Goal: Transaction & Acquisition: Purchase product/service

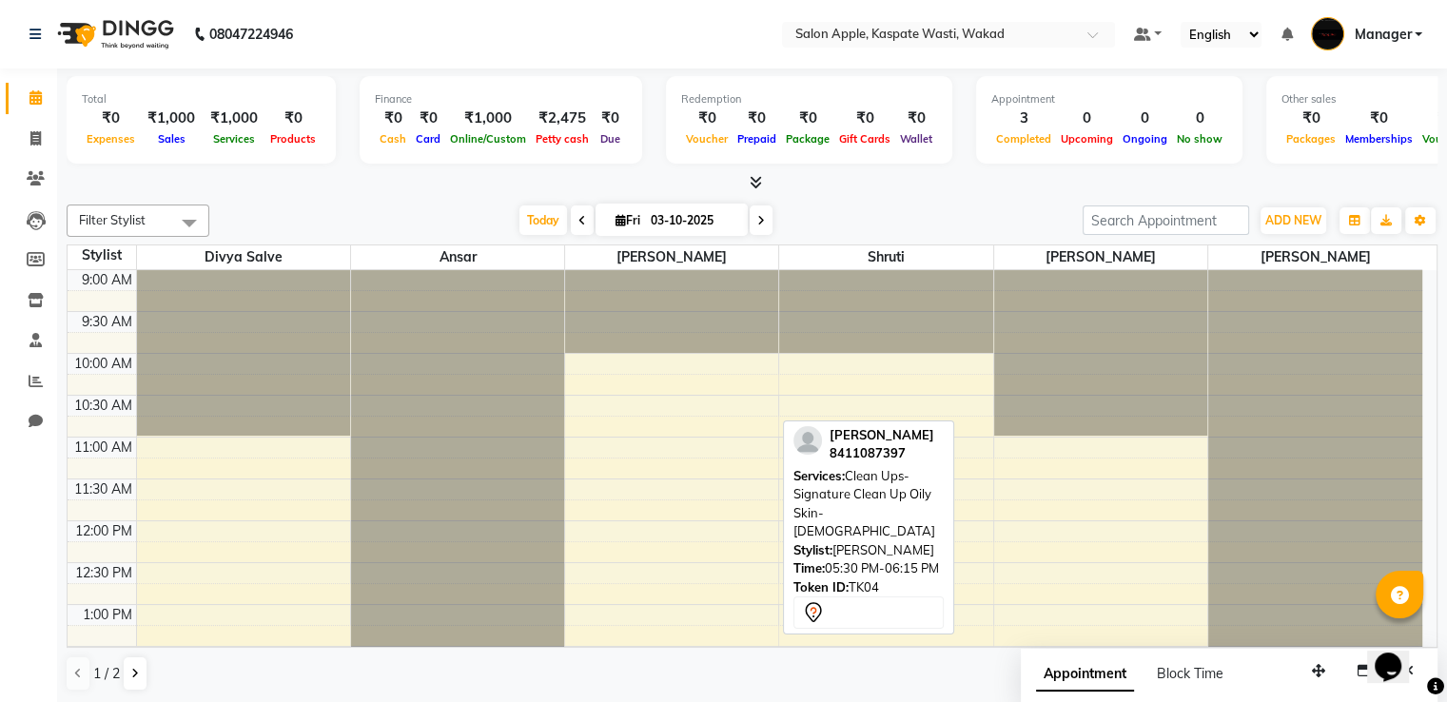
scroll to position [510, 0]
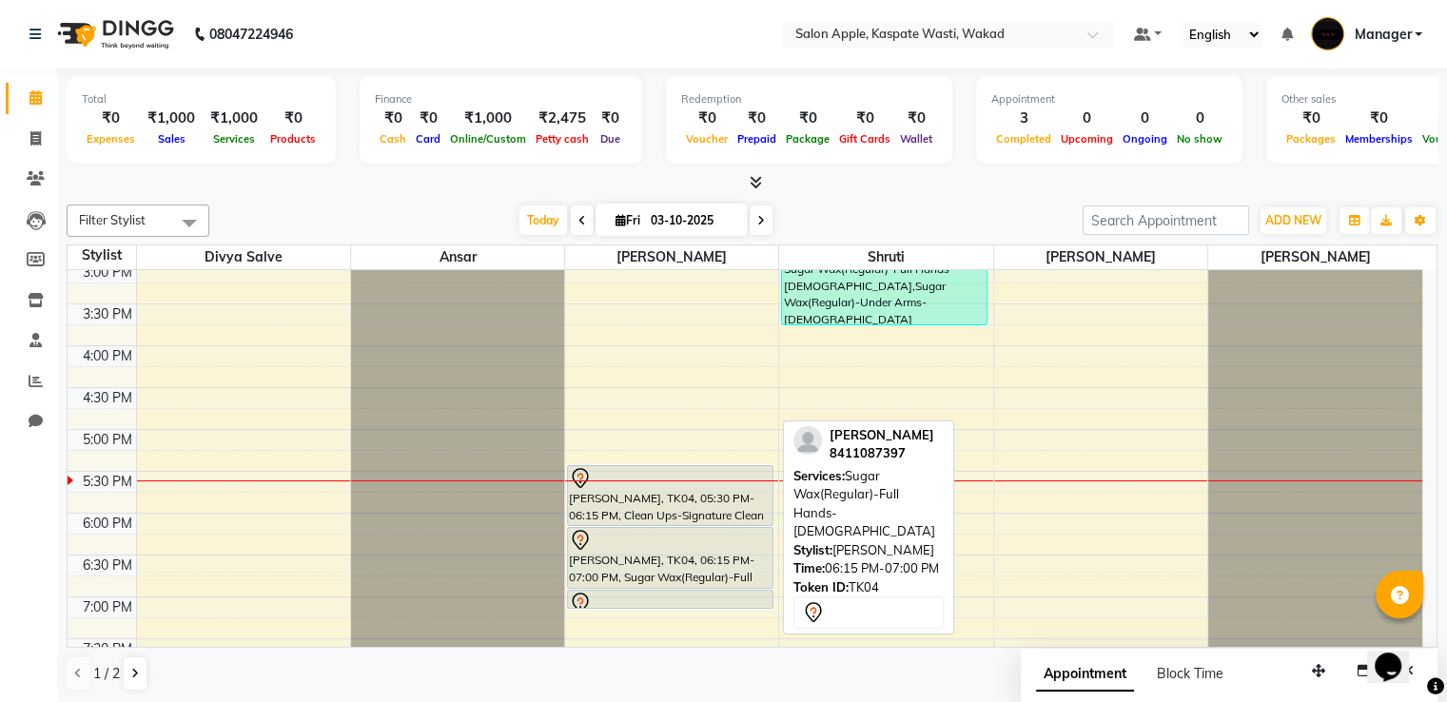
click at [624, 566] on div "[PERSON_NAME], TK04, 06:15 PM-07:00 PM, Sugar Wax(Regular)-Full Hands-[DEMOGRAP…" at bounding box center [670, 558] width 204 height 60
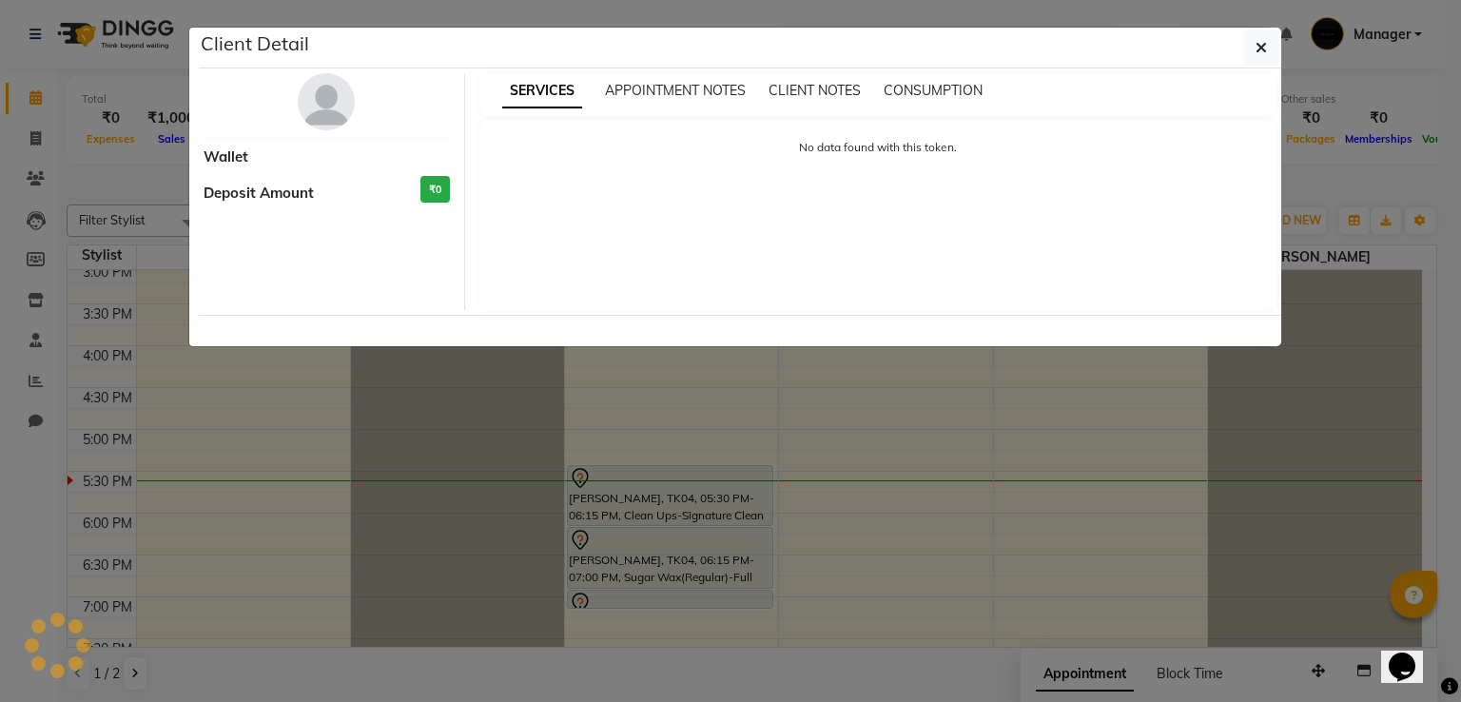
select select "7"
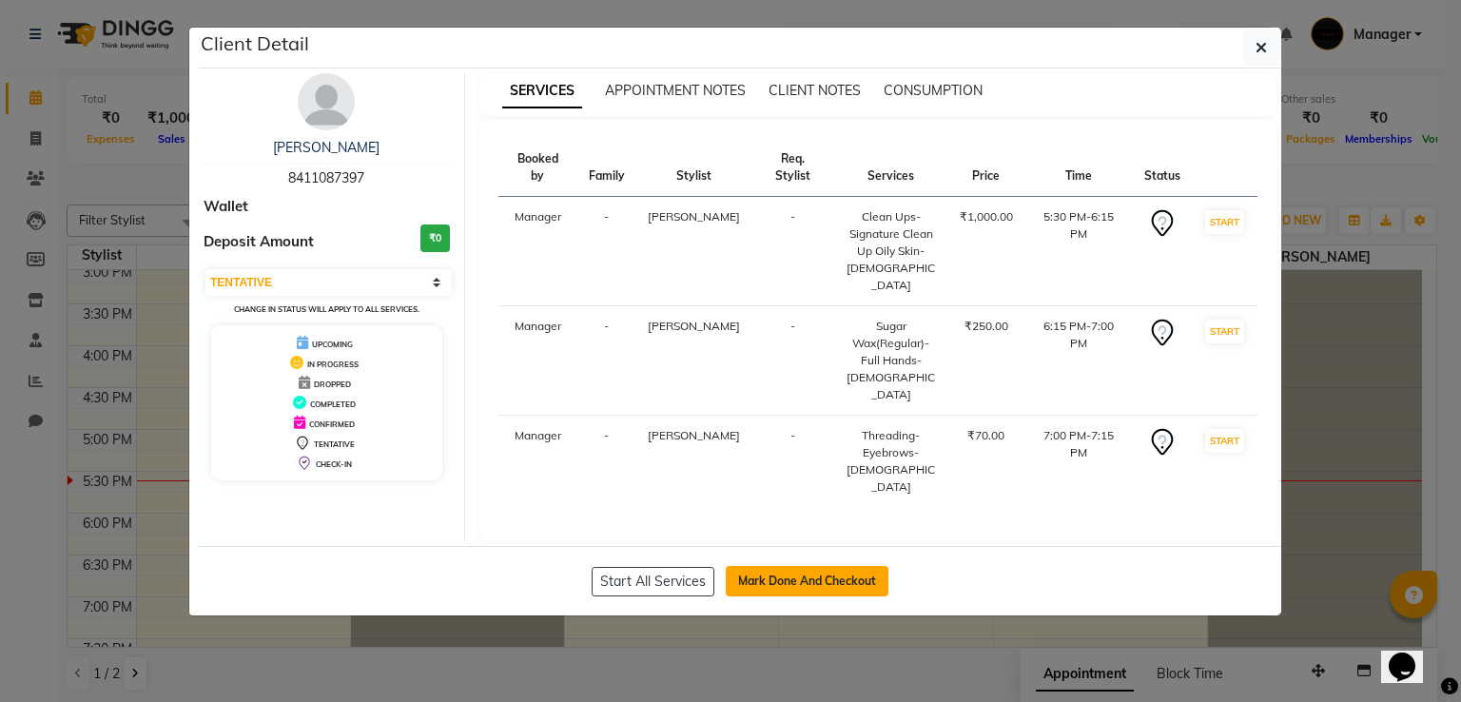
click at [868, 566] on button "Mark Done And Checkout" at bounding box center [807, 581] width 163 height 30
select select "service"
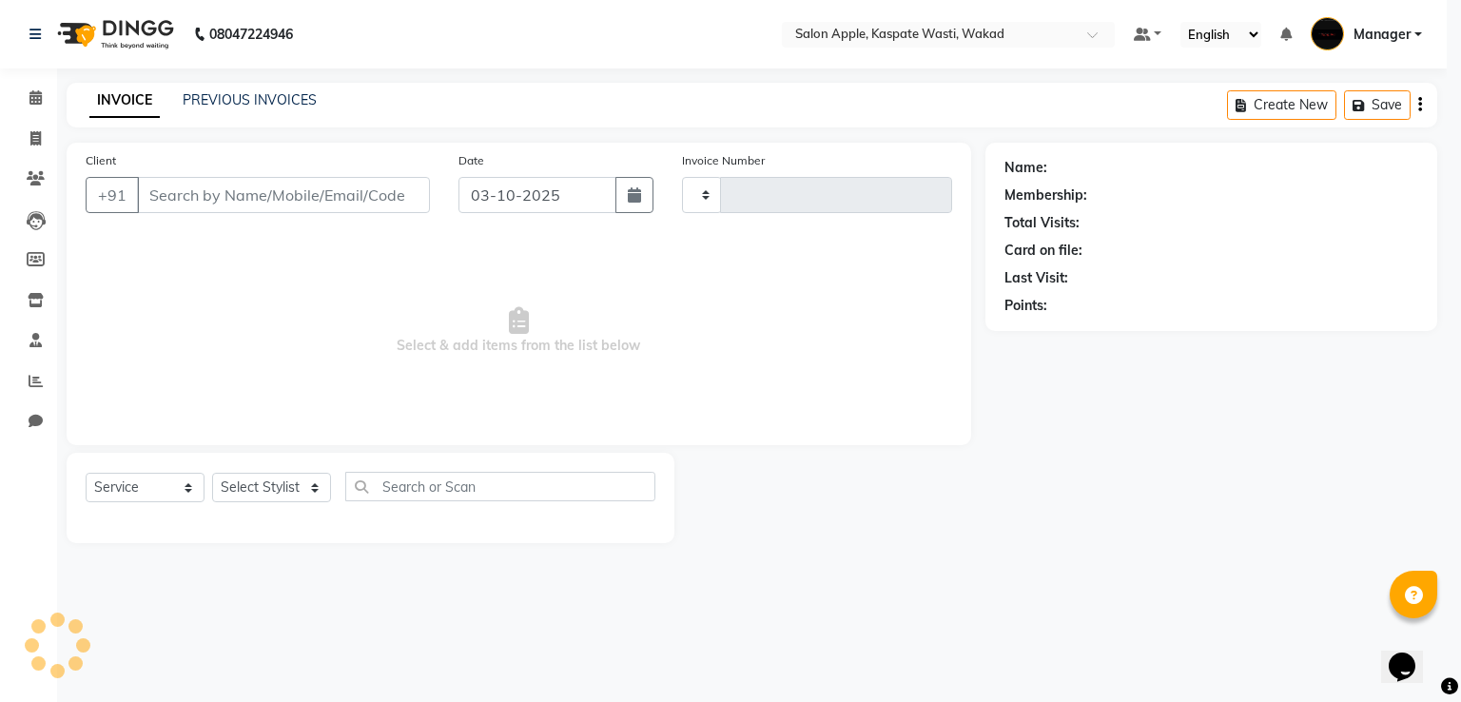
type input "1673"
select select "7956"
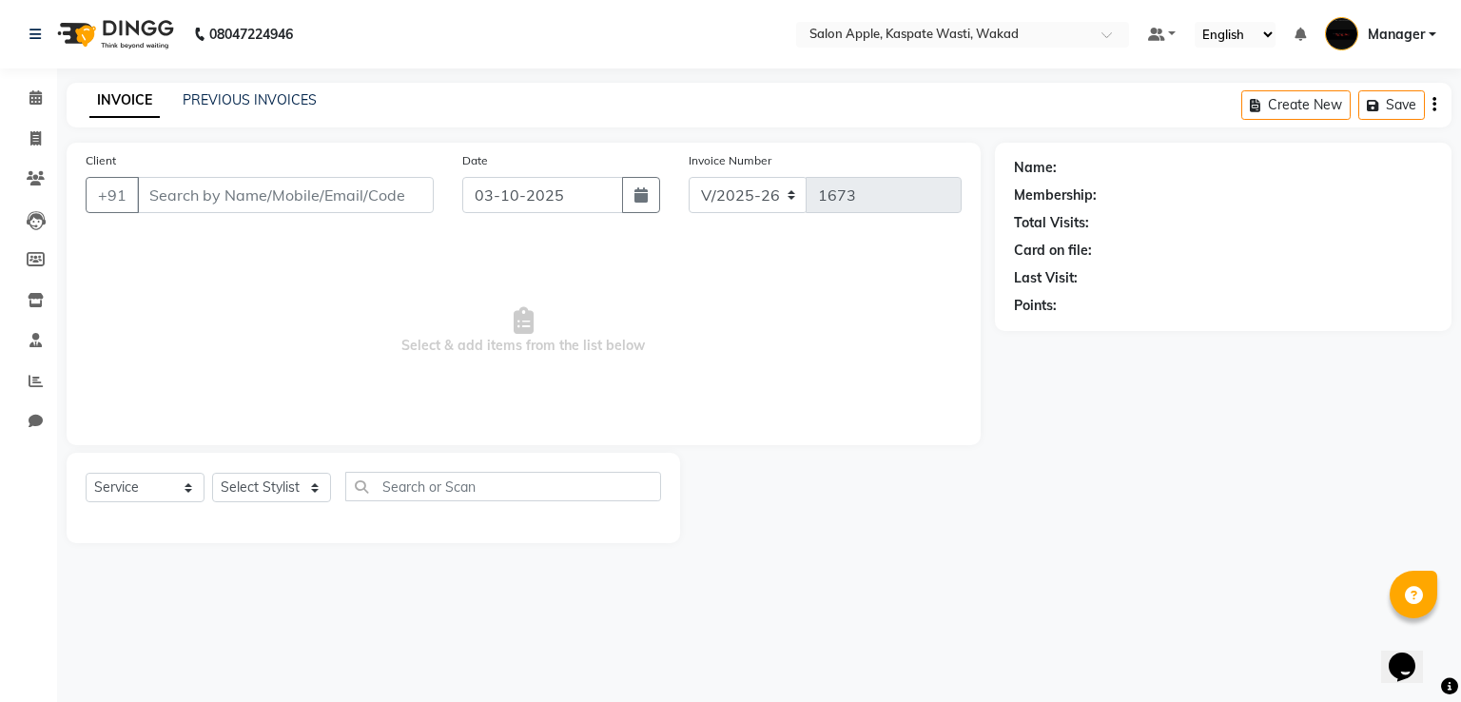
select select "88767"
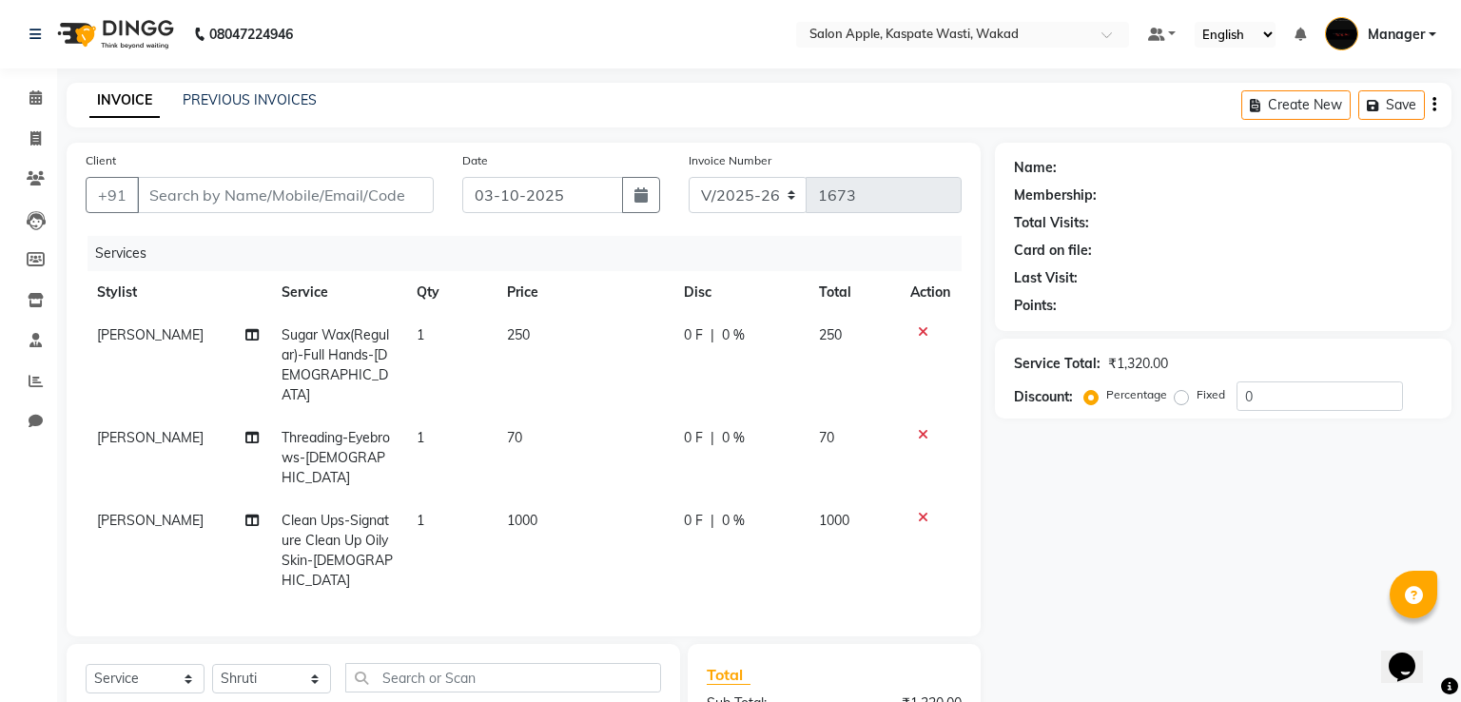
type input "8411087397"
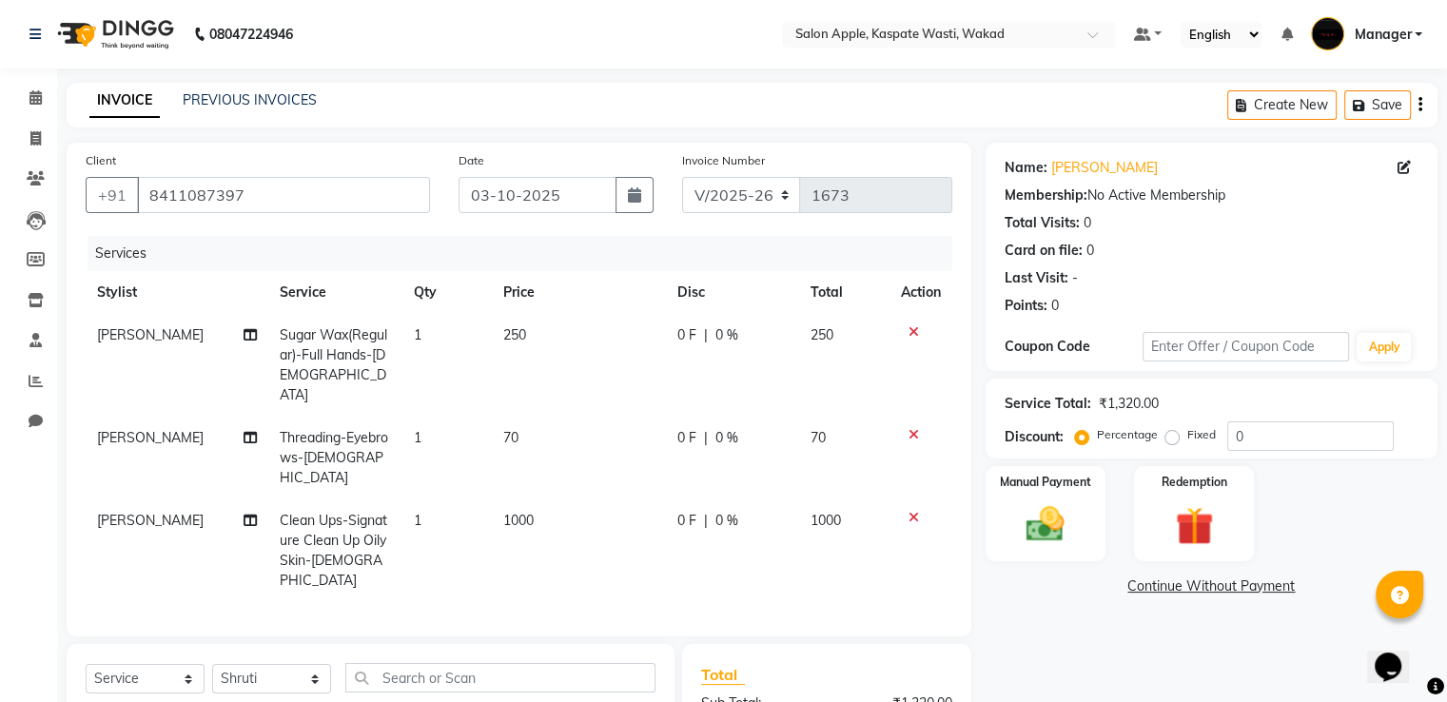
click at [351, 515] on td "Clean Ups-Signature Clean Up Oily Skin-[DEMOGRAPHIC_DATA]" at bounding box center [335, 550] width 134 height 103
select select "83985"
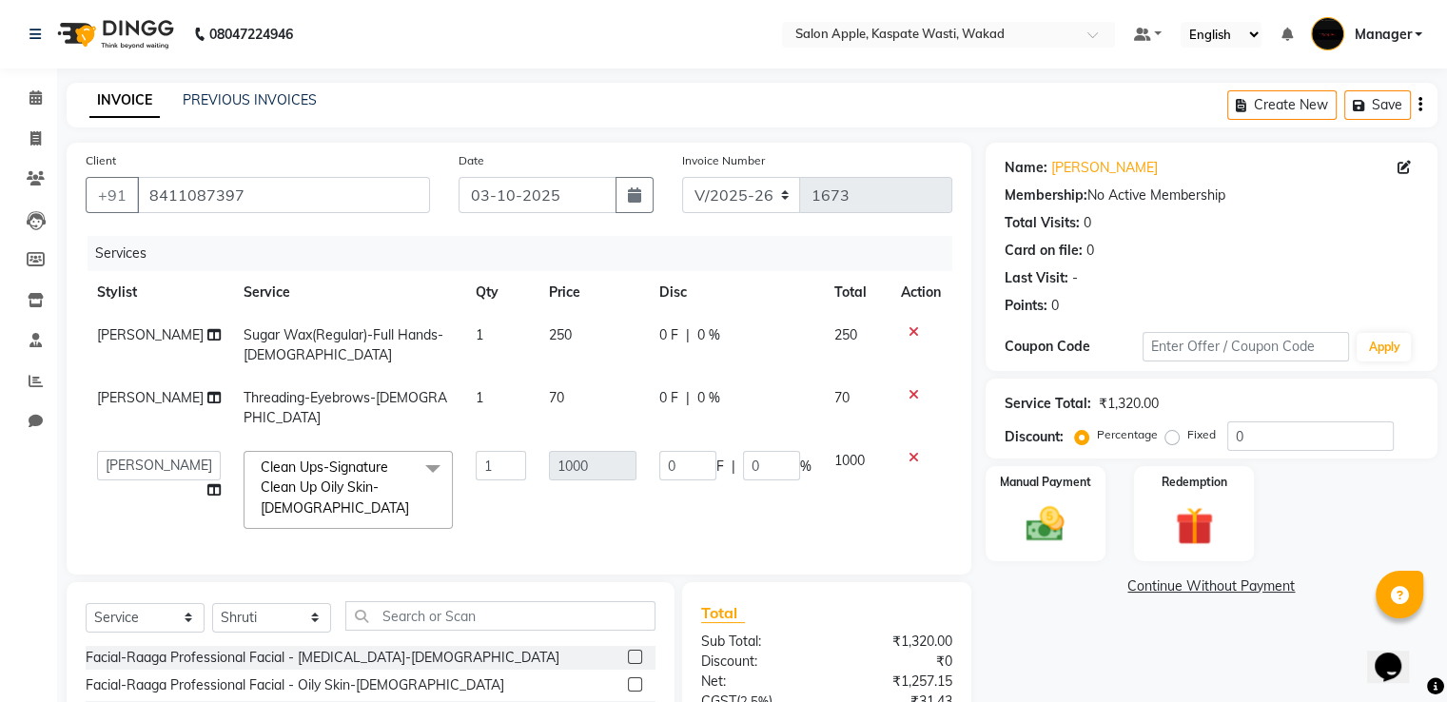
click at [350, 492] on span "Clean Ups-Signature Clean Up Oily Skin-[DEMOGRAPHIC_DATA]" at bounding box center [335, 487] width 148 height 58
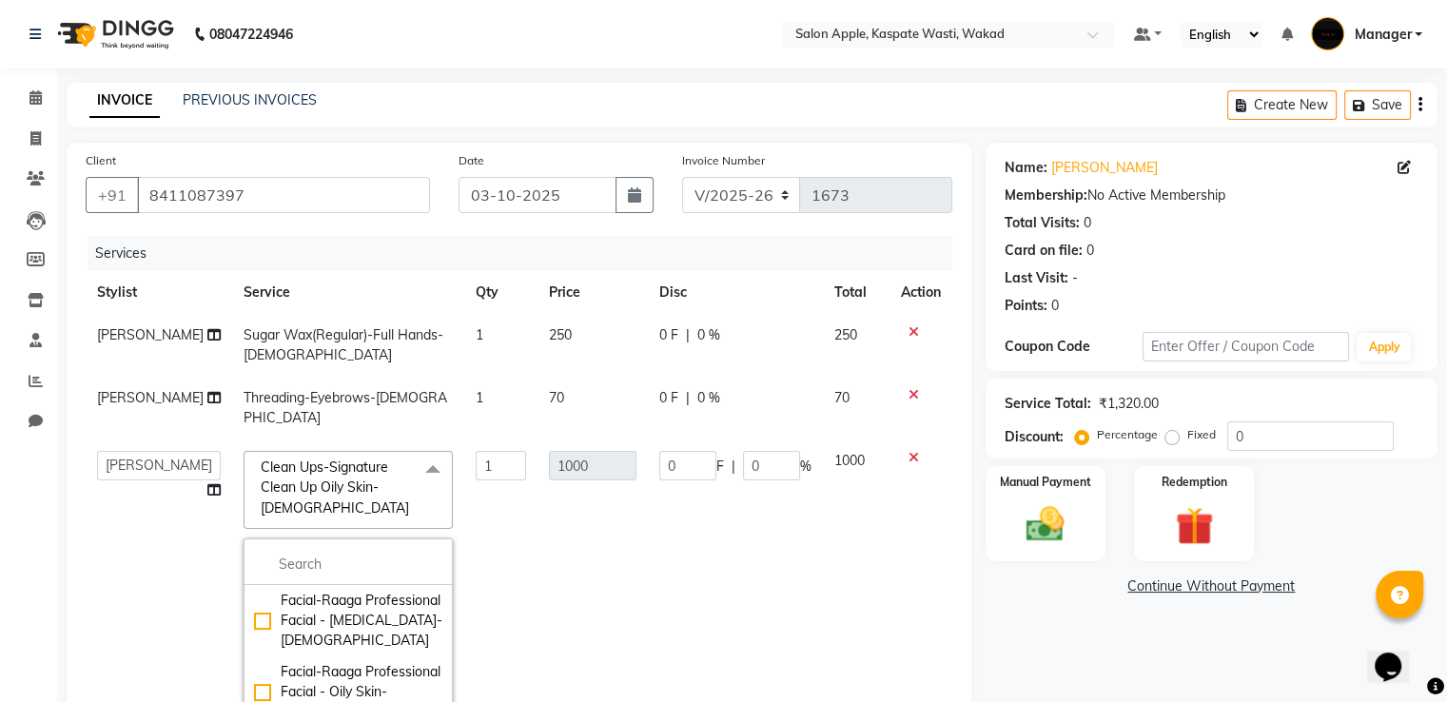
click at [414, 464] on span at bounding box center [433, 469] width 38 height 36
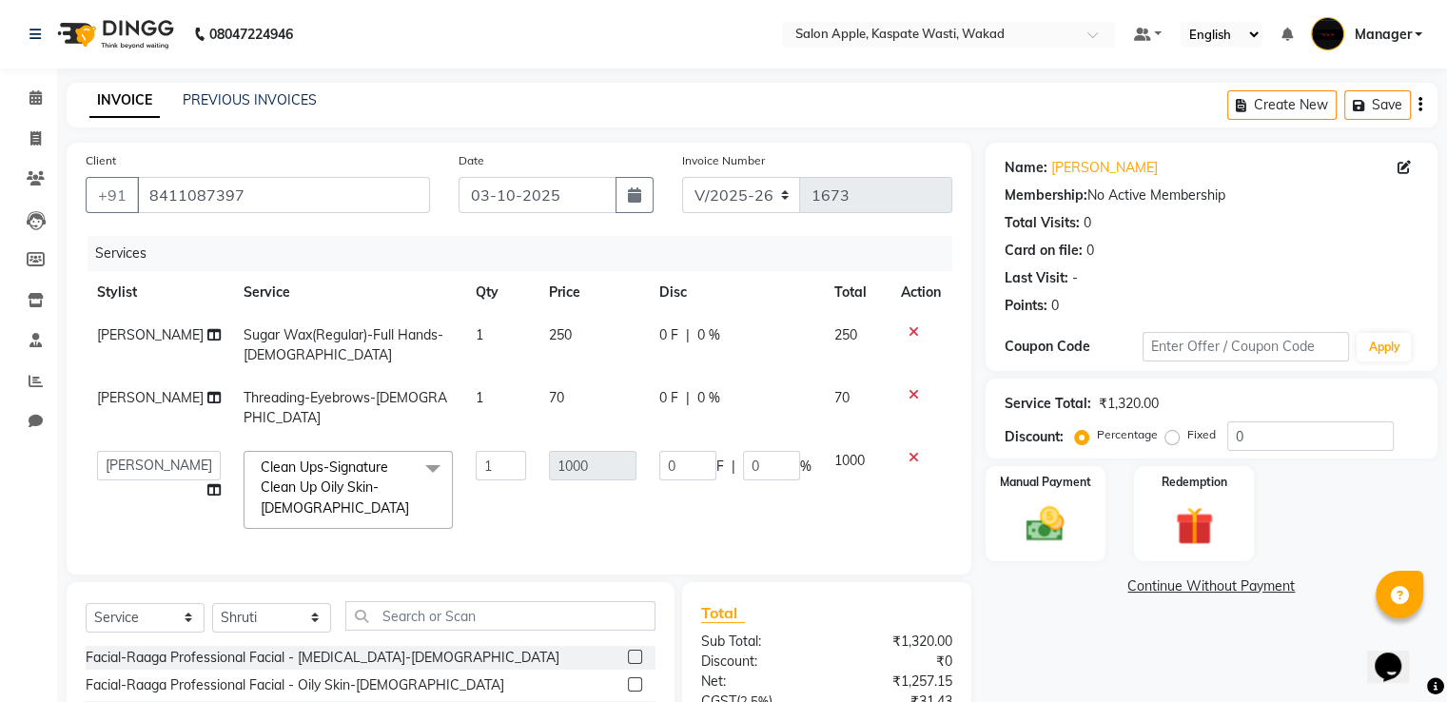
click at [365, 353] on td "Sugar Wax(Regular)-Full Hands-Female" at bounding box center [348, 345] width 232 height 63
select select "83985"
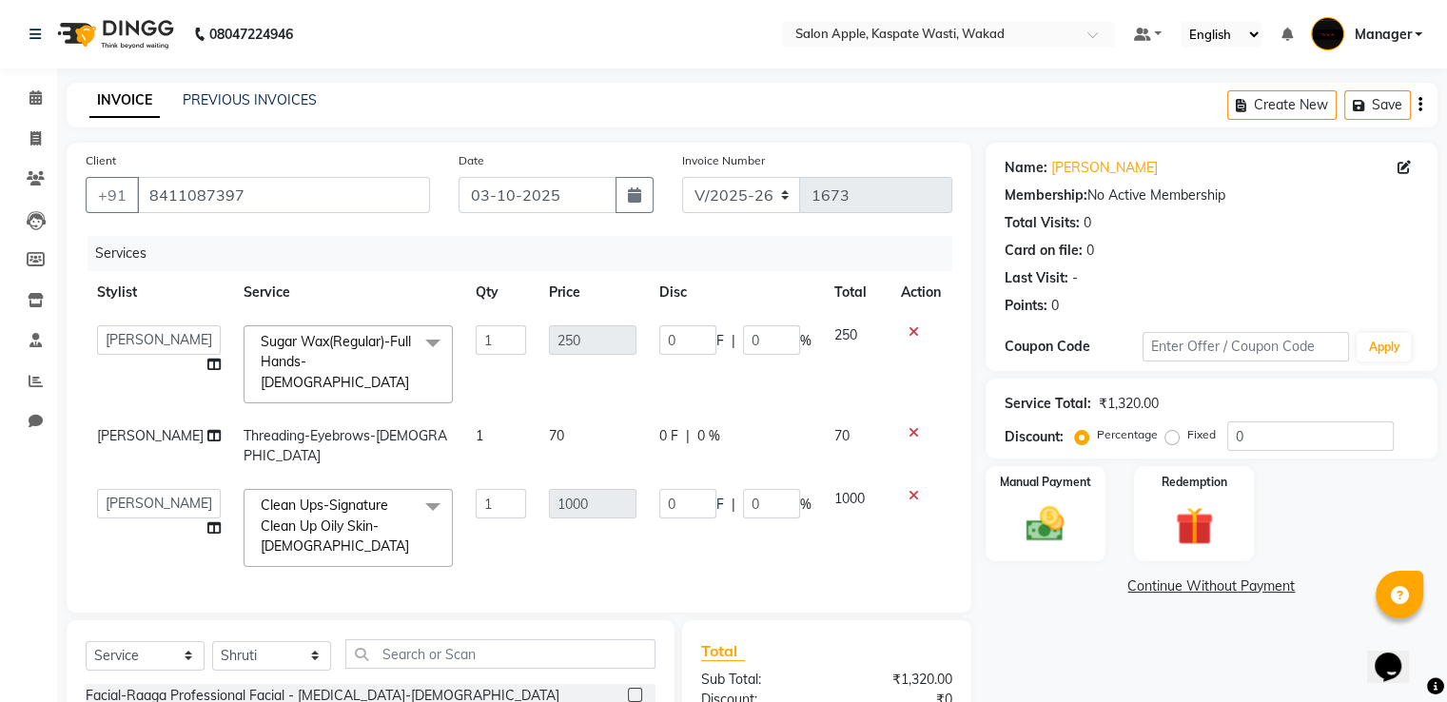
click at [350, 357] on span "Sugar Wax(Regular)-Full Hands-Female x" at bounding box center [339, 362] width 167 height 61
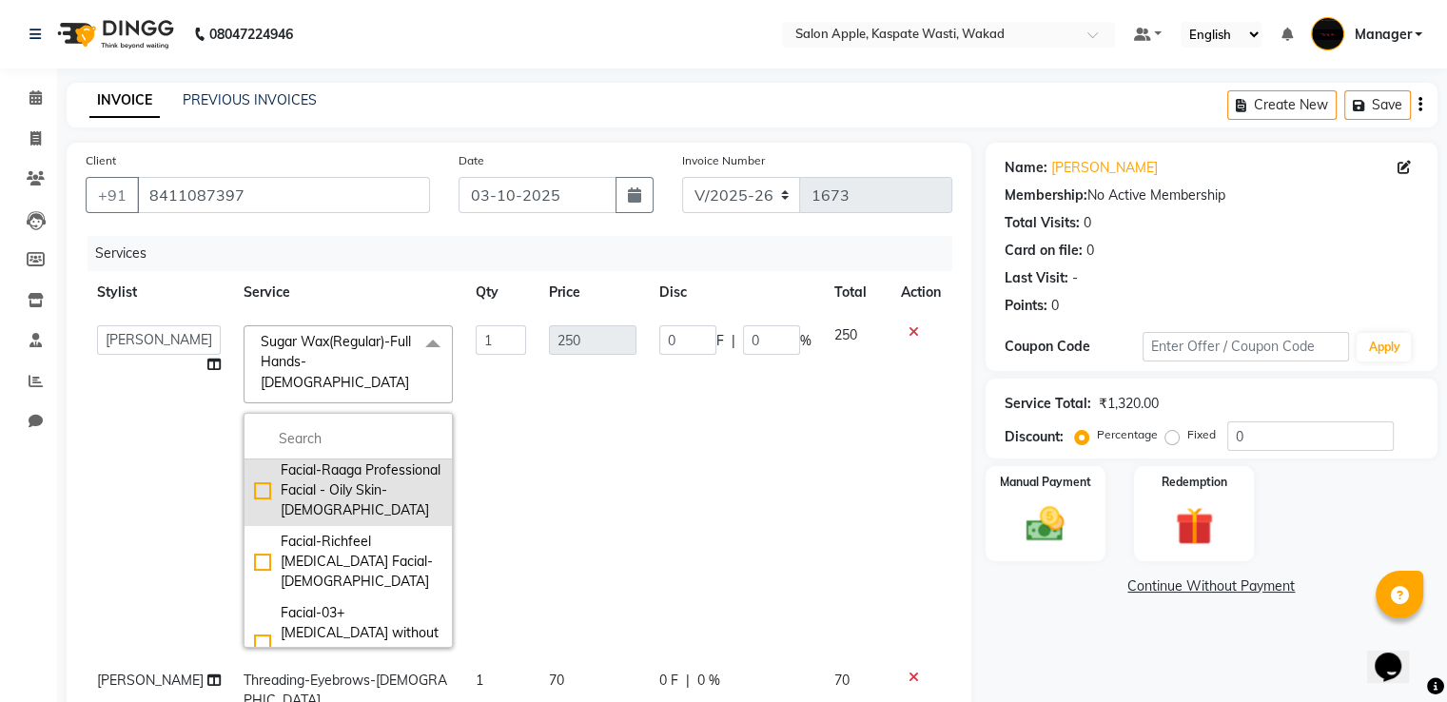
scroll to position [95, 0]
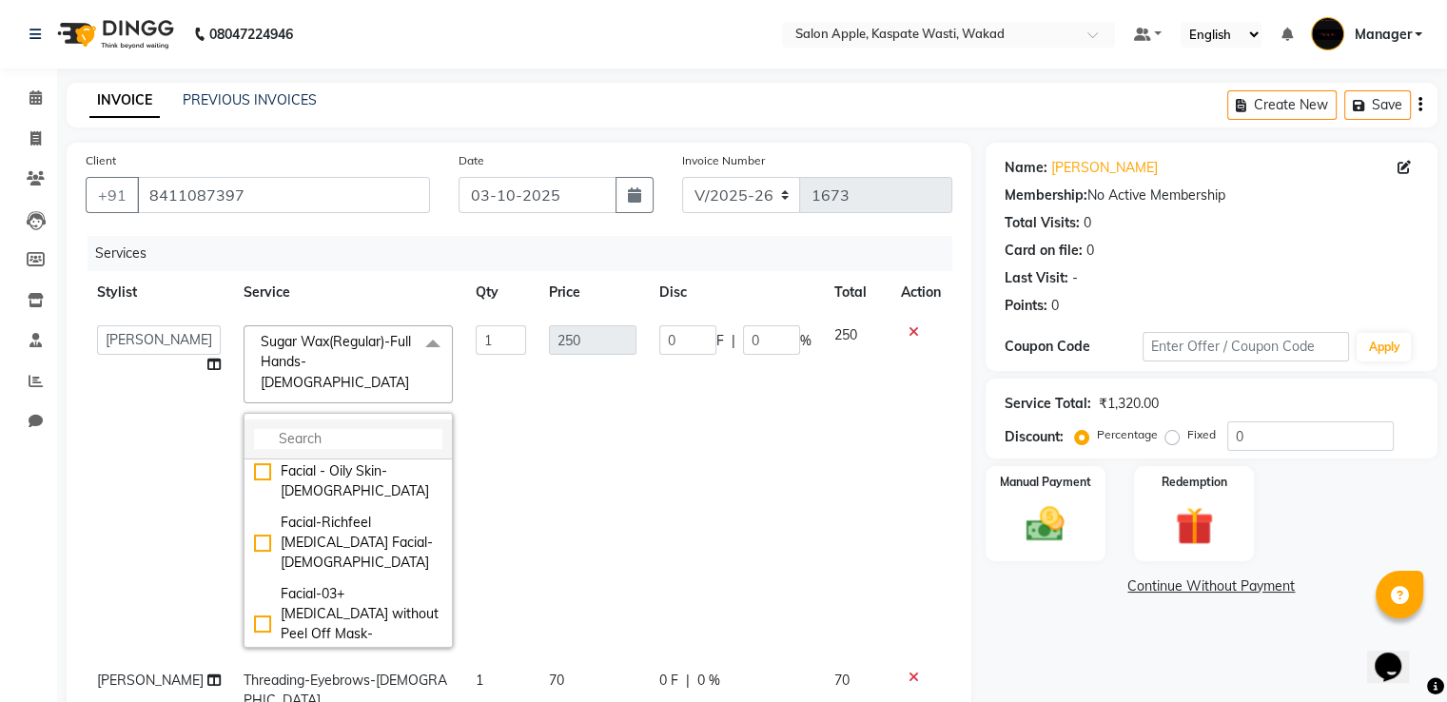
click at [306, 429] on input "multiselect-search" at bounding box center [348, 439] width 188 height 20
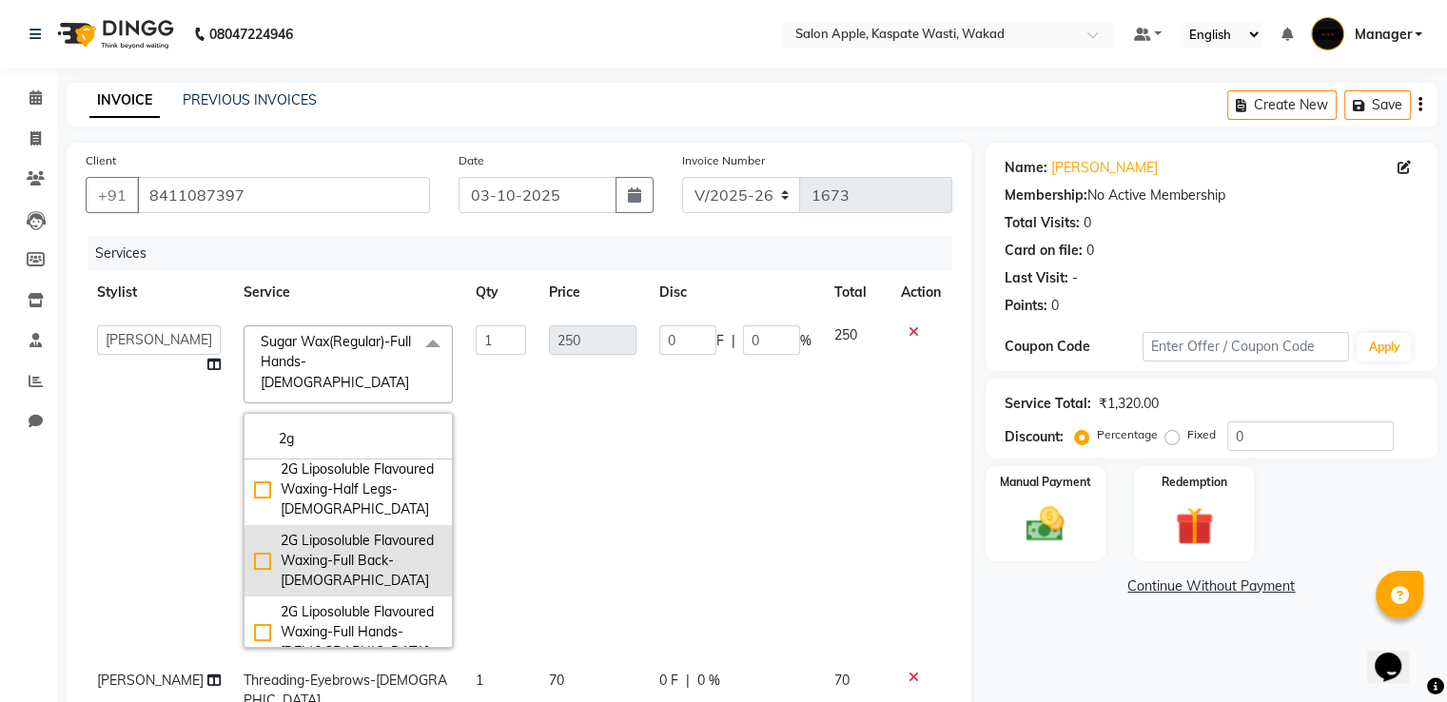
scroll to position [190, 0]
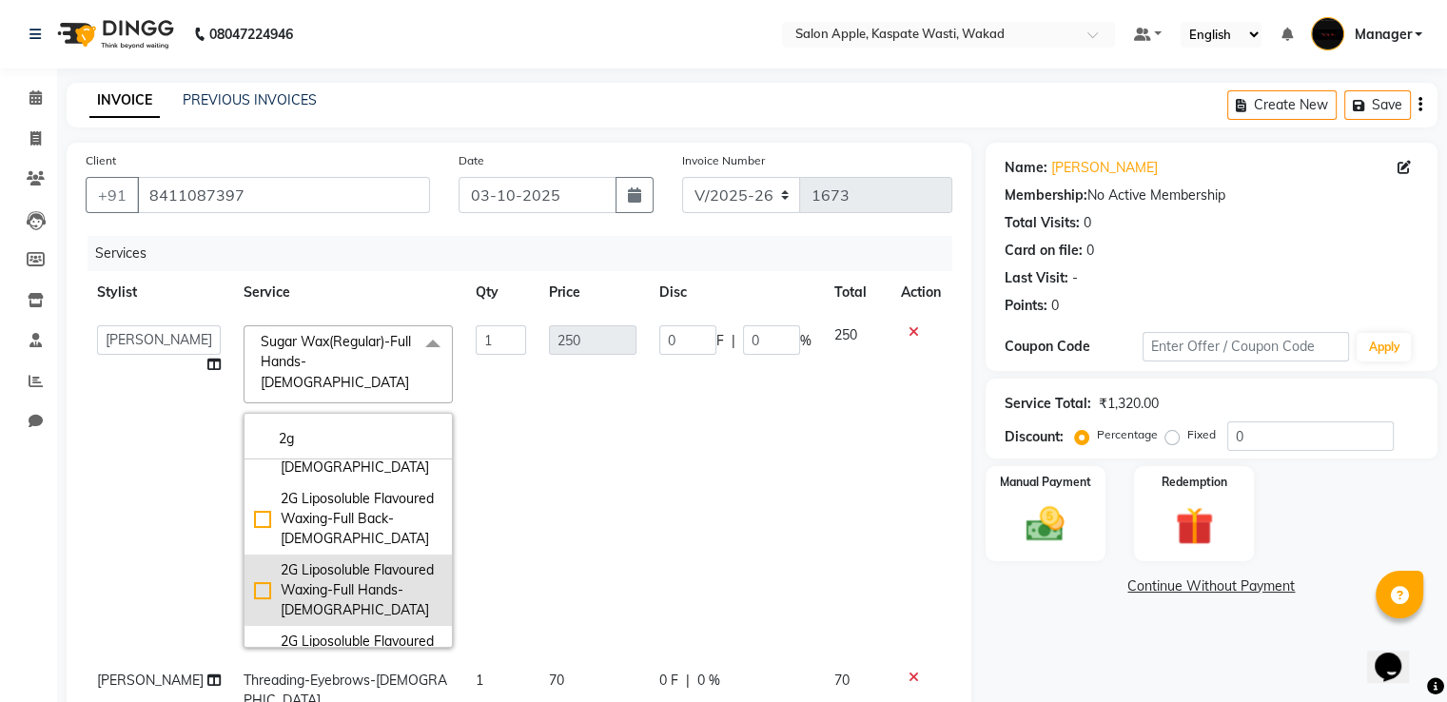
type input "2g"
click at [254, 567] on div "2G Liposoluble Flavoured Waxing-Full Hands-Female" at bounding box center [348, 590] width 188 height 60
checkbox input "true"
type input "450"
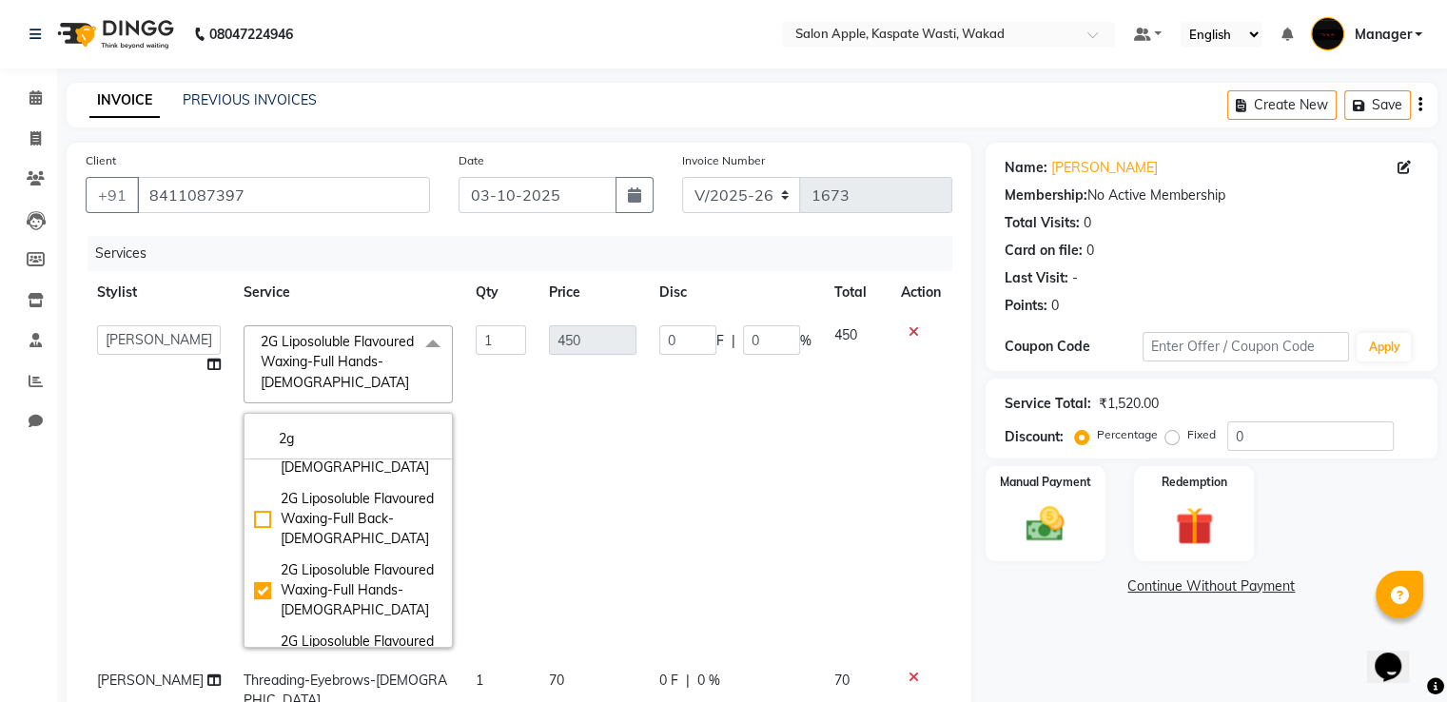
click at [545, 430] on td "450" at bounding box center [592, 486] width 110 height 345
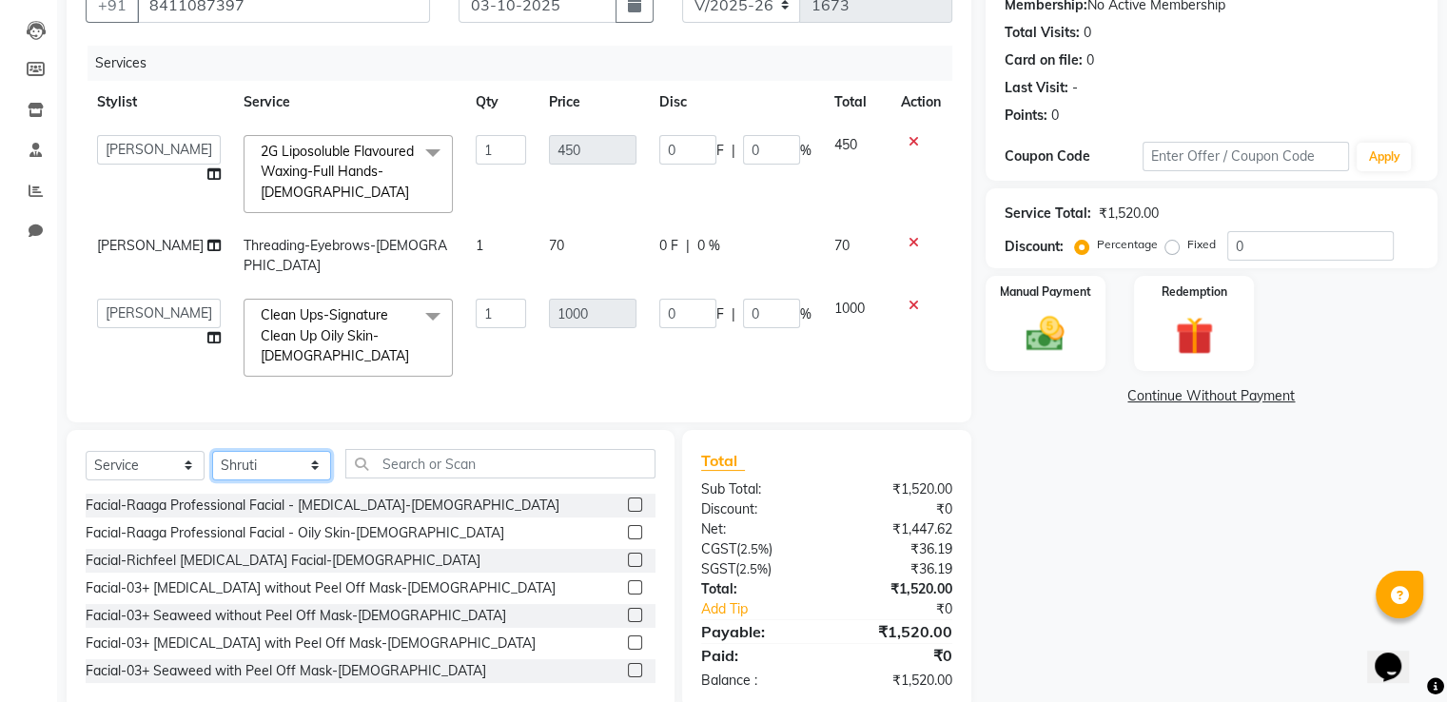
click at [304, 473] on select "Select Stylist Ansar Divya salve Gunashree Fulambarkar Kamlesh 1 Manager Piyush…" at bounding box center [271, 465] width 119 height 29
select select "83985"
click at [212, 465] on select "Select Stylist Ansar Divya salve Gunashree Fulambarkar Kamlesh 1 Manager Piyush…" at bounding box center [271, 465] width 119 height 29
click at [392, 469] on input "text" at bounding box center [500, 463] width 310 height 29
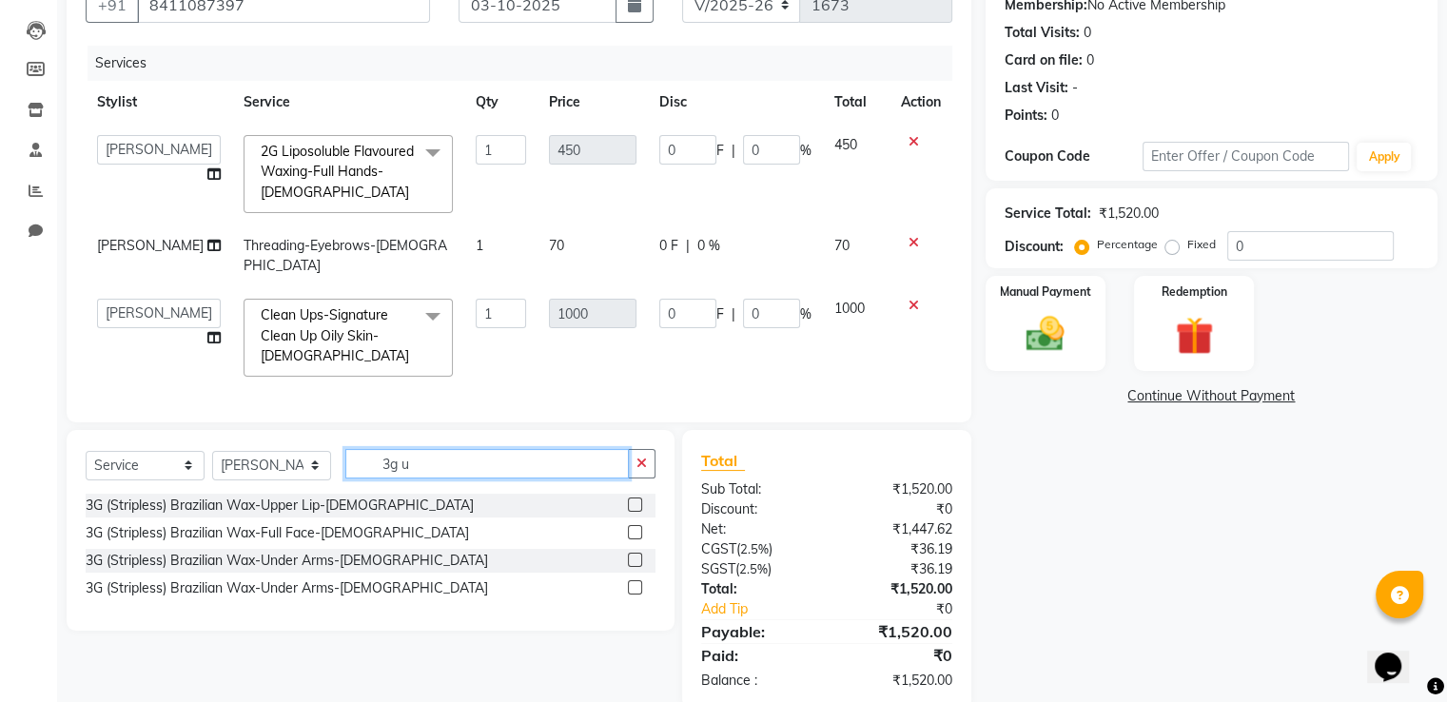
type input "3g u"
click at [628, 567] on label at bounding box center [635, 560] width 14 height 14
click at [628, 567] on input "checkbox" at bounding box center [634, 561] width 12 height 12
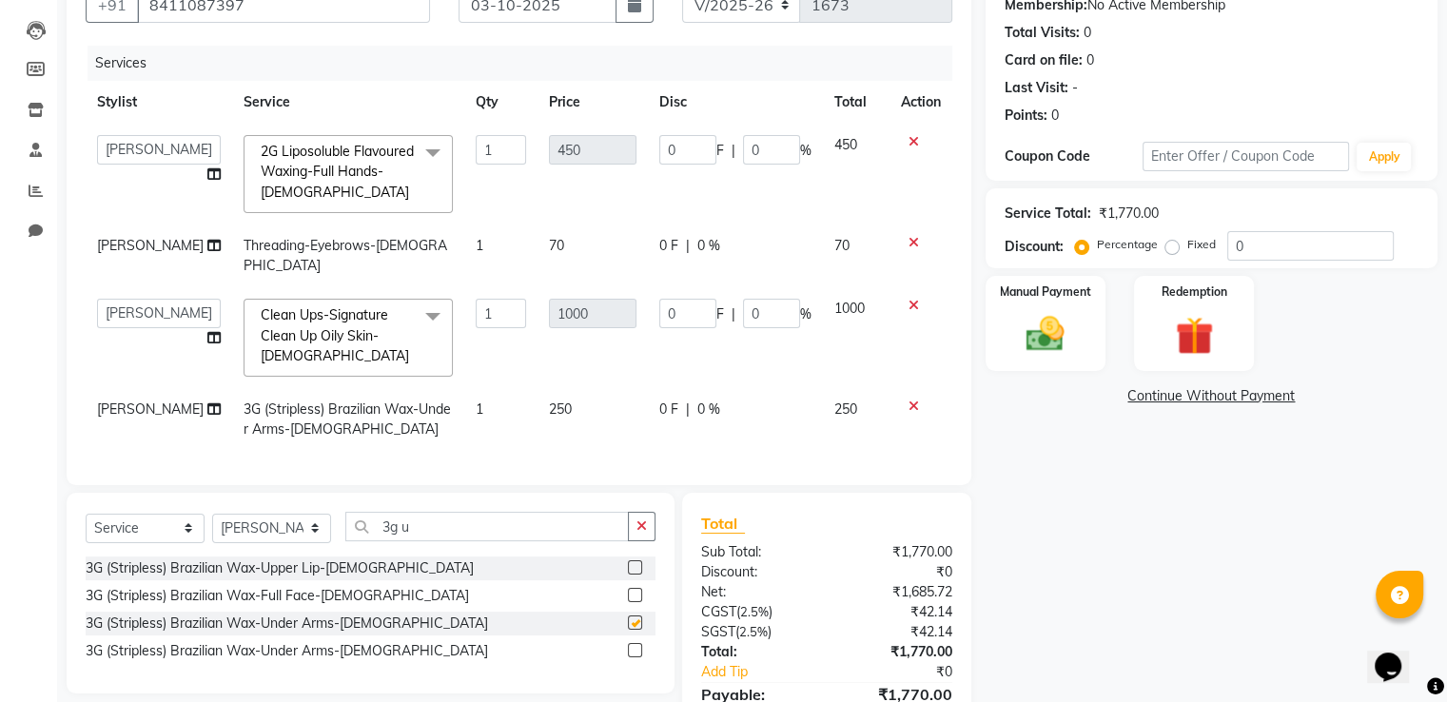
checkbox input "false"
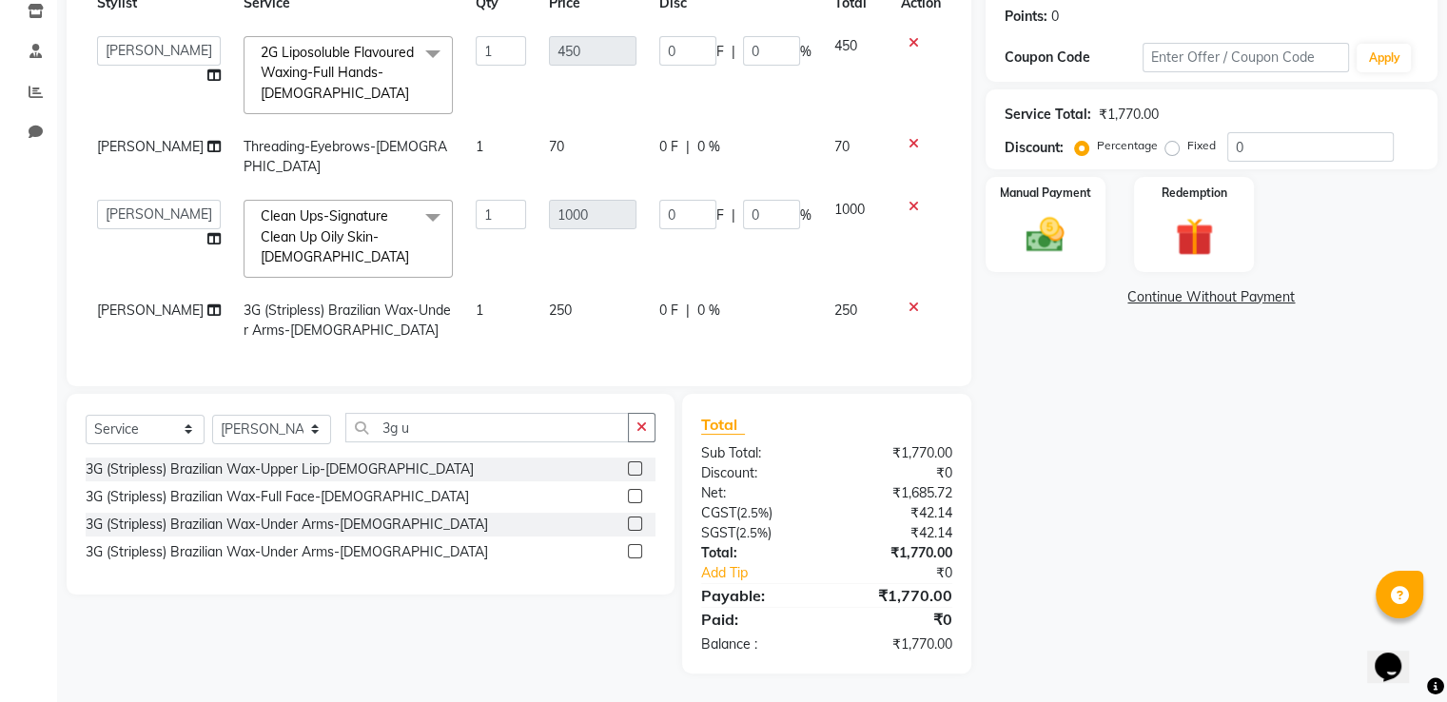
scroll to position [0, 0]
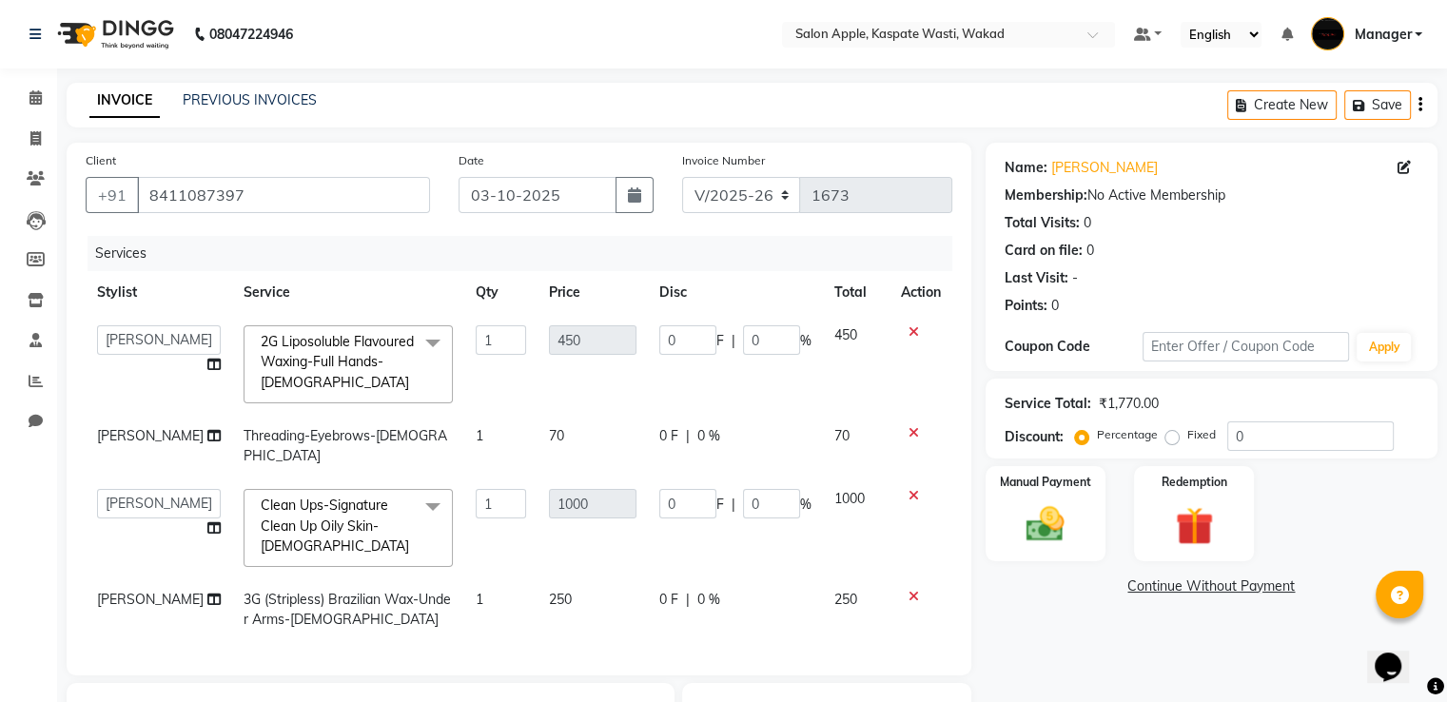
click at [1158, 641] on div "Name: Prachi Patil Membership: No Active Membership Total Visits: 0 Card on fil…" at bounding box center [1218, 553] width 466 height 820
click at [34, 133] on icon at bounding box center [35, 138] width 10 height 14
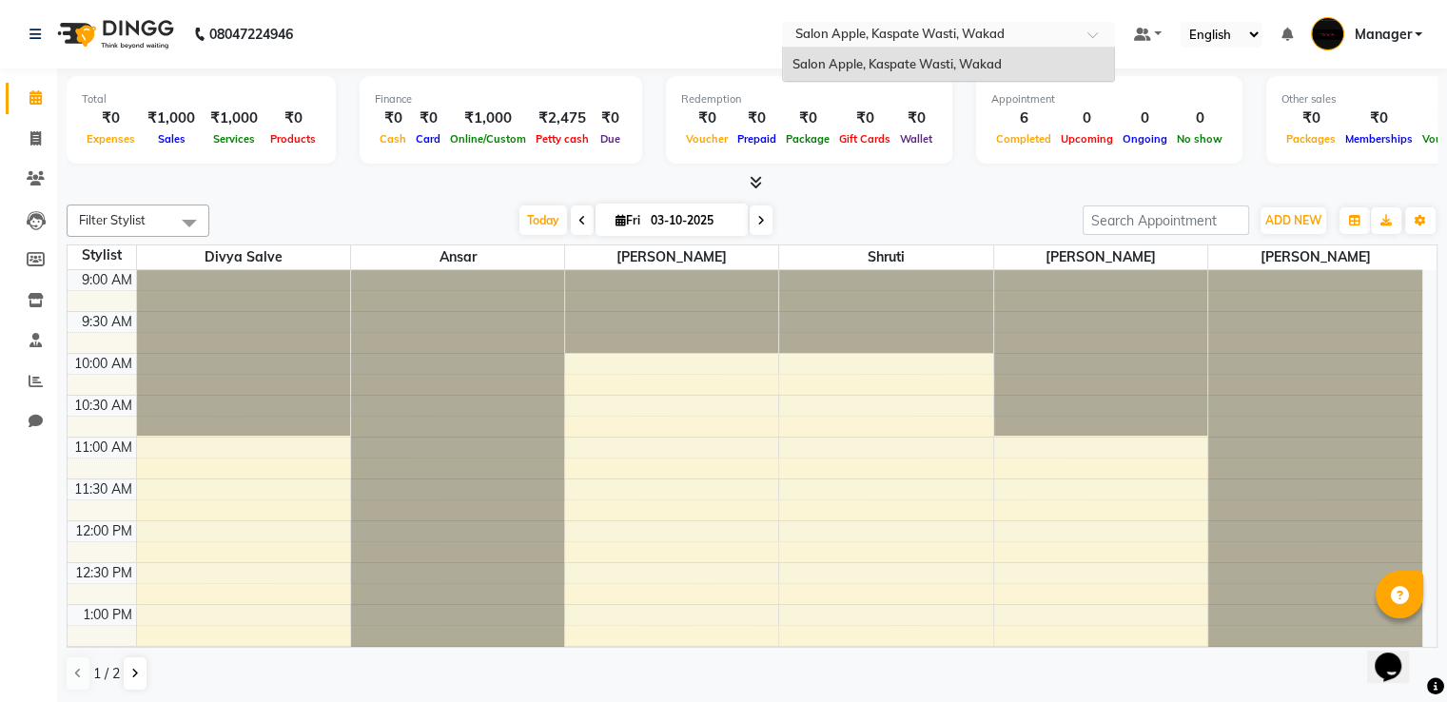
click at [1099, 34] on span at bounding box center [1099, 39] width 24 height 19
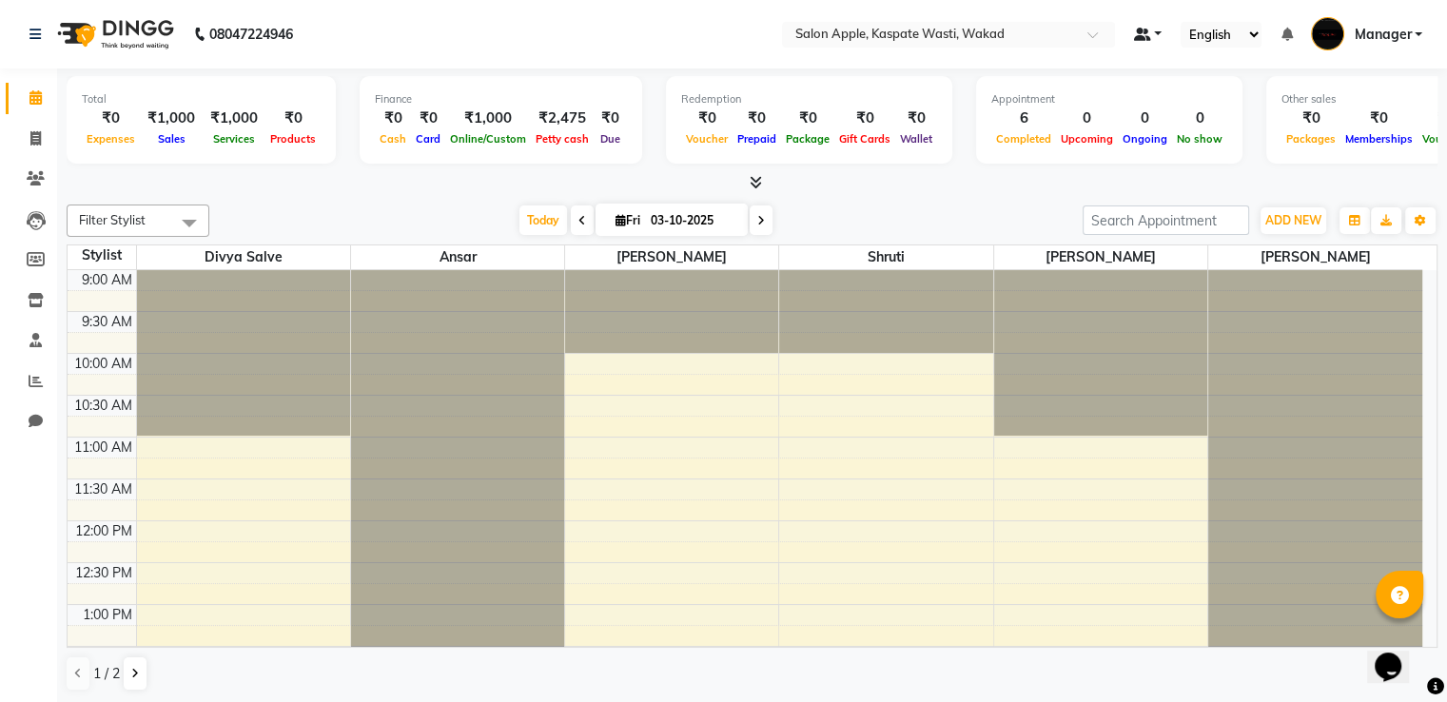
click at [1159, 38] on link at bounding box center [1148, 35] width 29 height 20
click at [1253, 29] on select "English ENGLISH Español العربية मराठी हिंदी ગુજરાતી தமிழ் 中文" at bounding box center [1220, 35] width 81 height 26
click at [1412, 31] on link "Manager" at bounding box center [1366, 34] width 111 height 31
click at [517, 31] on nav "08047224946 Select Location × Salon Apple, Kaspate Wasti, Wakad Default Panel M…" at bounding box center [723, 34] width 1447 height 68
click at [753, 177] on icon at bounding box center [755, 182] width 12 height 14
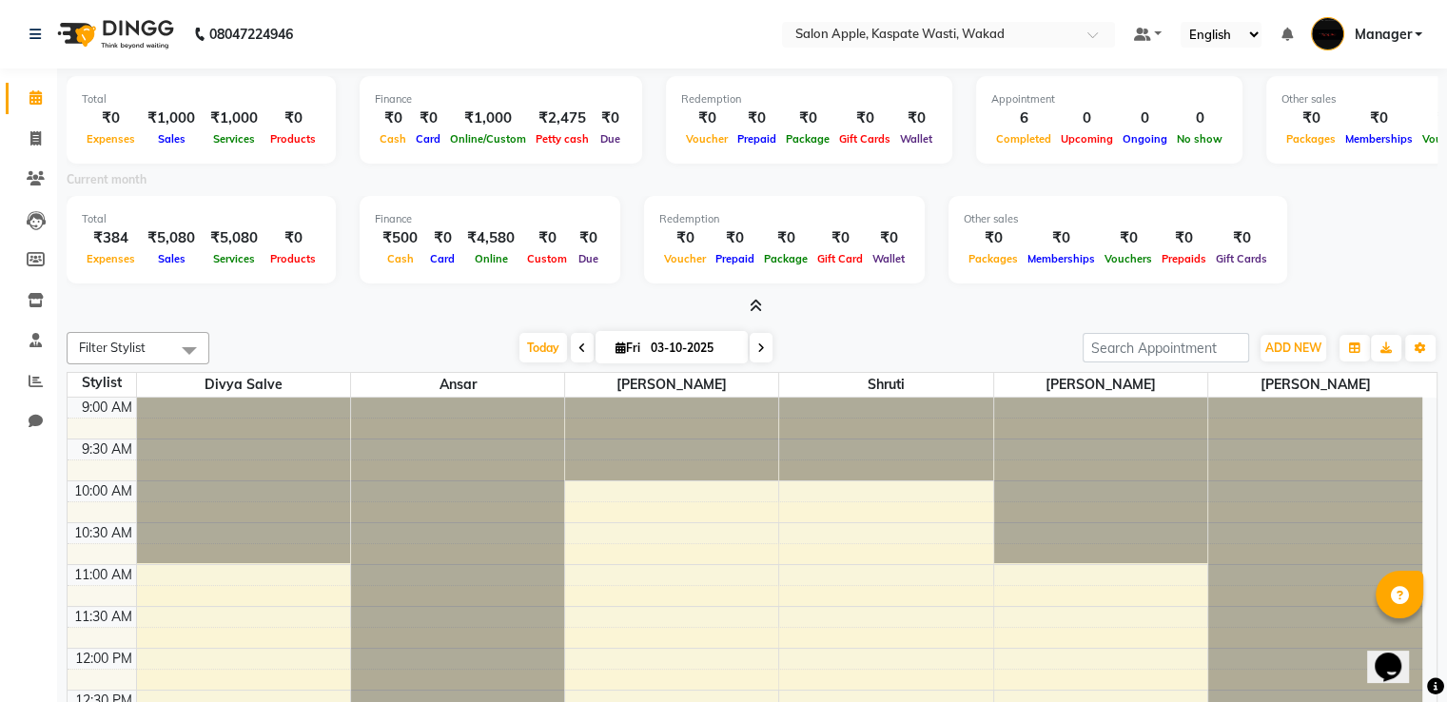
click at [752, 302] on icon at bounding box center [755, 306] width 12 height 14
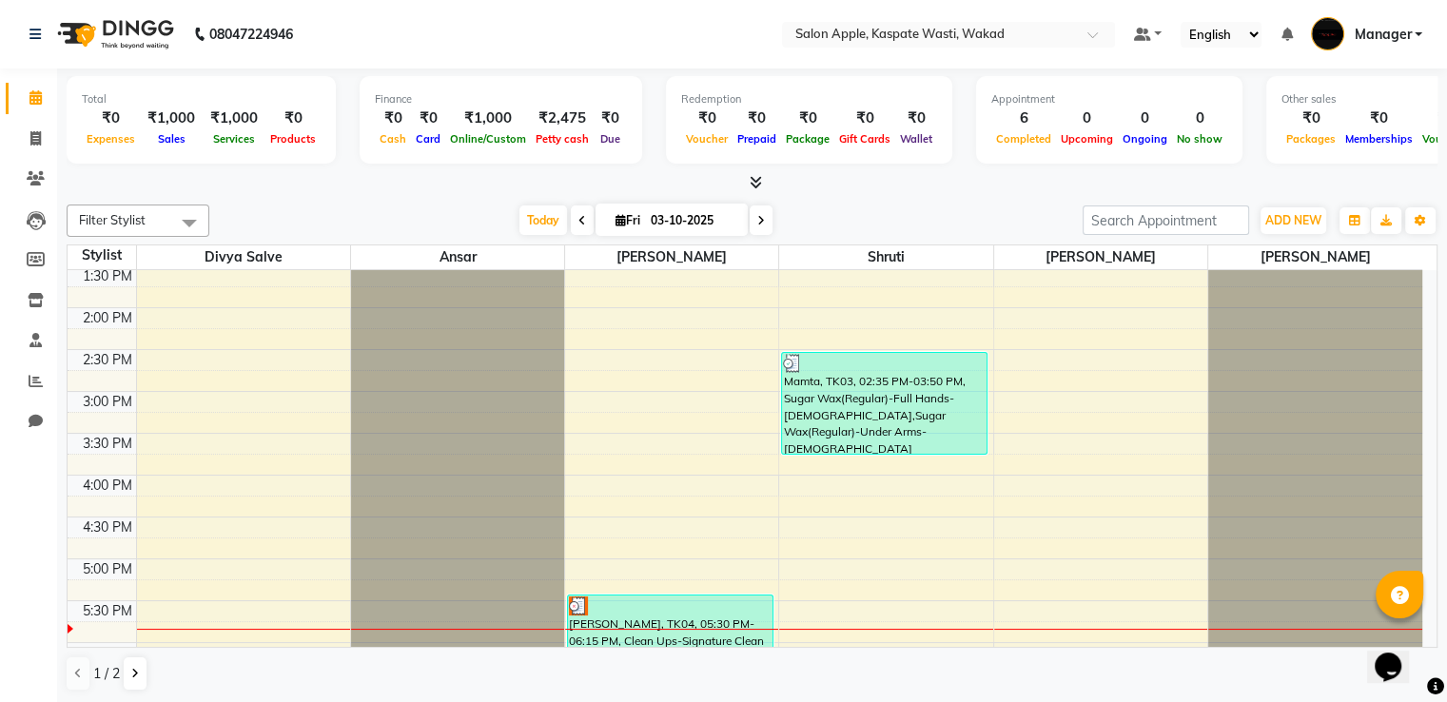
scroll to position [571, 0]
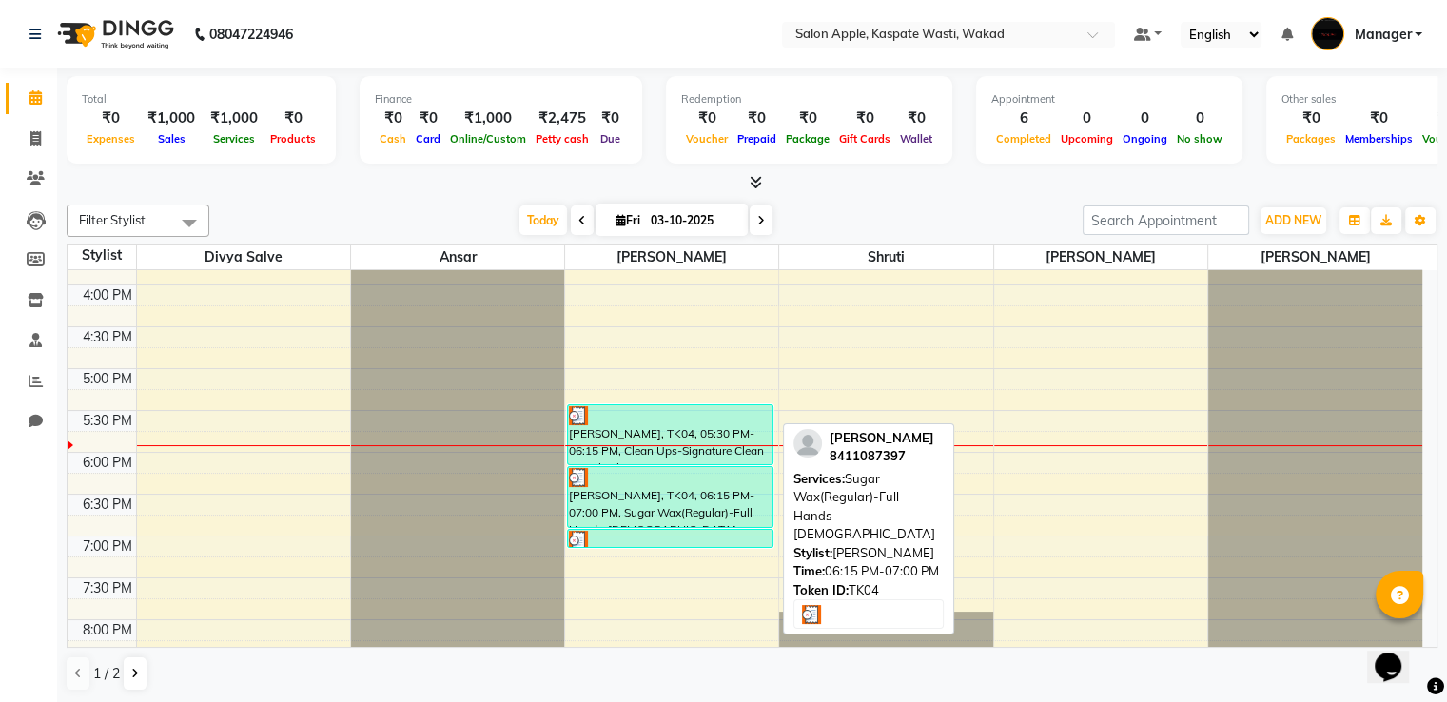
click at [719, 514] on div "[PERSON_NAME], TK04, 06:15 PM-07:00 PM, Sugar Wax(Regular)-Full Hands-[DEMOGRAP…" at bounding box center [670, 497] width 204 height 60
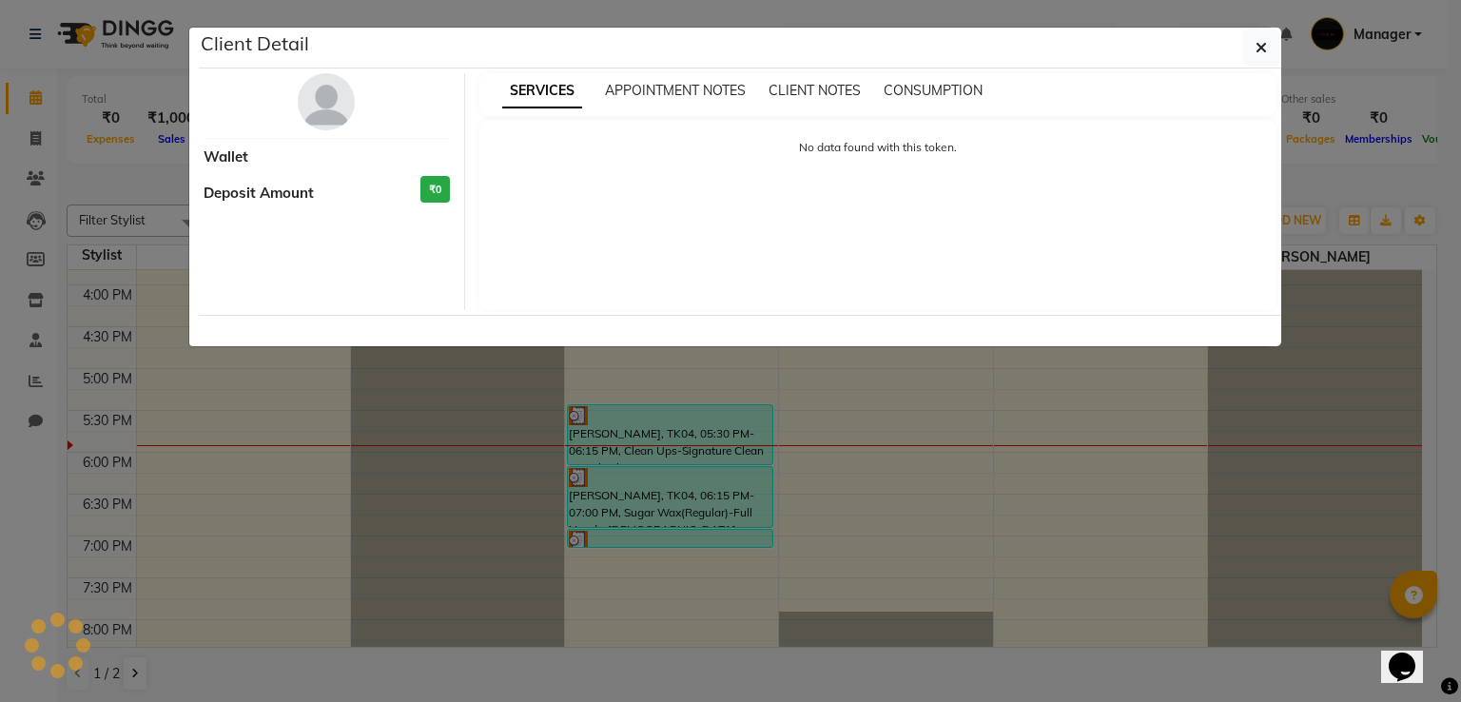
select select "3"
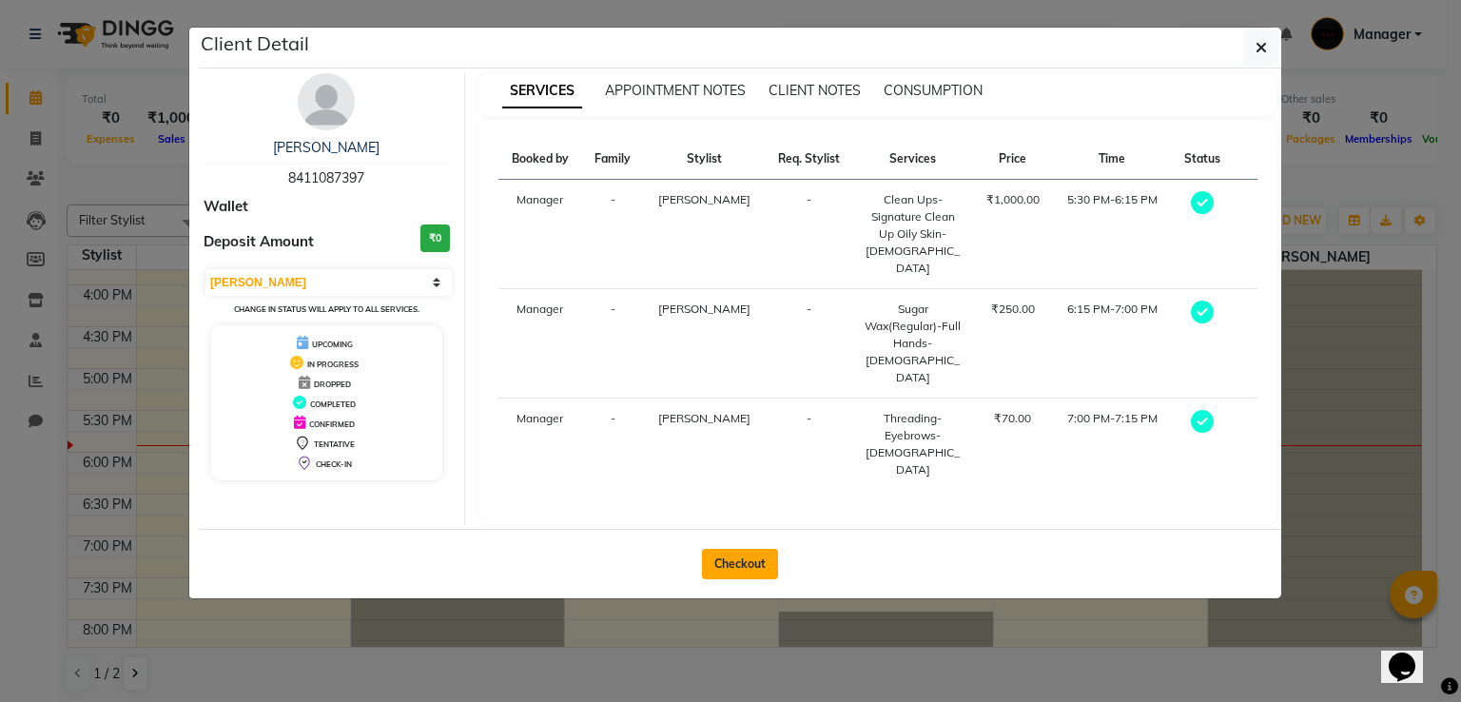
click at [748, 549] on button "Checkout" at bounding box center [740, 564] width 76 height 30
select select "service"
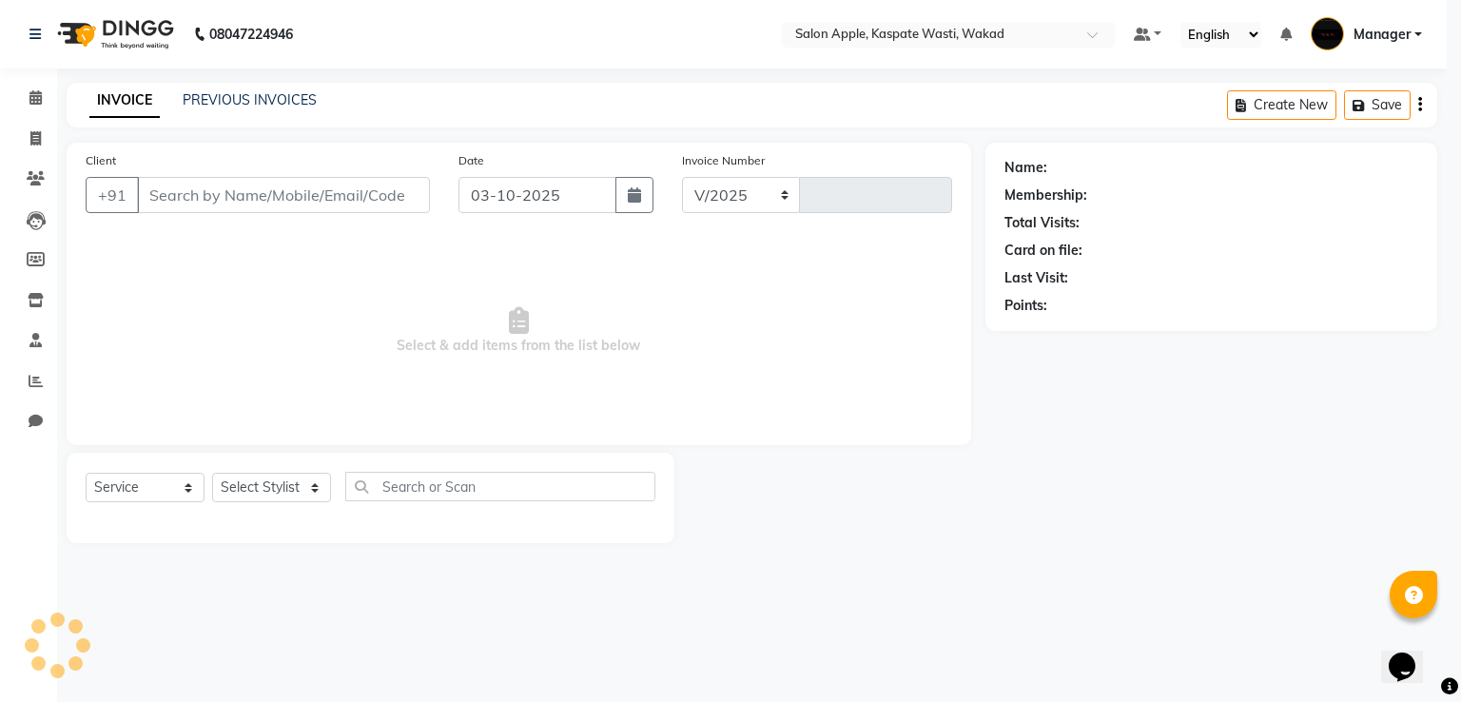
select select "7956"
type input "1673"
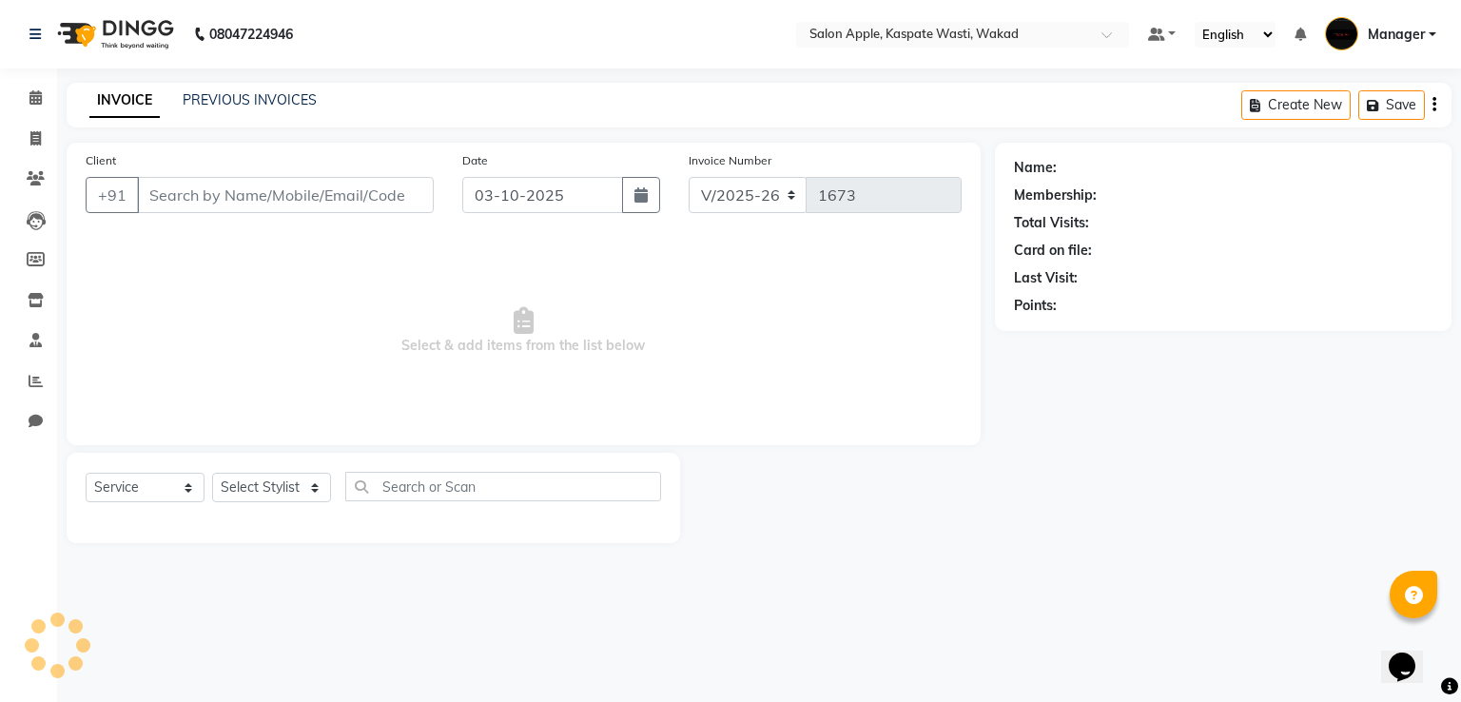
select select "88767"
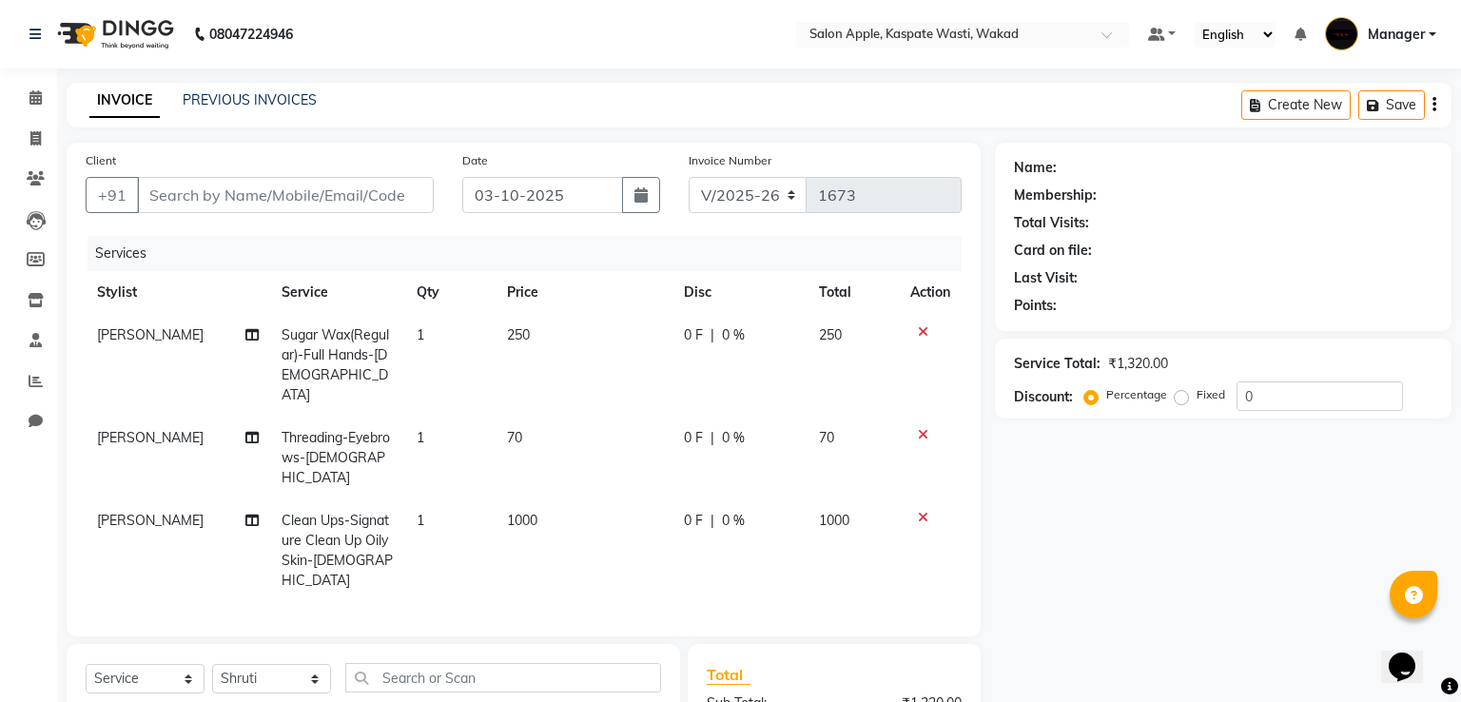
type input "8411087397"
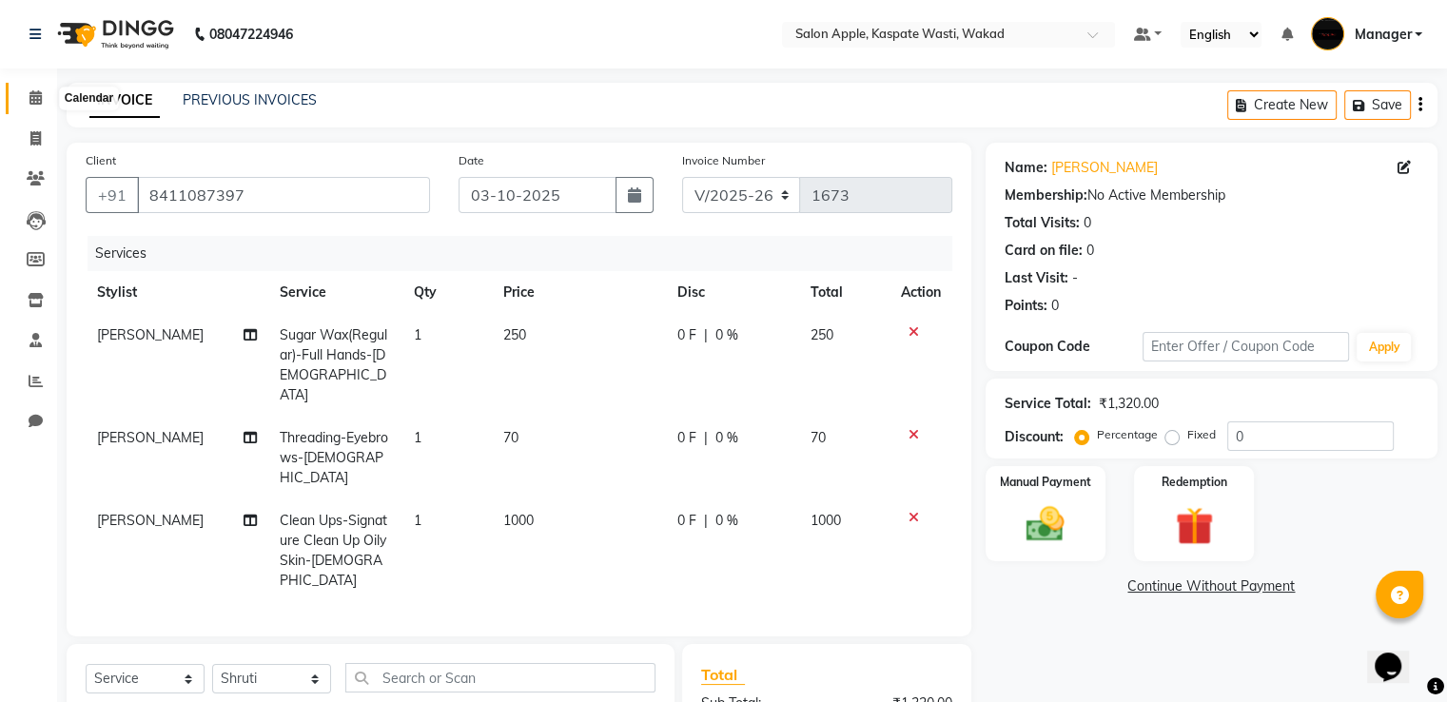
click at [36, 104] on icon at bounding box center [35, 97] width 12 height 14
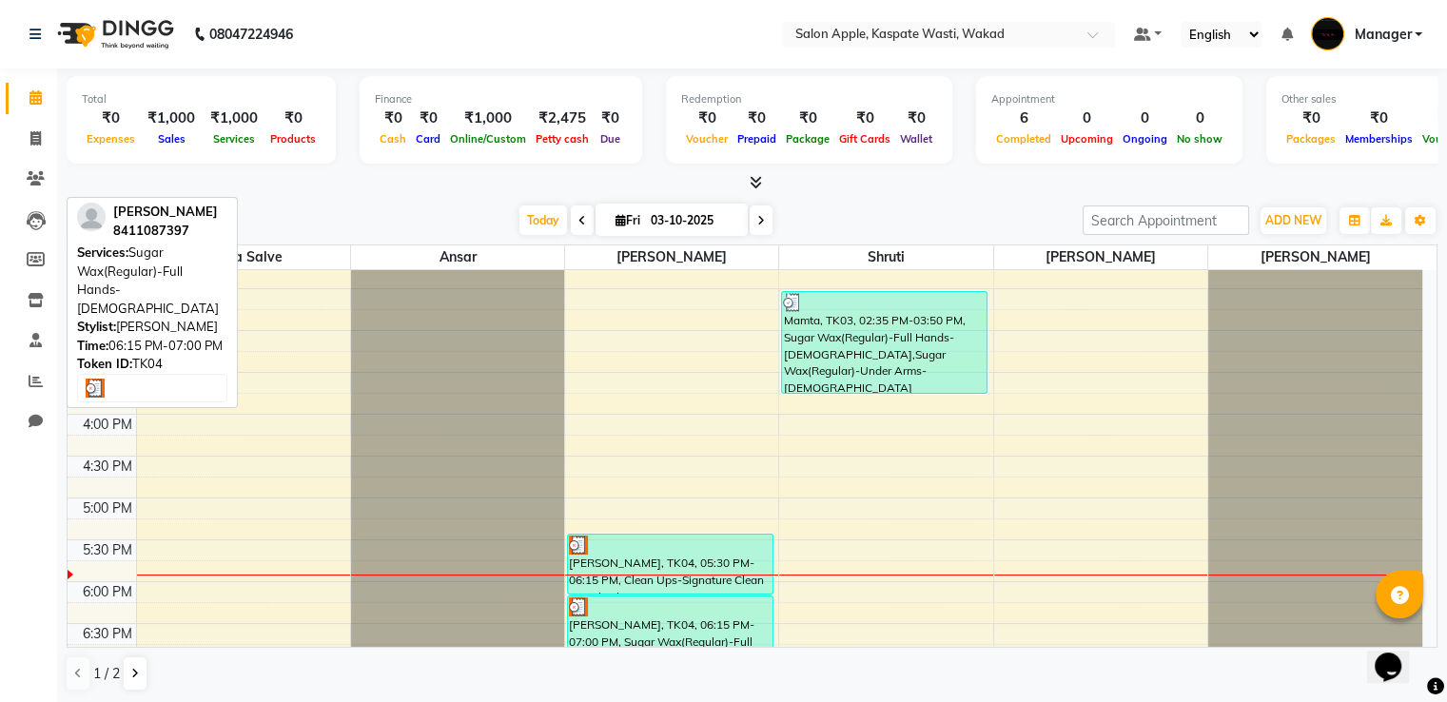
scroll to position [571, 0]
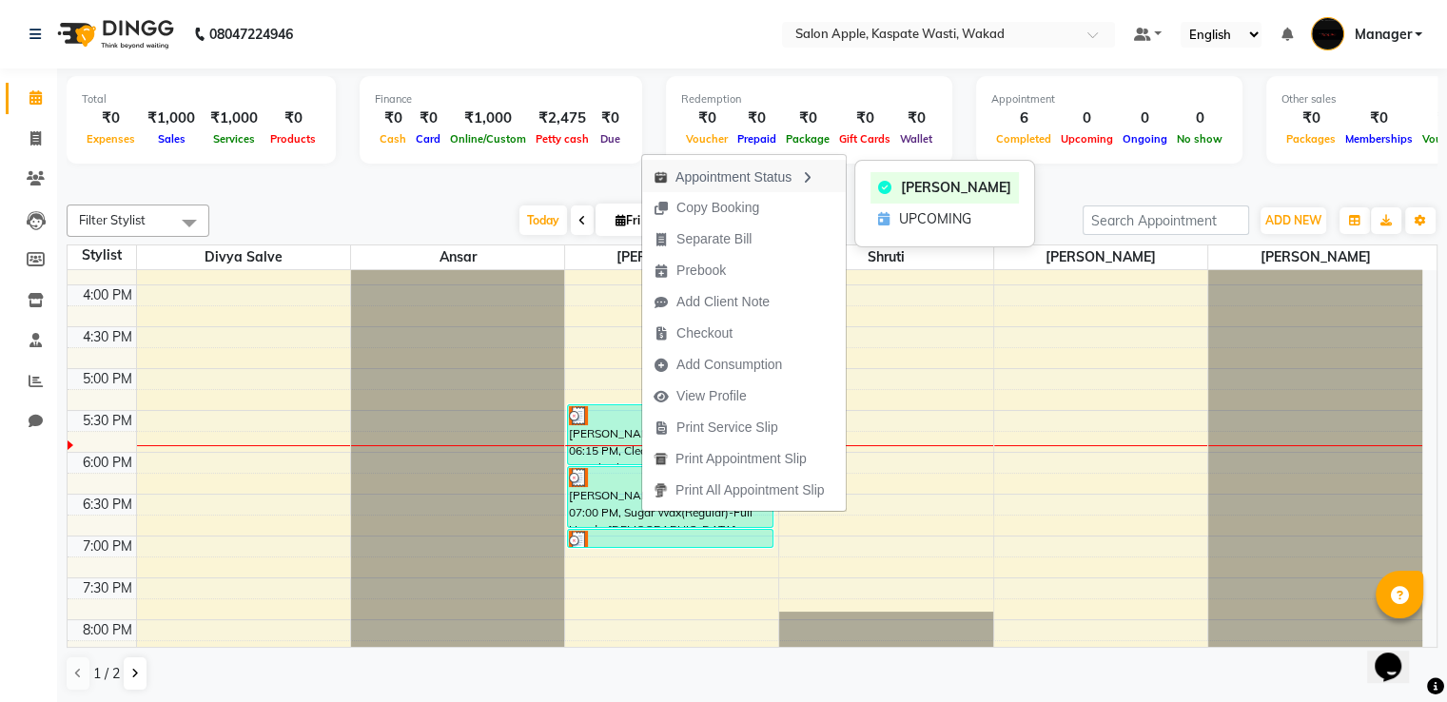
click at [710, 175] on div "Appointment Status" at bounding box center [744, 176] width 204 height 32
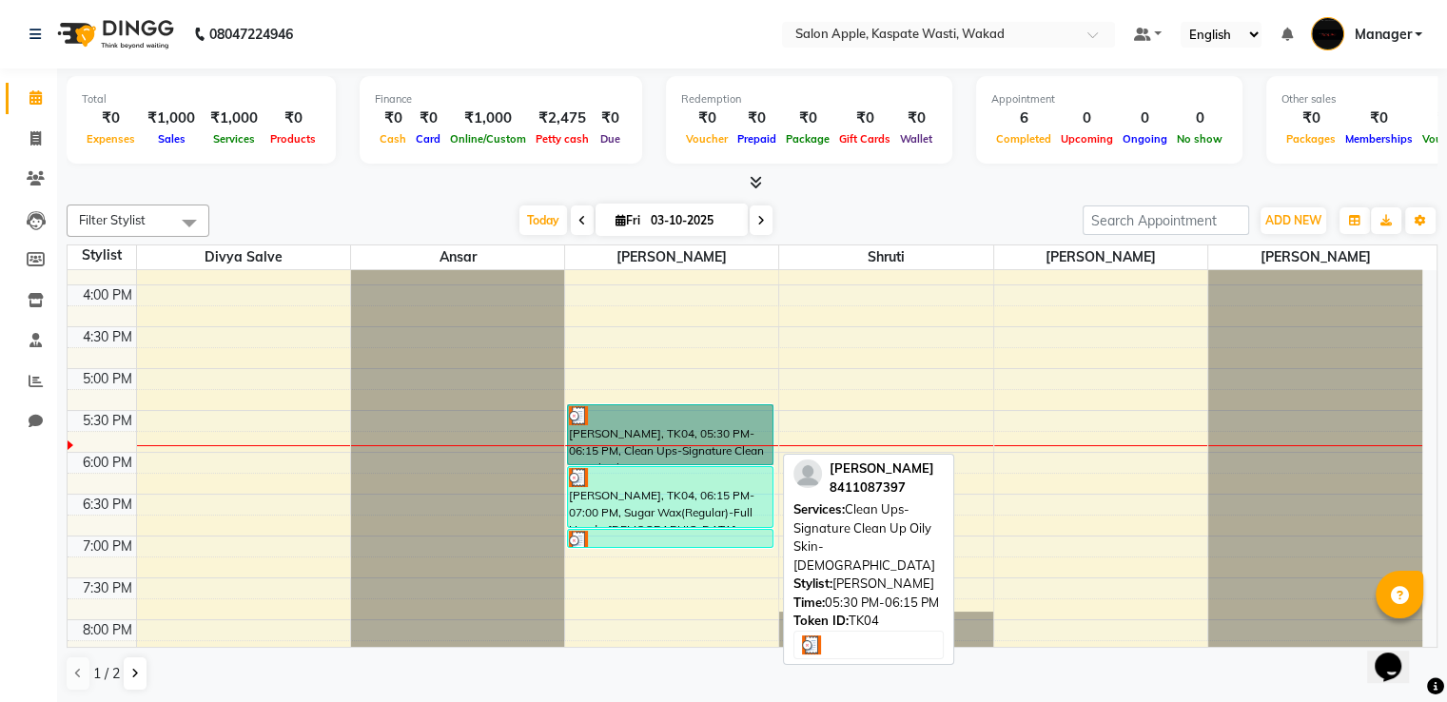
click at [1071, 368] on div "9:00 AM 9:30 AM 10:00 AM 10:30 AM 11:00 AM 11:30 AM 12:00 PM 12:30 PM 1:00 PM 1…" at bounding box center [745, 242] width 1354 height 1087
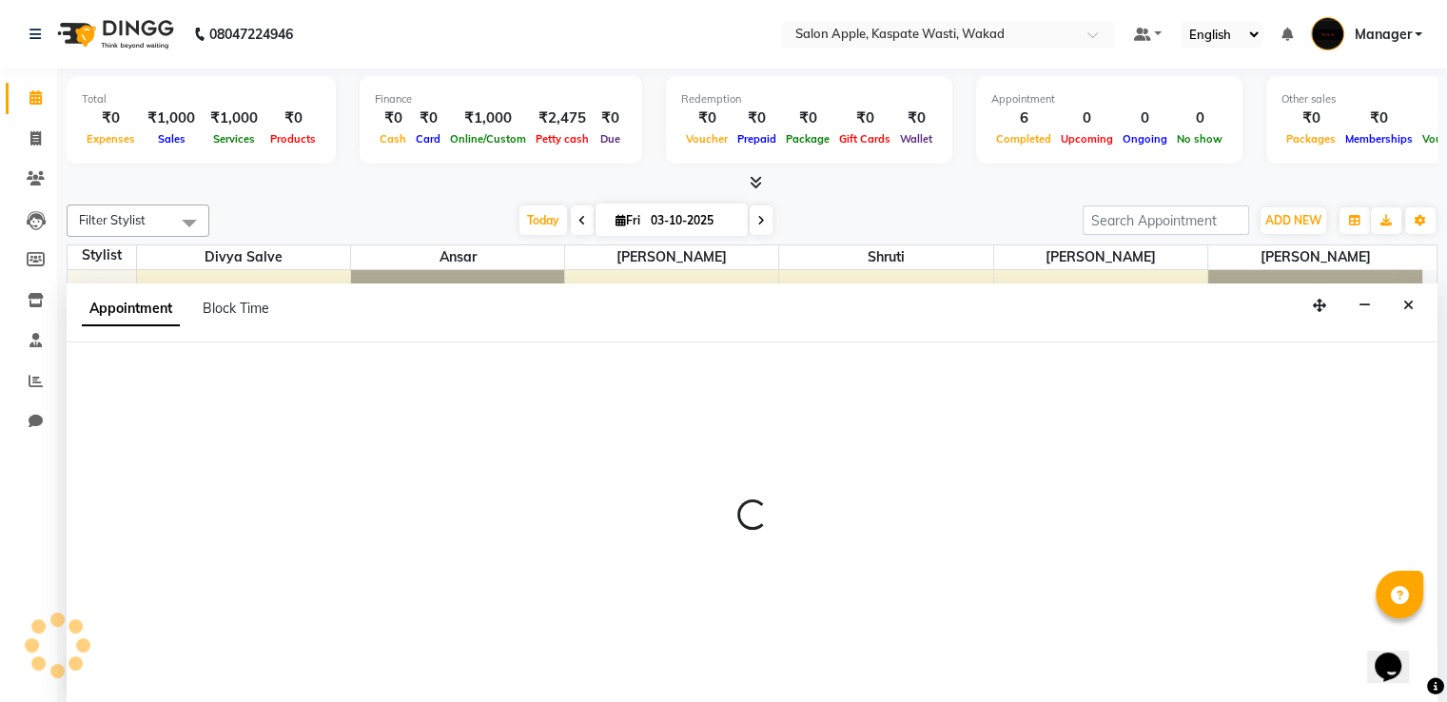
scroll to position [1, 0]
select select "90277"
select select "tentative"
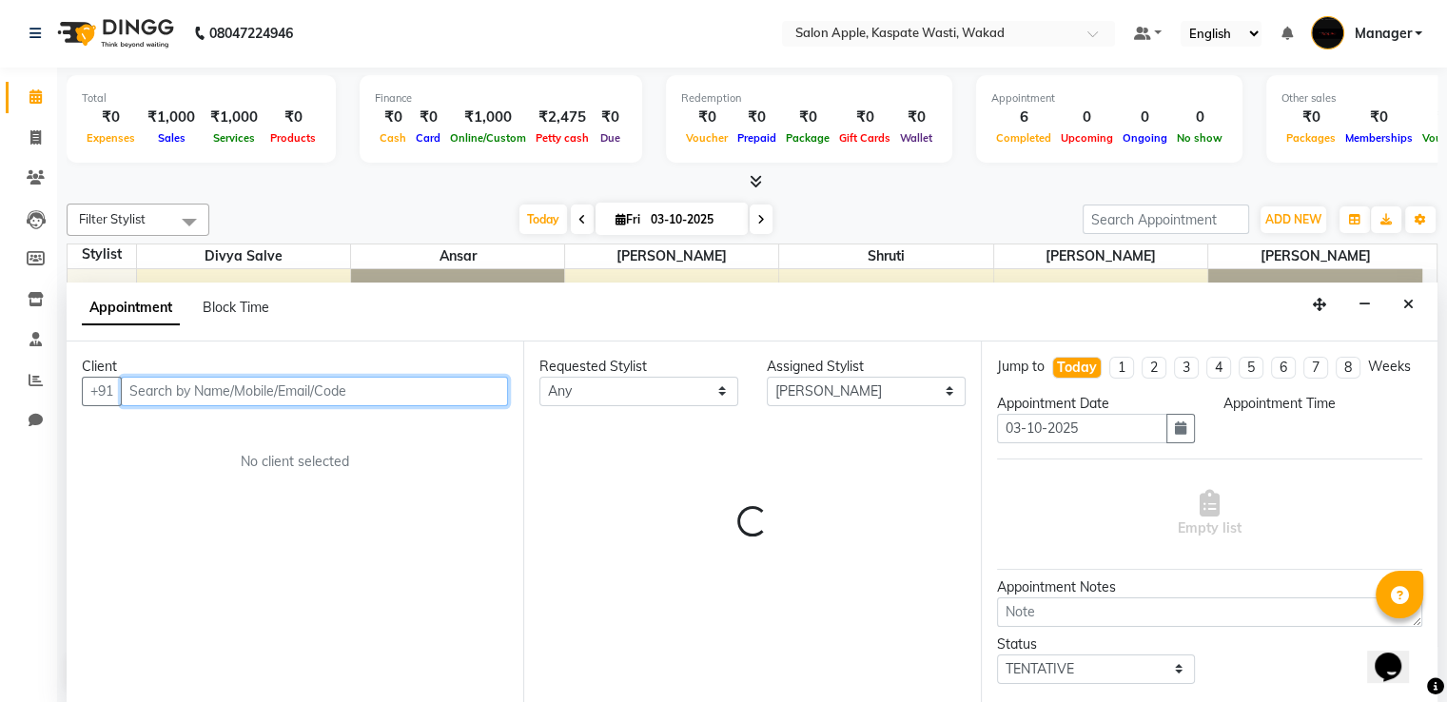
select select "1005"
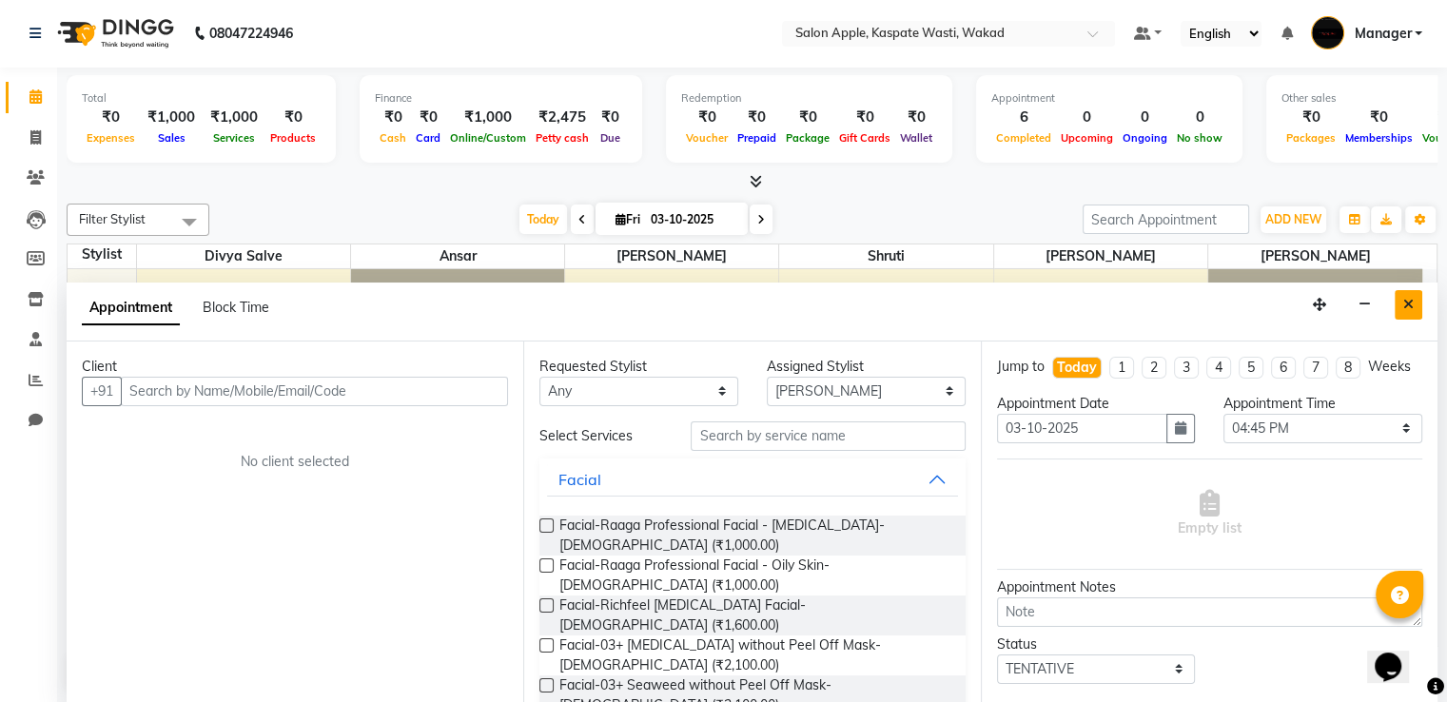
click at [1411, 304] on icon "Close" at bounding box center [1408, 304] width 10 height 13
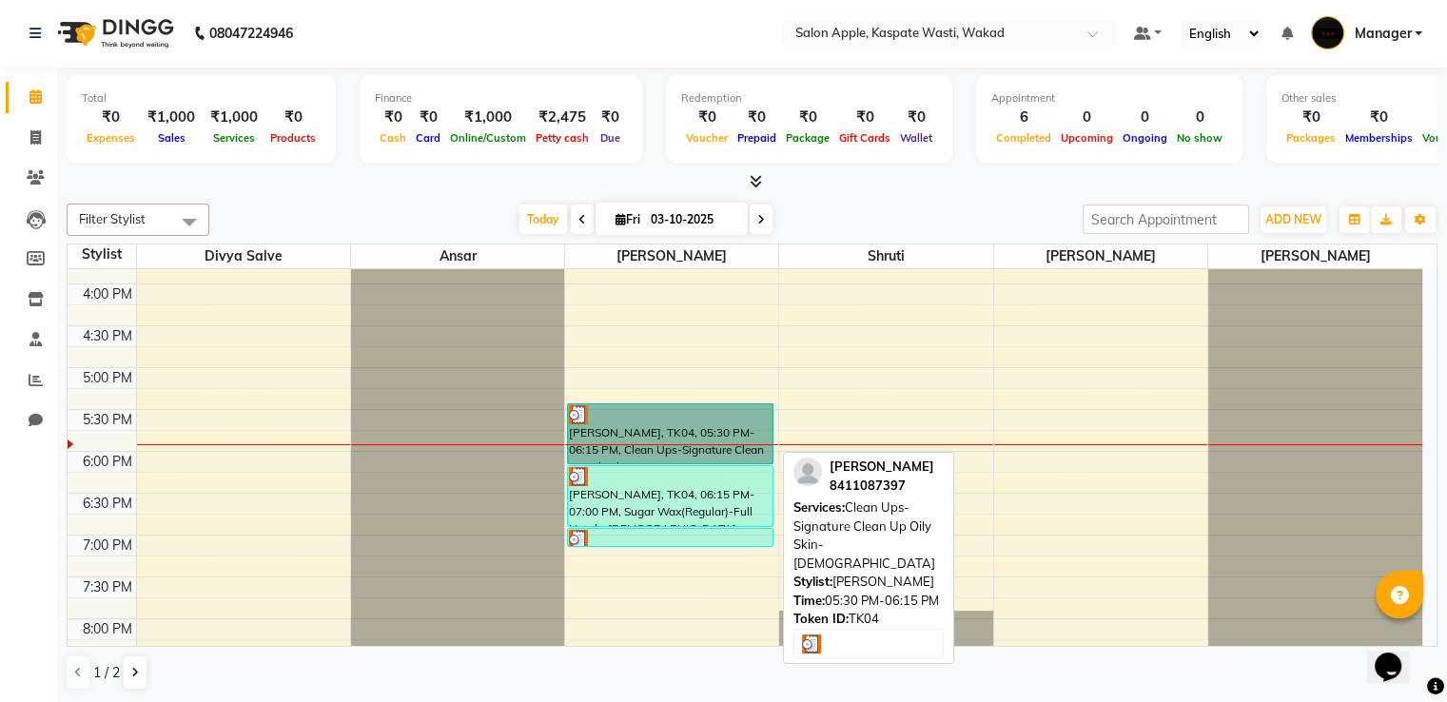
drag, startPoint x: 679, startPoint y: 442, endPoint x: 679, endPoint y: 495, distance: 52.3
click at [679, 495] on div "[PERSON_NAME], TK04, 06:15 PM-07:00 PM, Sugar Wax(Regular)-Full Hands-[DEMOGRAP…" at bounding box center [670, 496] width 204 height 60
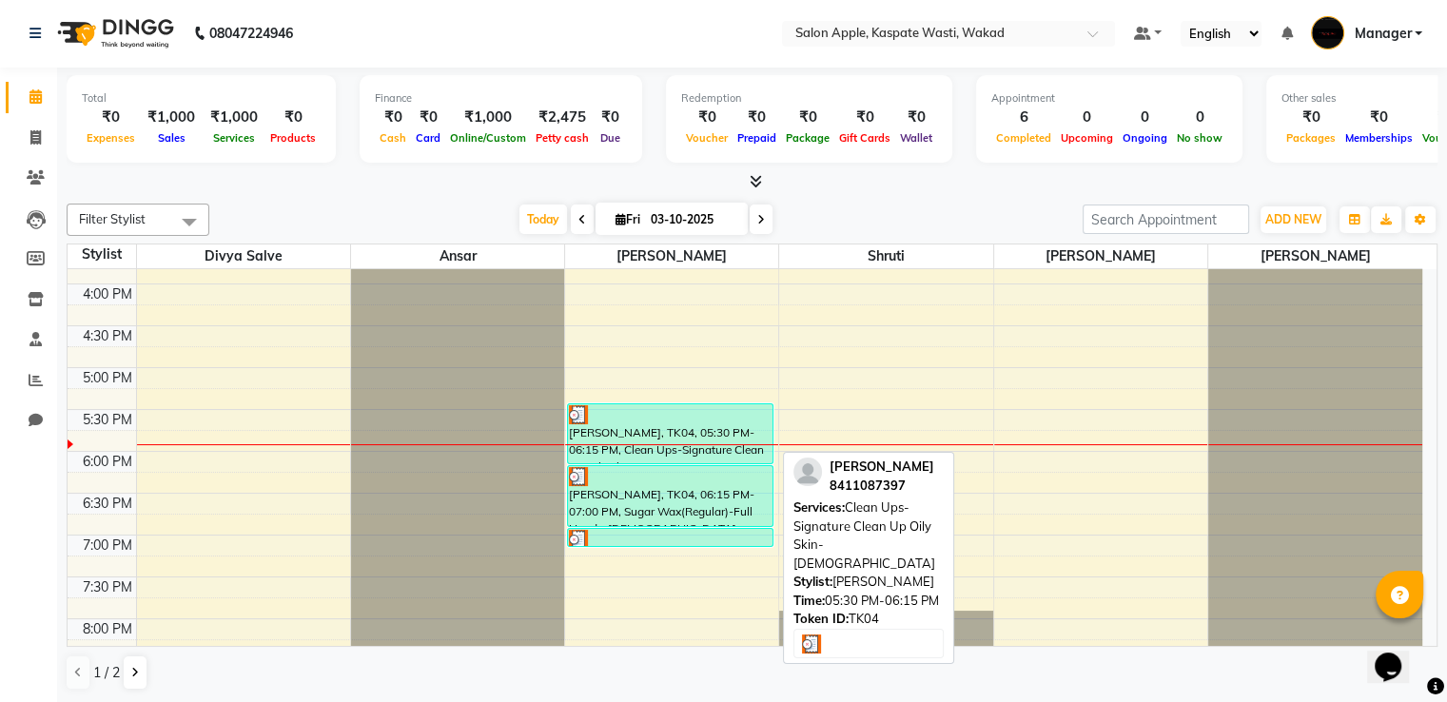
select select "3"
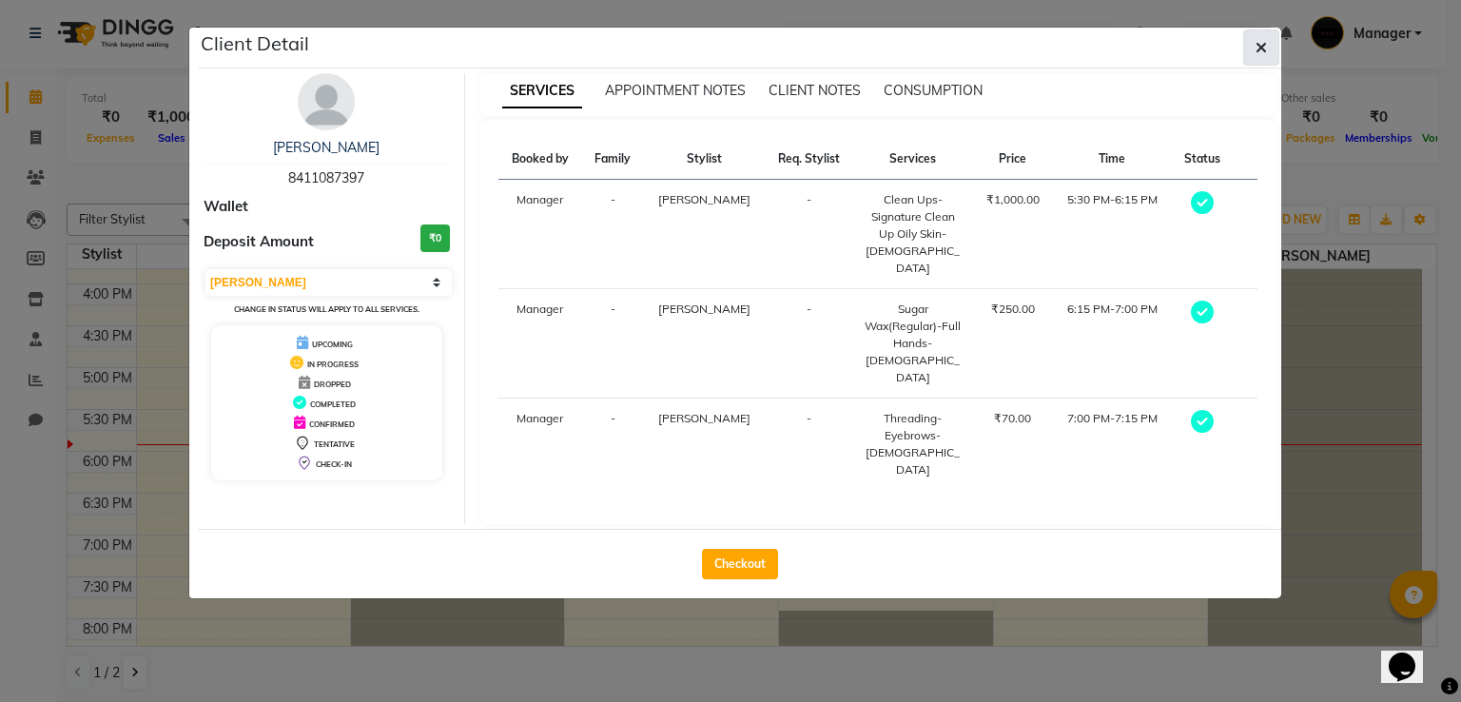
click at [1252, 43] on button "button" at bounding box center [1261, 47] width 36 height 36
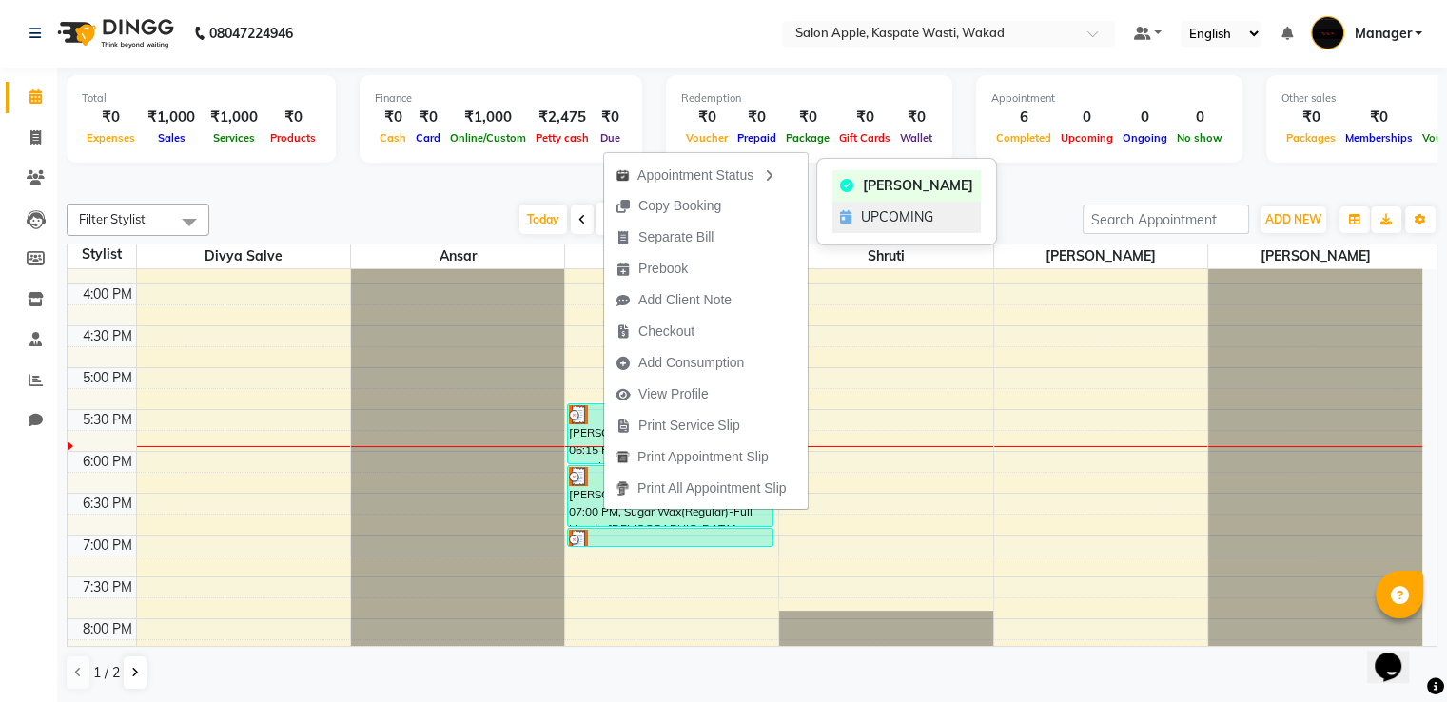
drag, startPoint x: 886, startPoint y: 219, endPoint x: 897, endPoint y: 219, distance: 10.5
click at [887, 219] on span "UPCOMING" at bounding box center [897, 217] width 72 height 20
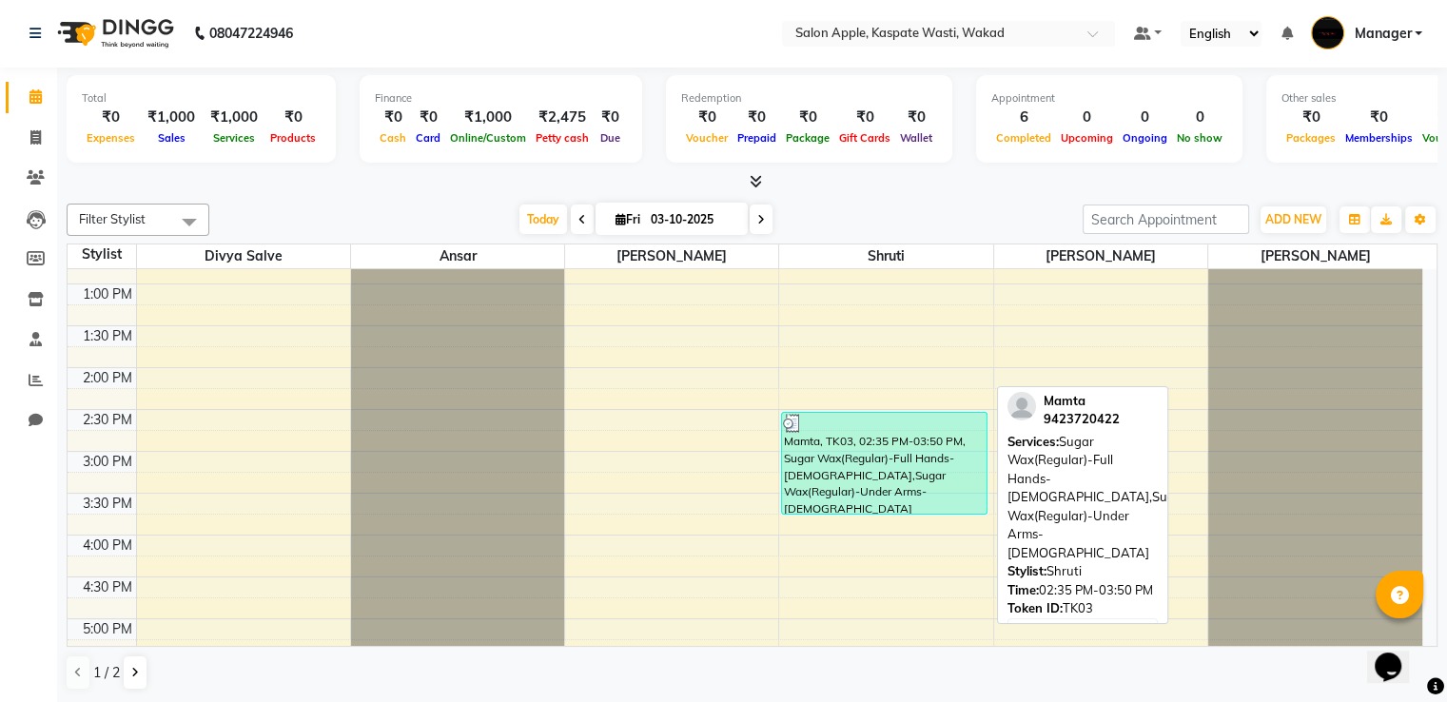
scroll to position [415, 0]
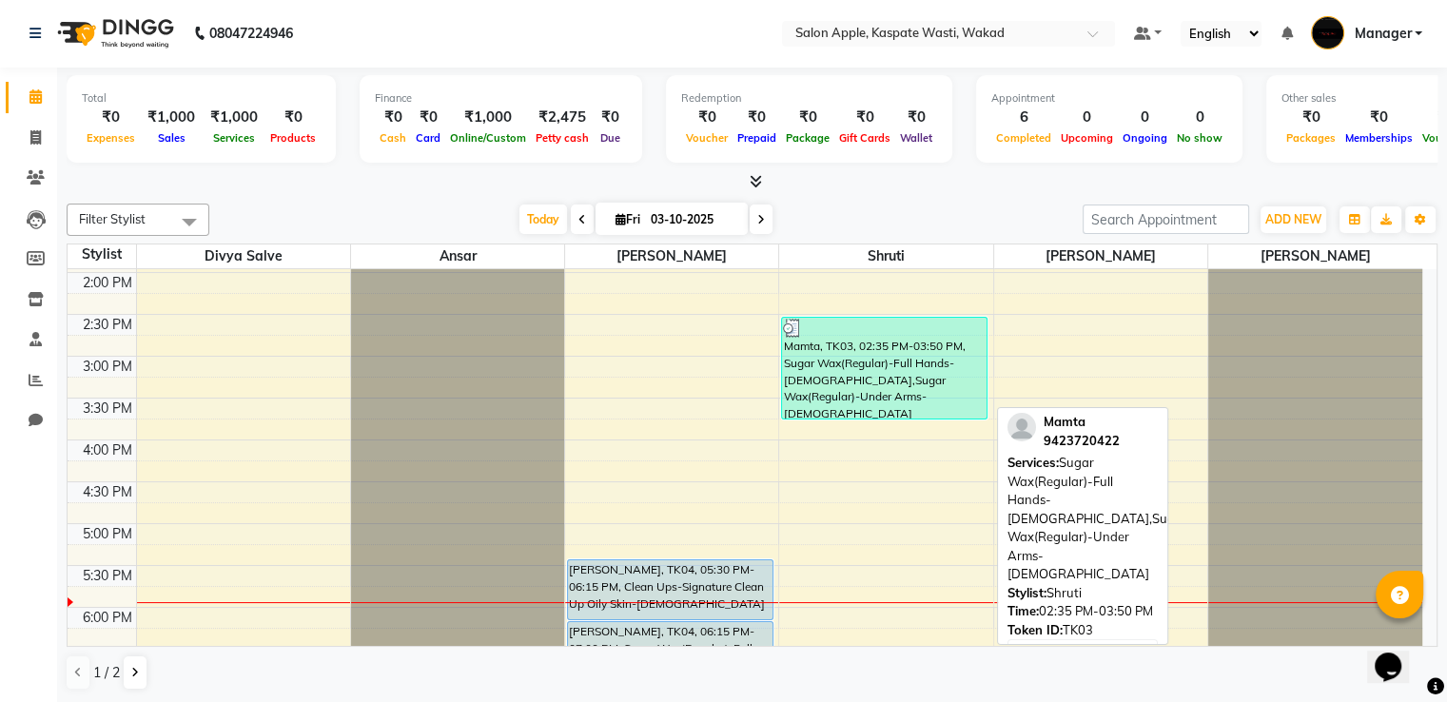
click at [790, 328] on img at bounding box center [792, 328] width 19 height 19
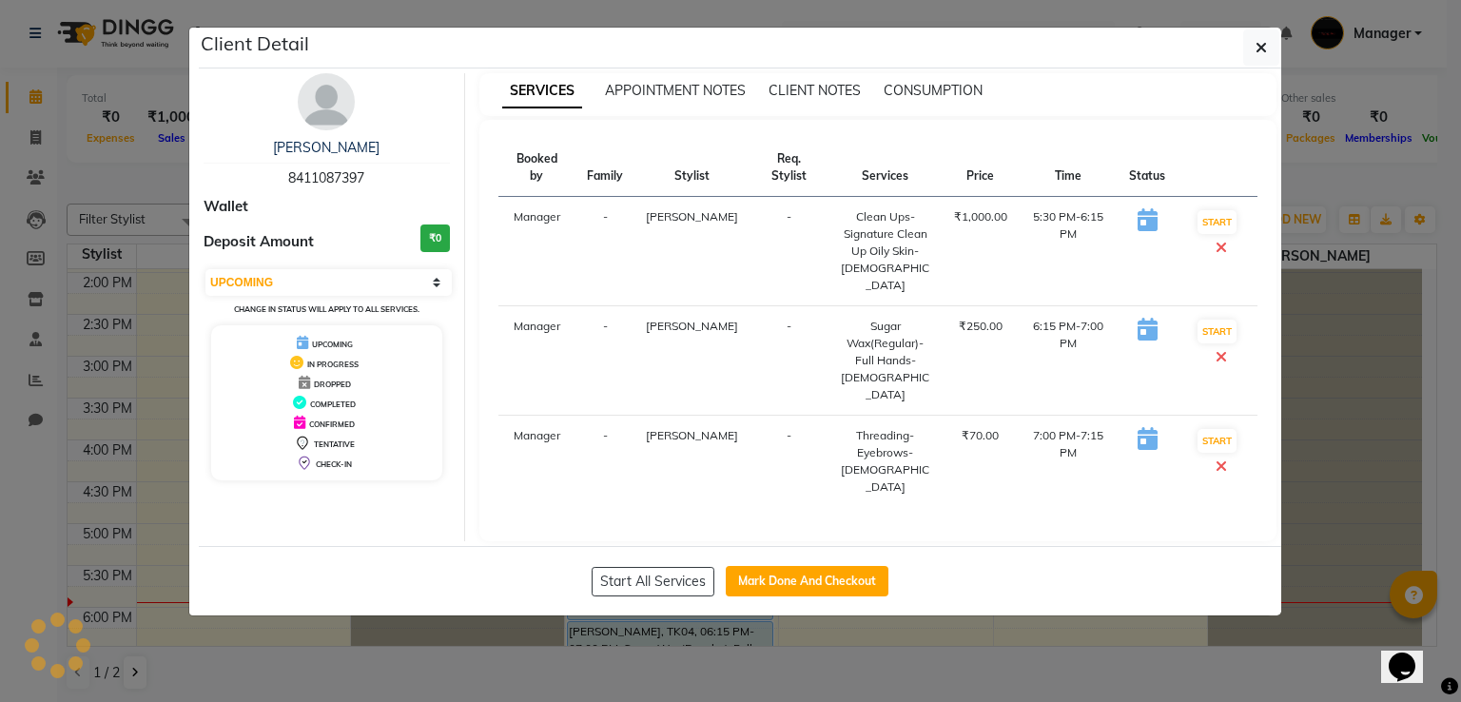
select select "3"
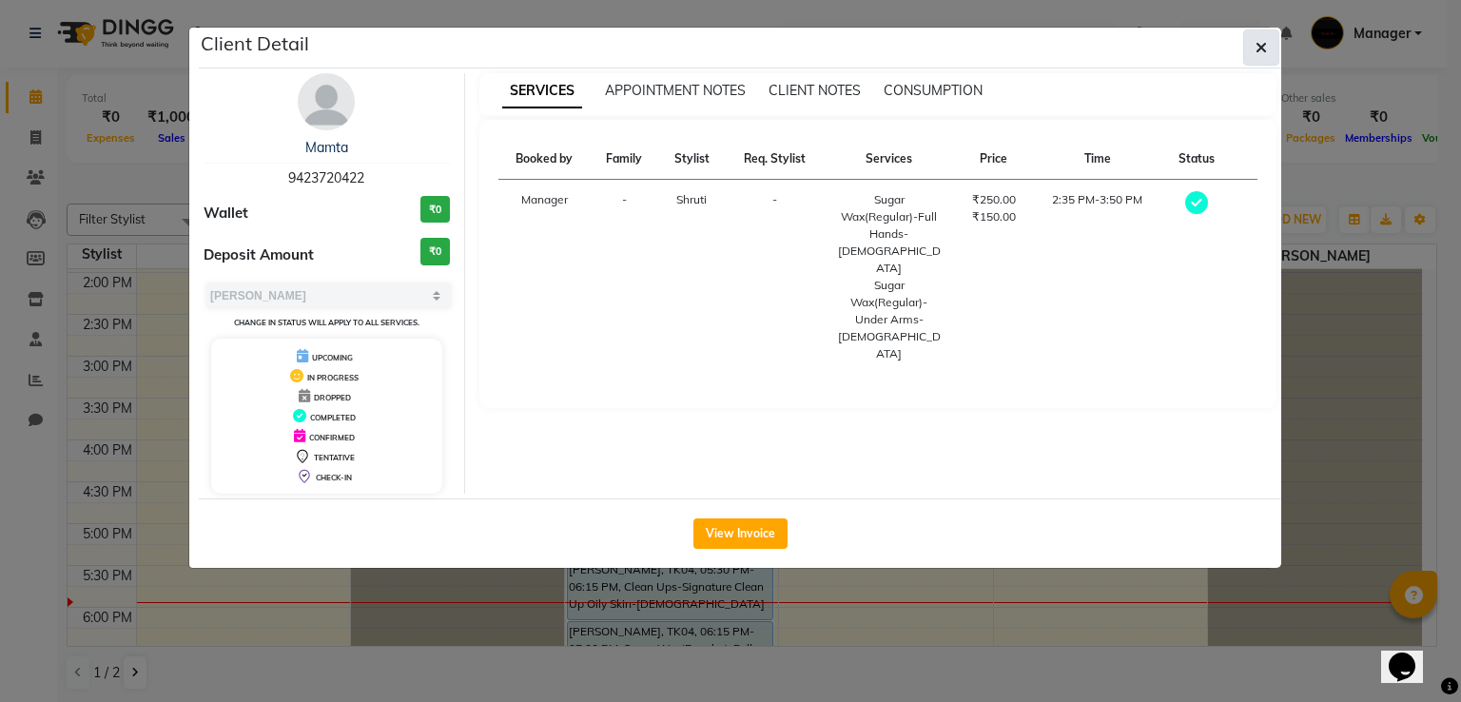
click at [1255, 48] on icon "button" at bounding box center [1260, 47] width 11 height 15
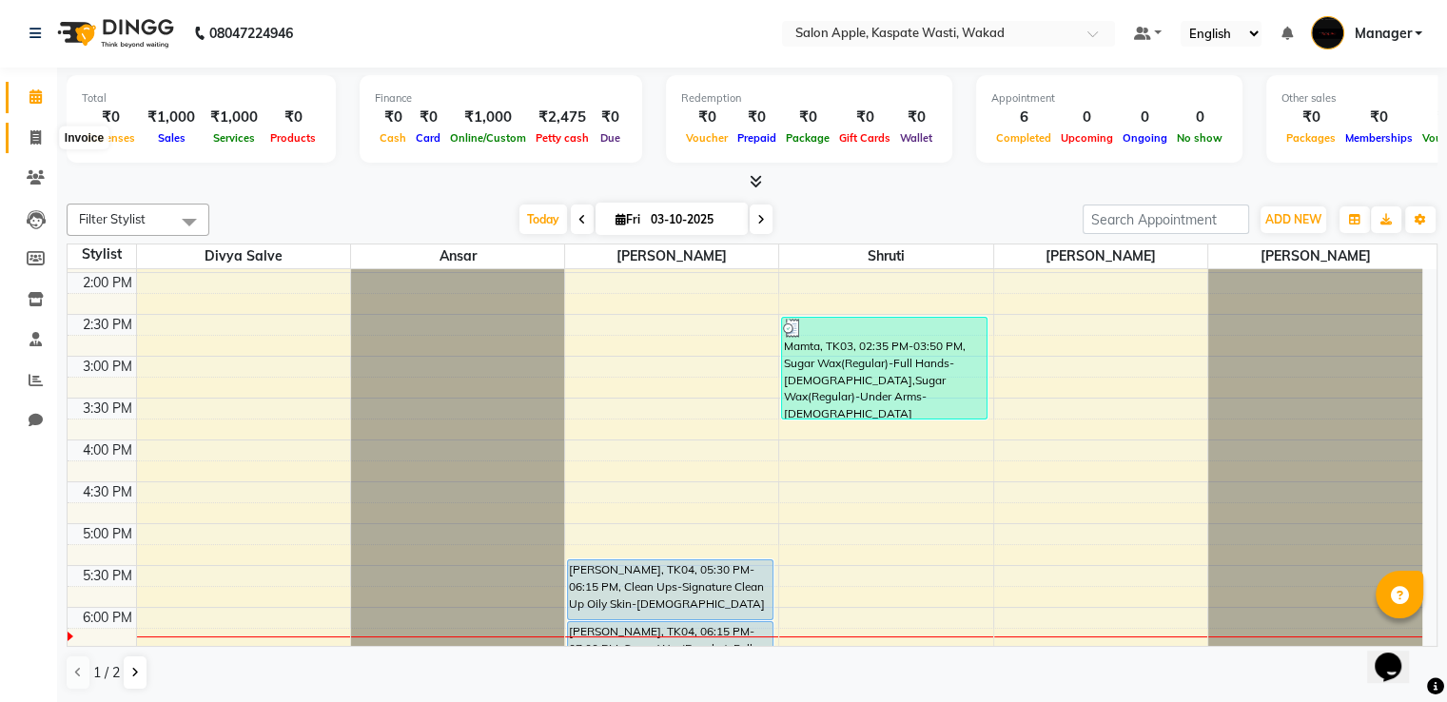
click at [30, 141] on icon at bounding box center [35, 137] width 10 height 14
select select "service"
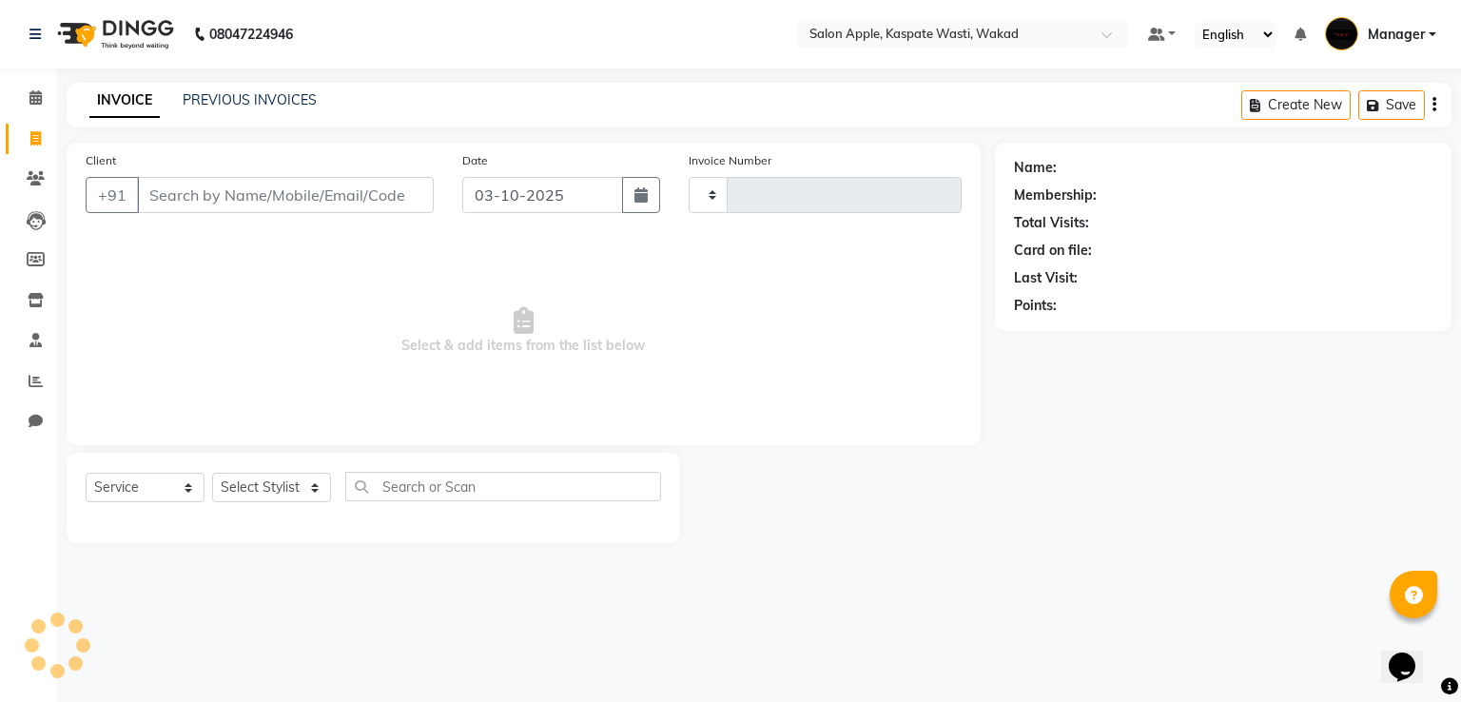
type input "1673"
select select "7956"
click at [276, 484] on select "Select Stylist" at bounding box center [271, 487] width 119 height 29
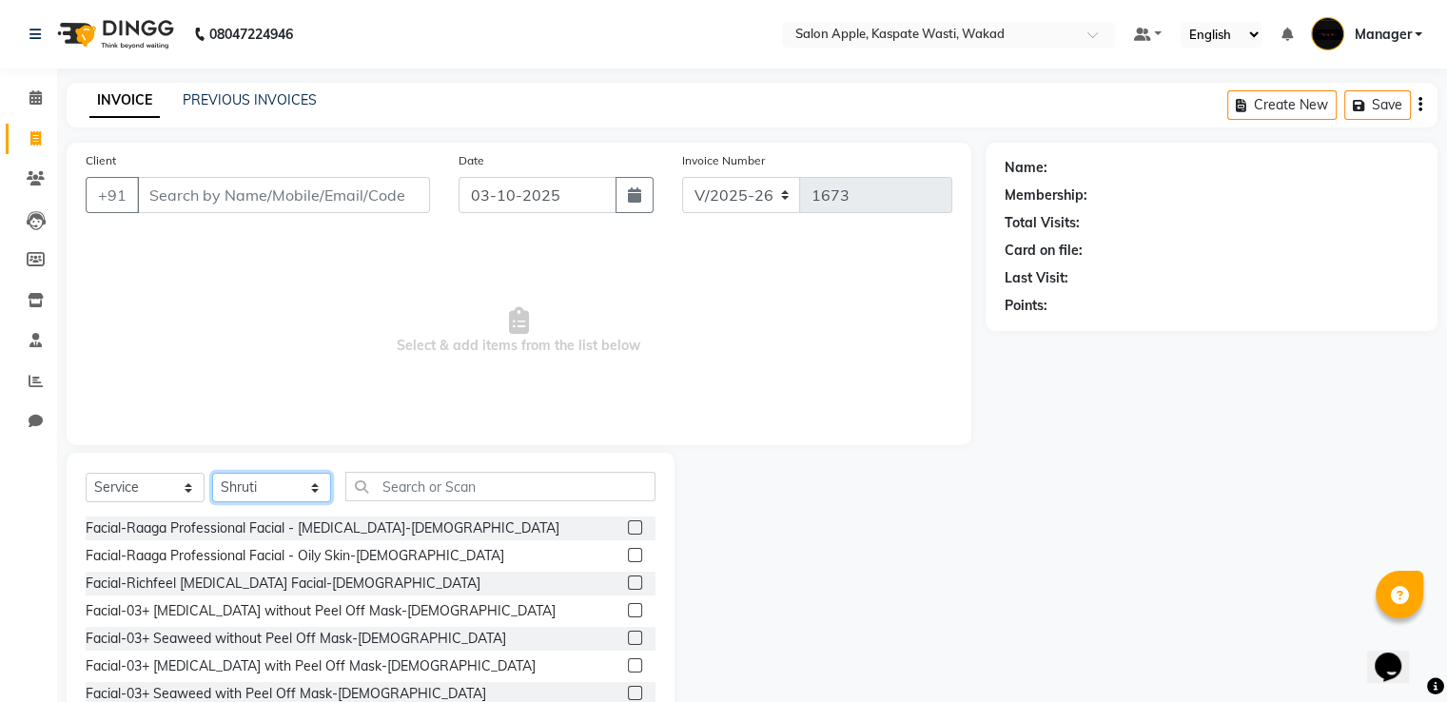
select select "80185"
click at [212, 474] on select "Select Stylist Ansar Divya salve Gunashree Fulambarkar Kamlesh 1 Manager Piyush…" at bounding box center [271, 487] width 119 height 29
click at [367, 490] on input "text" at bounding box center [500, 486] width 310 height 29
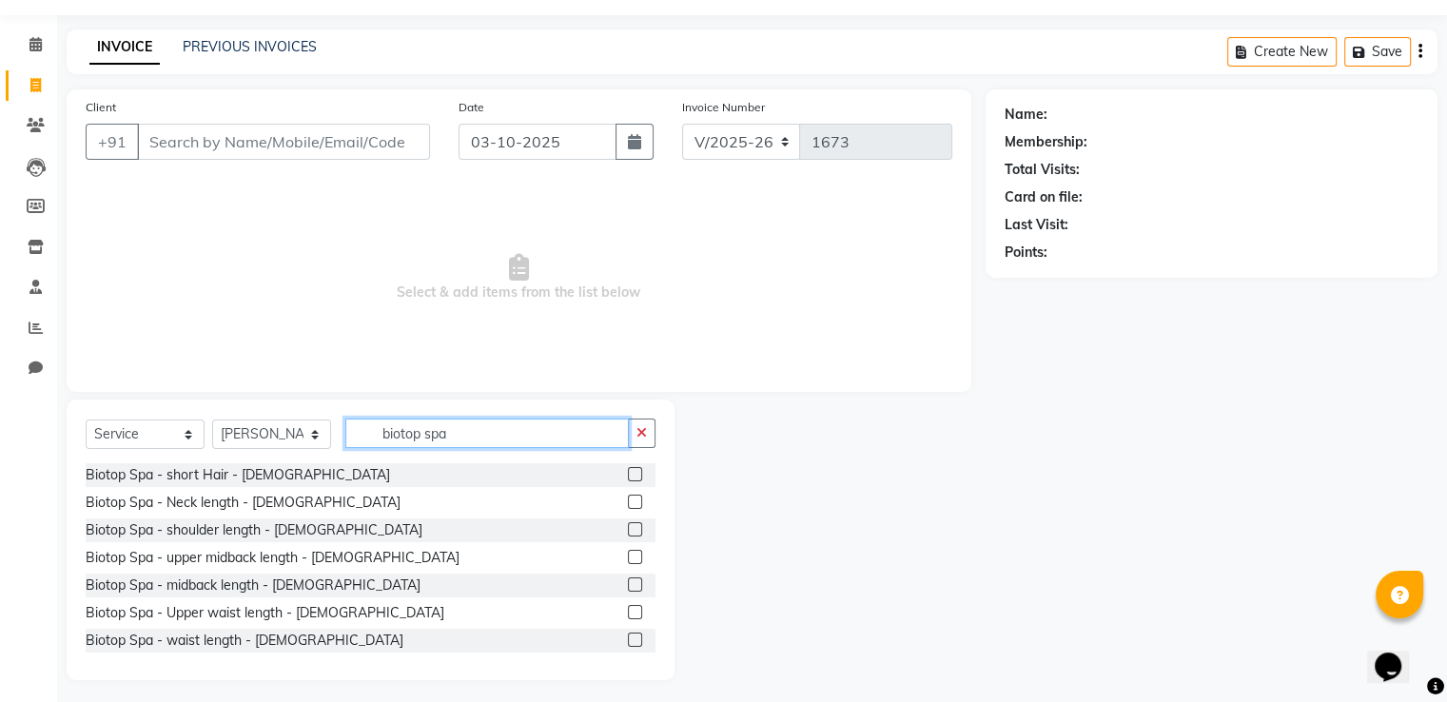
scroll to position [61, 0]
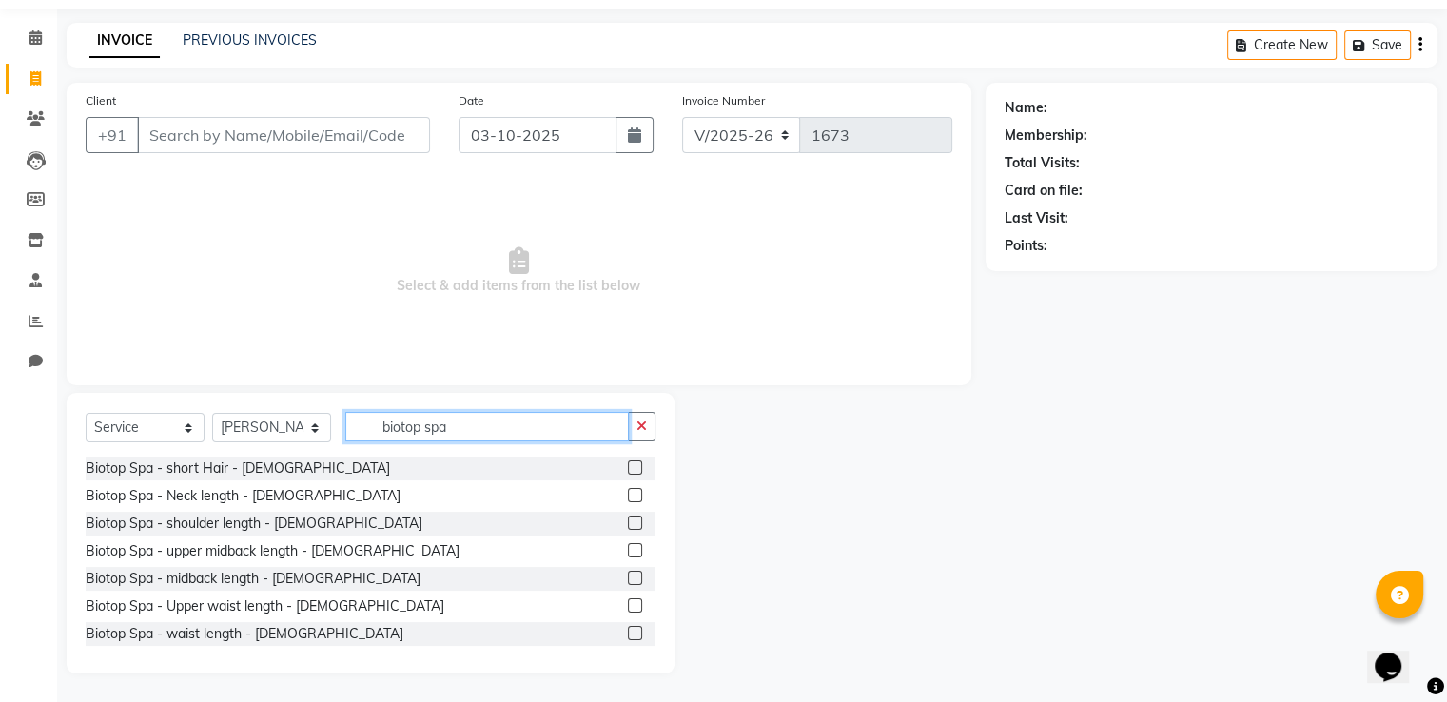
type input "biotop spa"
click at [628, 552] on label at bounding box center [635, 550] width 14 height 14
click at [628, 552] on input "checkbox" at bounding box center [634, 551] width 12 height 12
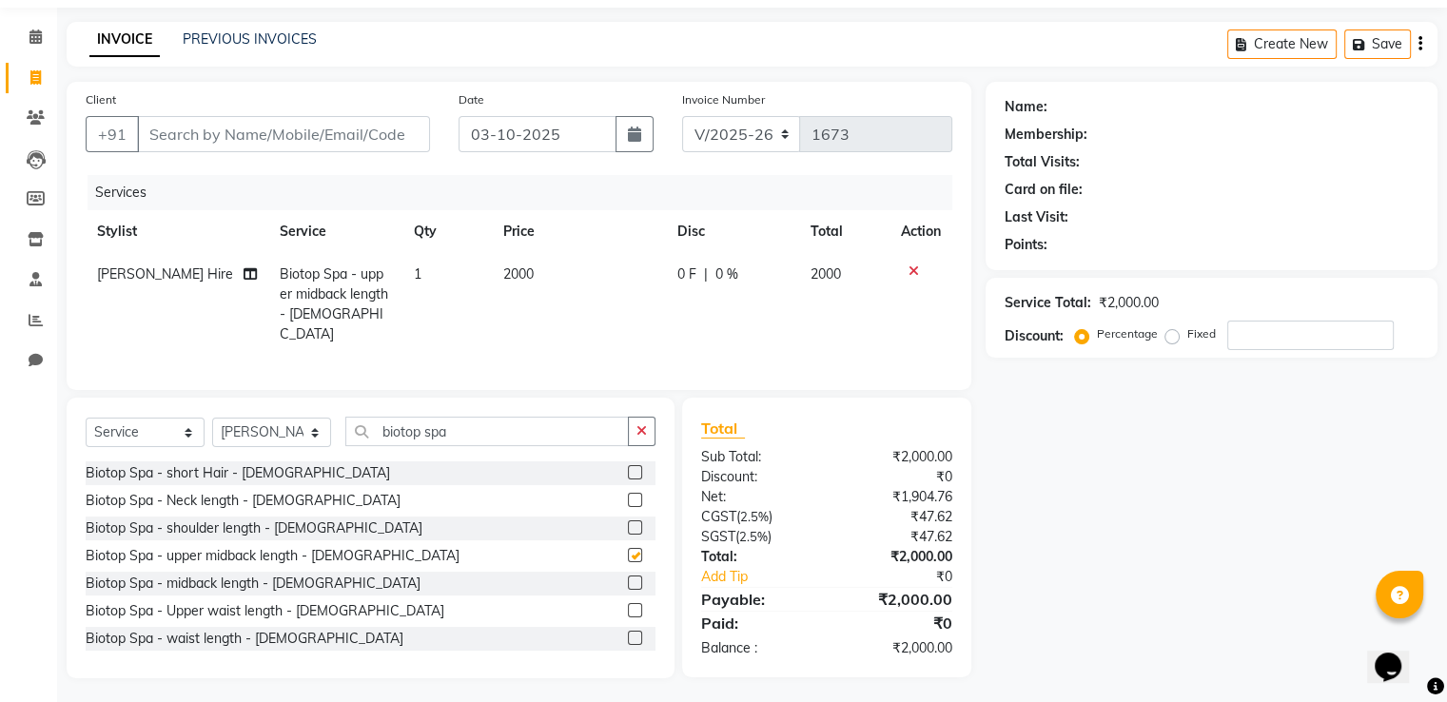
checkbox input "false"
click at [628, 575] on label at bounding box center [635, 582] width 14 height 14
click at [628, 577] on input "checkbox" at bounding box center [634, 583] width 12 height 12
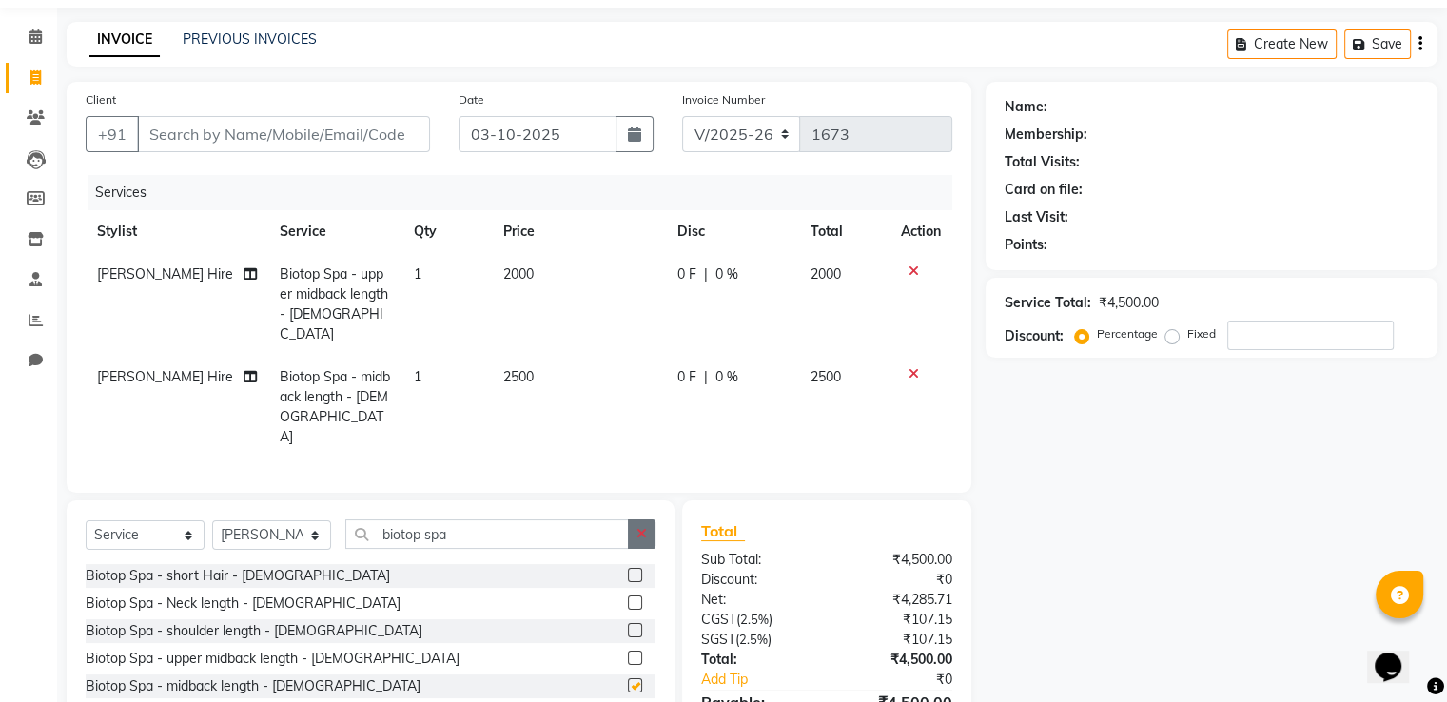
checkbox input "false"
click at [914, 267] on icon at bounding box center [913, 270] width 10 height 13
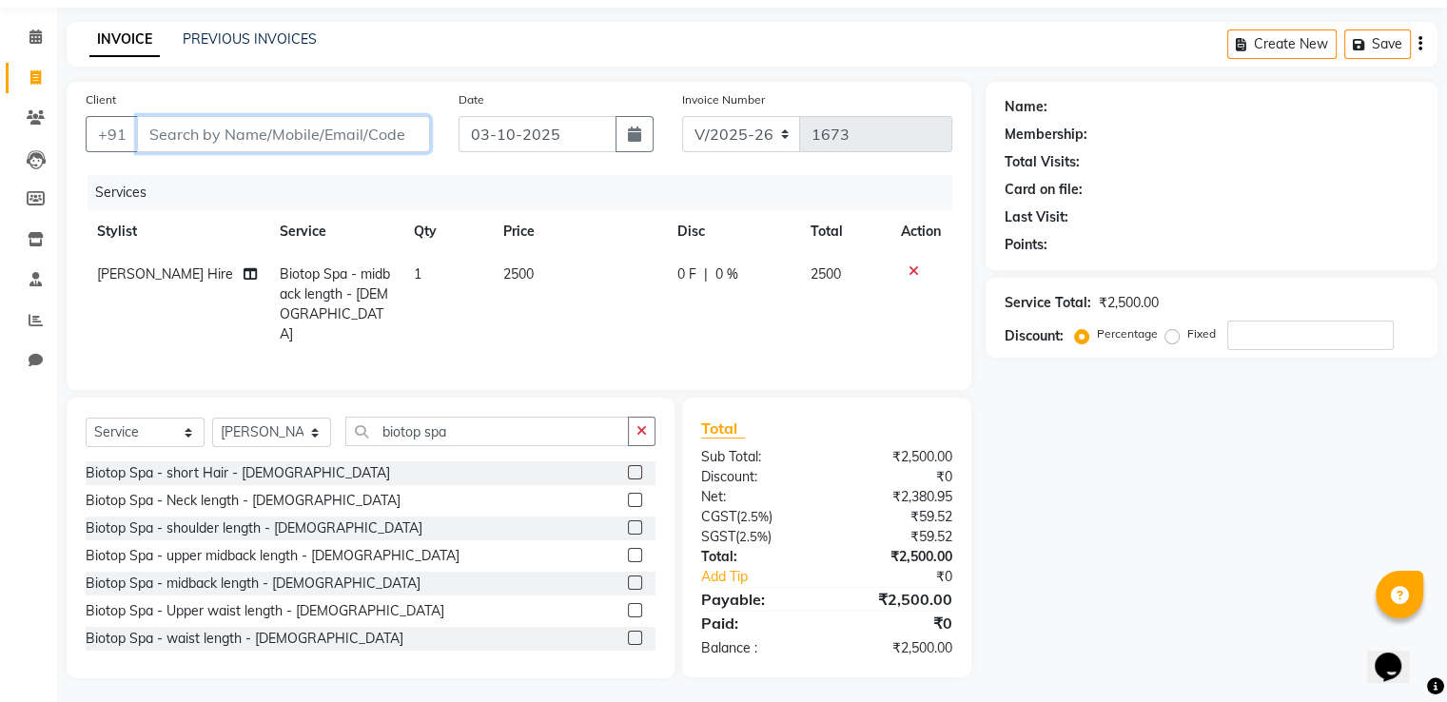
click at [304, 130] on input "Client" at bounding box center [283, 134] width 293 height 36
click at [323, 130] on input "Client" at bounding box center [283, 134] width 293 height 36
type input "9"
type input "0"
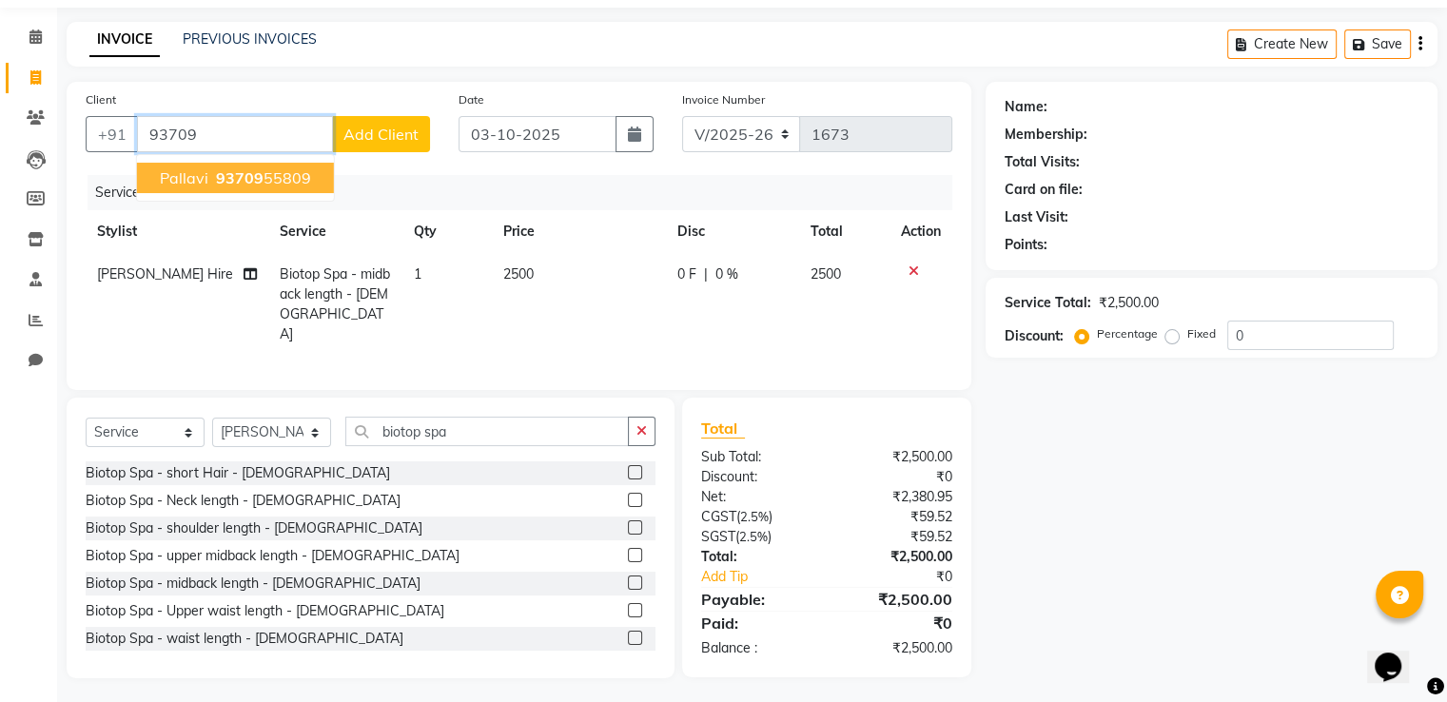
click at [278, 184] on ngb-highlight "93709 55809" at bounding box center [261, 177] width 99 height 19
type input "9370955809"
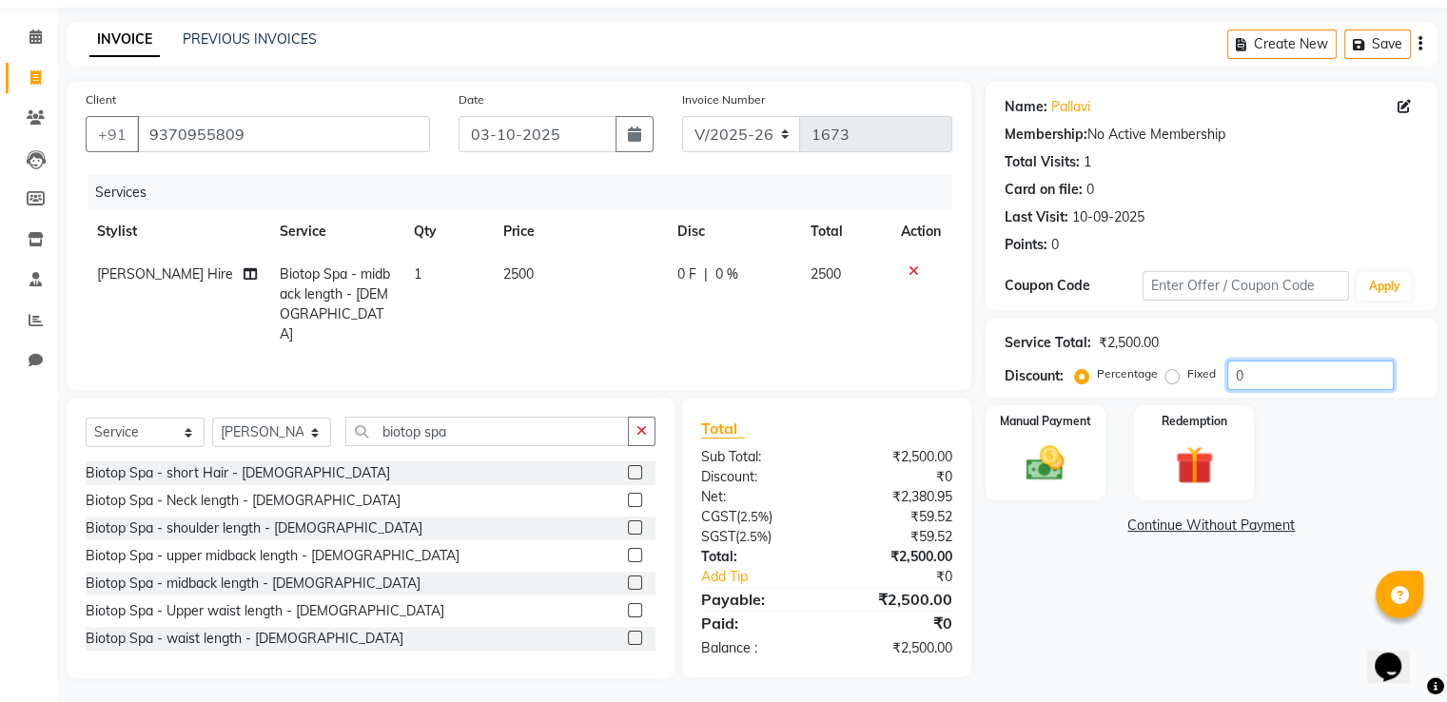
click at [1246, 374] on input "0" at bounding box center [1310, 374] width 166 height 29
click at [1187, 378] on label "Fixed" at bounding box center [1201, 373] width 29 height 17
click at [1175, 378] on input "Fixed" at bounding box center [1175, 373] width 13 height 13
radio input "true"
click at [1264, 381] on input "0" at bounding box center [1310, 374] width 166 height 29
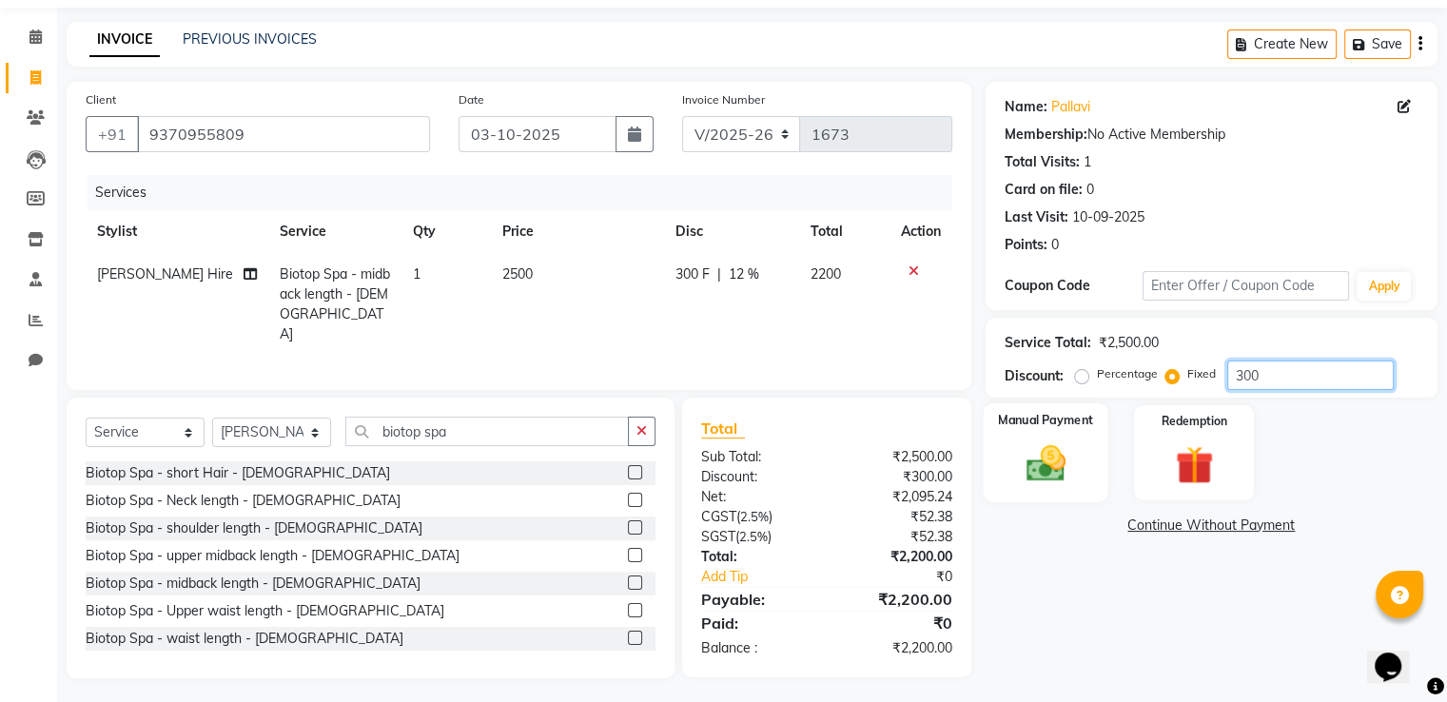
type input "300"
click at [1031, 472] on img at bounding box center [1045, 464] width 64 height 46
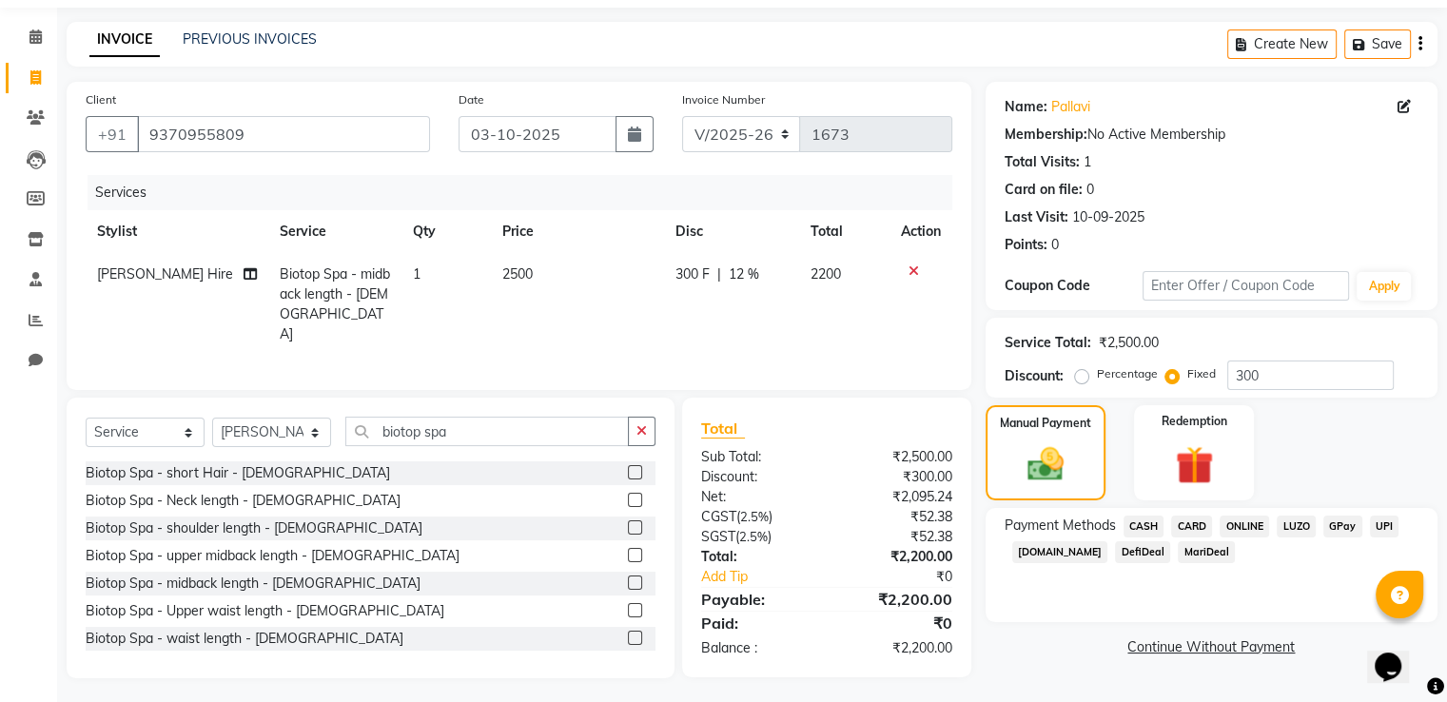
click at [1254, 522] on span "ONLINE" at bounding box center [1243, 527] width 49 height 22
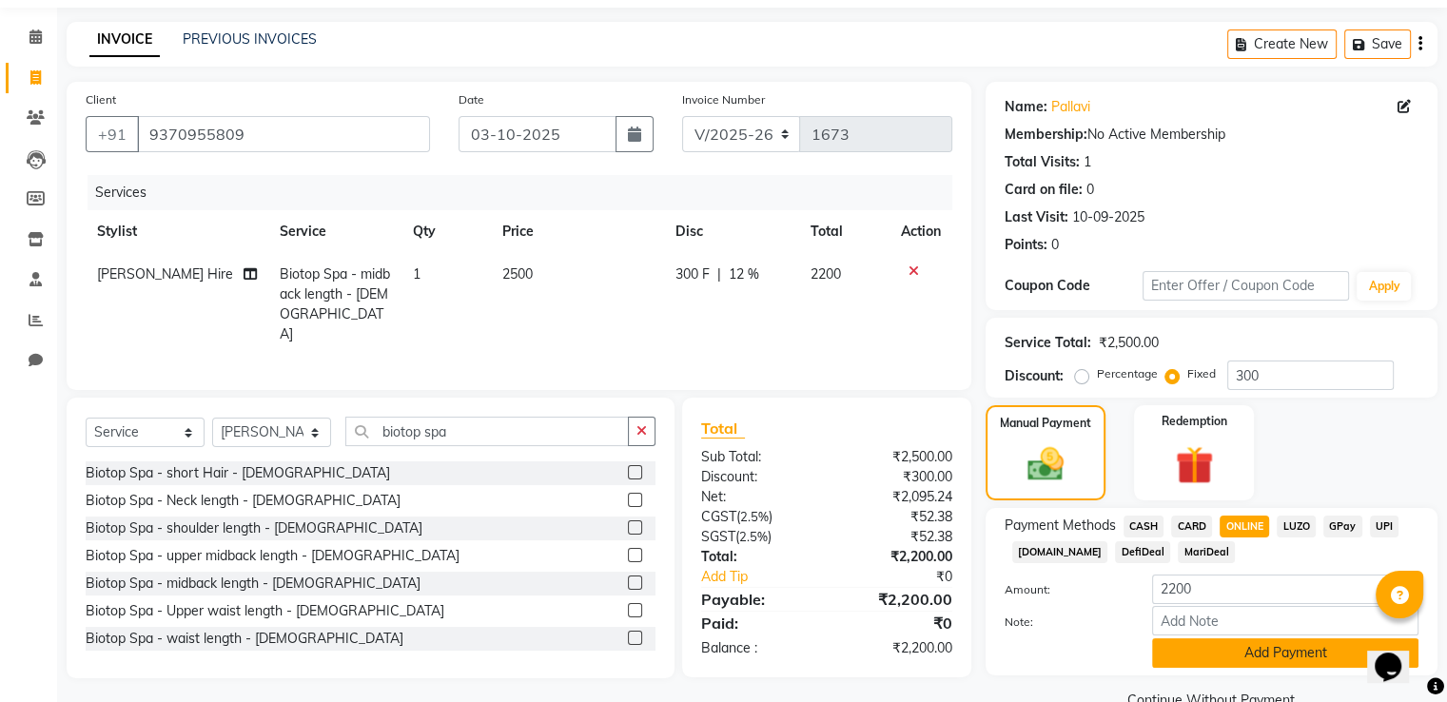
click at [1251, 657] on button "Add Payment" at bounding box center [1285, 652] width 266 height 29
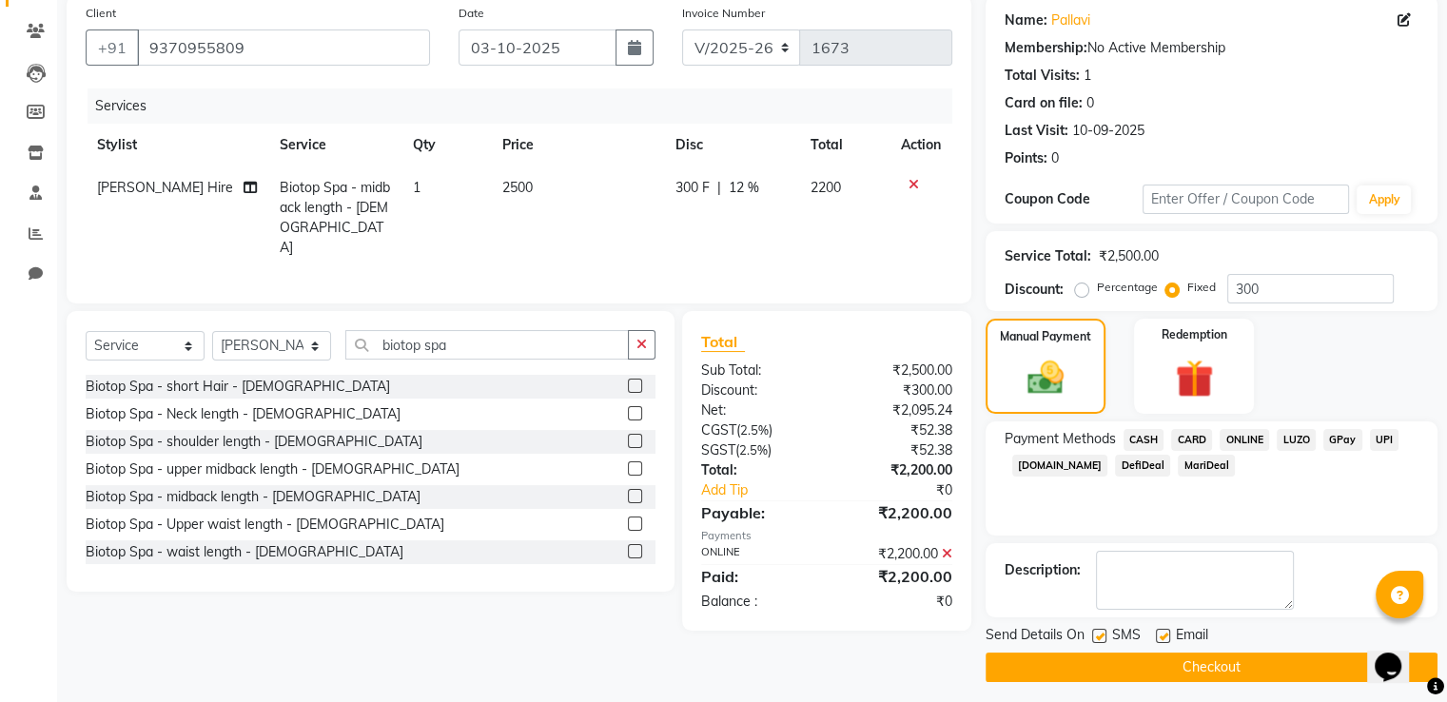
scroll to position [155, 0]
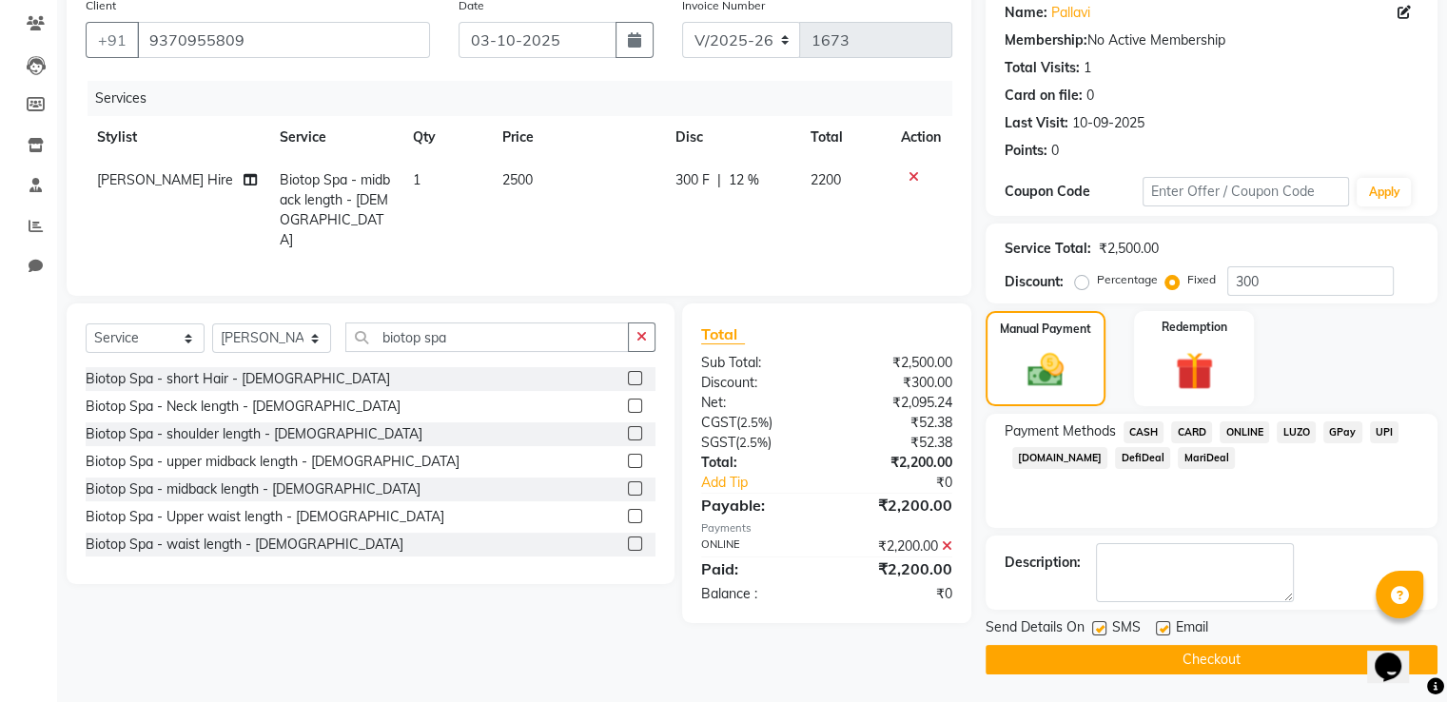
click at [1254, 645] on button "Checkout" at bounding box center [1211, 659] width 452 height 29
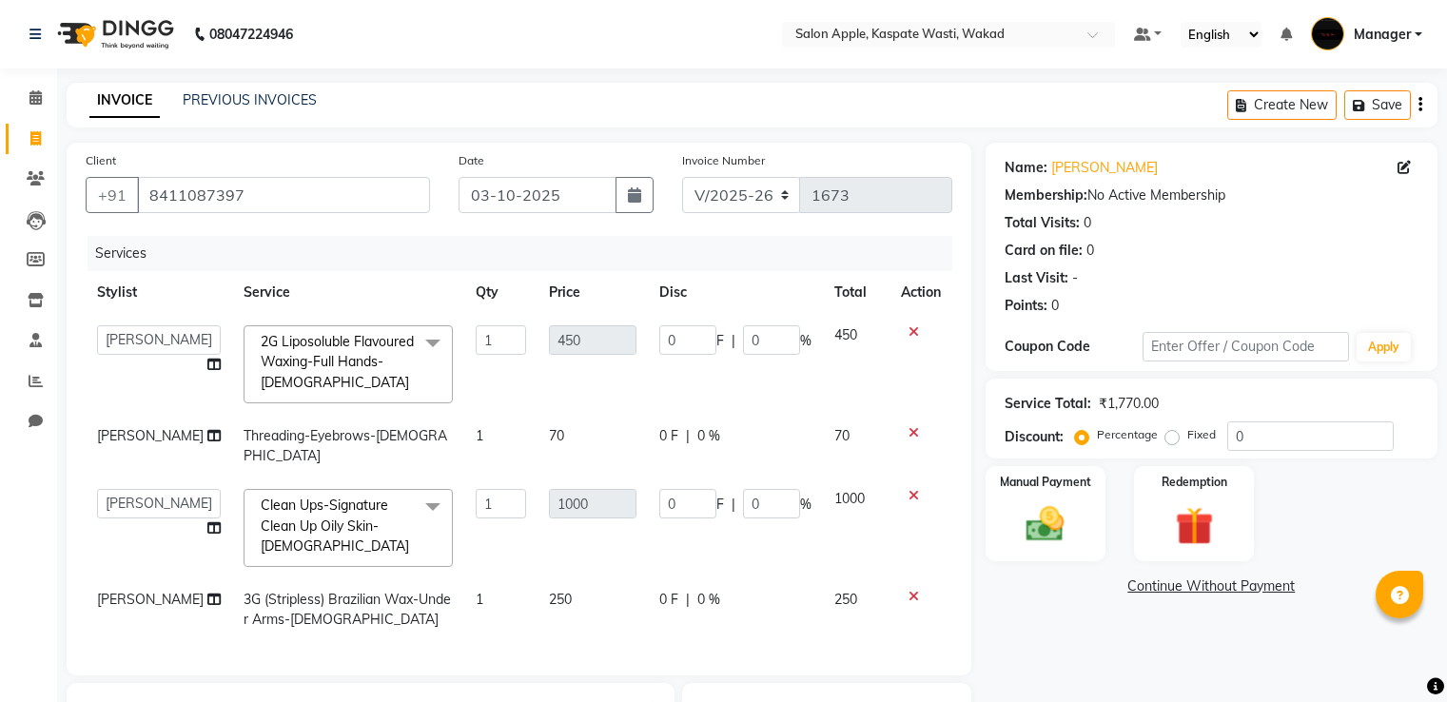
select select "7956"
select select "83985"
select select "service"
select select "83985"
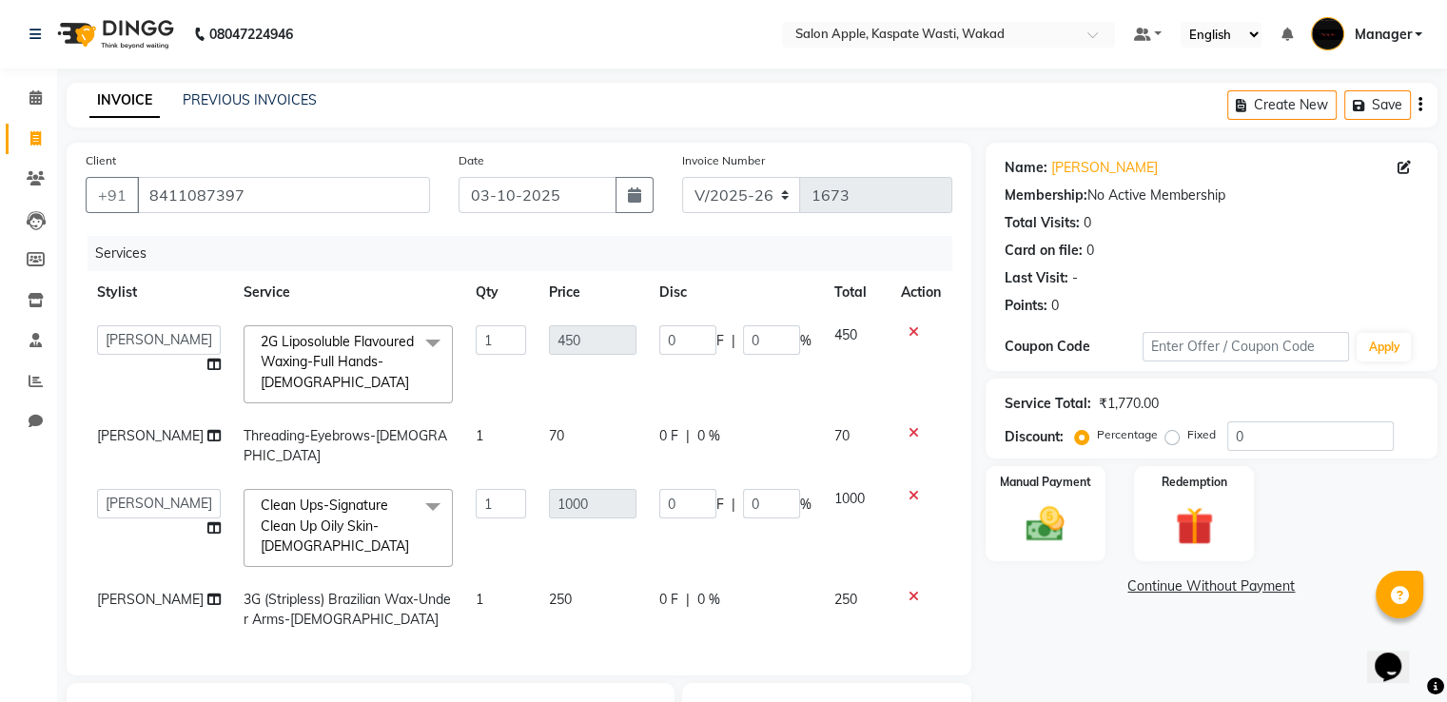
scroll to position [190, 0]
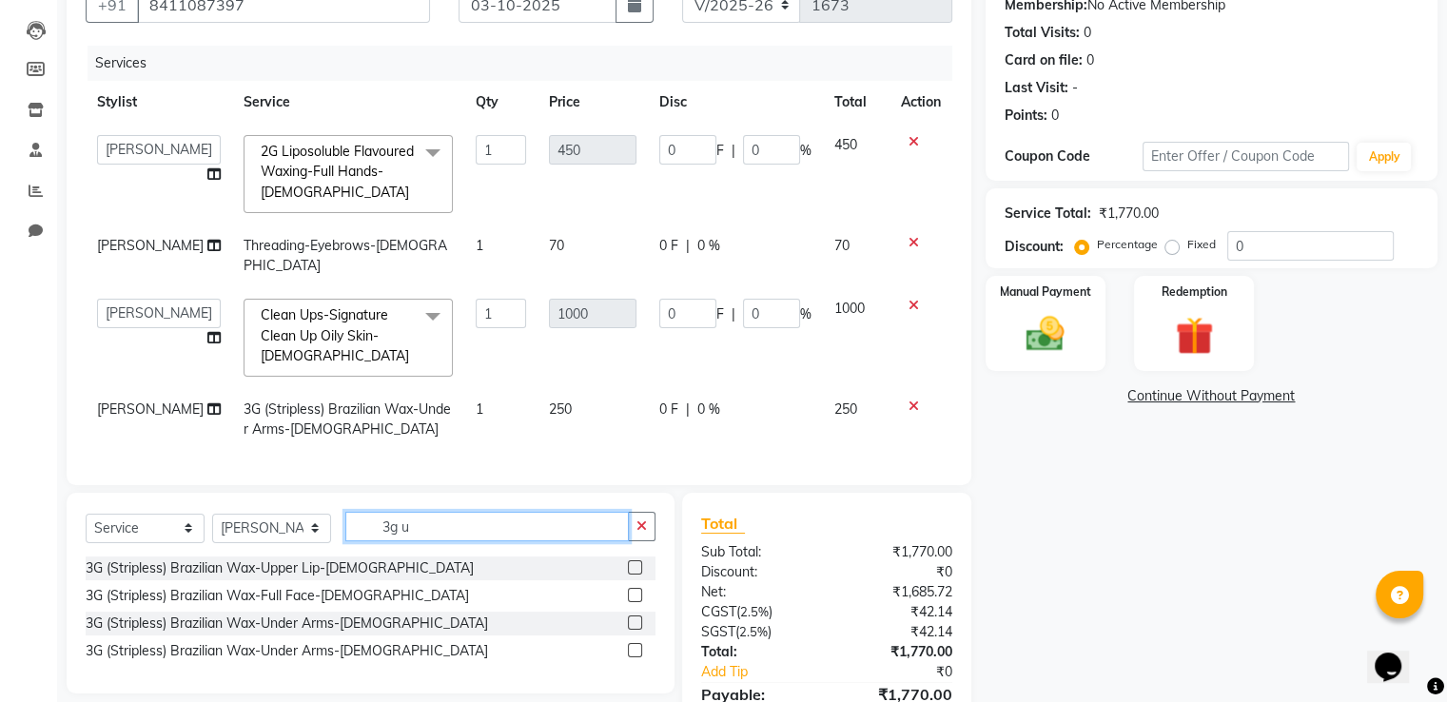
click at [453, 541] on input "3g u" at bounding box center [486, 526] width 283 height 29
type input "3"
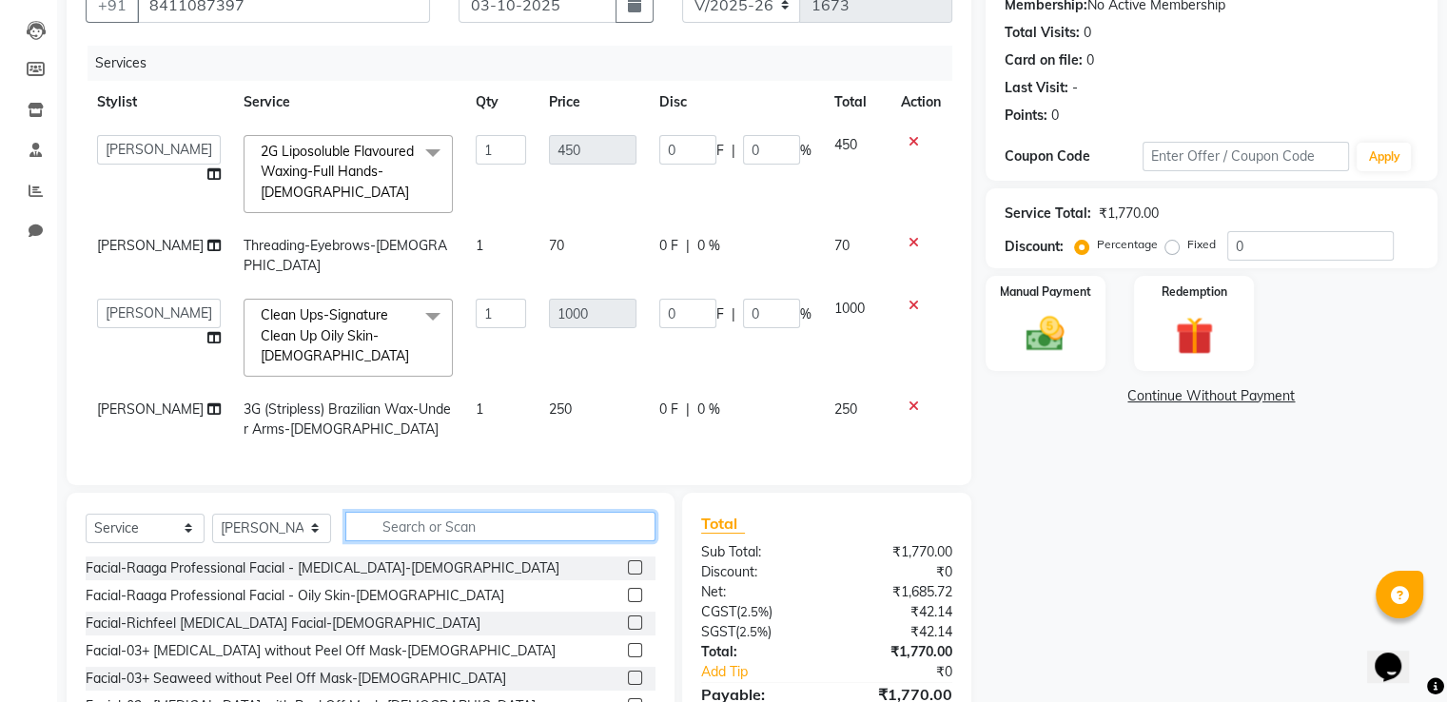
type input "y"
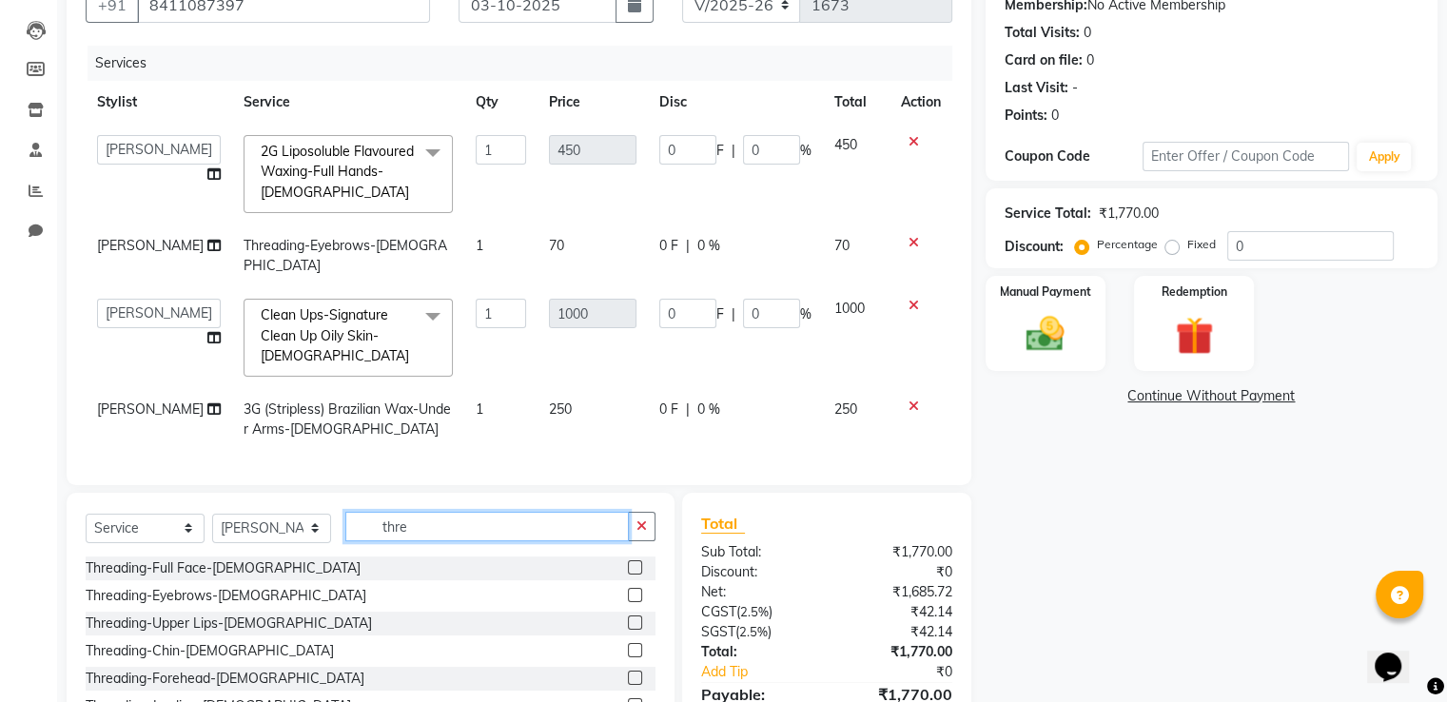
type input "thre"
click at [628, 630] on label at bounding box center [635, 622] width 14 height 14
click at [628, 630] on input "checkbox" at bounding box center [634, 623] width 12 height 12
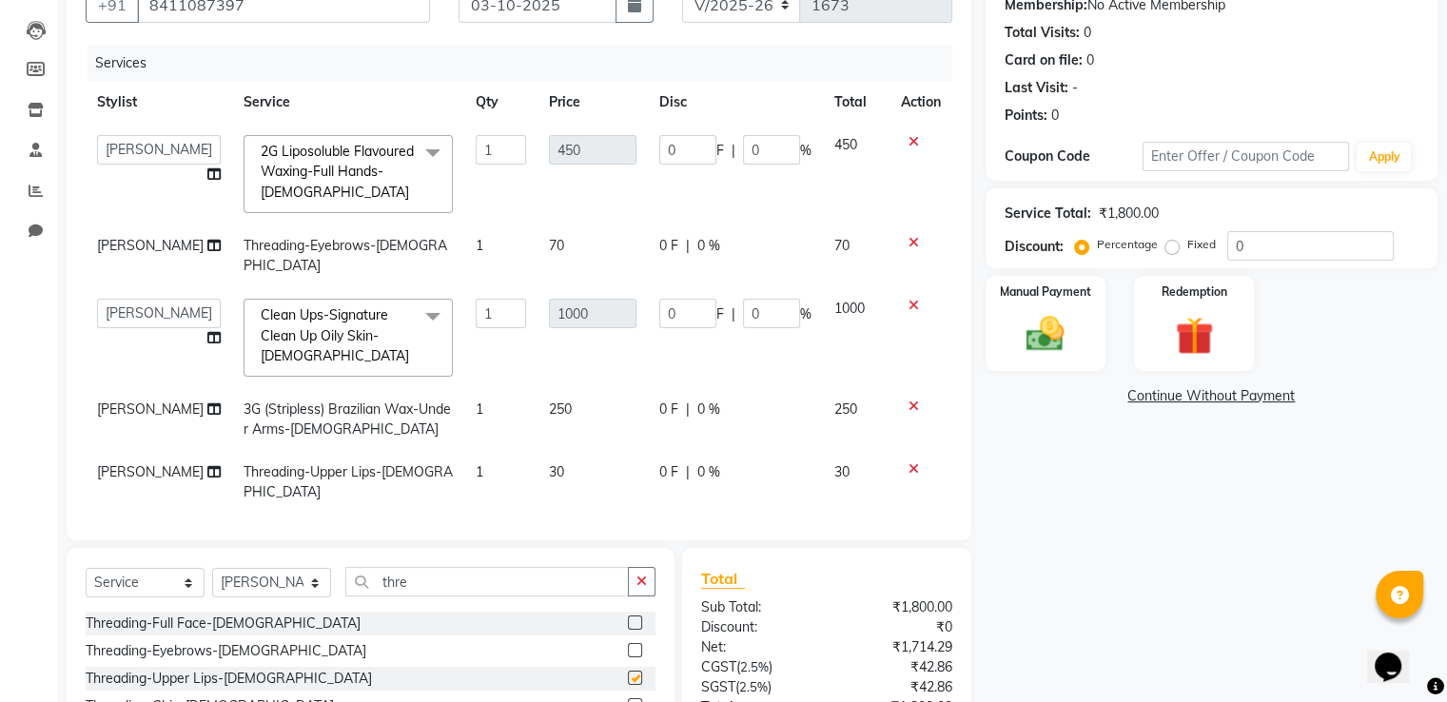
checkbox input "false"
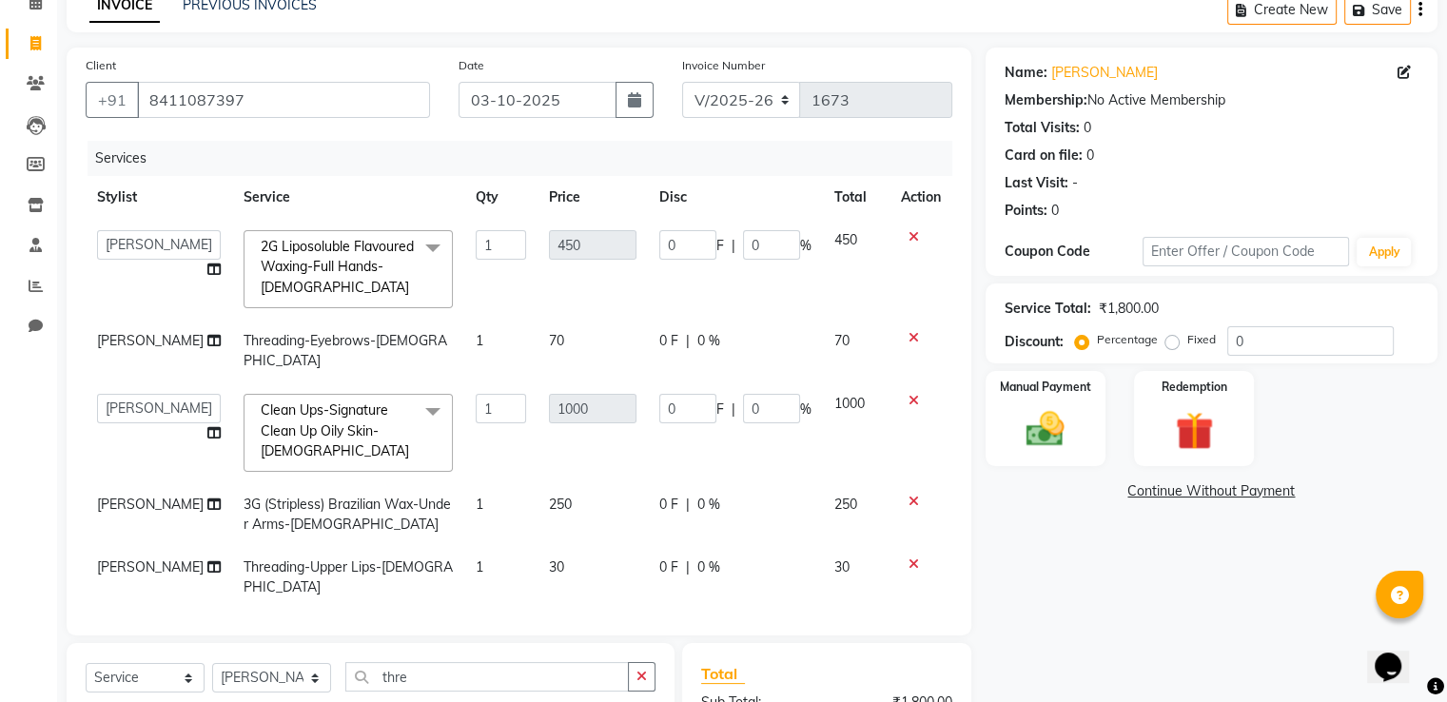
scroll to position [22, 0]
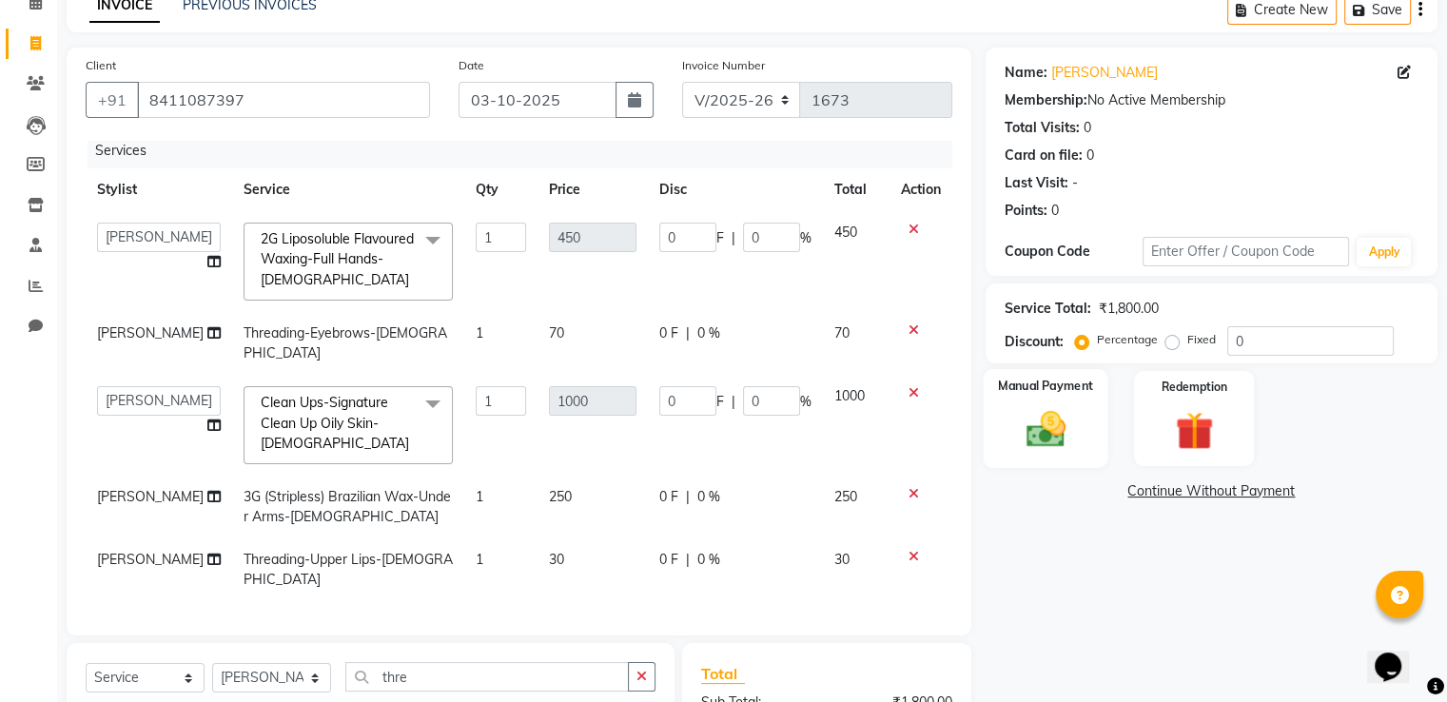
click at [1036, 437] on img at bounding box center [1045, 430] width 64 height 46
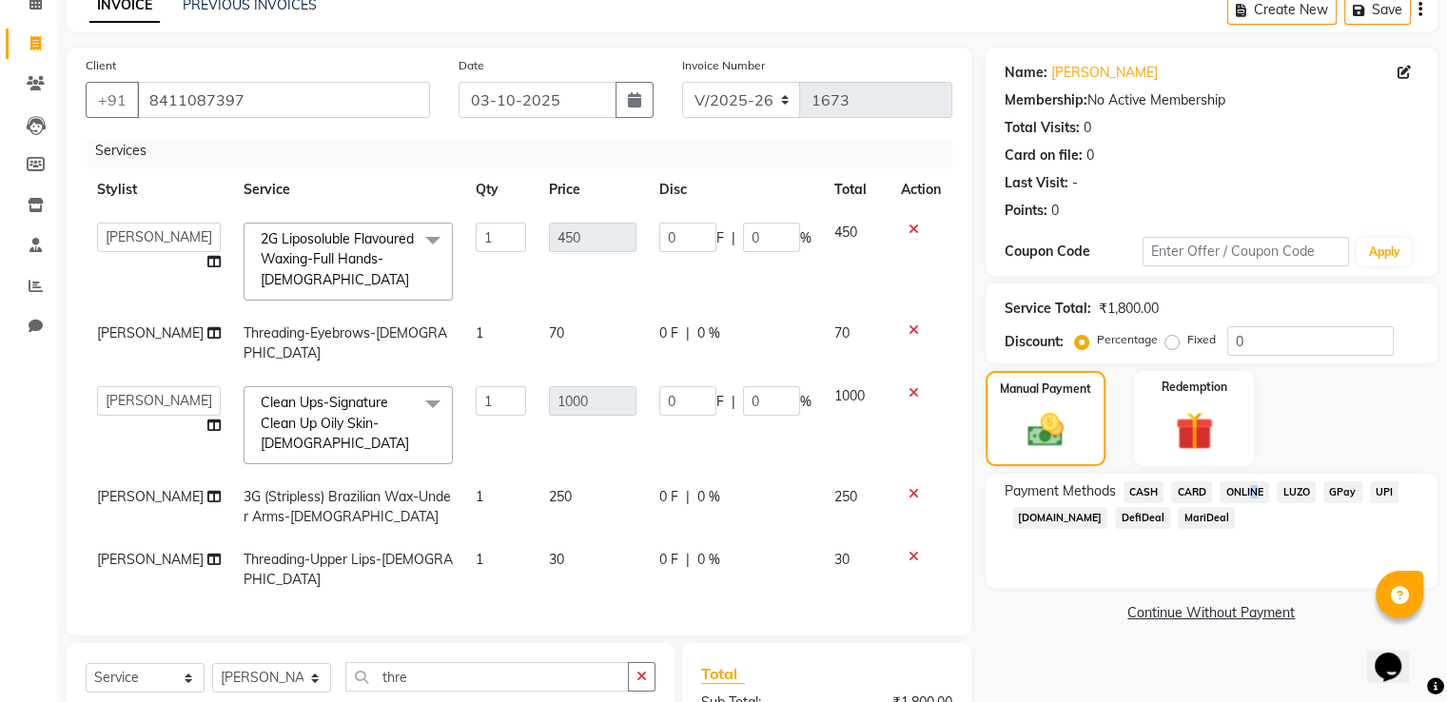
click at [1247, 495] on span "ONLINE" at bounding box center [1243, 492] width 49 height 22
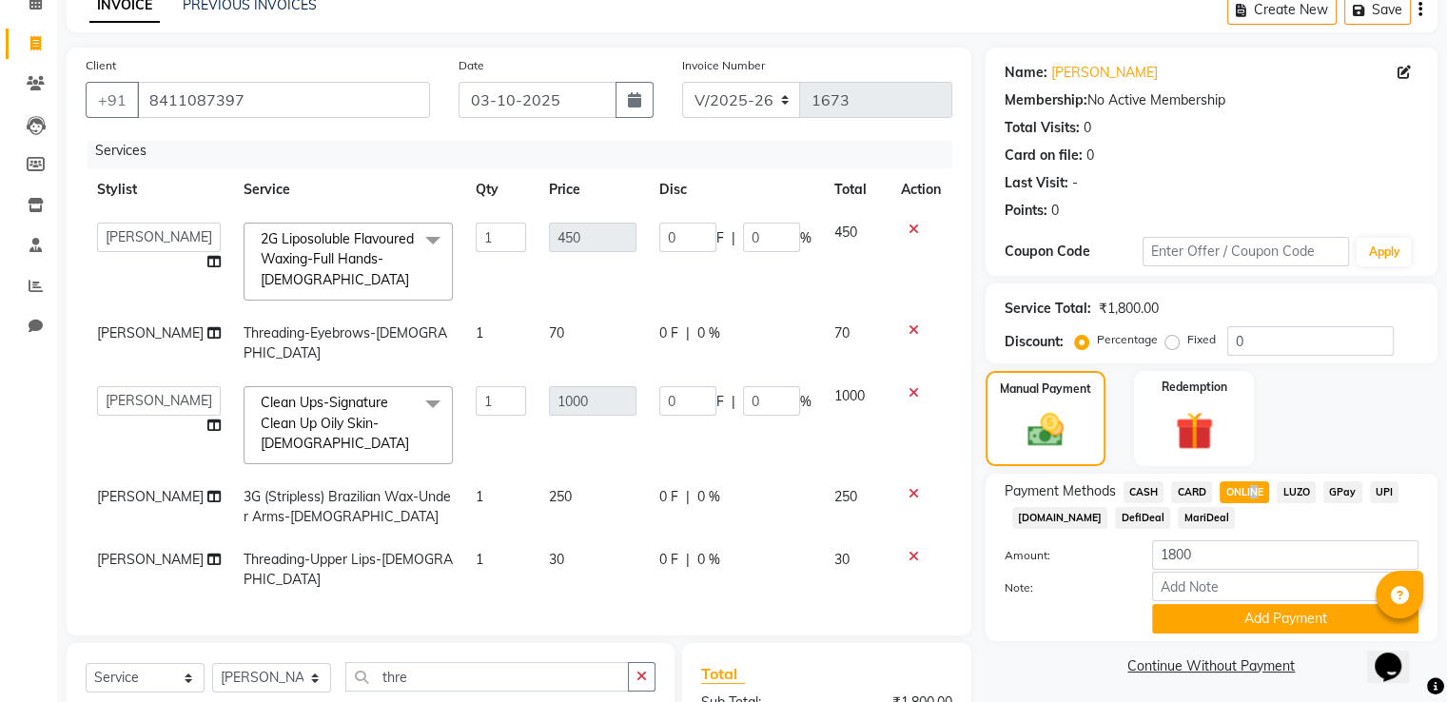
scroll to position [346, 0]
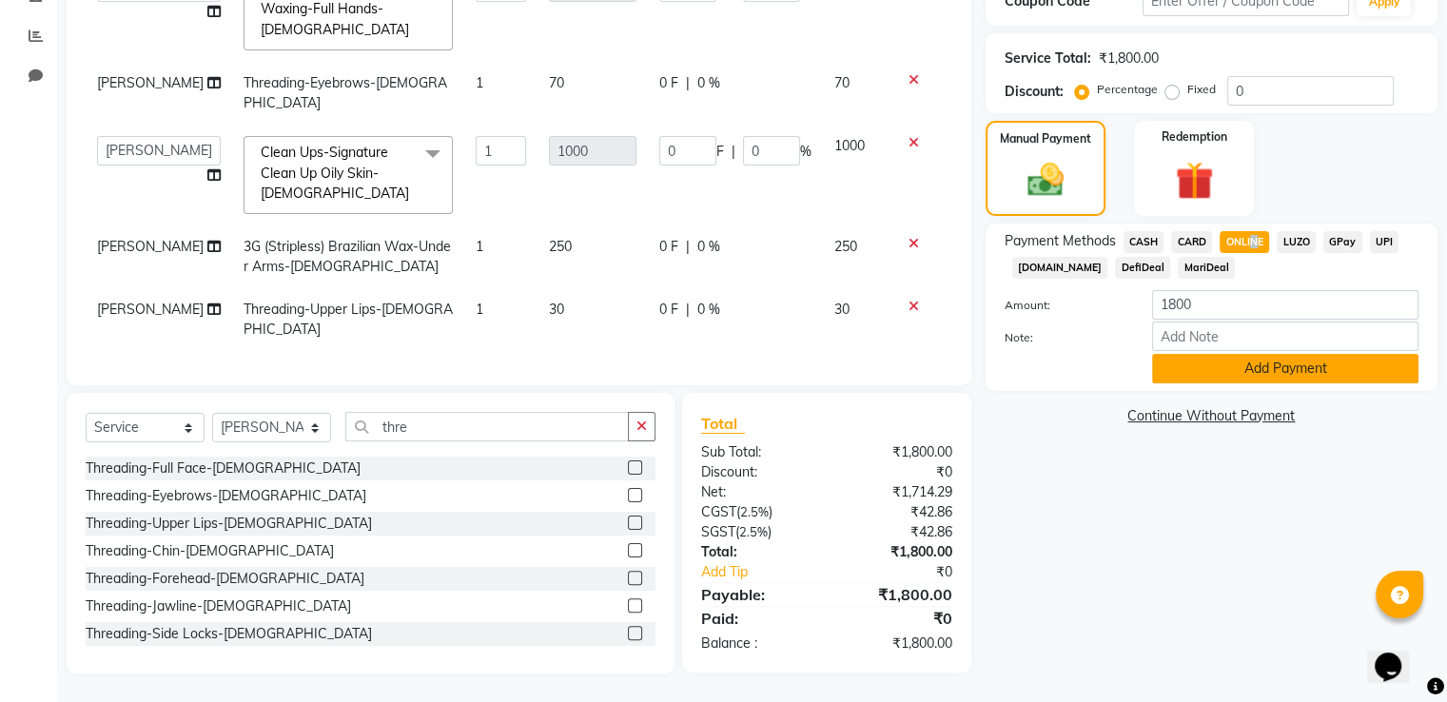
click at [1273, 374] on button "Add Payment" at bounding box center [1285, 368] width 266 height 29
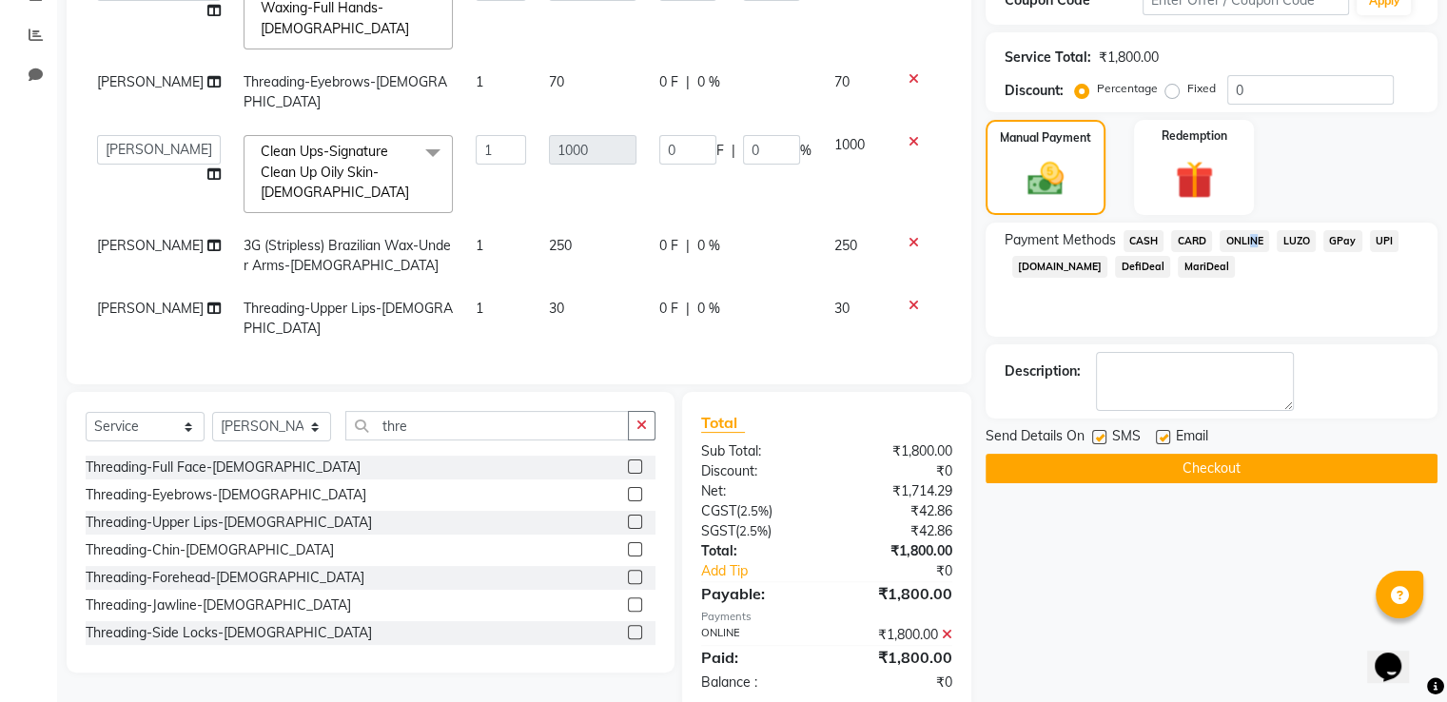
click at [1197, 469] on button "Checkout" at bounding box center [1211, 468] width 452 height 29
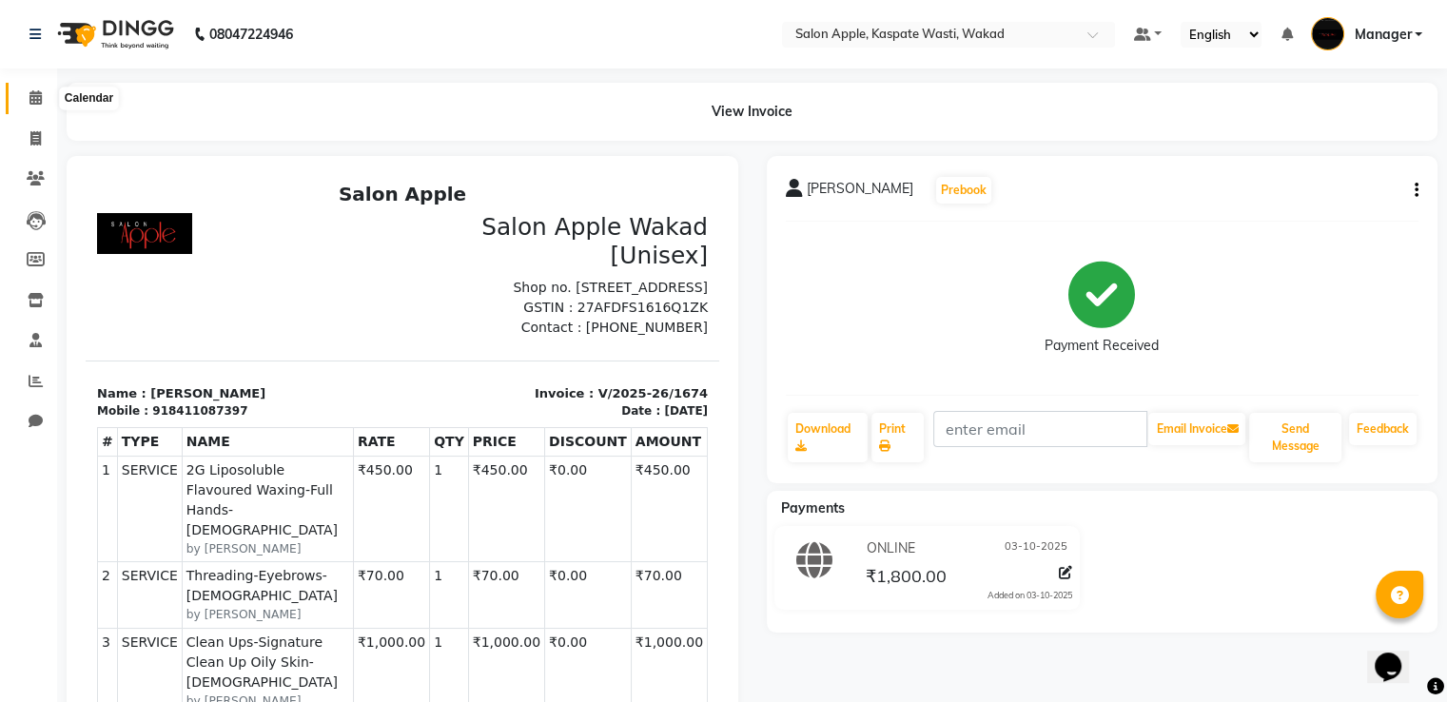
drag, startPoint x: 30, startPoint y: 95, endPoint x: 71, endPoint y: 3, distance: 100.9
click at [29, 95] on icon at bounding box center [35, 97] width 12 height 14
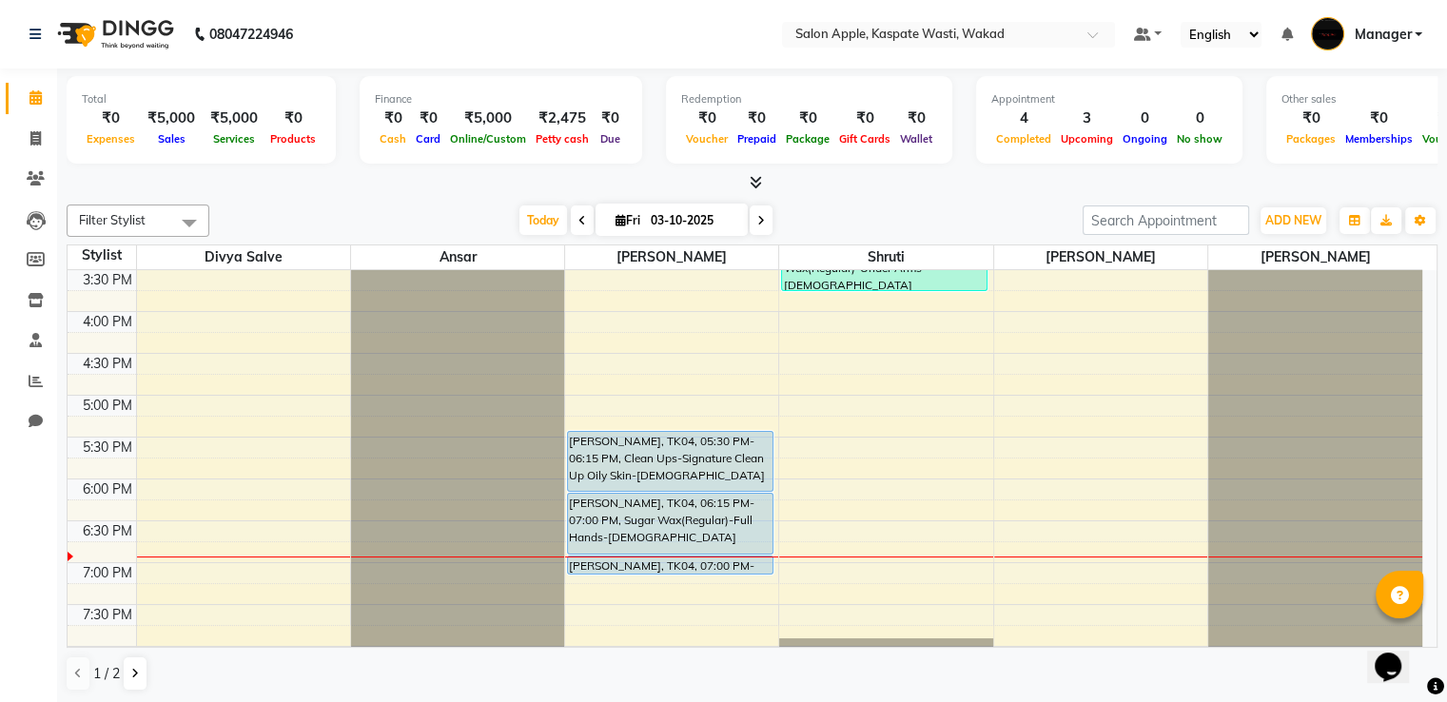
scroll to position [700, 0]
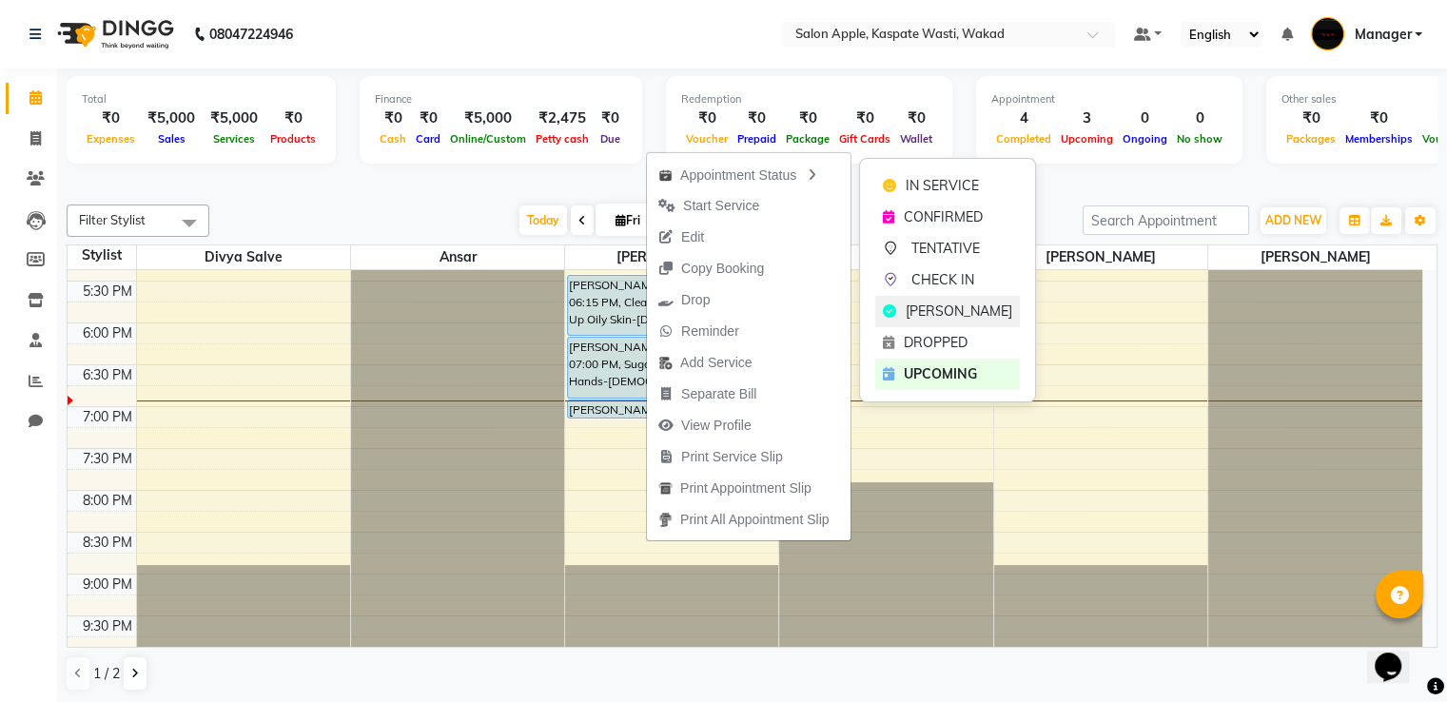
click at [969, 313] on span "[PERSON_NAME]" at bounding box center [958, 312] width 107 height 20
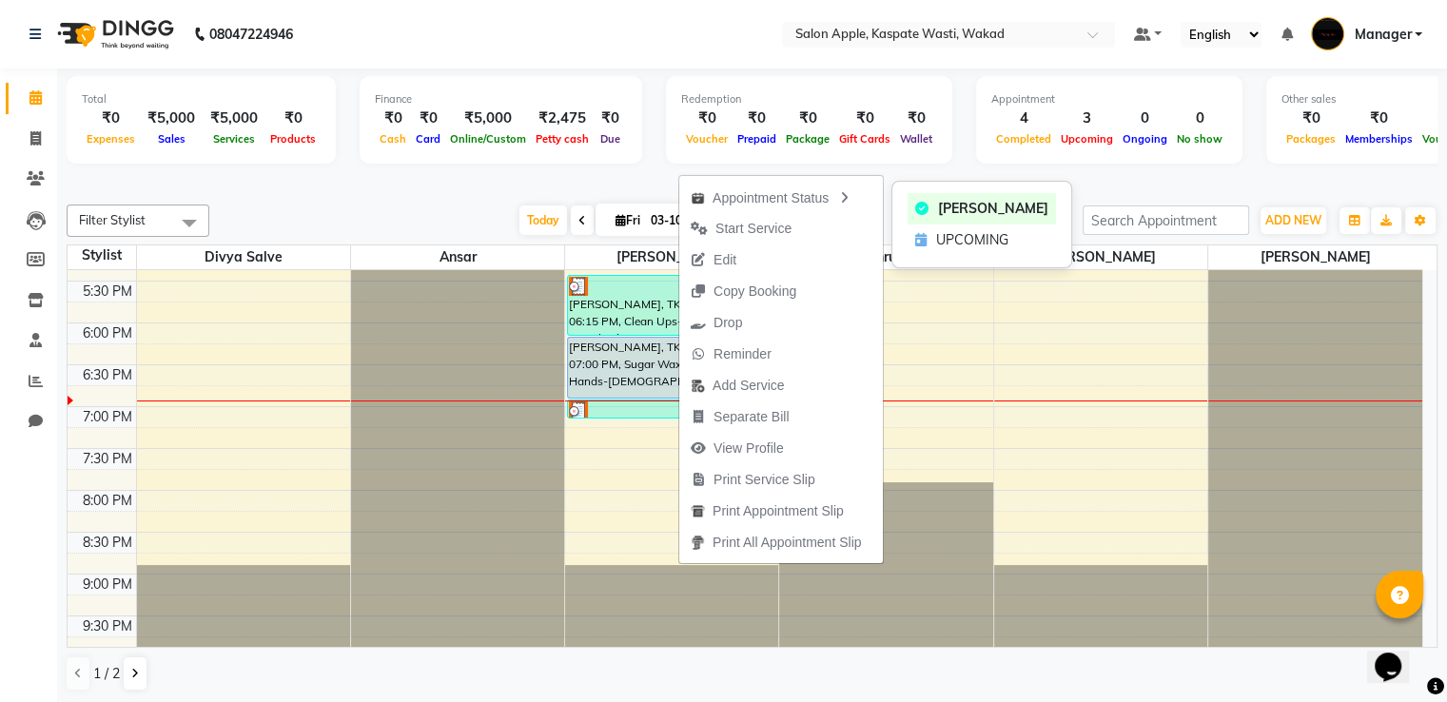
click at [952, 214] on span "[PERSON_NAME]" at bounding box center [993, 209] width 110 height 20
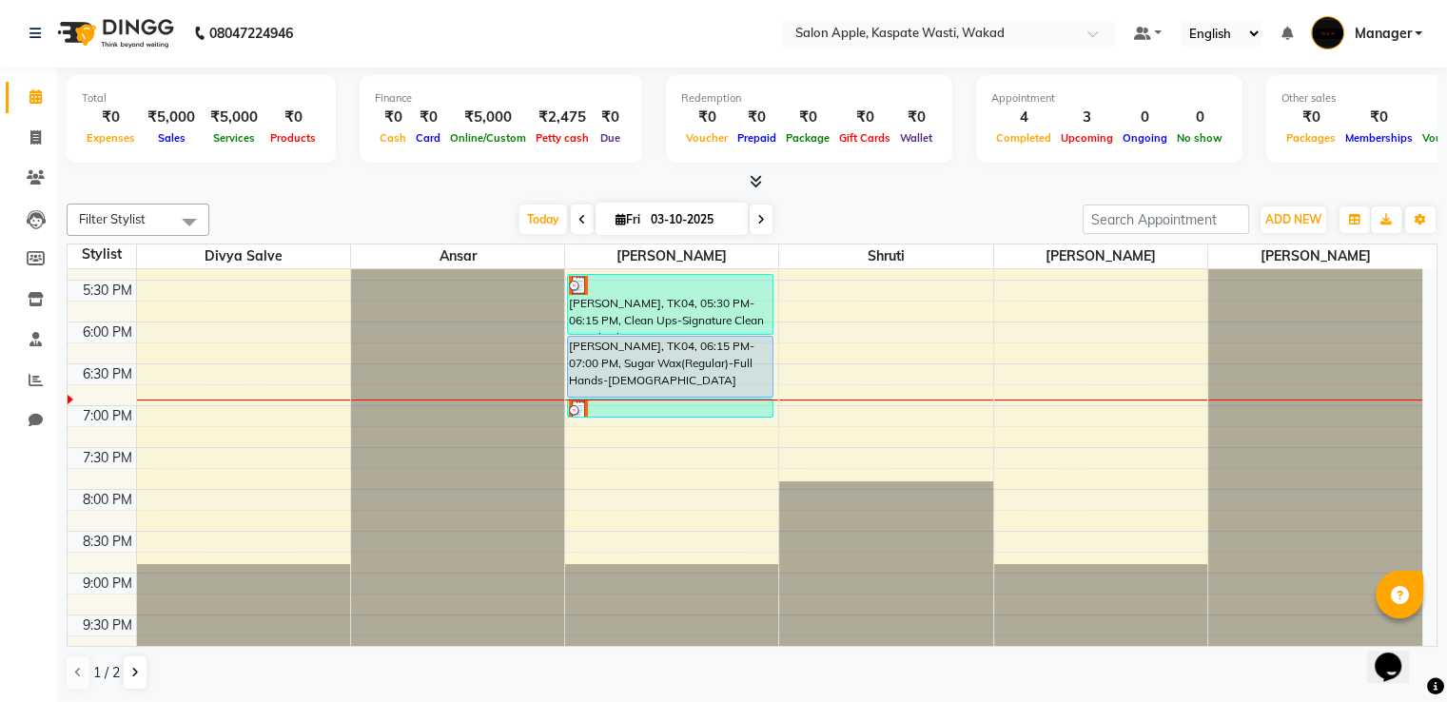
scroll to position [0, 0]
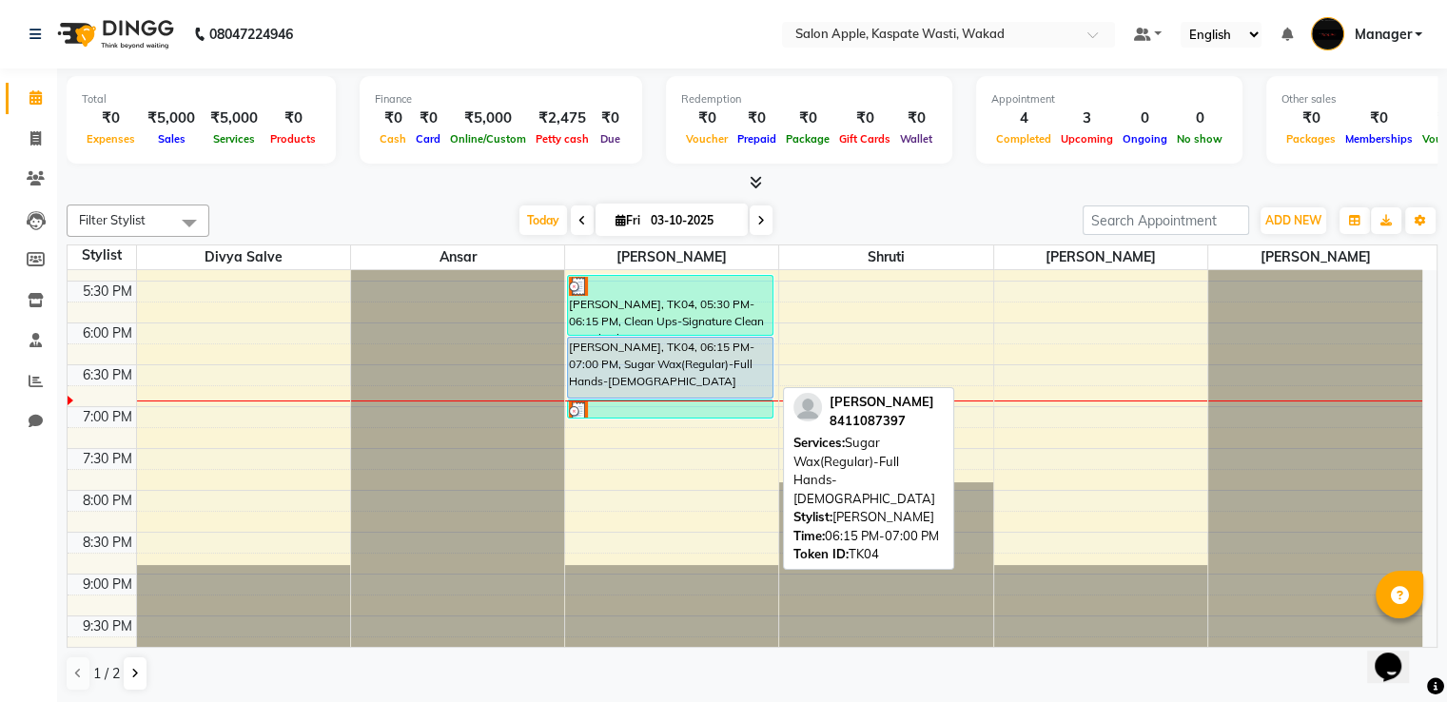
click at [663, 360] on div "[PERSON_NAME], TK04, 06:15 PM-07:00 PM, Sugar Wax(Regular)-Full Hands-[DEMOGRAP…" at bounding box center [670, 368] width 204 height 60
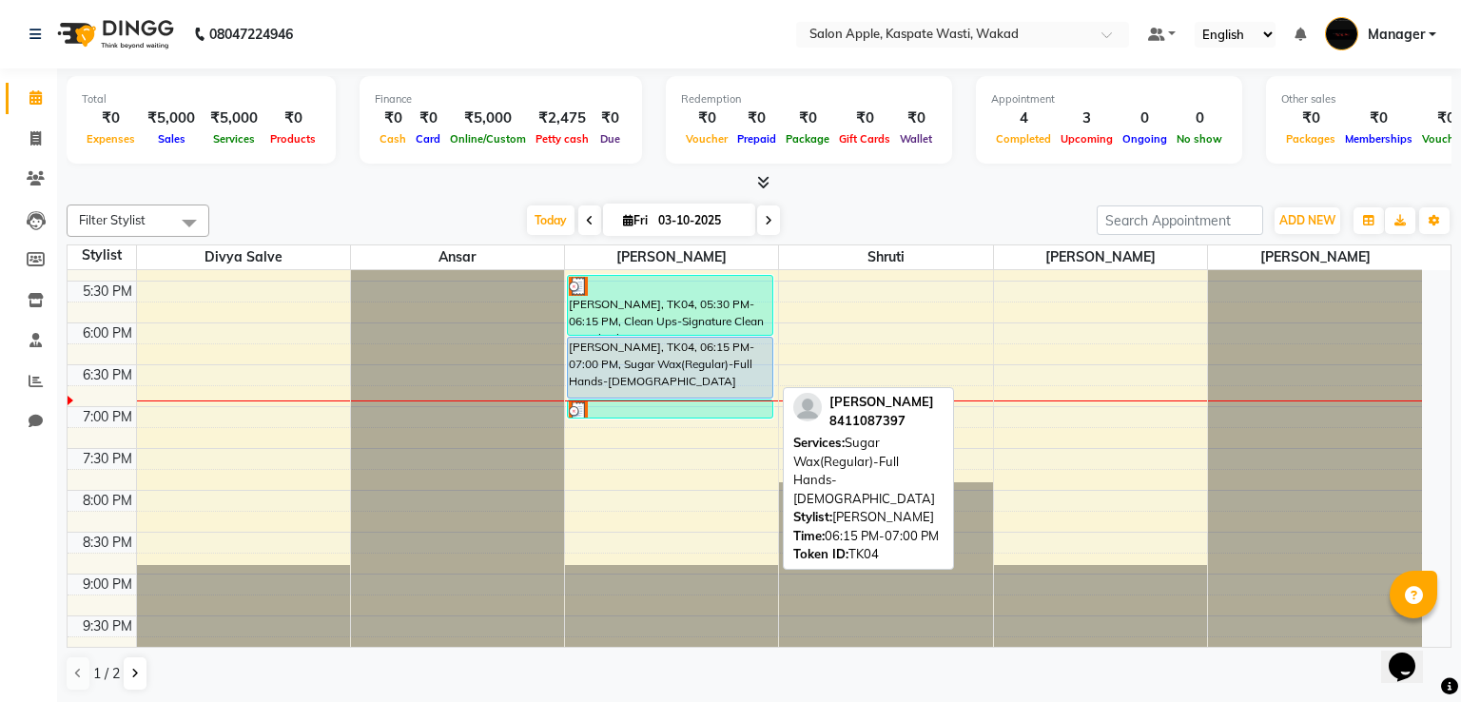
select select "3"
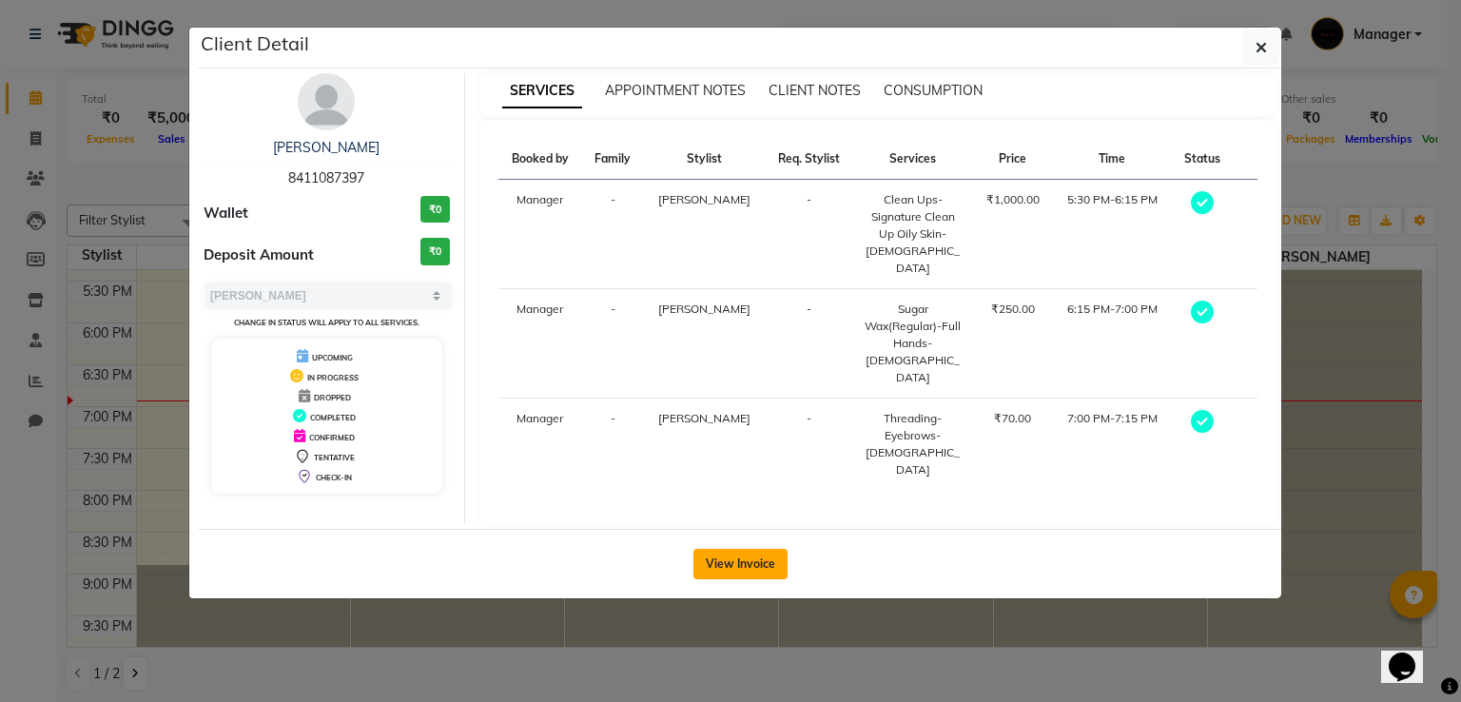
click at [753, 549] on button "View Invoice" at bounding box center [740, 564] width 94 height 30
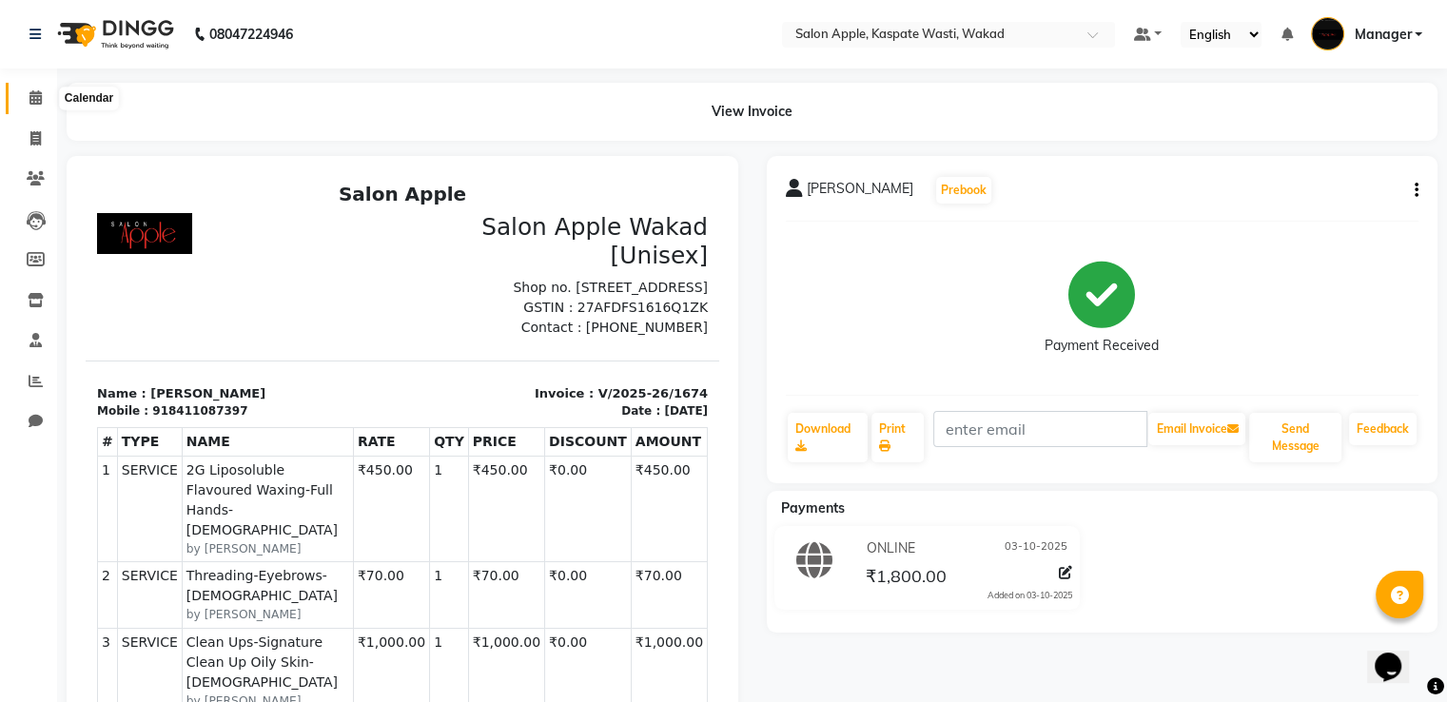
click at [35, 98] on icon at bounding box center [35, 97] width 12 height 14
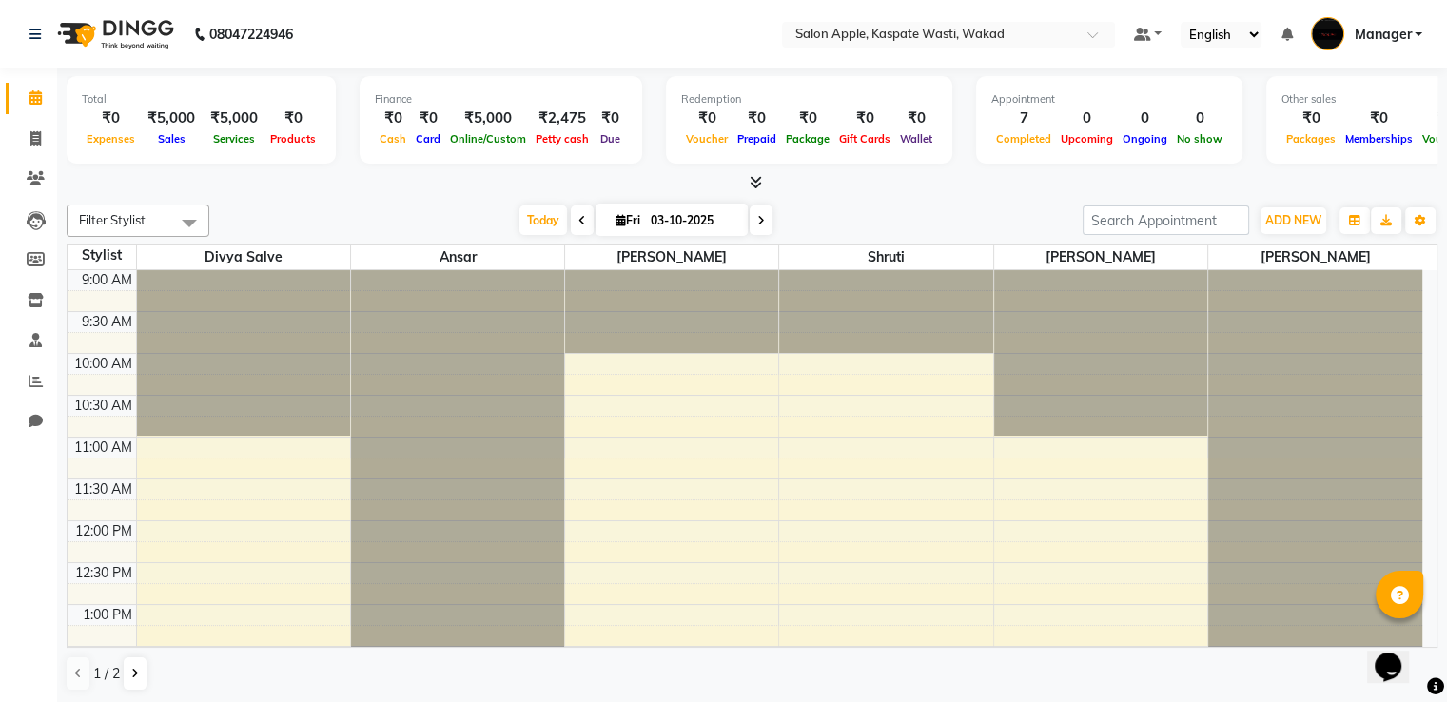
drag, startPoint x: 722, startPoint y: 297, endPoint x: 1030, endPoint y: 453, distance: 345.4
click at [346, 9] on nav "08047224946 Select Location × Salon Apple, Kaspate Wasti, Wakad Default Panel M…" at bounding box center [723, 34] width 1447 height 68
click at [30, 144] on icon at bounding box center [35, 138] width 10 height 14
select select "service"
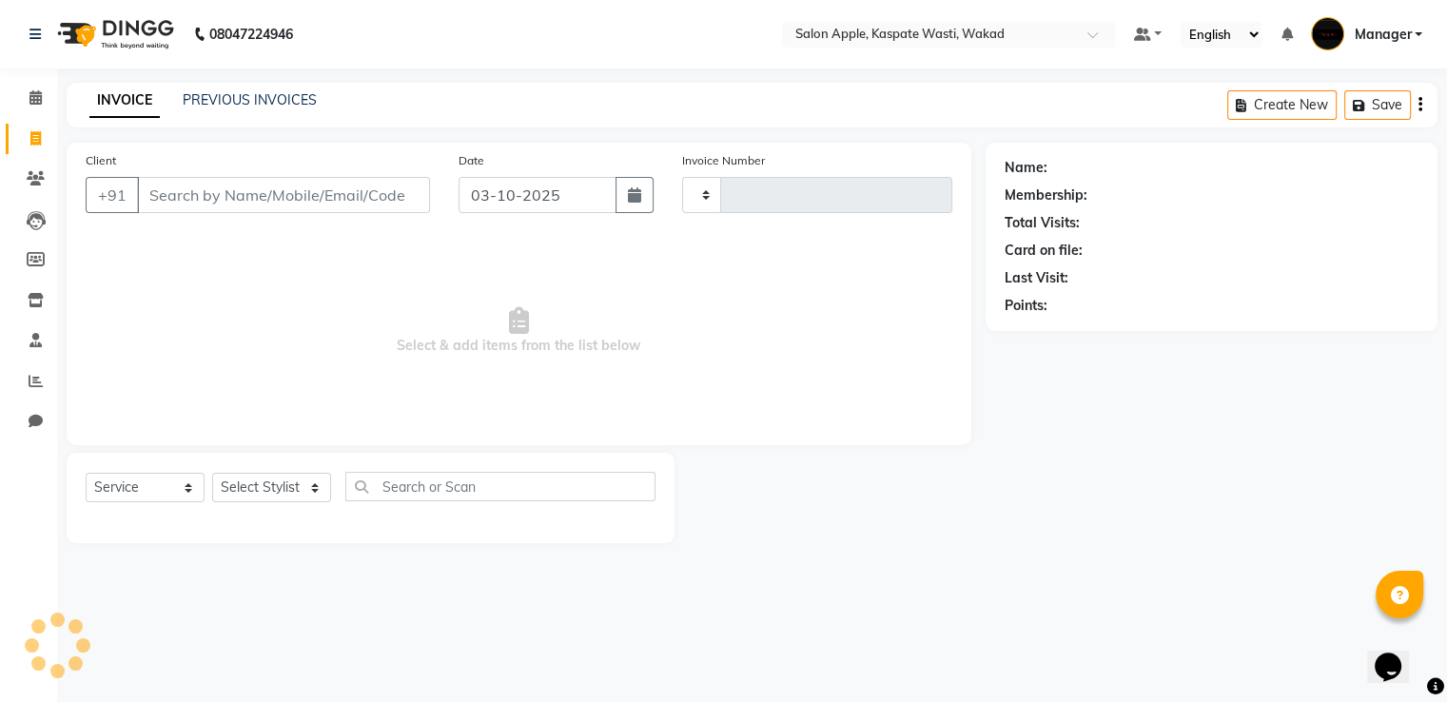
type input "1675"
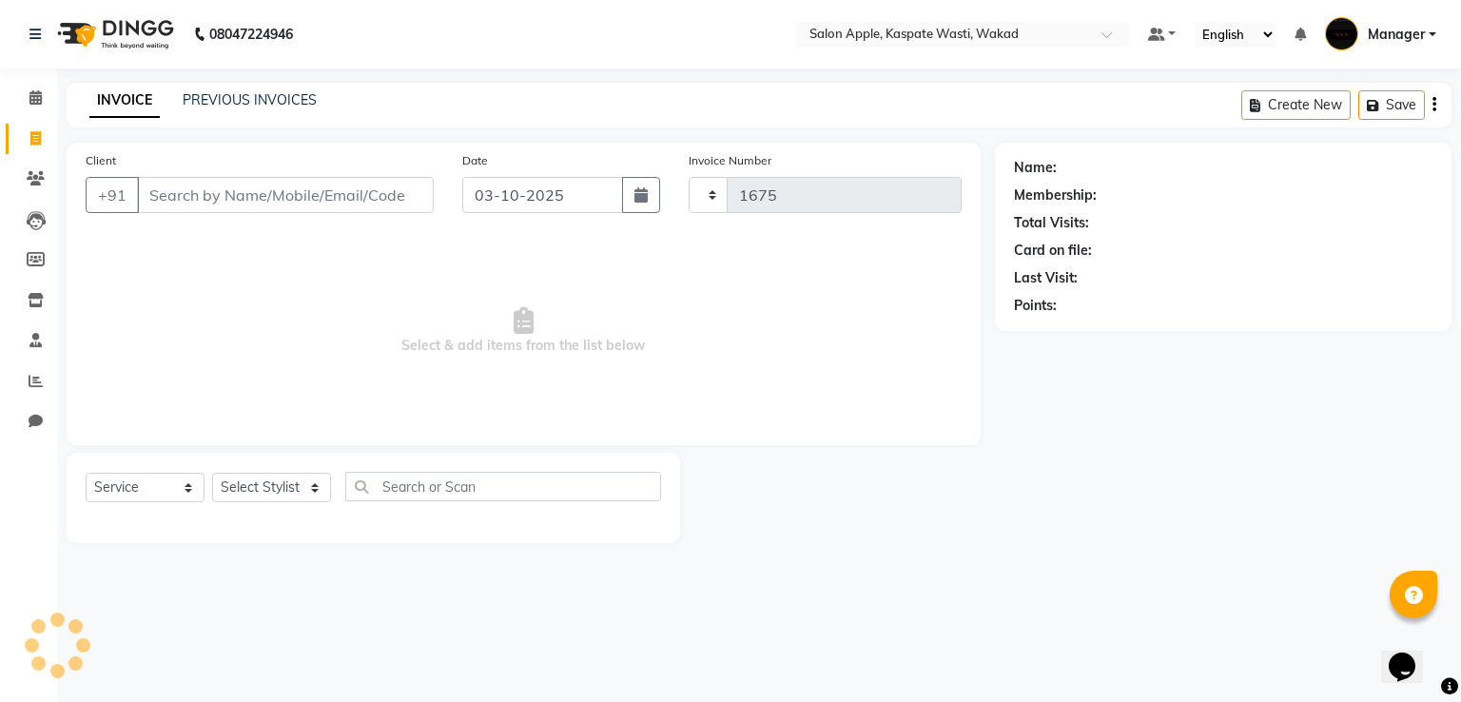
select select "7956"
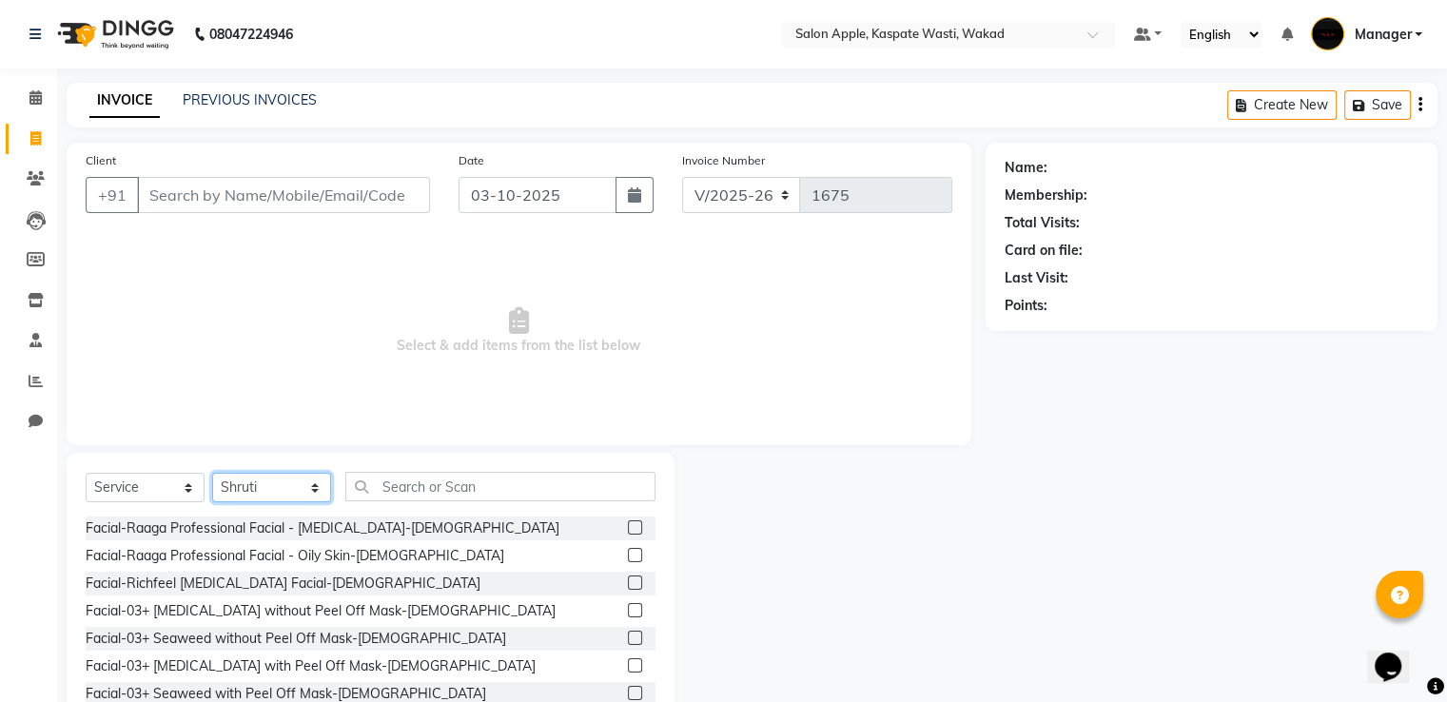
click at [323, 490] on select "Select Stylist Ansar Divya salve [PERSON_NAME] [PERSON_NAME] 1 Manager [PERSON_…" at bounding box center [271, 487] width 119 height 29
select select "90277"
click at [212, 474] on select "Select Stylist Ansar Divya salve [PERSON_NAME] [PERSON_NAME] 1 Manager [PERSON_…" at bounding box center [271, 487] width 119 height 29
click at [408, 487] on input "text" at bounding box center [500, 486] width 310 height 29
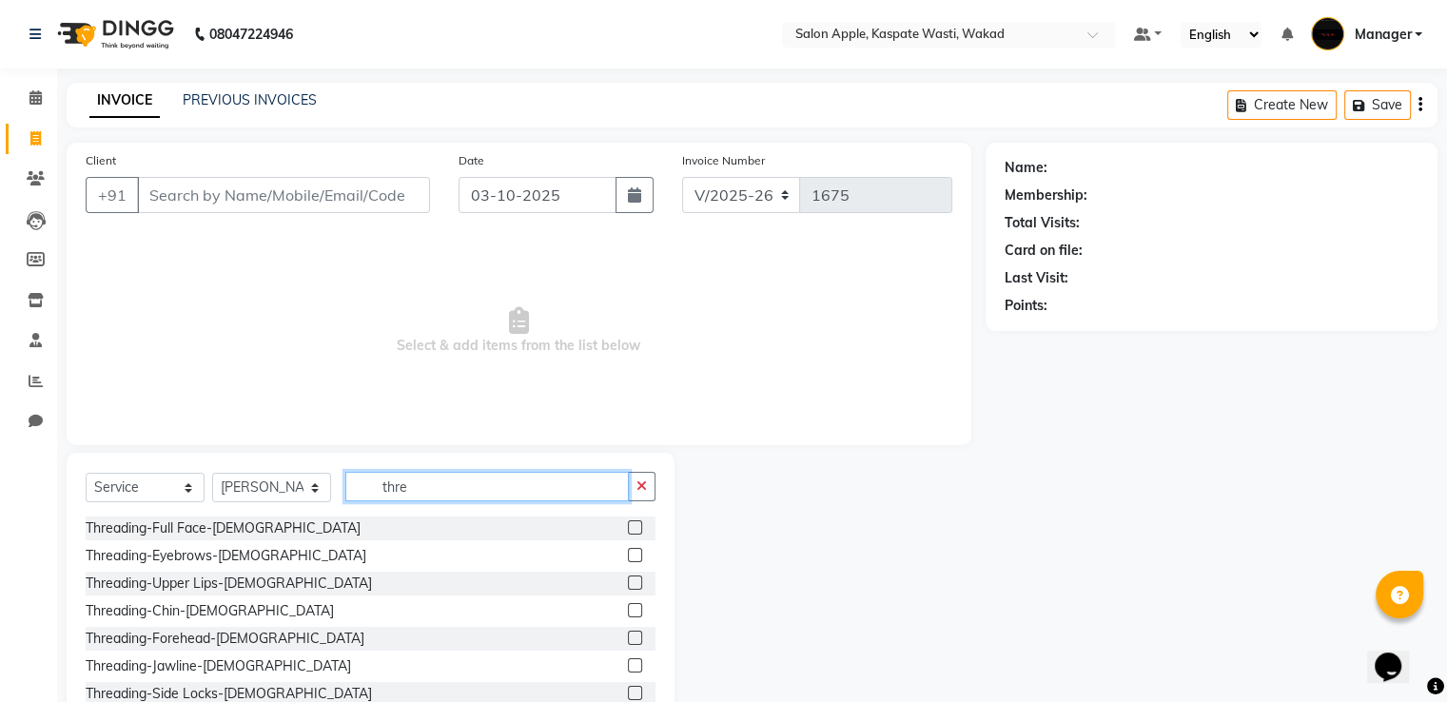
type input "thre"
click at [628, 555] on label at bounding box center [635, 555] width 14 height 14
click at [628, 555] on input "checkbox" at bounding box center [634, 556] width 12 height 12
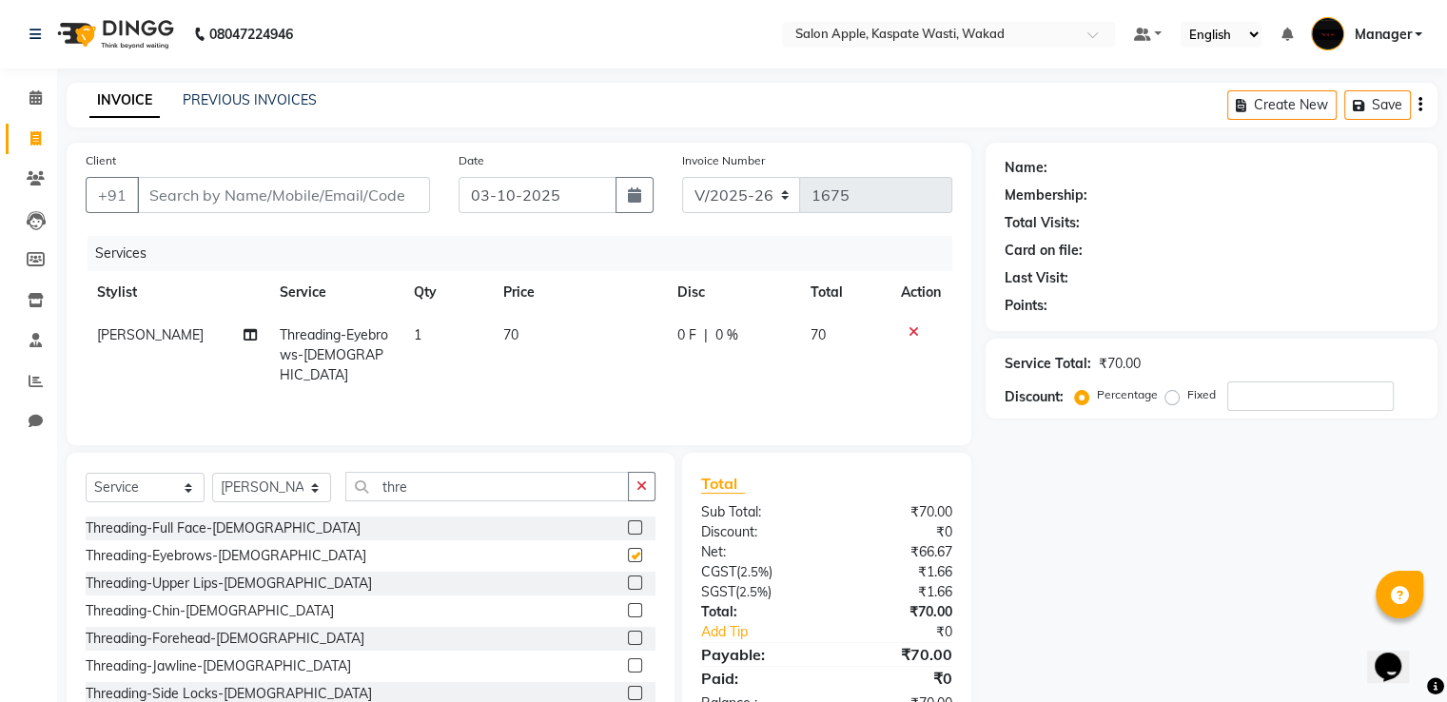
checkbox input "false"
click at [303, 482] on select "Select Stylist Ansar Divya salve [PERSON_NAME] [PERSON_NAME] 1 Manager [PERSON_…" at bounding box center [271, 487] width 119 height 29
click at [212, 474] on select "Select Stylist Ansar Divya salve [PERSON_NAME] [PERSON_NAME] 1 Manager [PERSON_…" at bounding box center [271, 487] width 119 height 29
click at [228, 192] on input "Client" at bounding box center [283, 195] width 293 height 36
type input "9"
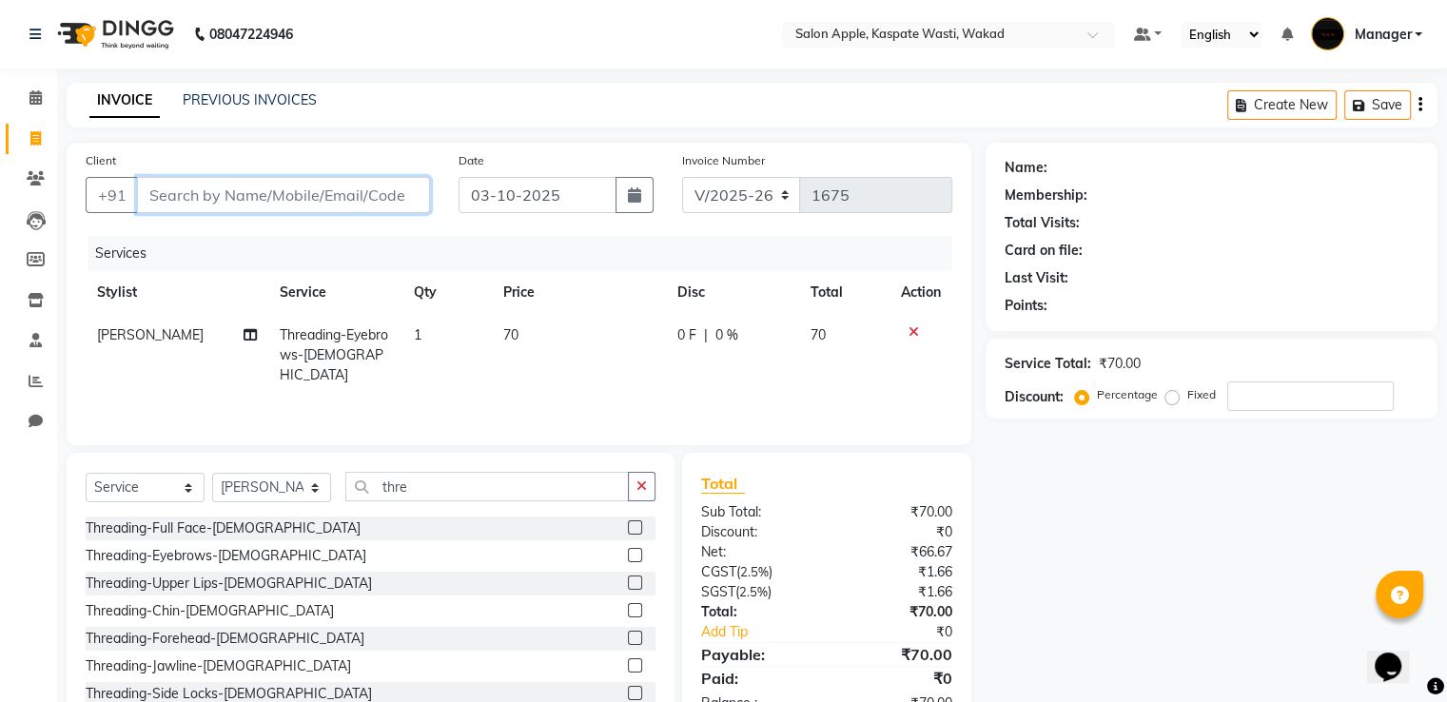
type input "0"
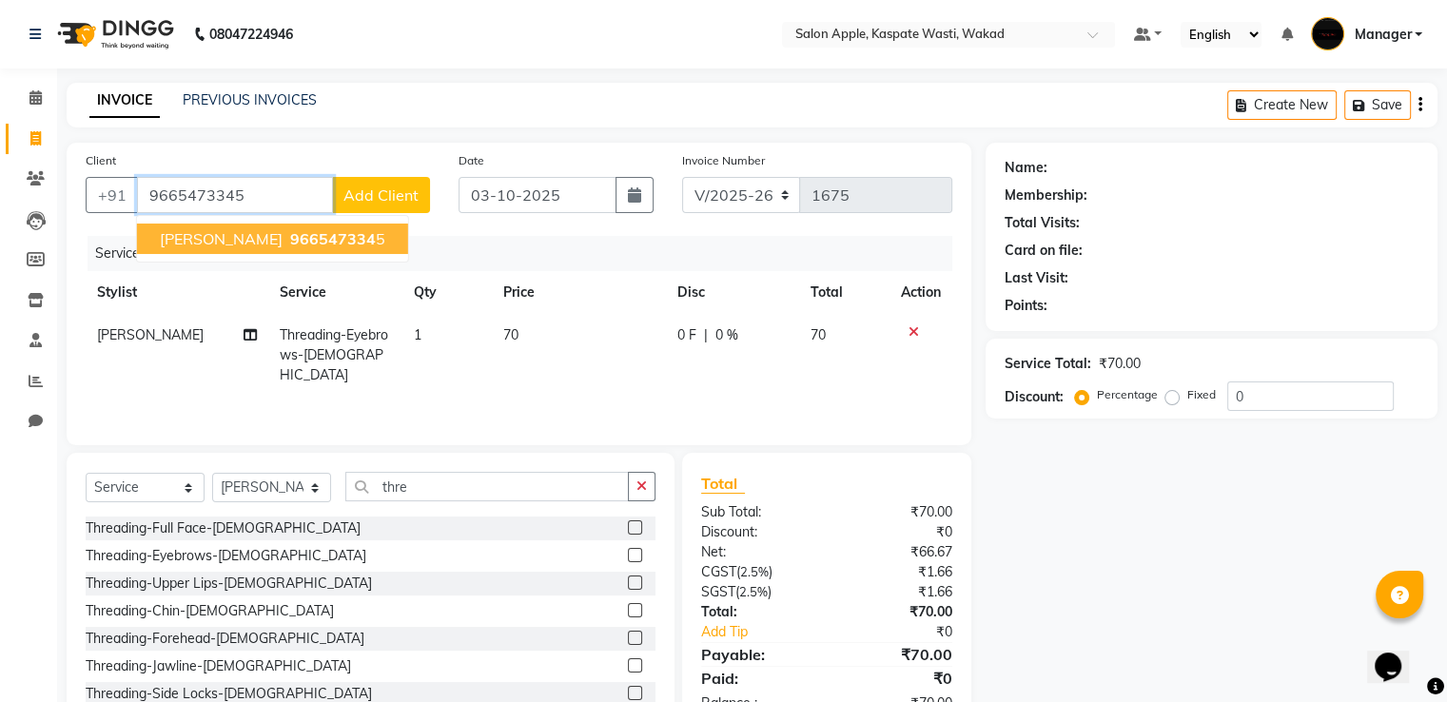
type input "9665473345"
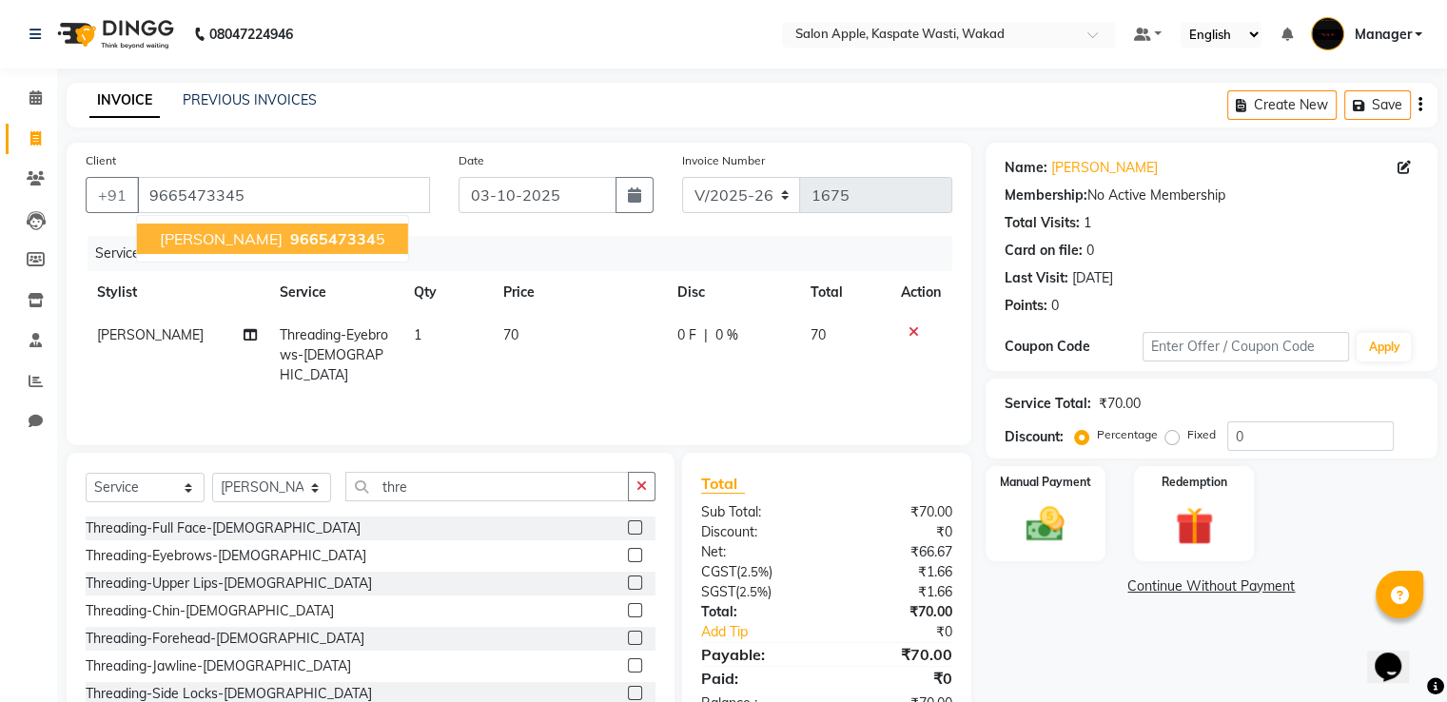
drag, startPoint x: 289, startPoint y: 236, endPoint x: 301, endPoint y: 245, distance: 14.9
click at [291, 236] on span "966547334" at bounding box center [333, 238] width 86 height 19
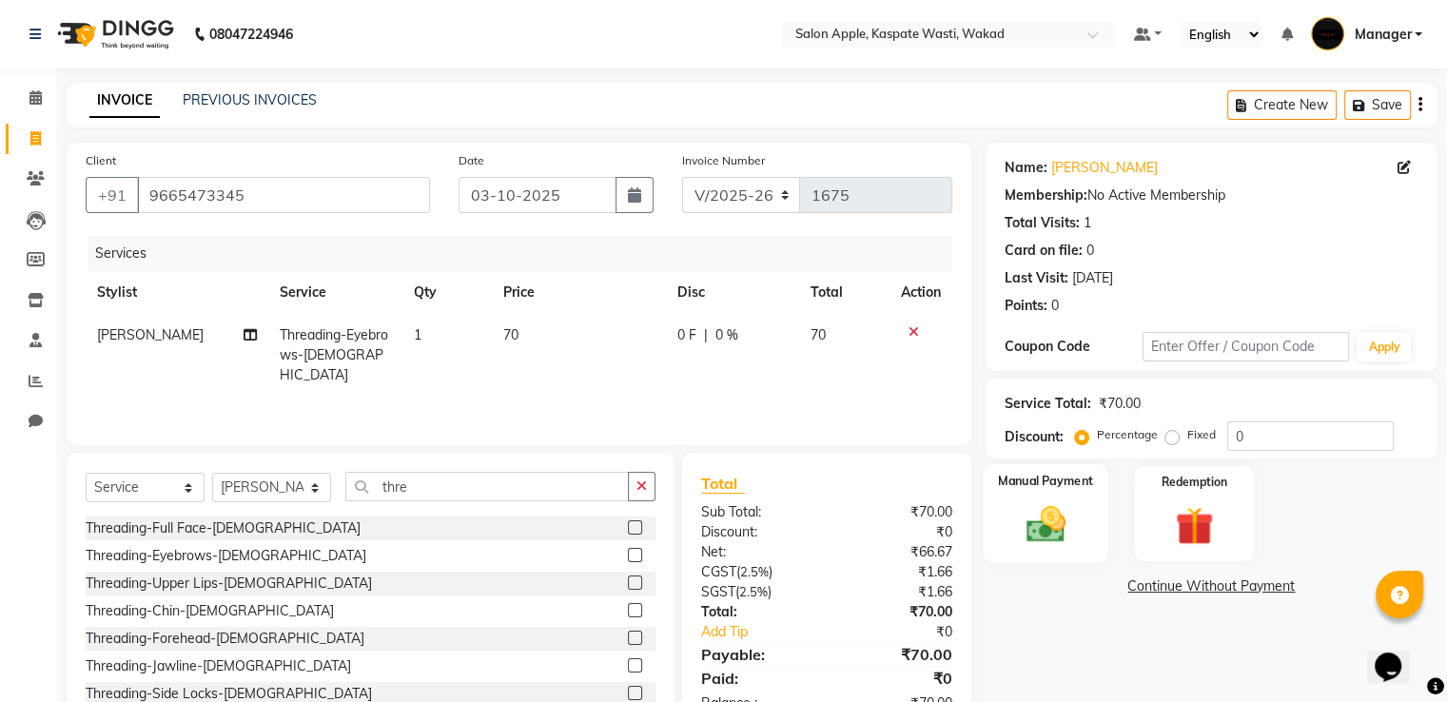
click at [1058, 537] on img at bounding box center [1045, 525] width 64 height 46
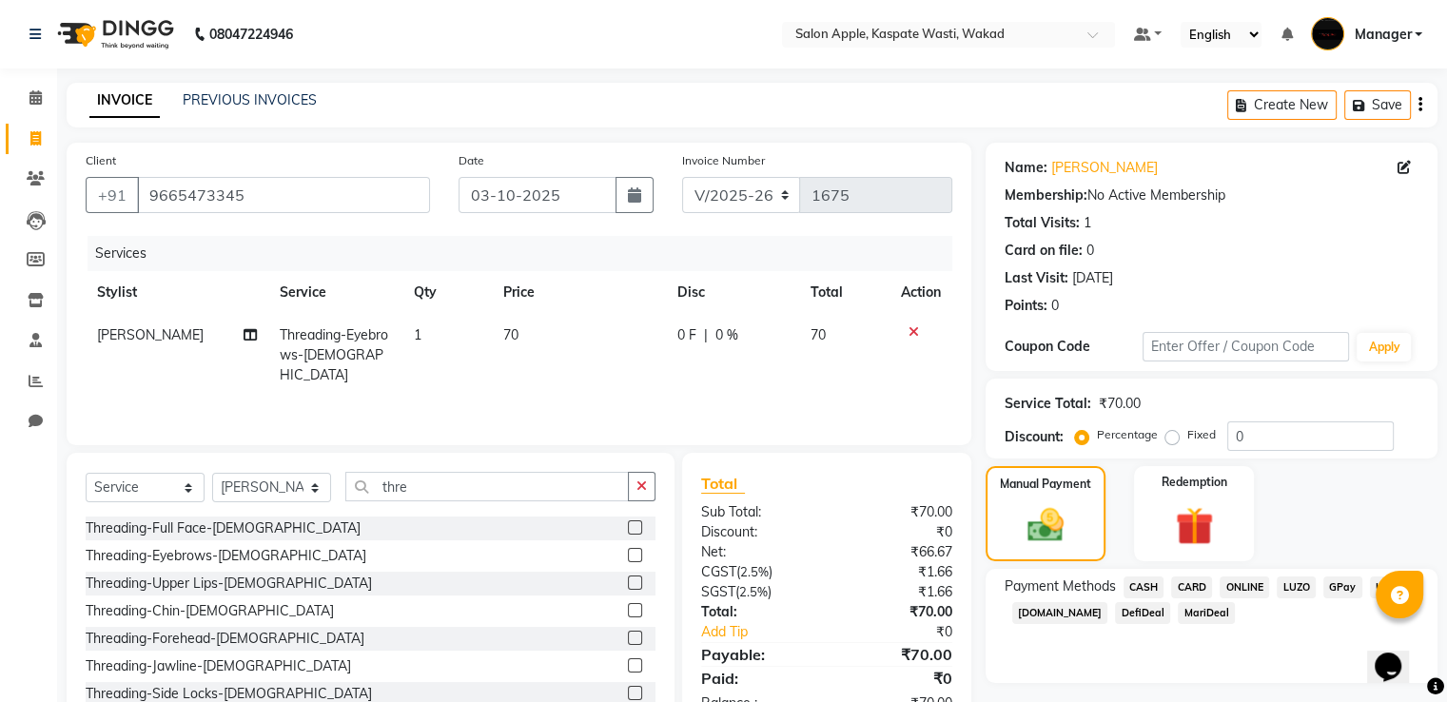
click at [1246, 582] on span "ONLINE" at bounding box center [1243, 587] width 49 height 22
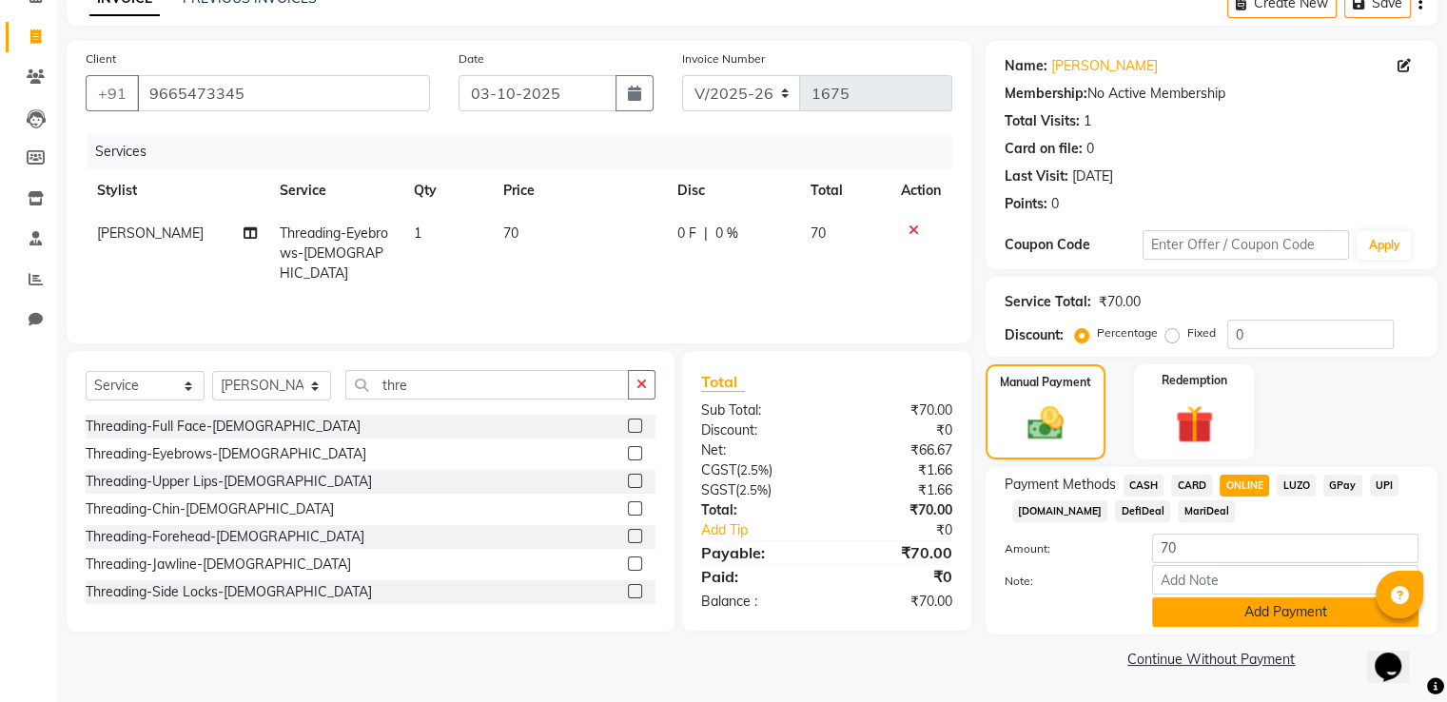
click at [1260, 609] on button "Add Payment" at bounding box center [1285, 611] width 266 height 29
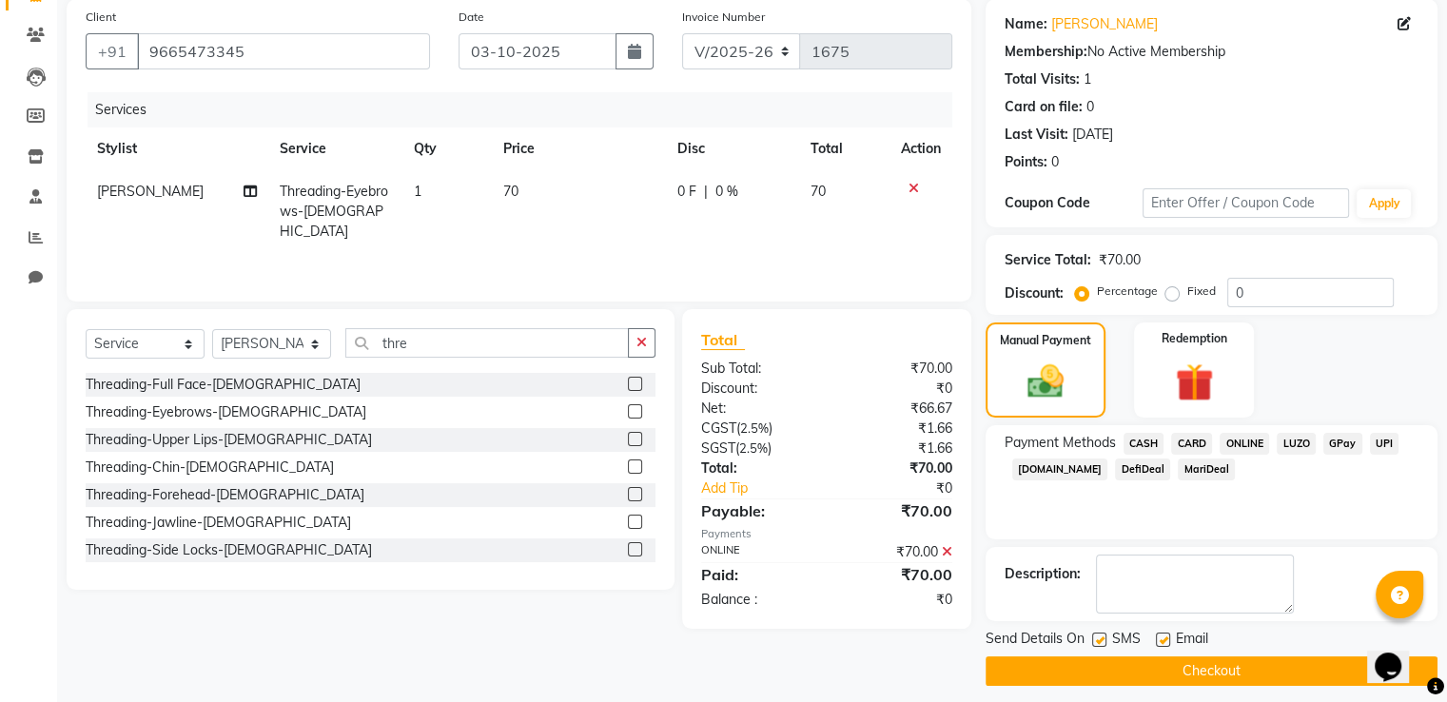
scroll to position [155, 0]
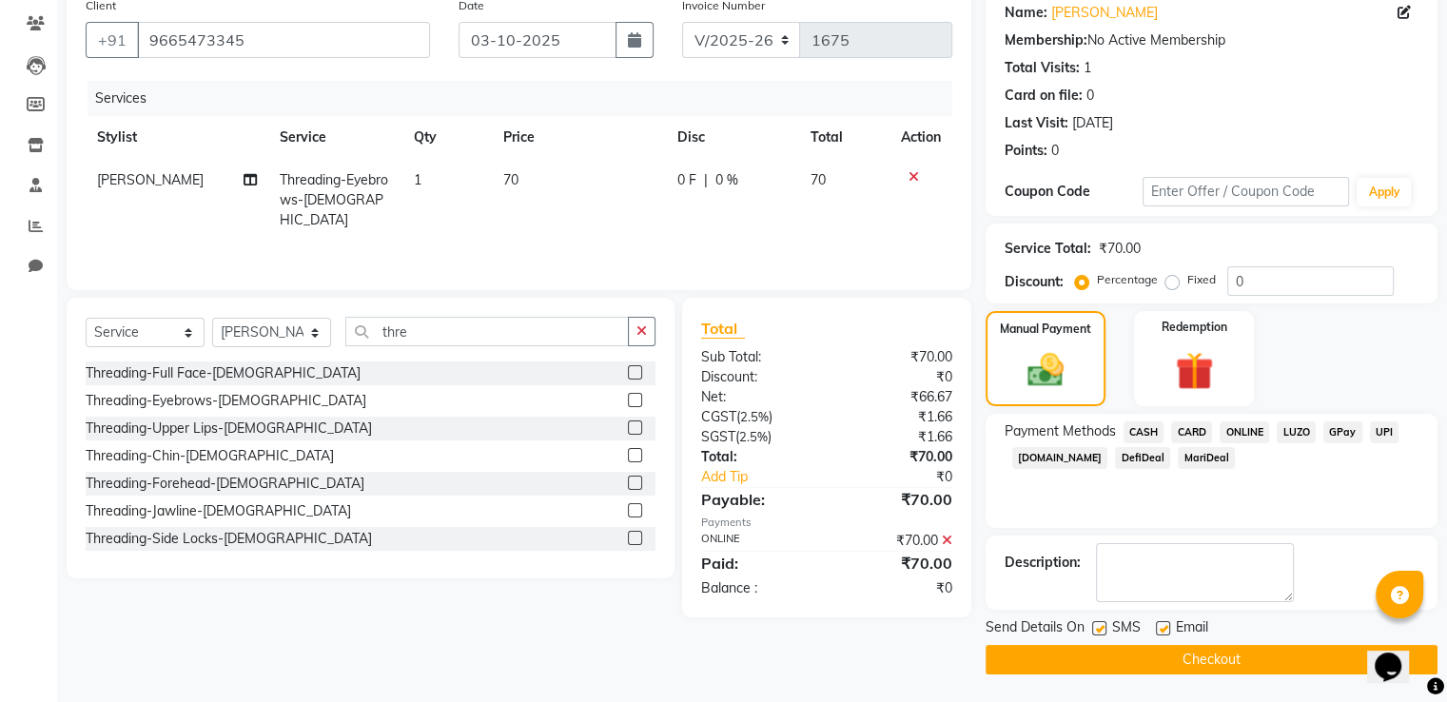
click at [1236, 657] on button "Checkout" at bounding box center [1211, 659] width 452 height 29
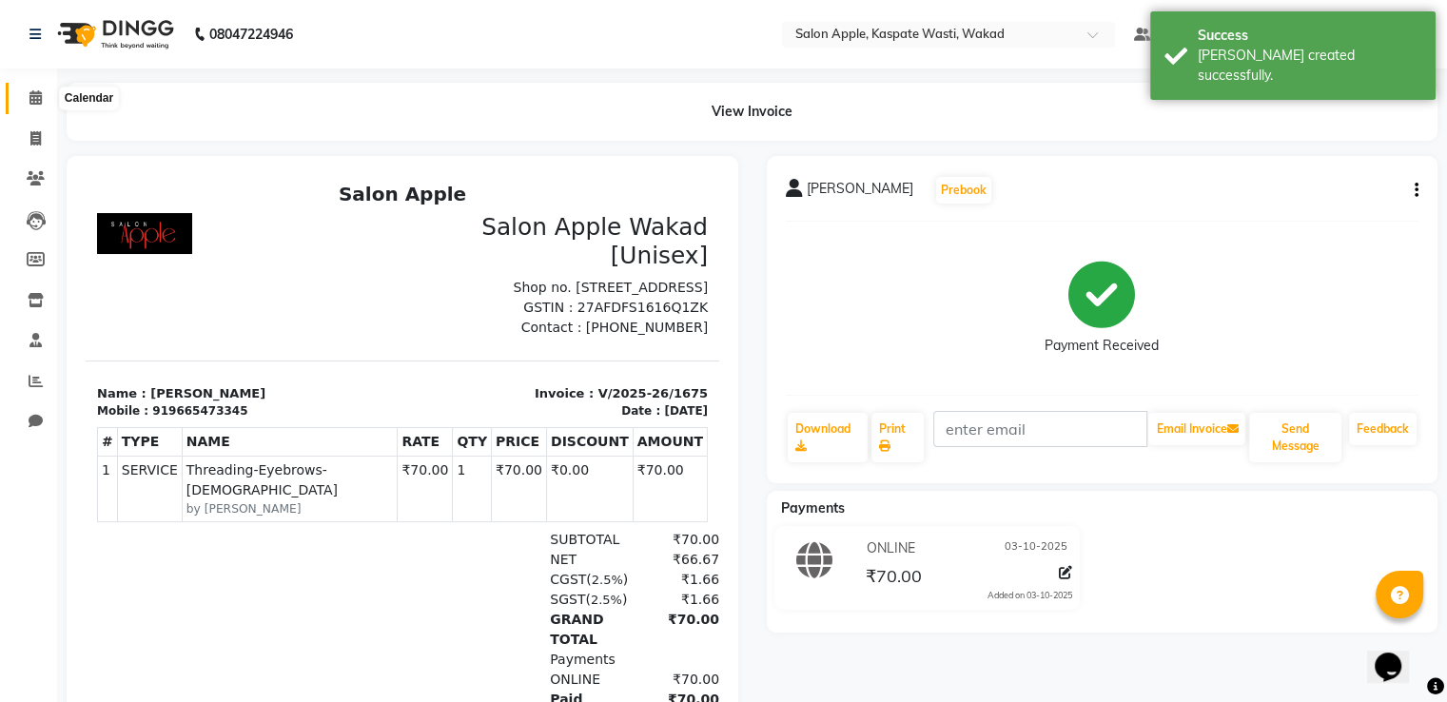
click at [47, 94] on span at bounding box center [35, 99] width 33 height 22
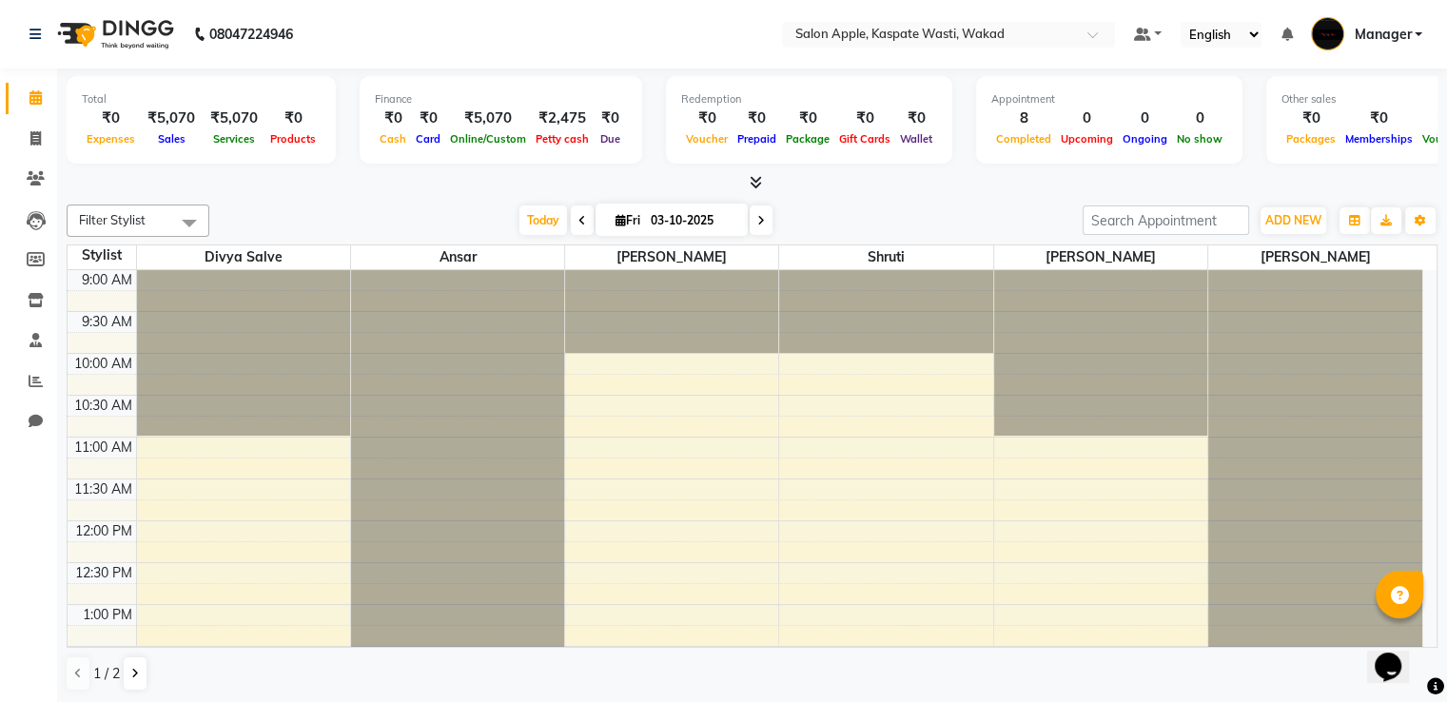
click at [1043, 667] on div "1 / 2" at bounding box center [752, 673] width 1371 height 36
click at [34, 133] on icon at bounding box center [35, 138] width 10 height 14
select select "7956"
select select "service"
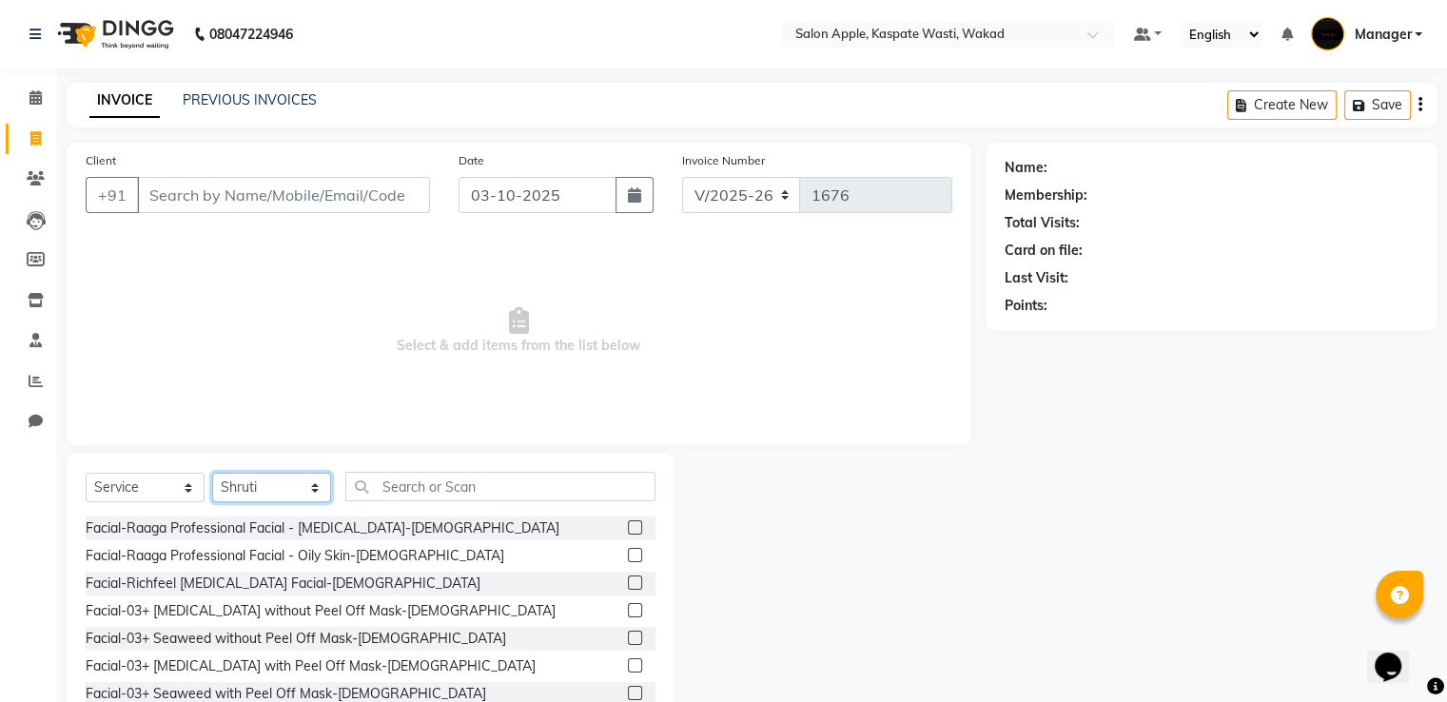
click at [320, 492] on select "Select Stylist Ansar Divya salve [PERSON_NAME] [PERSON_NAME] 1 Manager [PERSON_…" at bounding box center [271, 487] width 119 height 29
select select "80185"
click at [212, 474] on select "Select Stylist Ansar Divya salve Gunashree Fulambarkar Kamlesh 1 Manager Piyush…" at bounding box center [271, 487] width 119 height 29
click at [408, 494] on input "text" at bounding box center [500, 486] width 310 height 29
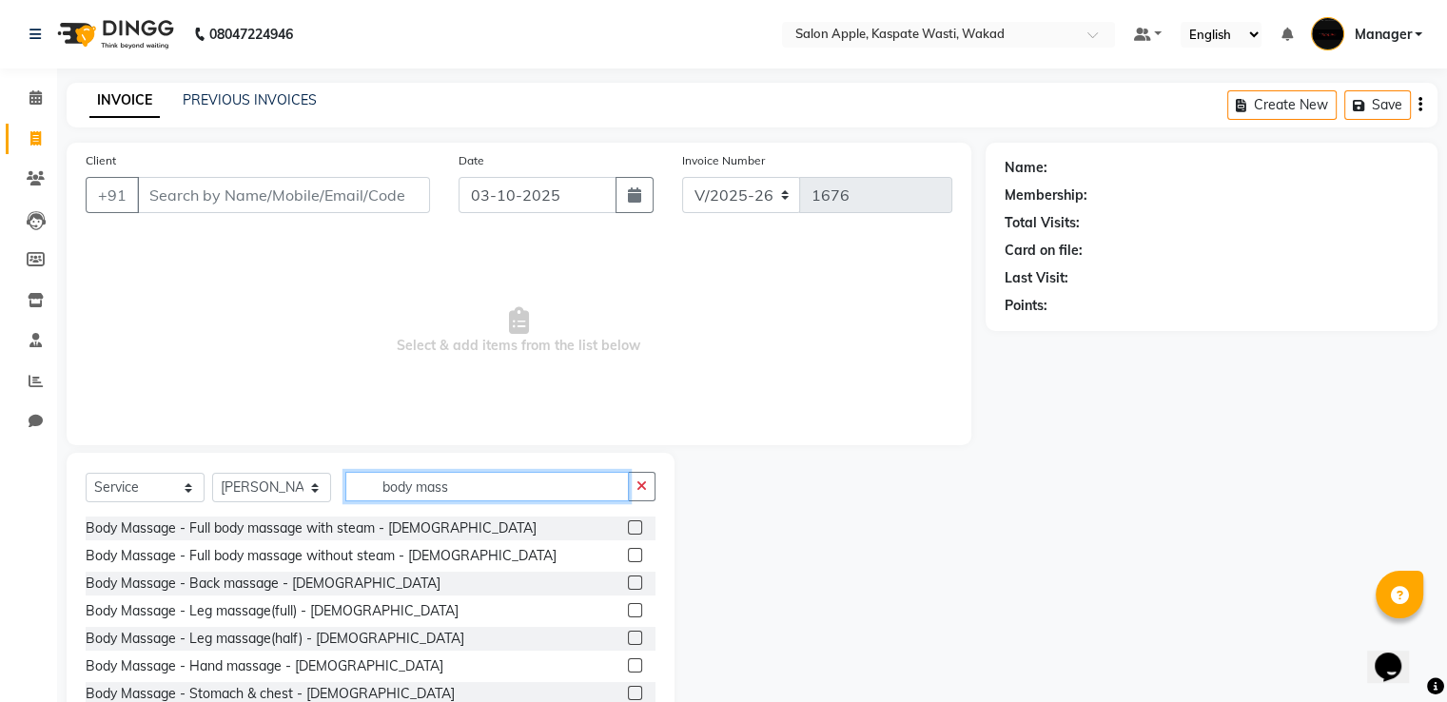
scroll to position [95, 0]
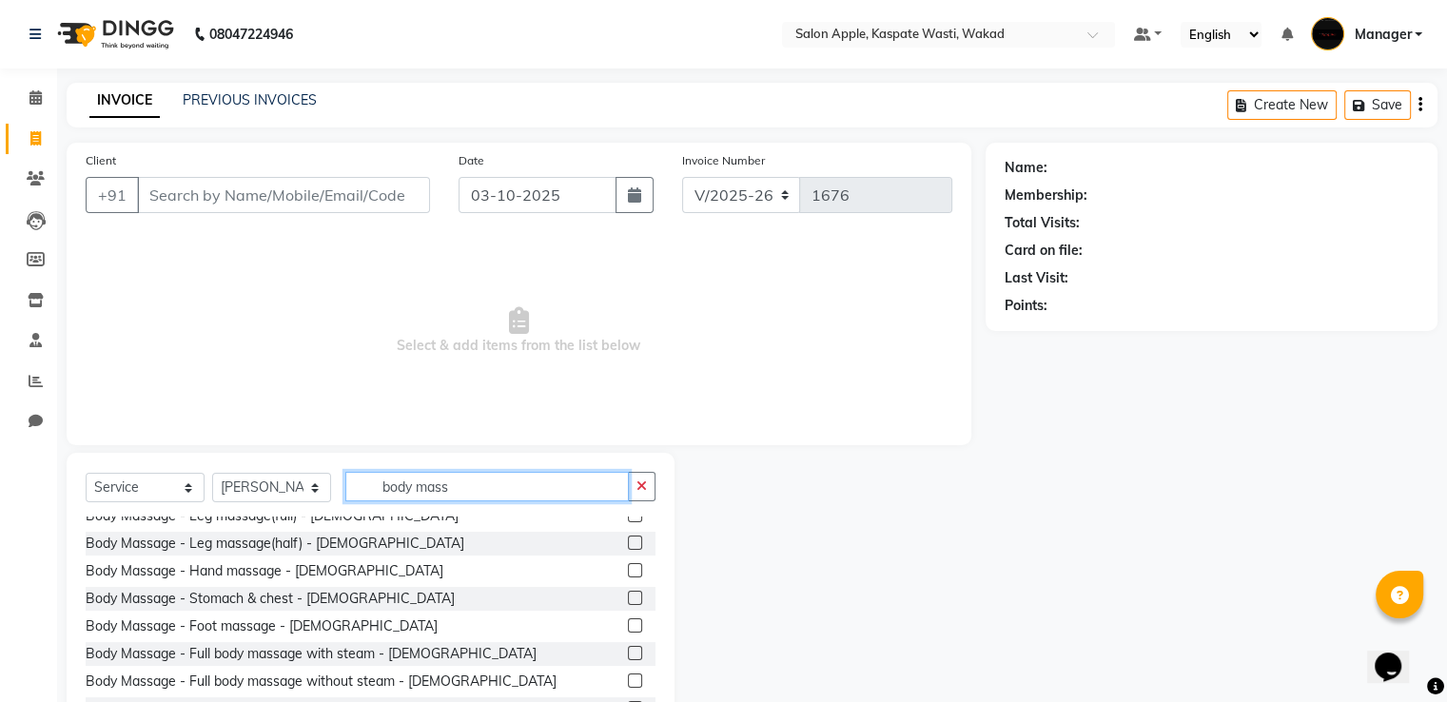
type input "body mass"
click at [628, 678] on label at bounding box center [635, 680] width 14 height 14
click at [628, 678] on input "checkbox" at bounding box center [634, 681] width 12 height 12
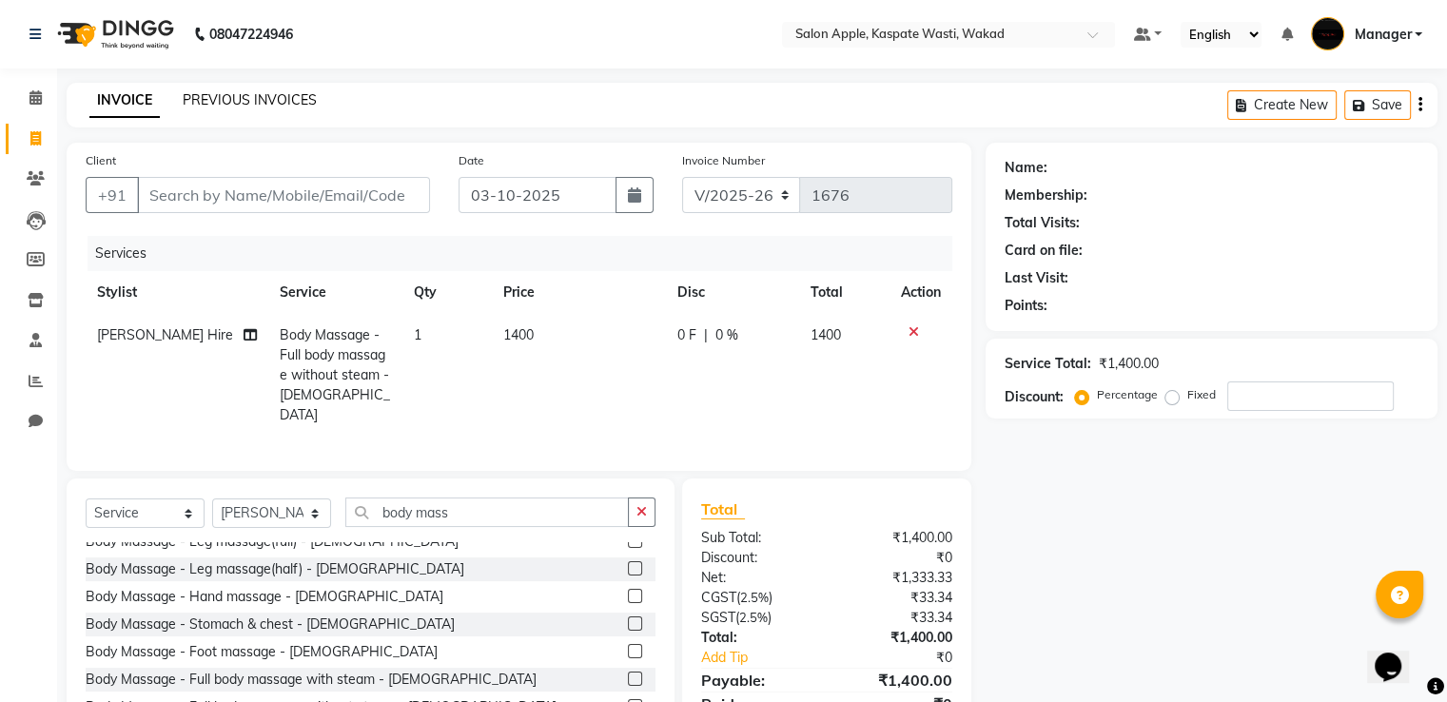
checkbox input "false"
click at [282, 197] on input "Client" at bounding box center [283, 195] width 293 height 36
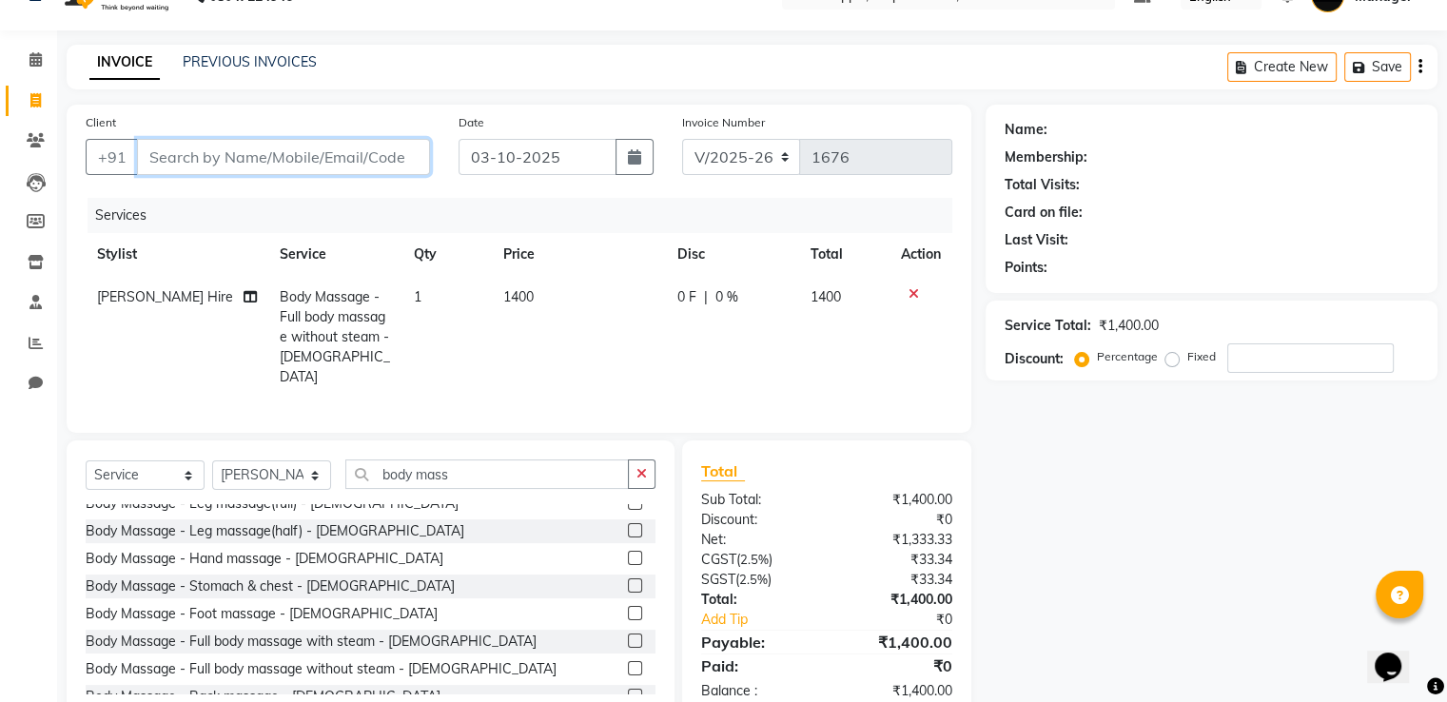
scroll to position [0, 0]
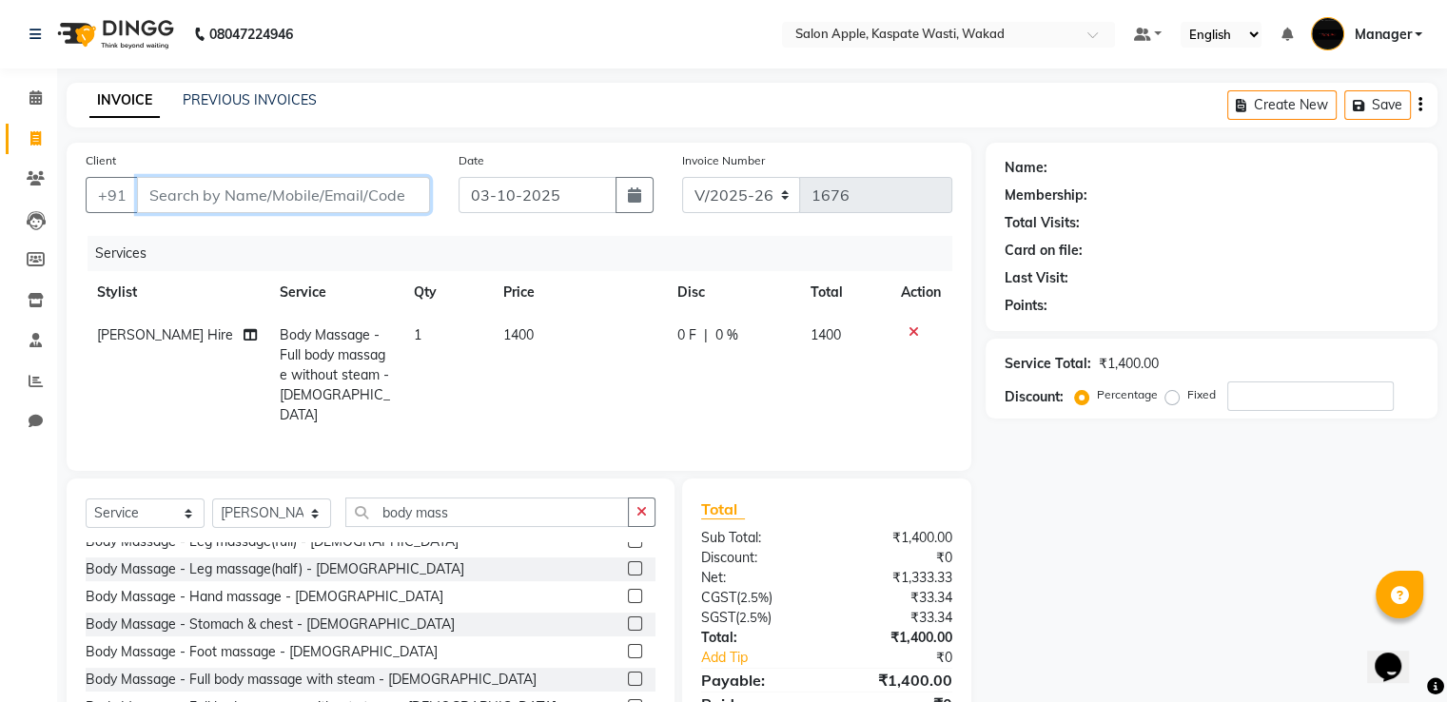
click at [307, 186] on input "Client" at bounding box center [283, 195] width 293 height 36
type input "s"
type input "0"
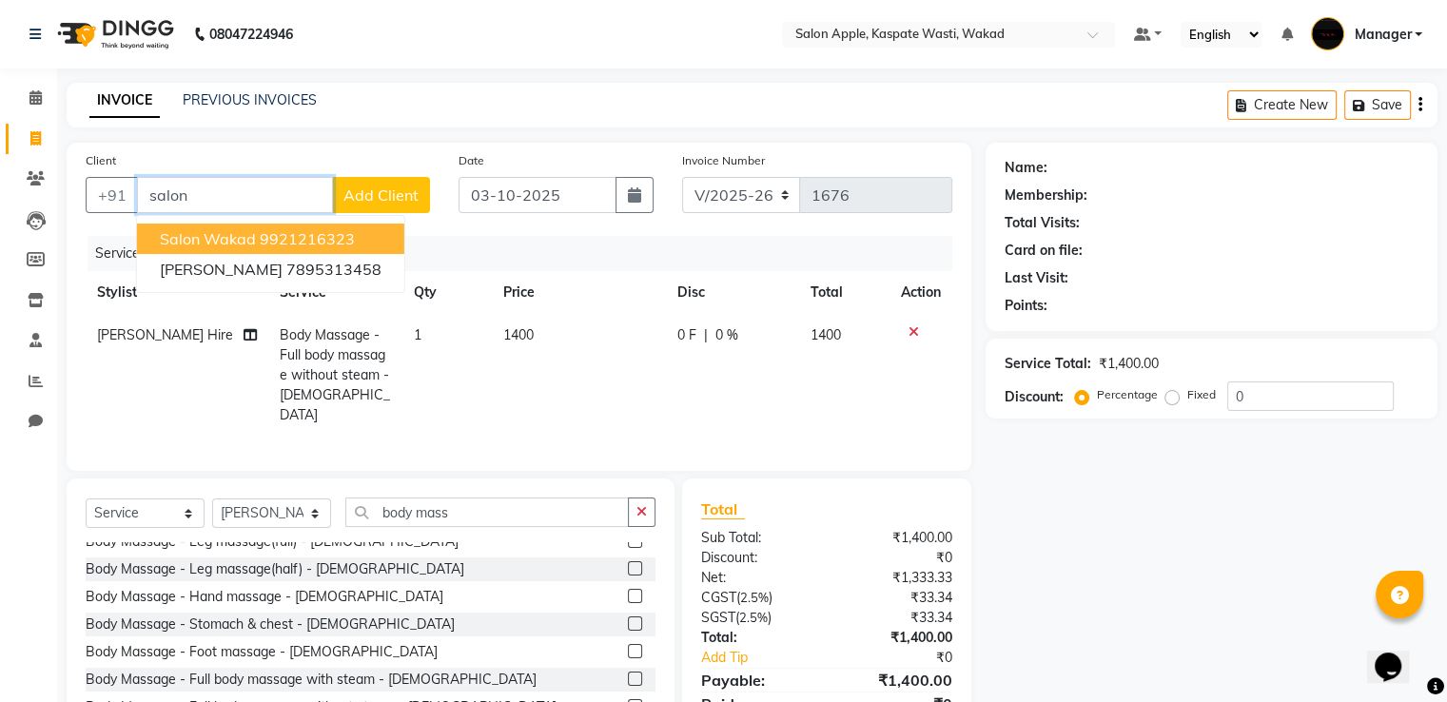
click at [308, 238] on ngb-highlight "9921216323" at bounding box center [307, 238] width 95 height 19
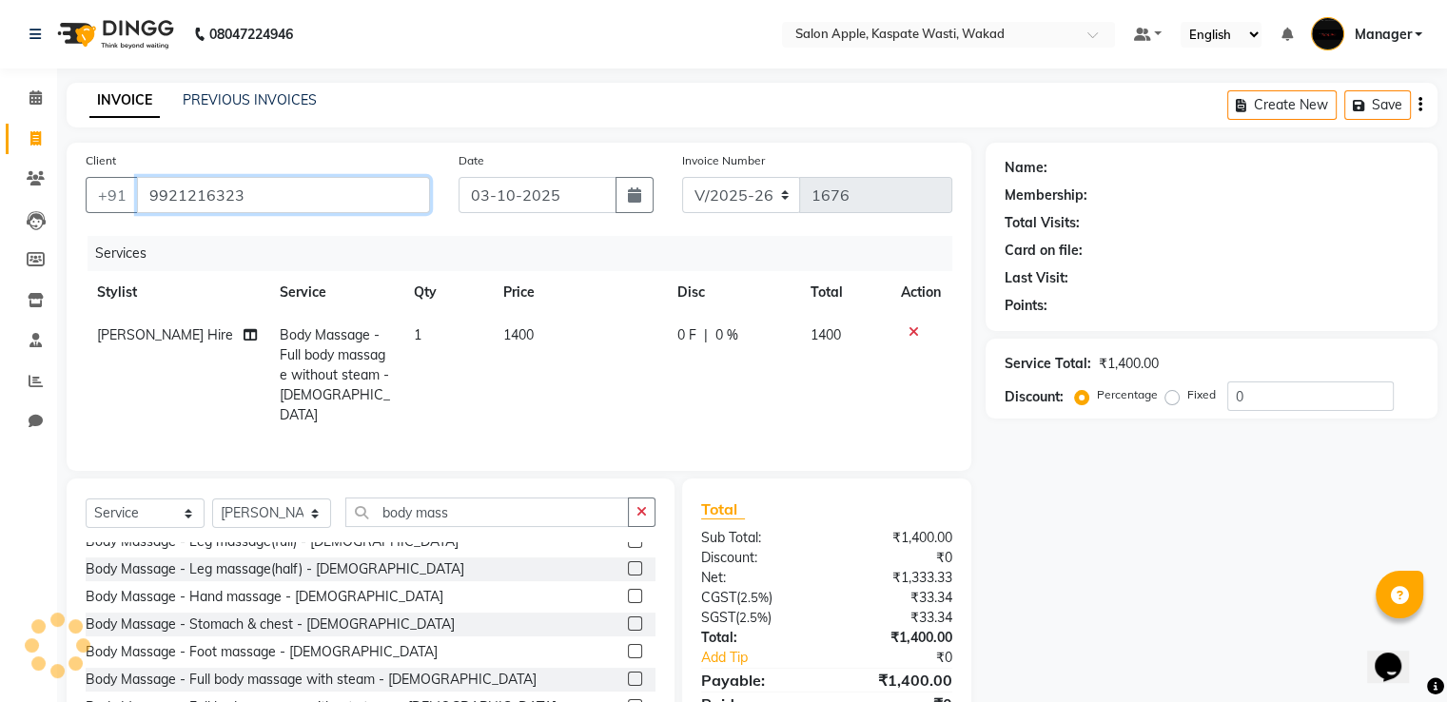
type input "9921216323"
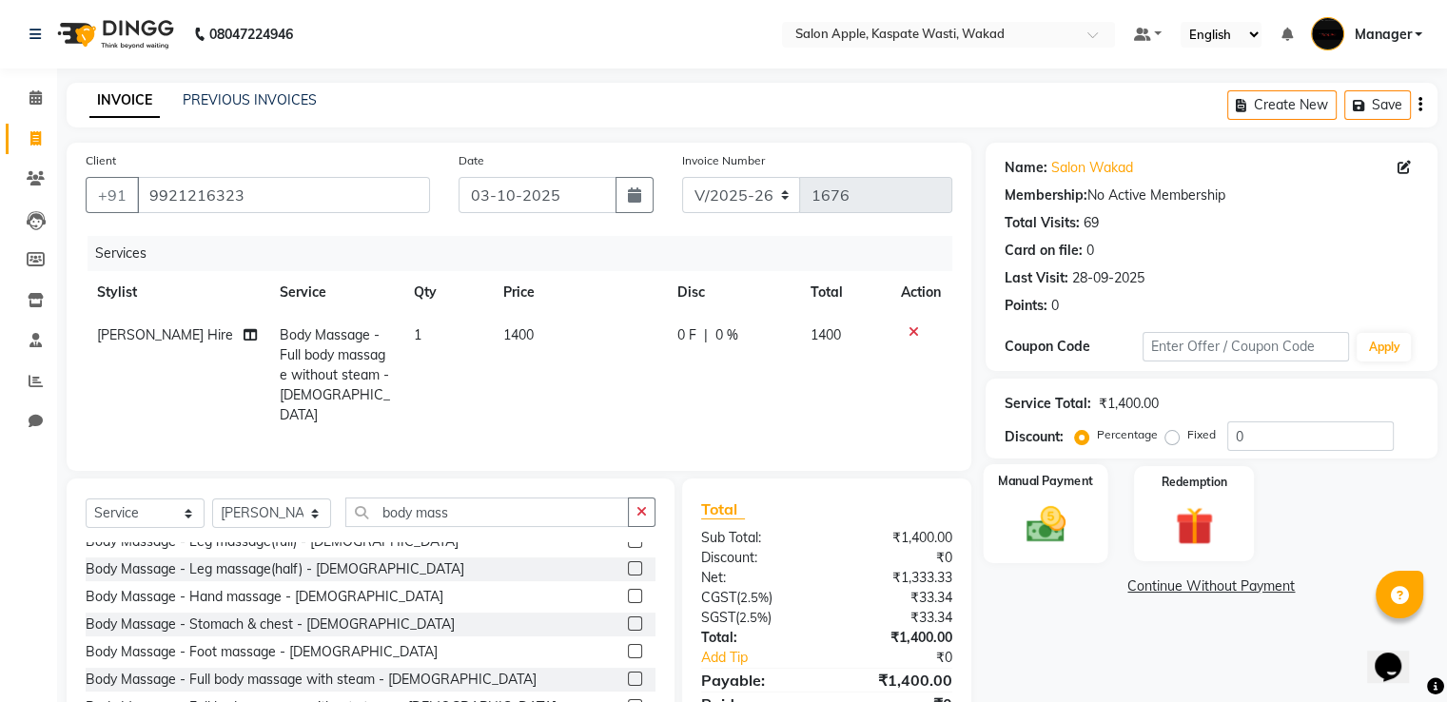
click at [1065, 551] on div "Manual Payment" at bounding box center [1045, 513] width 125 height 98
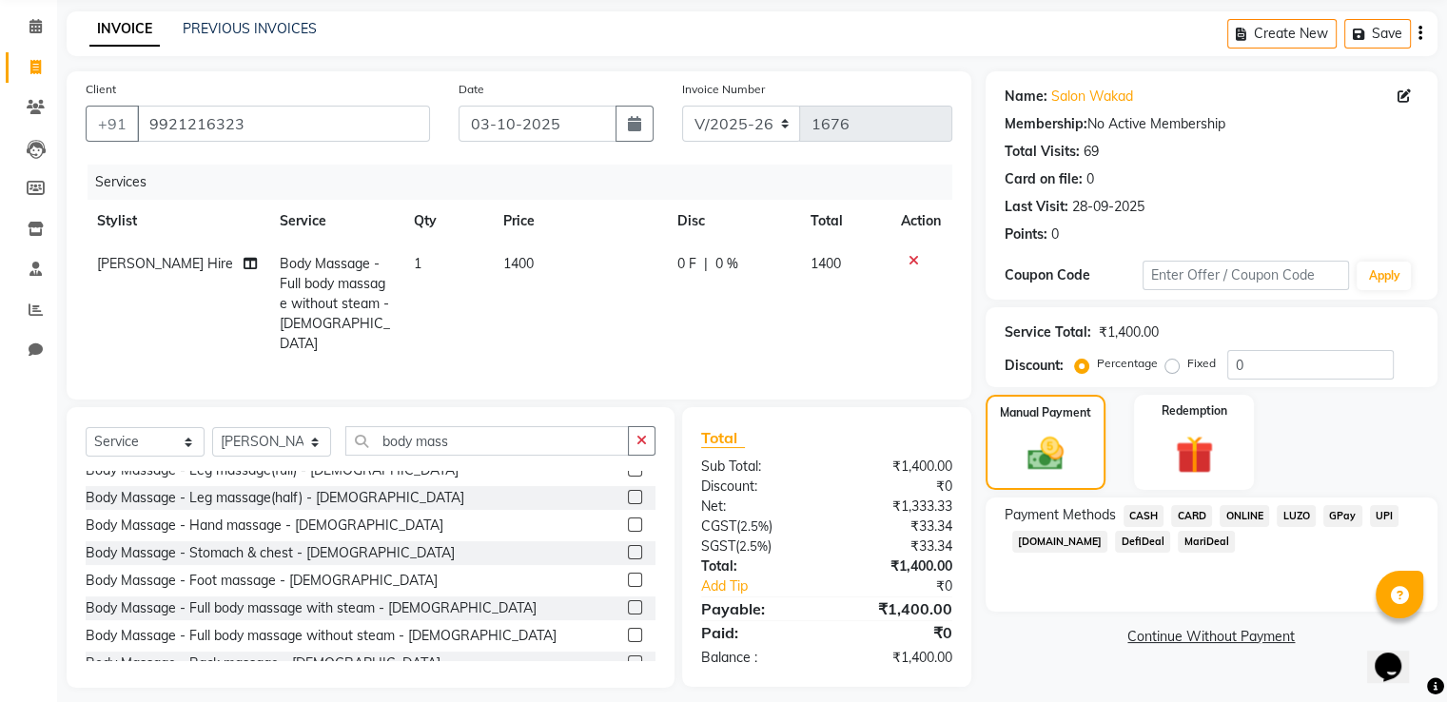
scroll to position [81, 0]
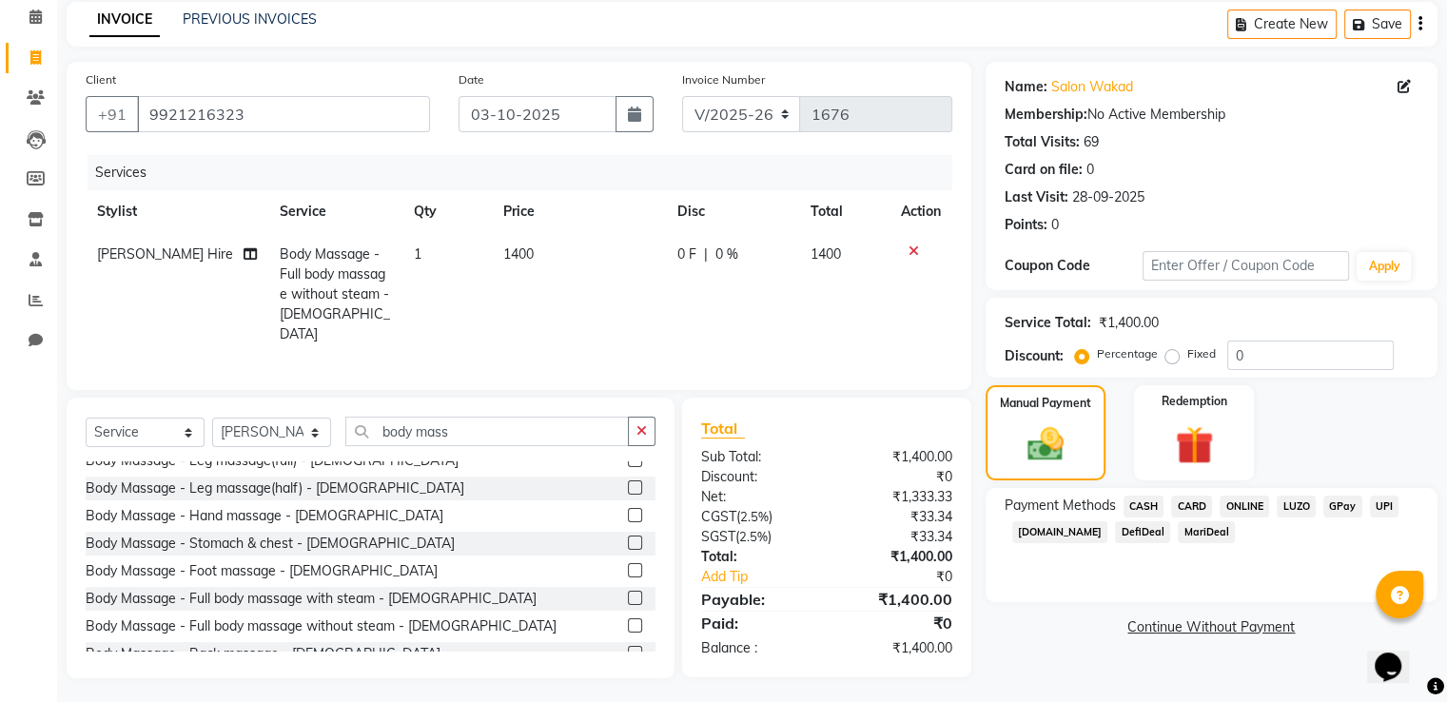
click at [1140, 508] on span "CASH" at bounding box center [1143, 507] width 41 height 22
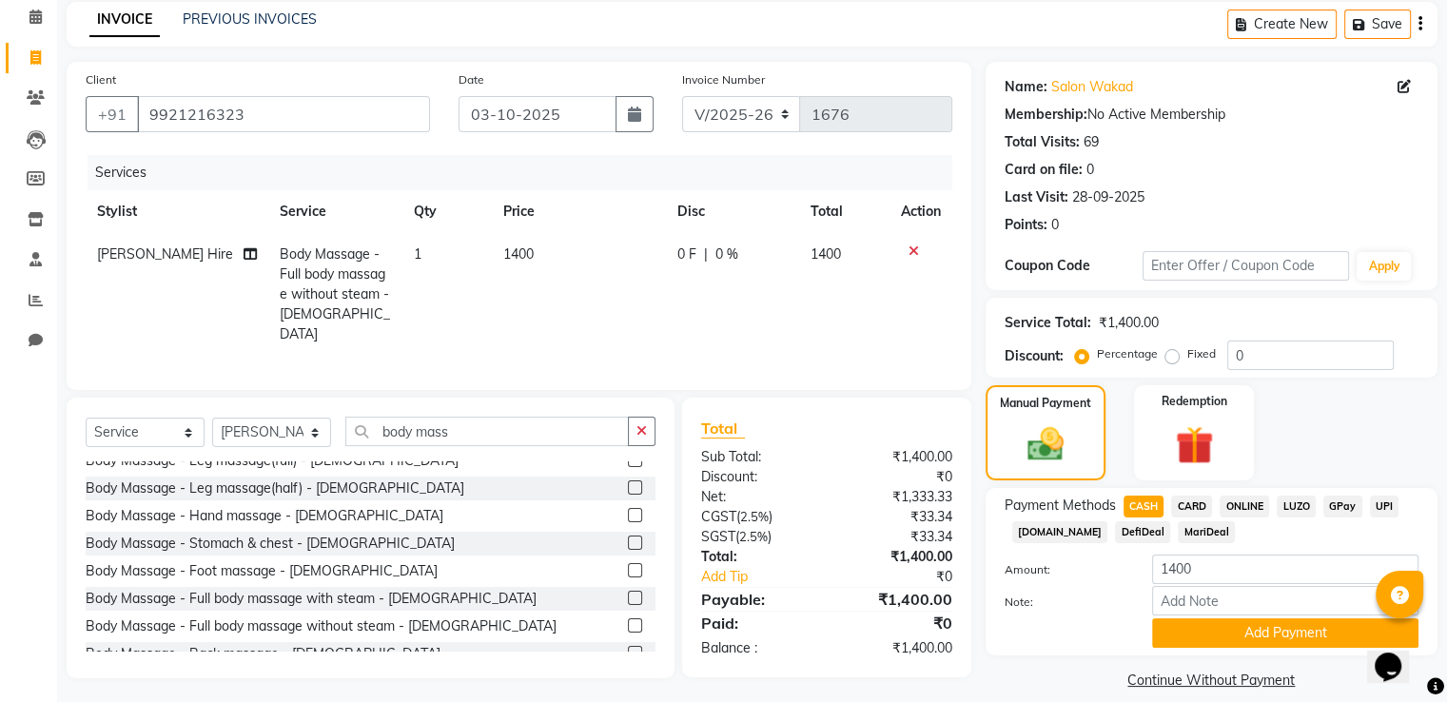
scroll to position [104, 0]
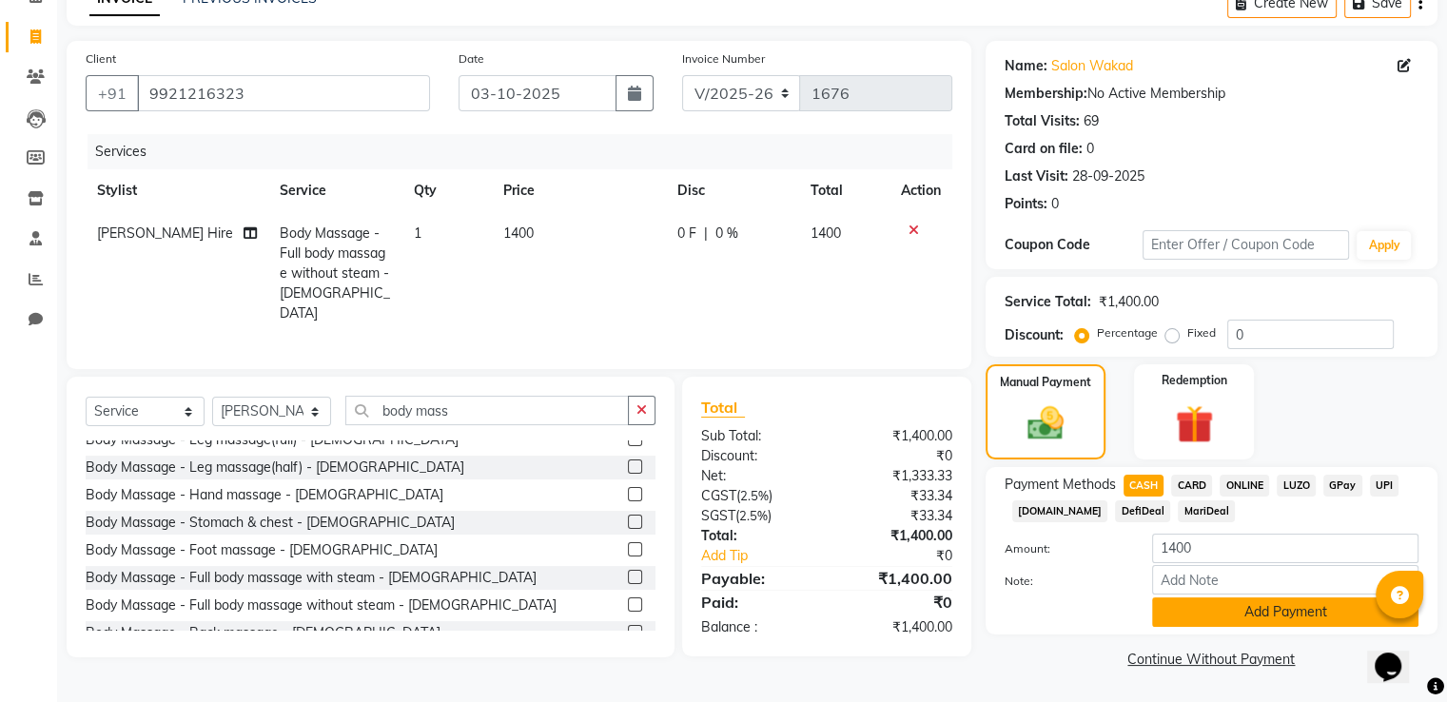
click at [1229, 621] on button "Add Payment" at bounding box center [1285, 611] width 266 height 29
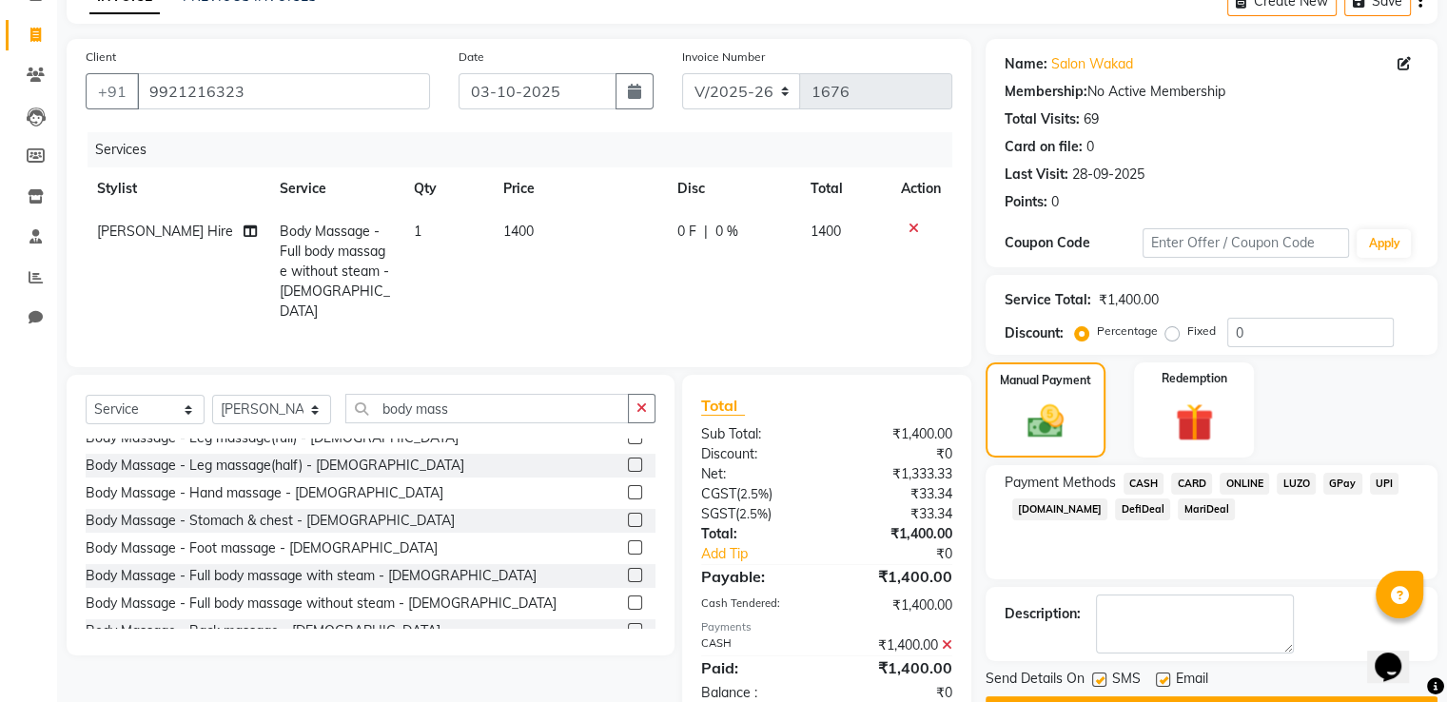
scroll to position [155, 0]
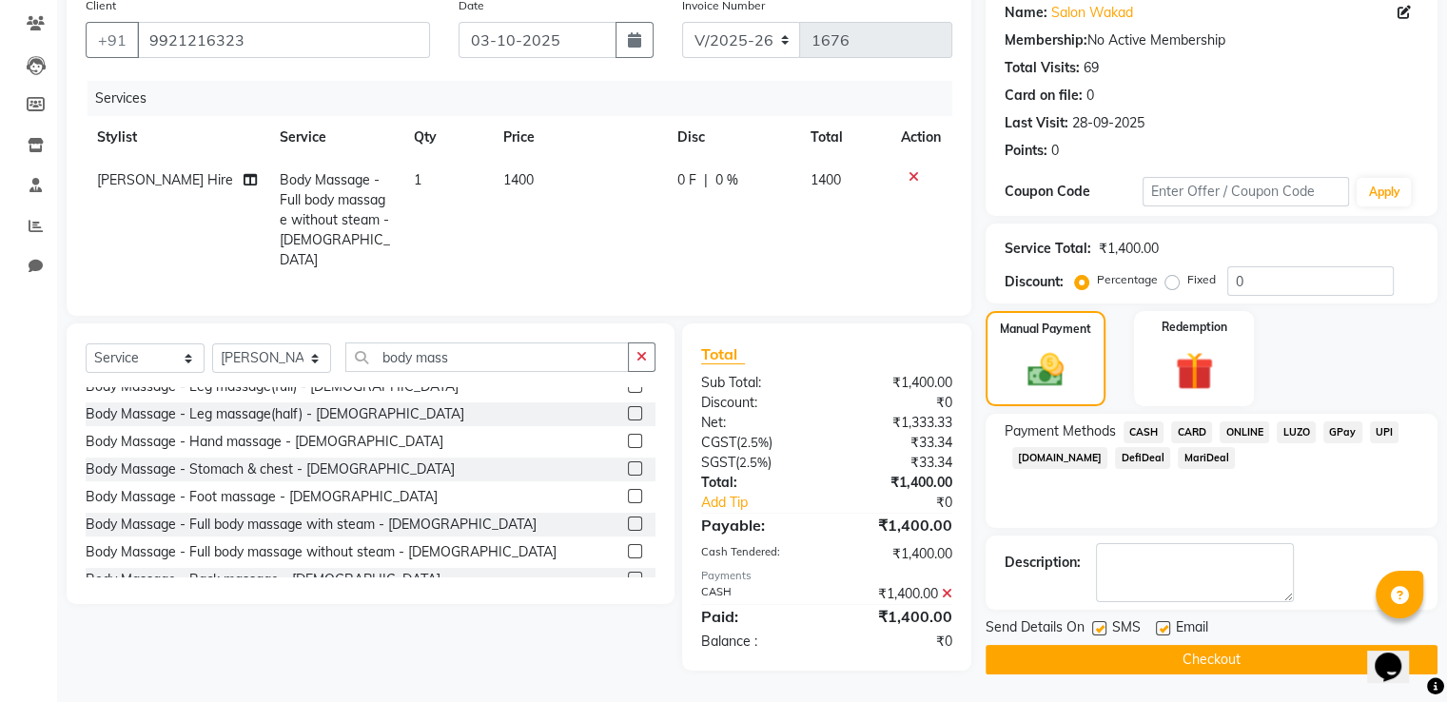
click at [1231, 655] on button "Checkout" at bounding box center [1211, 659] width 452 height 29
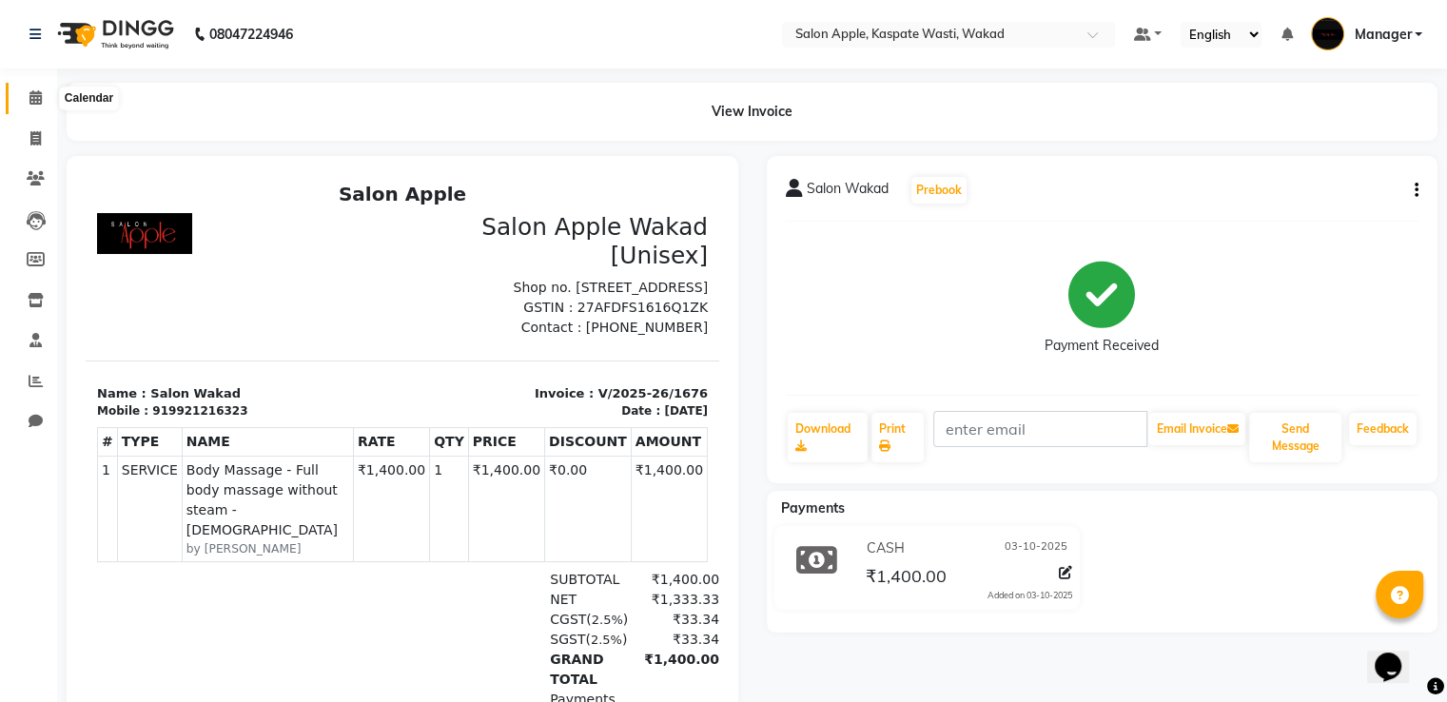
click at [34, 98] on icon at bounding box center [35, 97] width 12 height 14
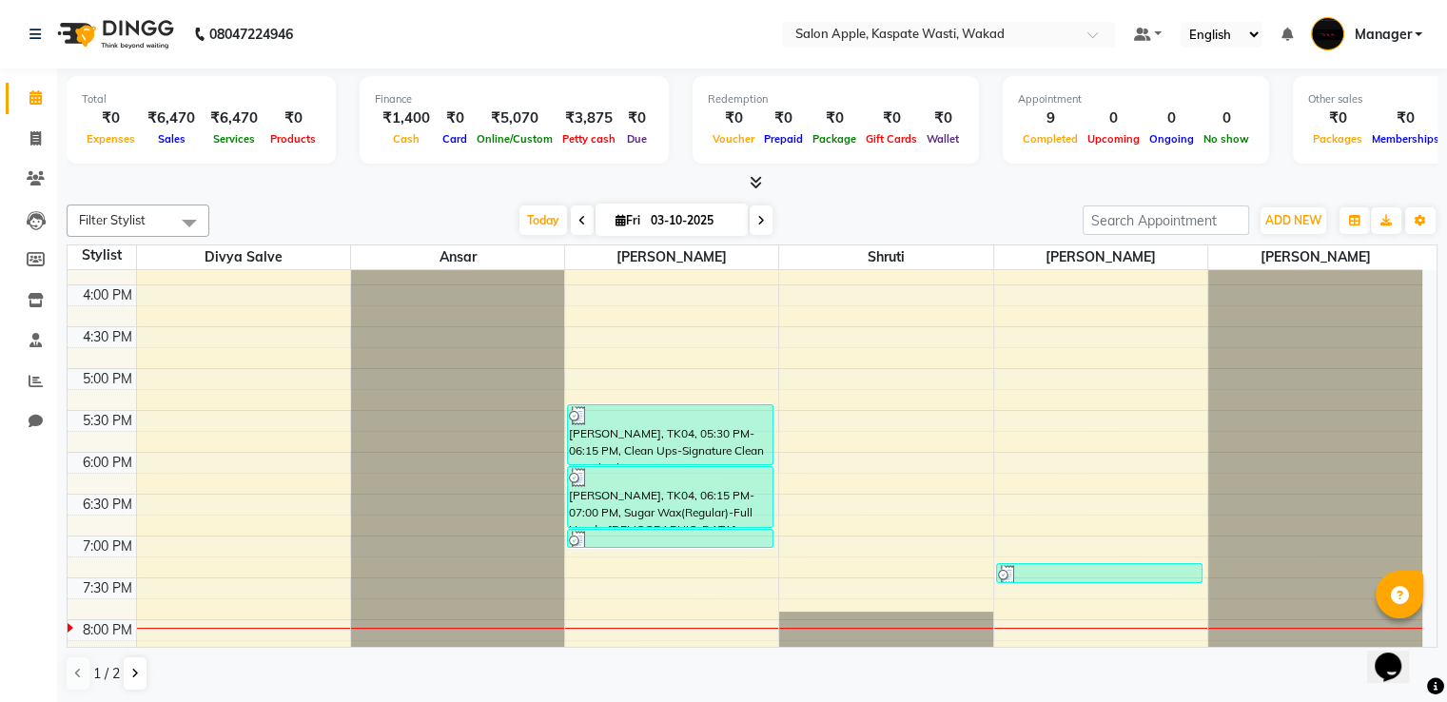
scroll to position [700, 0]
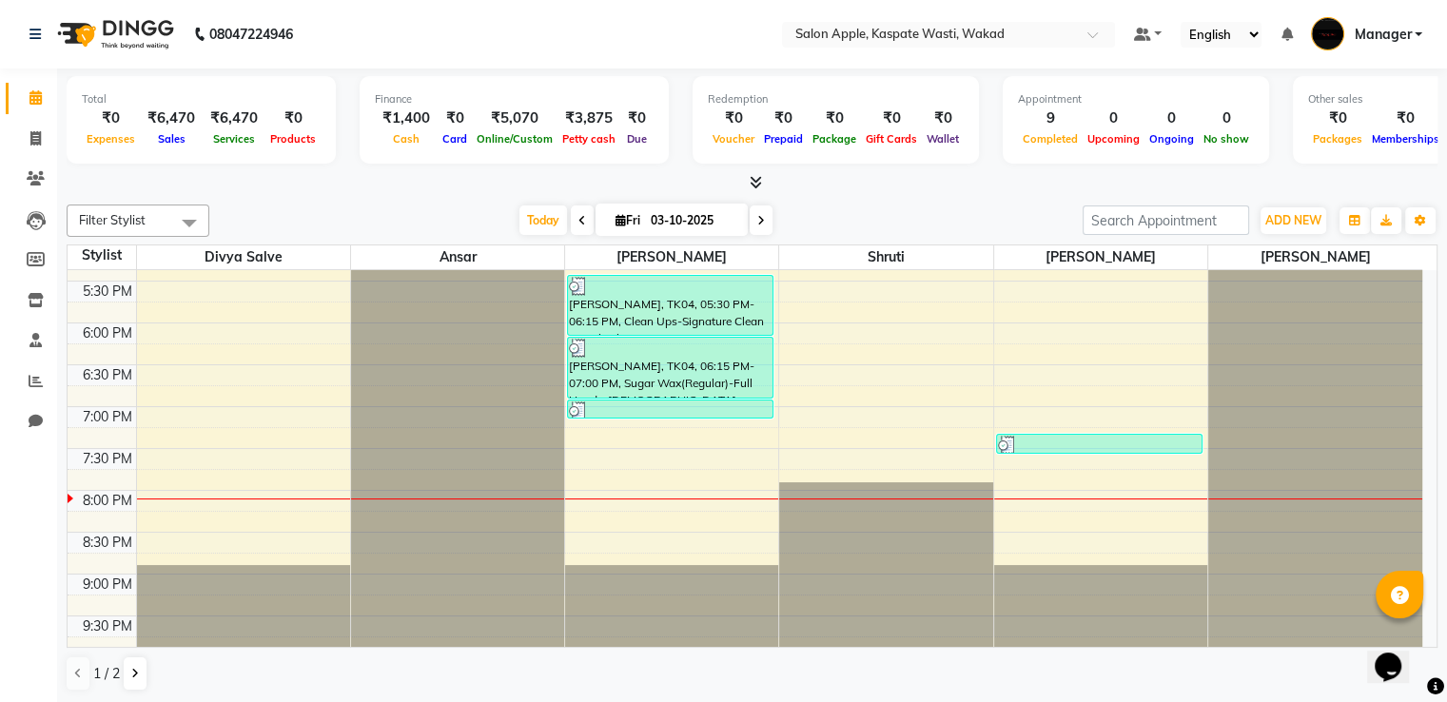
click at [757, 176] on icon at bounding box center [755, 182] width 12 height 14
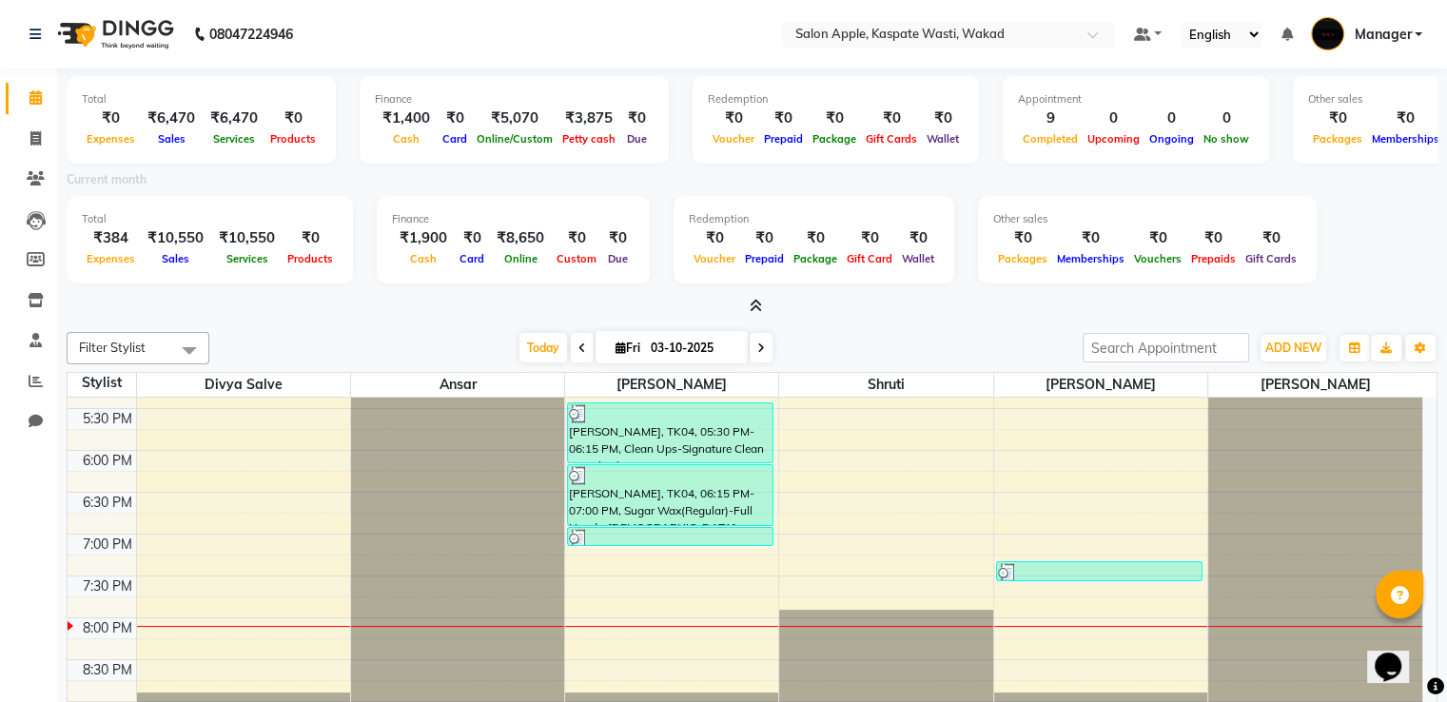
click at [757, 299] on icon at bounding box center [755, 306] width 12 height 14
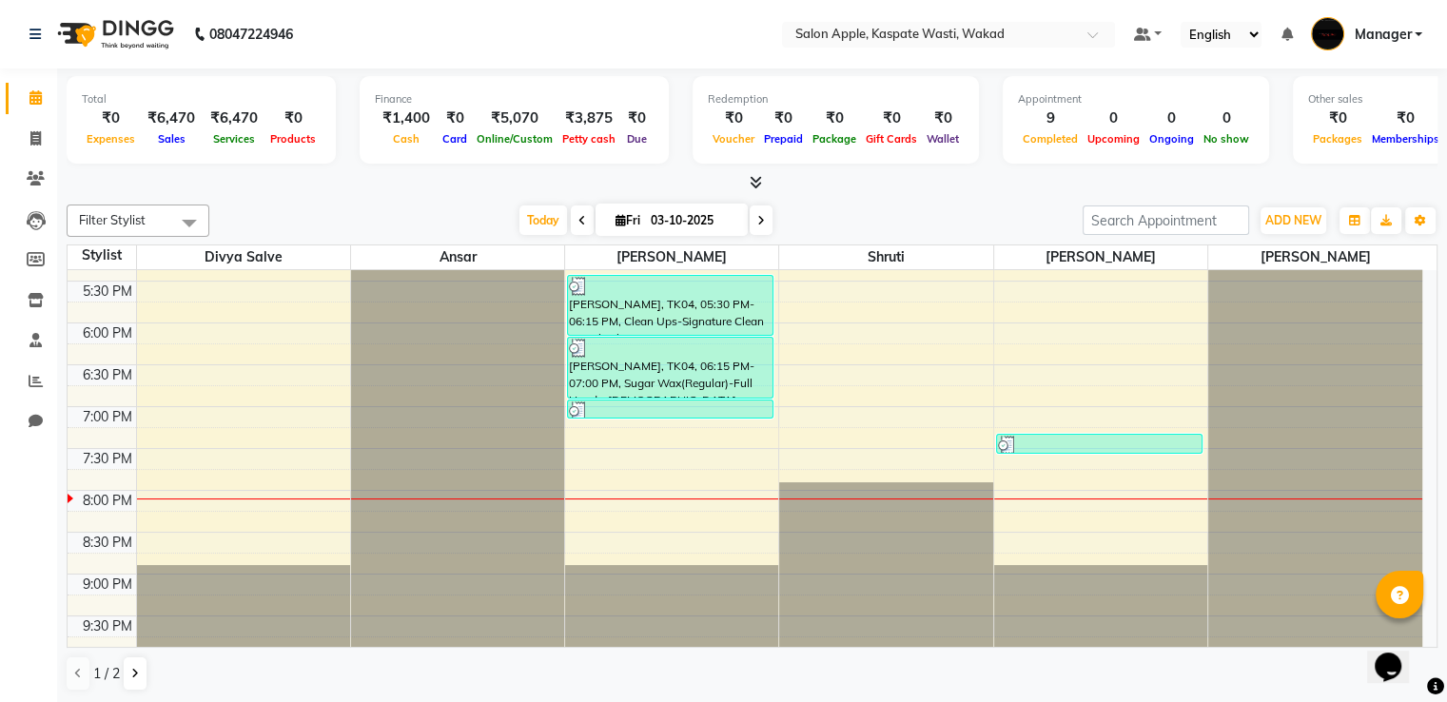
click at [751, 182] on icon at bounding box center [755, 182] width 12 height 14
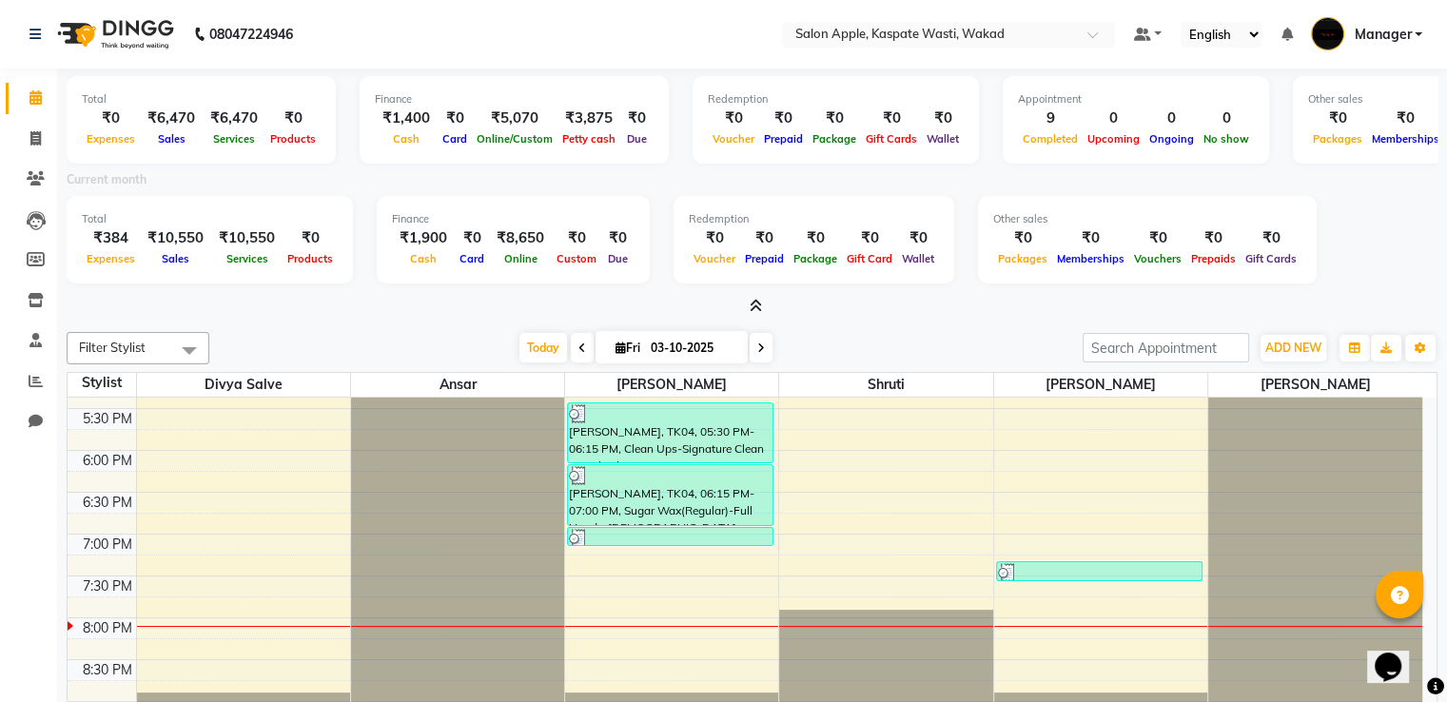
click at [755, 304] on icon at bounding box center [755, 306] width 12 height 14
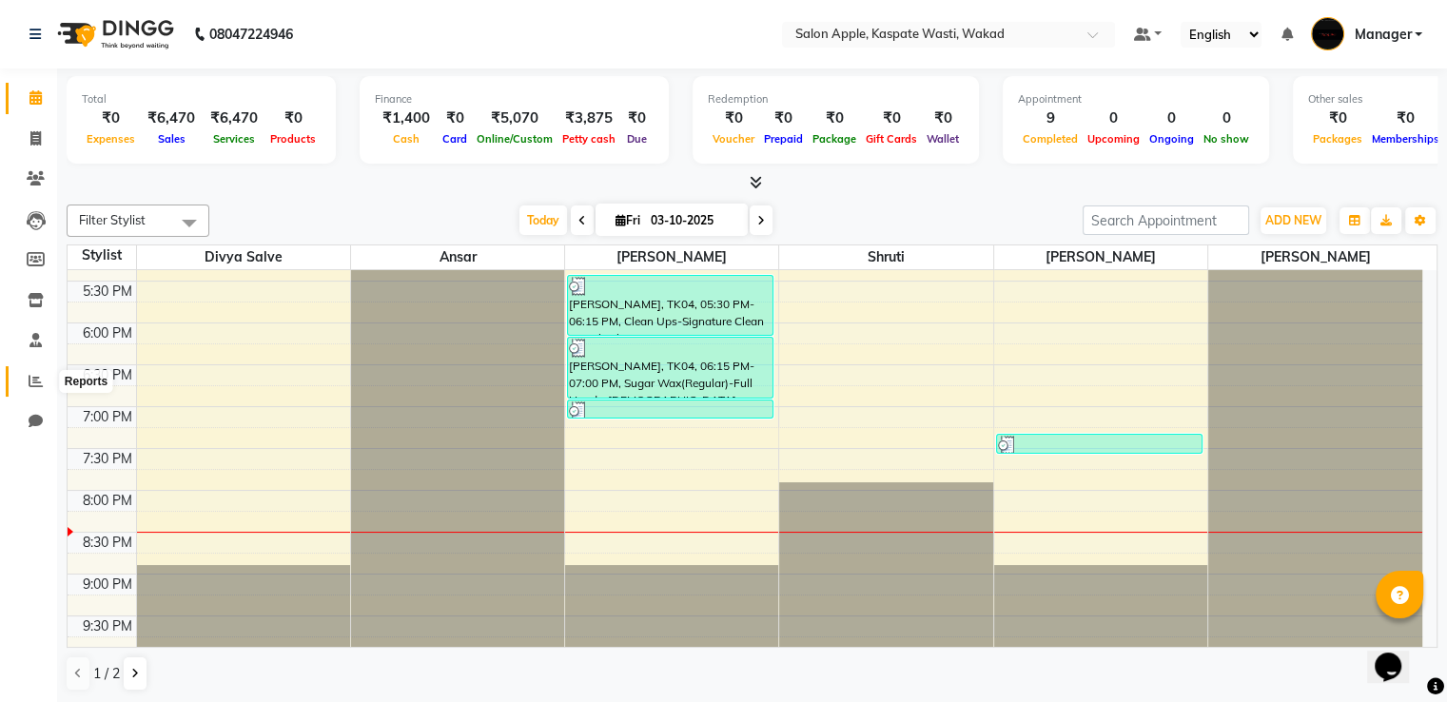
click at [29, 378] on icon at bounding box center [36, 381] width 14 height 14
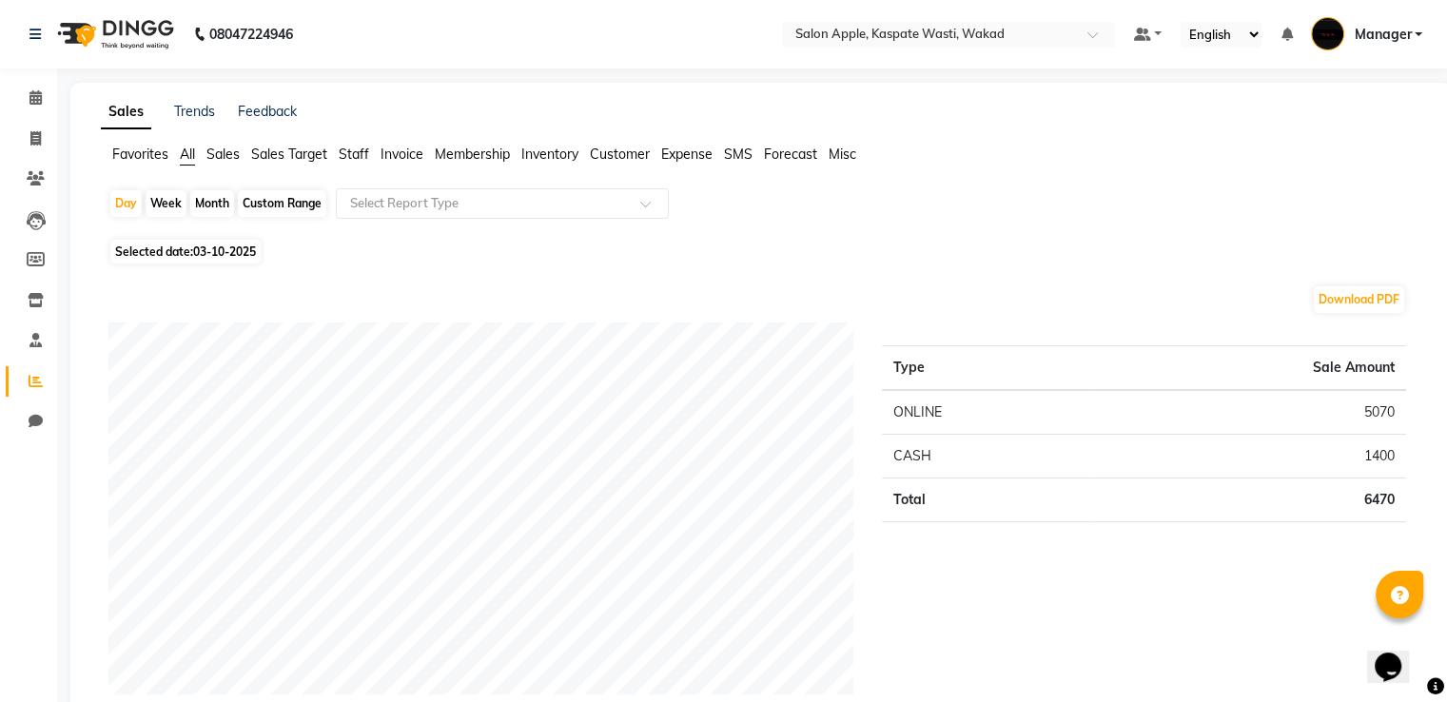
drag, startPoint x: 205, startPoint y: 205, endPoint x: 172, endPoint y: 244, distance: 51.3
click at [205, 204] on div "Month" at bounding box center [212, 203] width 44 height 27
select select "10"
select select "2025"
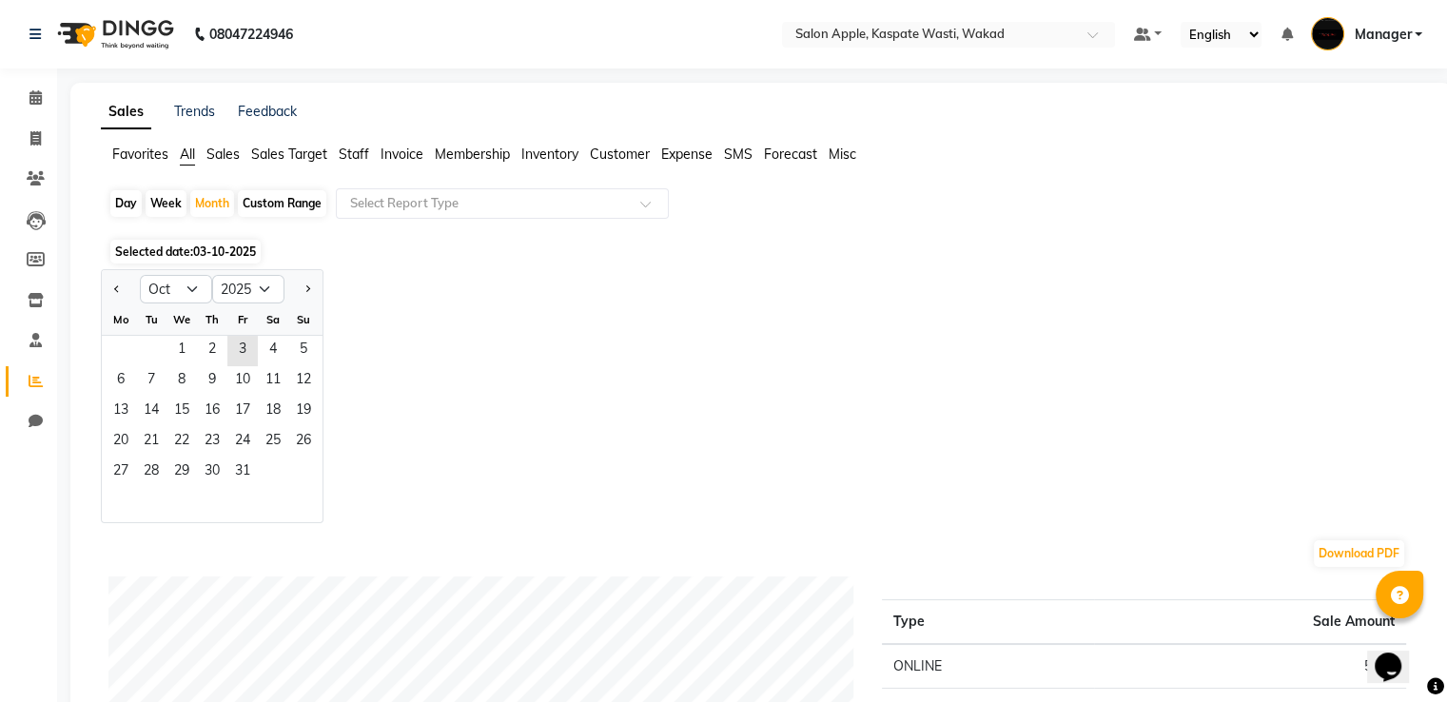
drag, startPoint x: 126, startPoint y: 282, endPoint x: 101, endPoint y: 282, distance: 24.7
click at [123, 282] on div at bounding box center [121, 289] width 38 height 30
click at [109, 291] on button "Previous month" at bounding box center [116, 289] width 15 height 30
select select "9"
click at [129, 343] on span "1" at bounding box center [121, 351] width 30 height 30
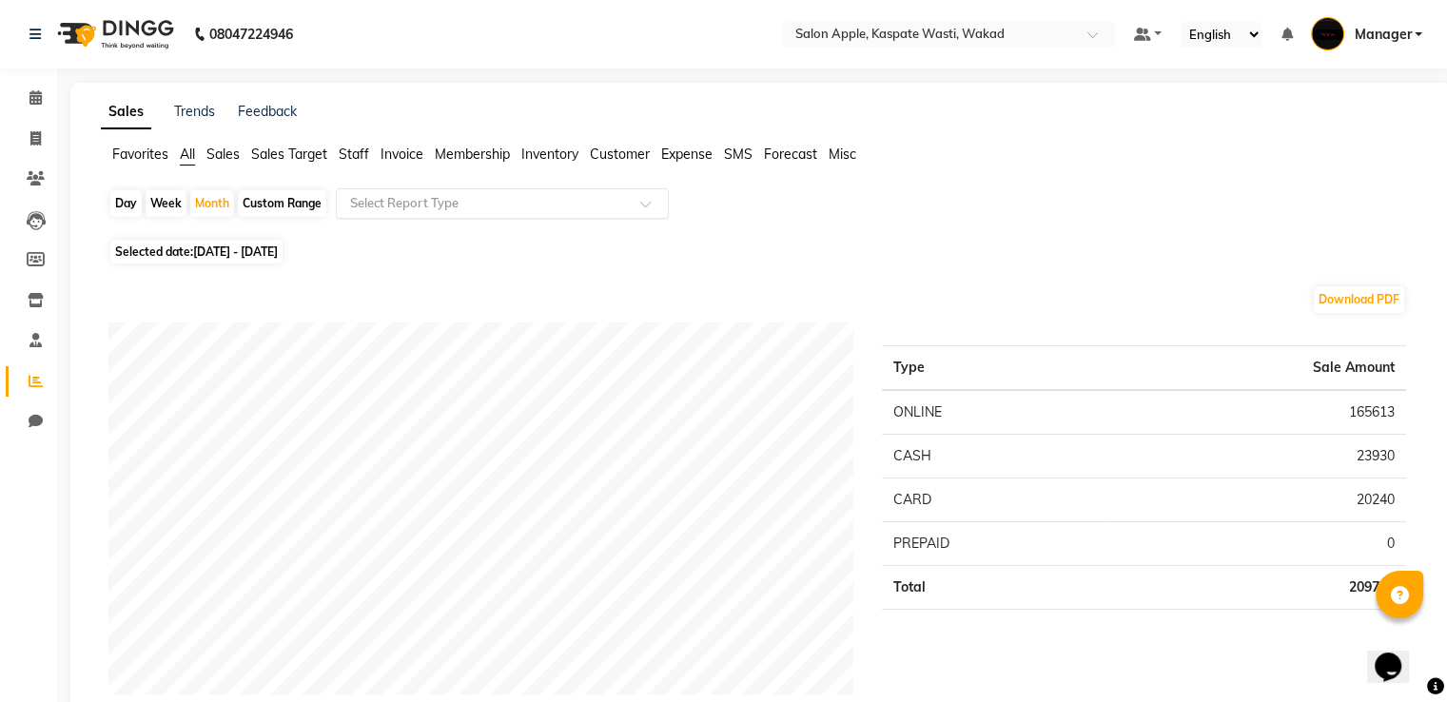
click at [564, 203] on input "text" at bounding box center [483, 203] width 274 height 19
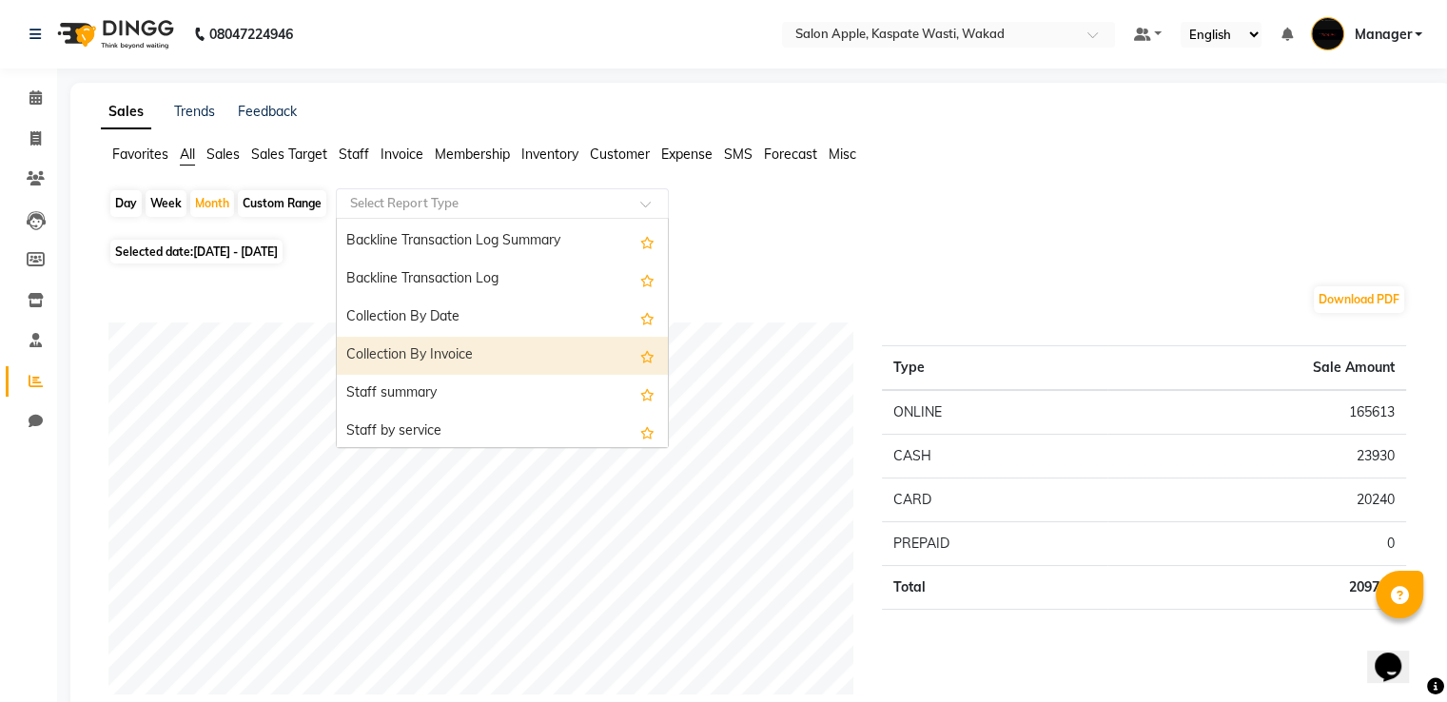
scroll to position [666, 0]
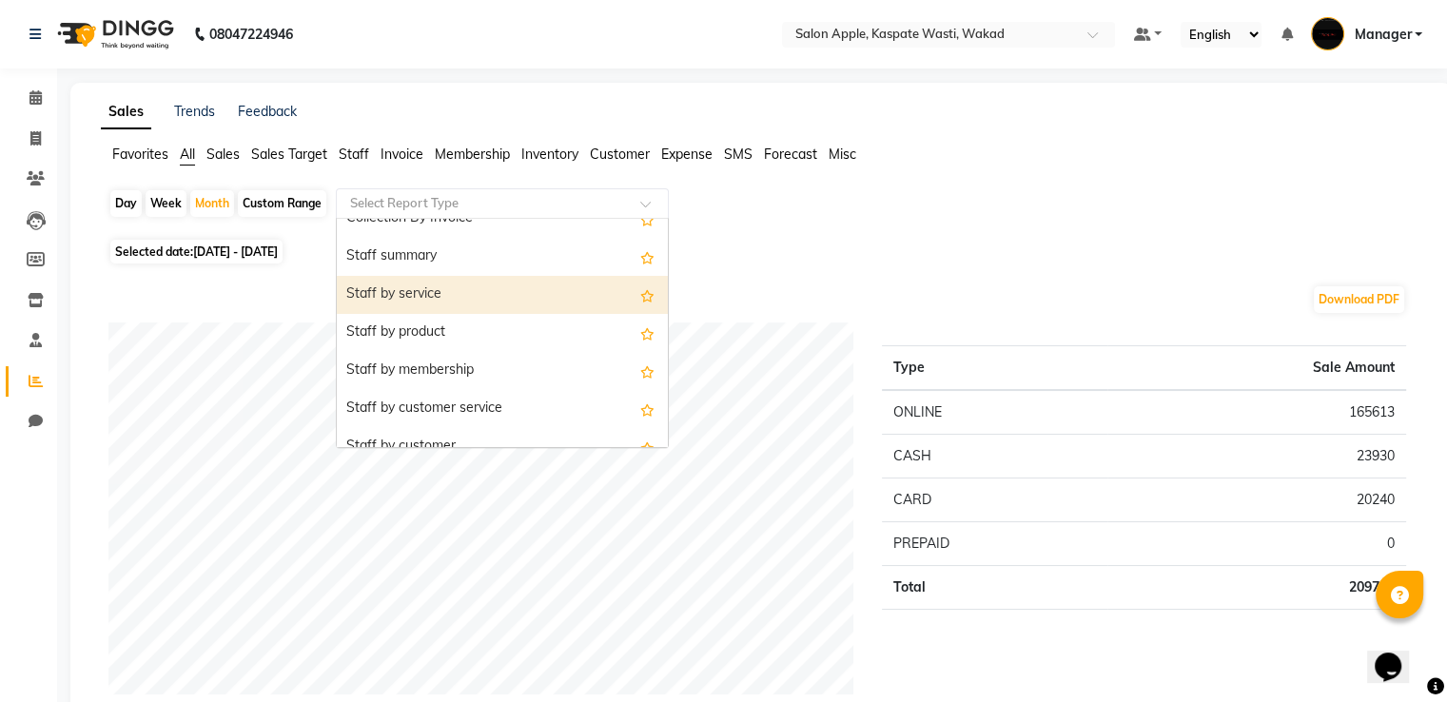
drag, startPoint x: 457, startPoint y: 263, endPoint x: 474, endPoint y: 289, distance: 30.3
click at [474, 289] on div "Staff by service" at bounding box center [502, 295] width 331 height 38
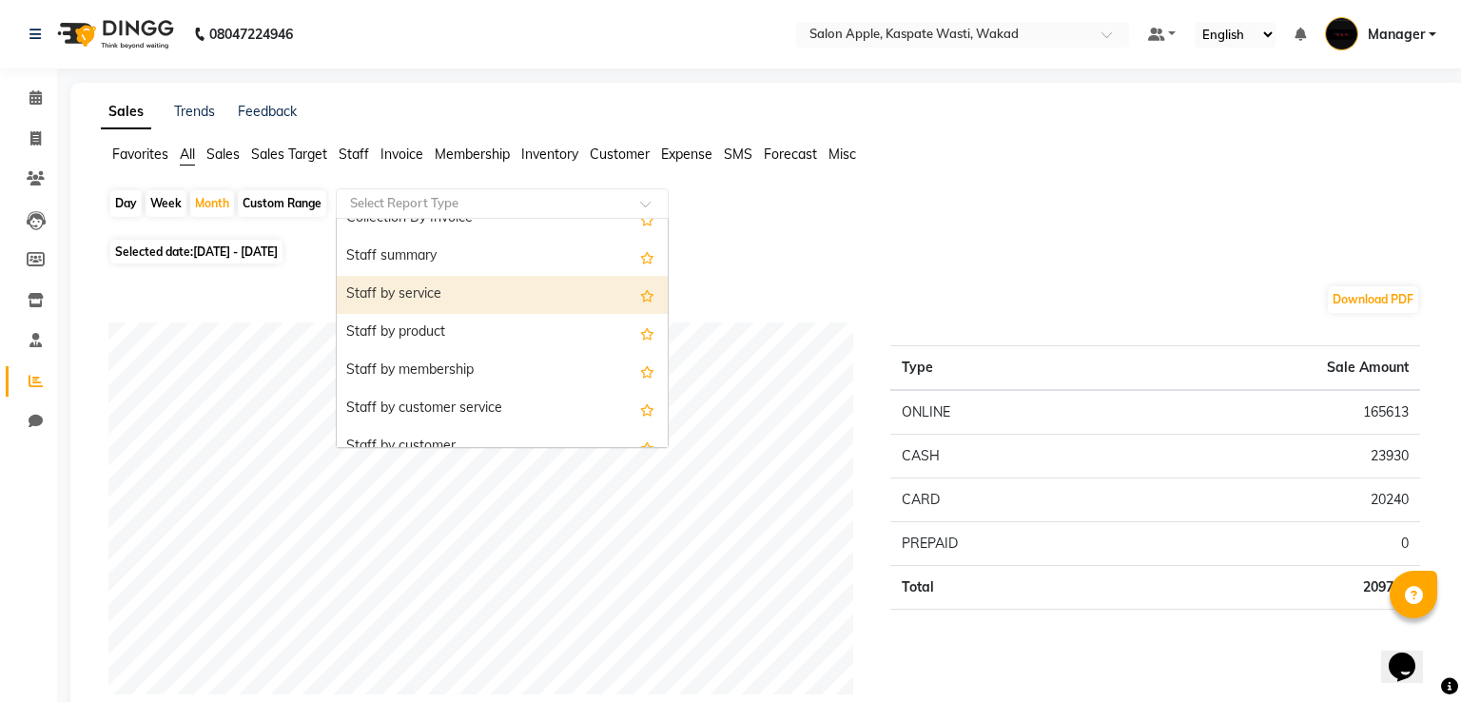
select select "full_report"
select select "csv"
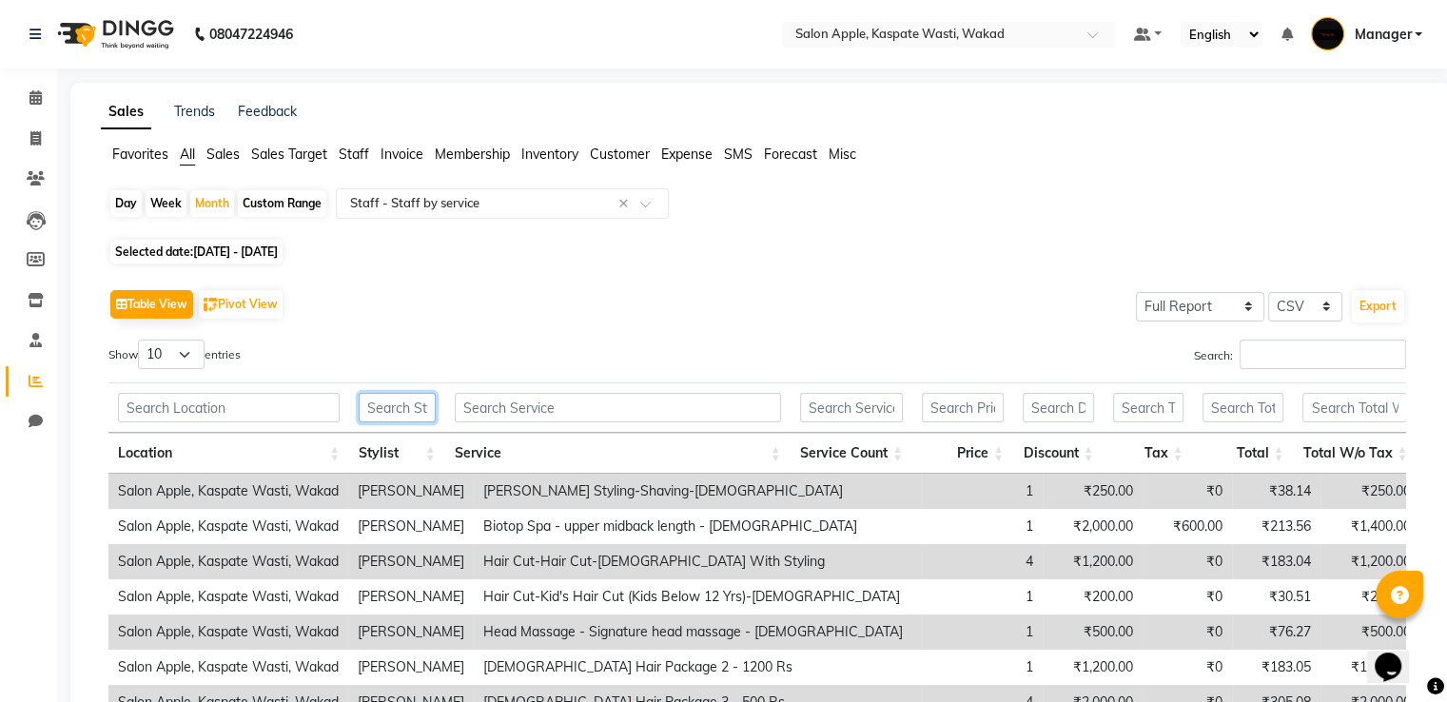
click at [405, 413] on input "text" at bounding box center [397, 407] width 76 height 29
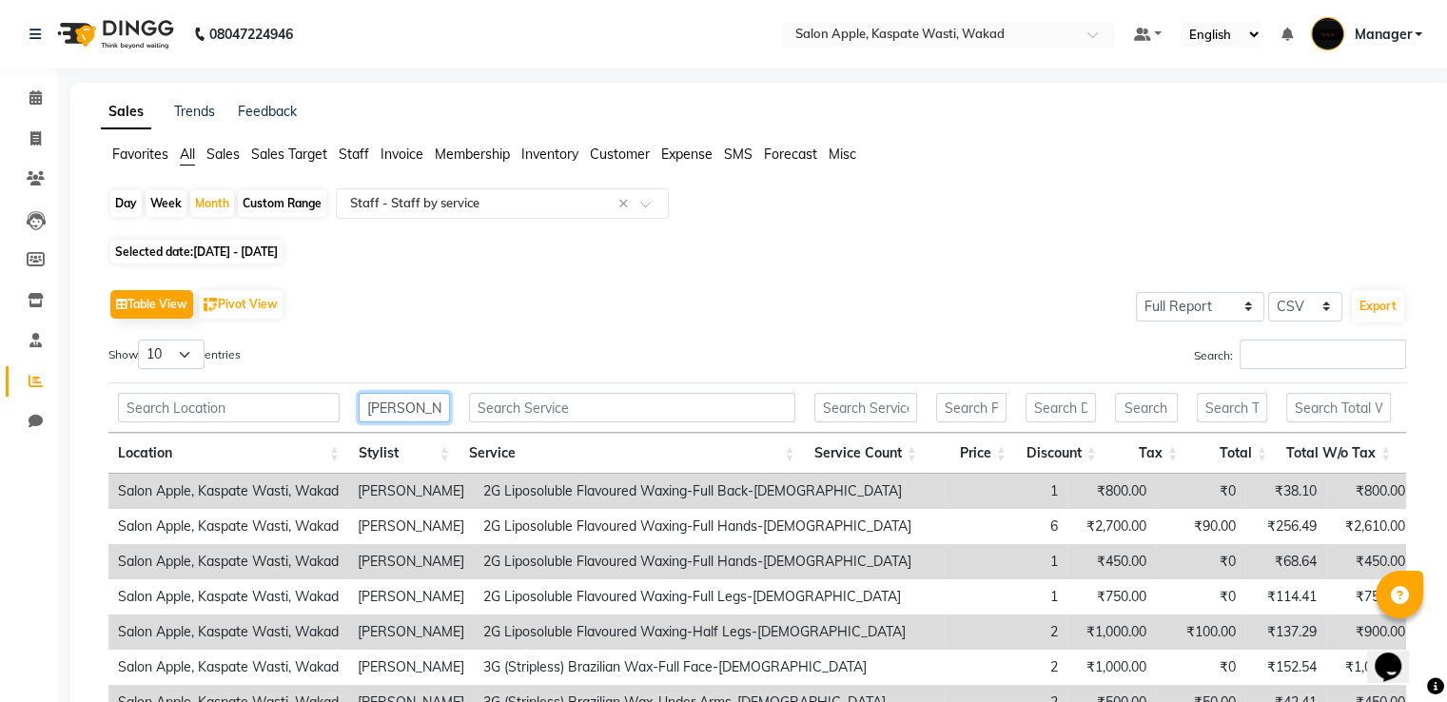
type input "sHRADHA"
click at [559, 402] on input "text" at bounding box center [632, 407] width 326 height 29
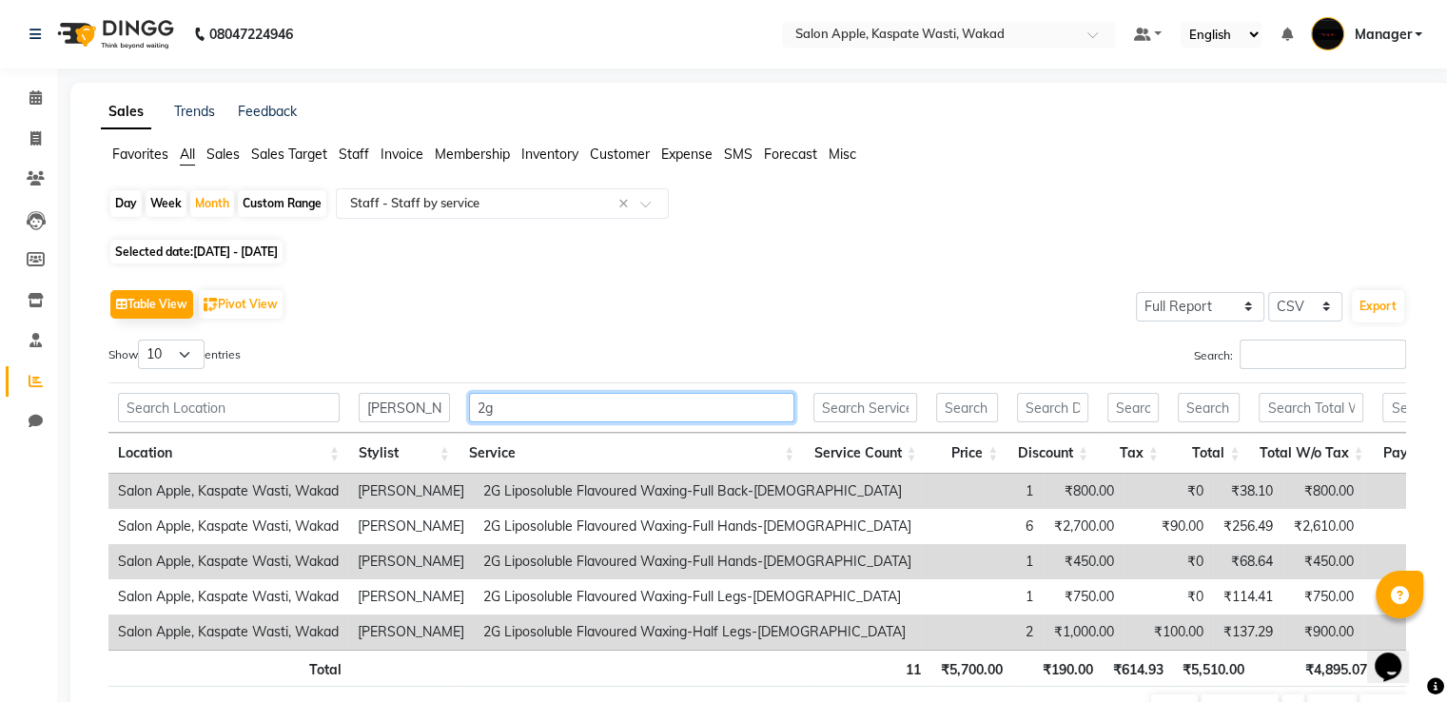
type input "2g"
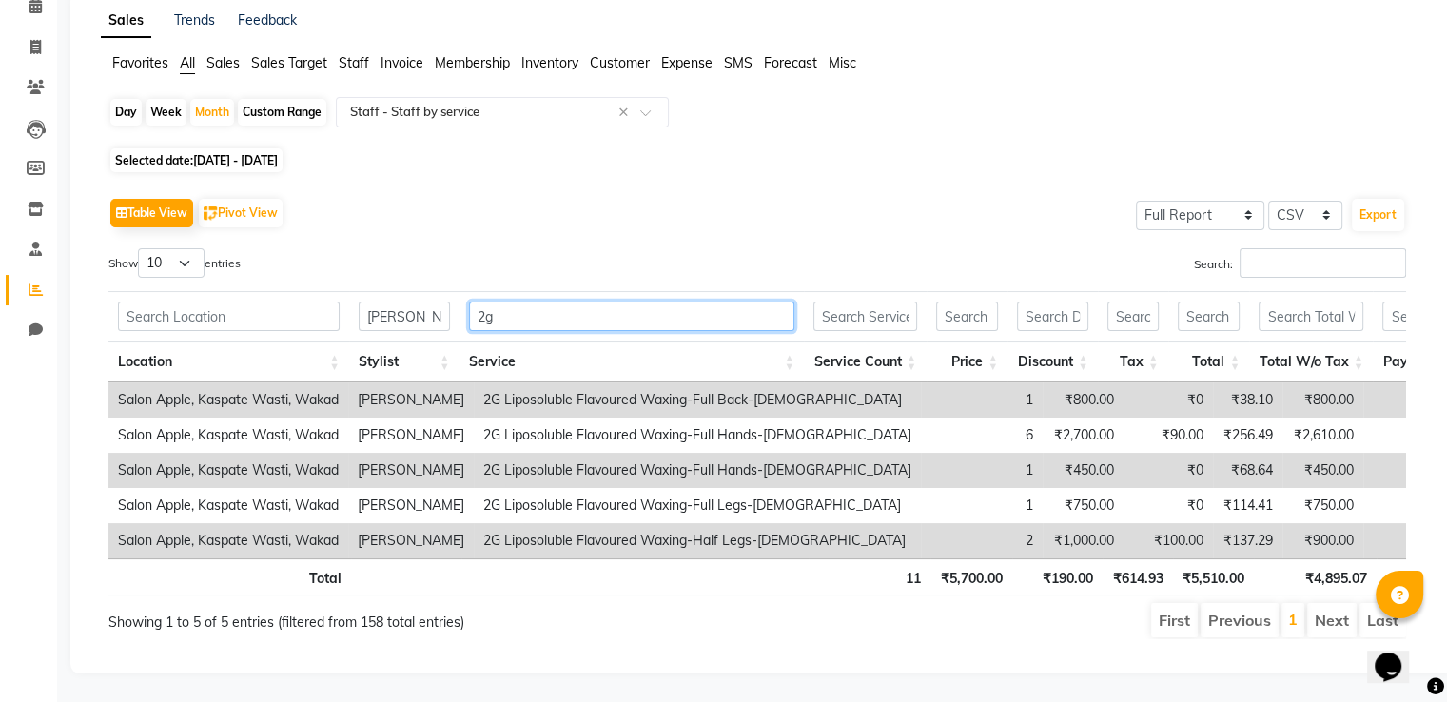
scroll to position [0, 0]
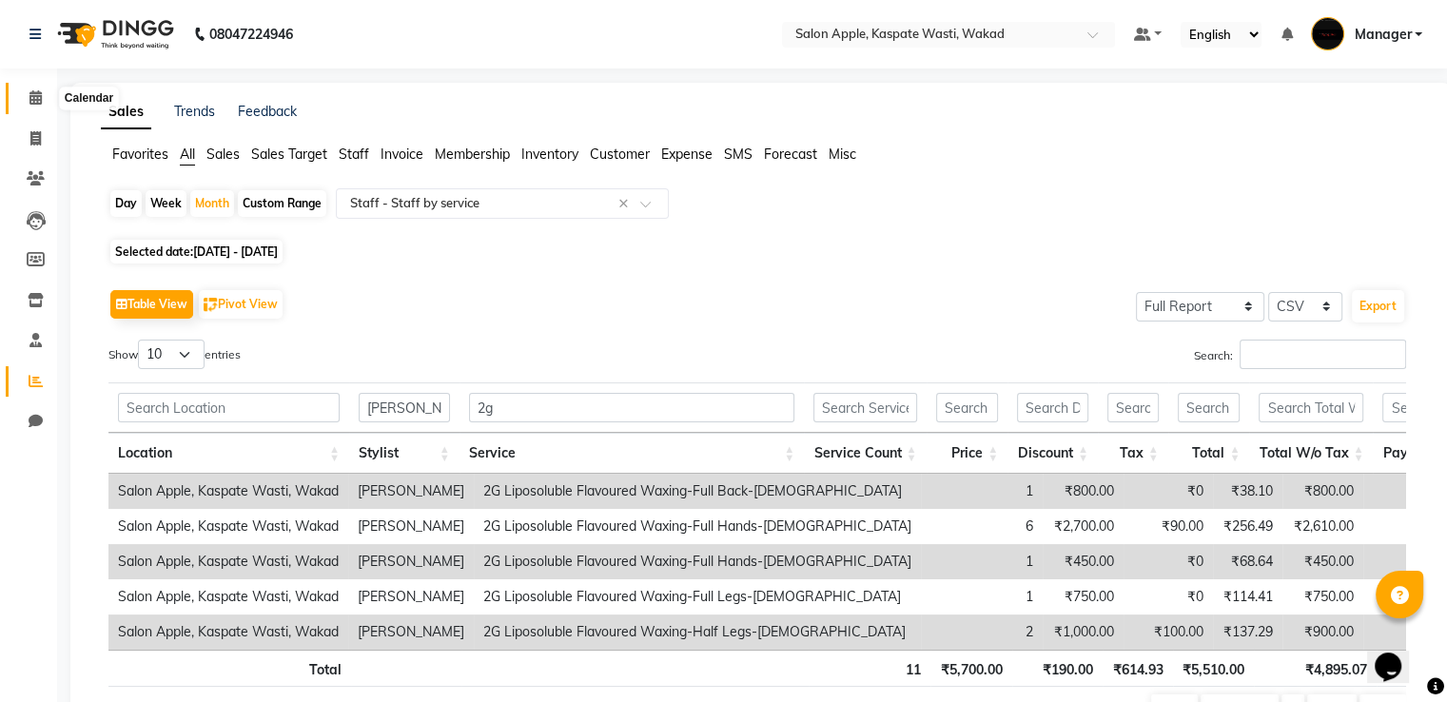
click at [33, 96] on icon at bounding box center [35, 97] width 12 height 14
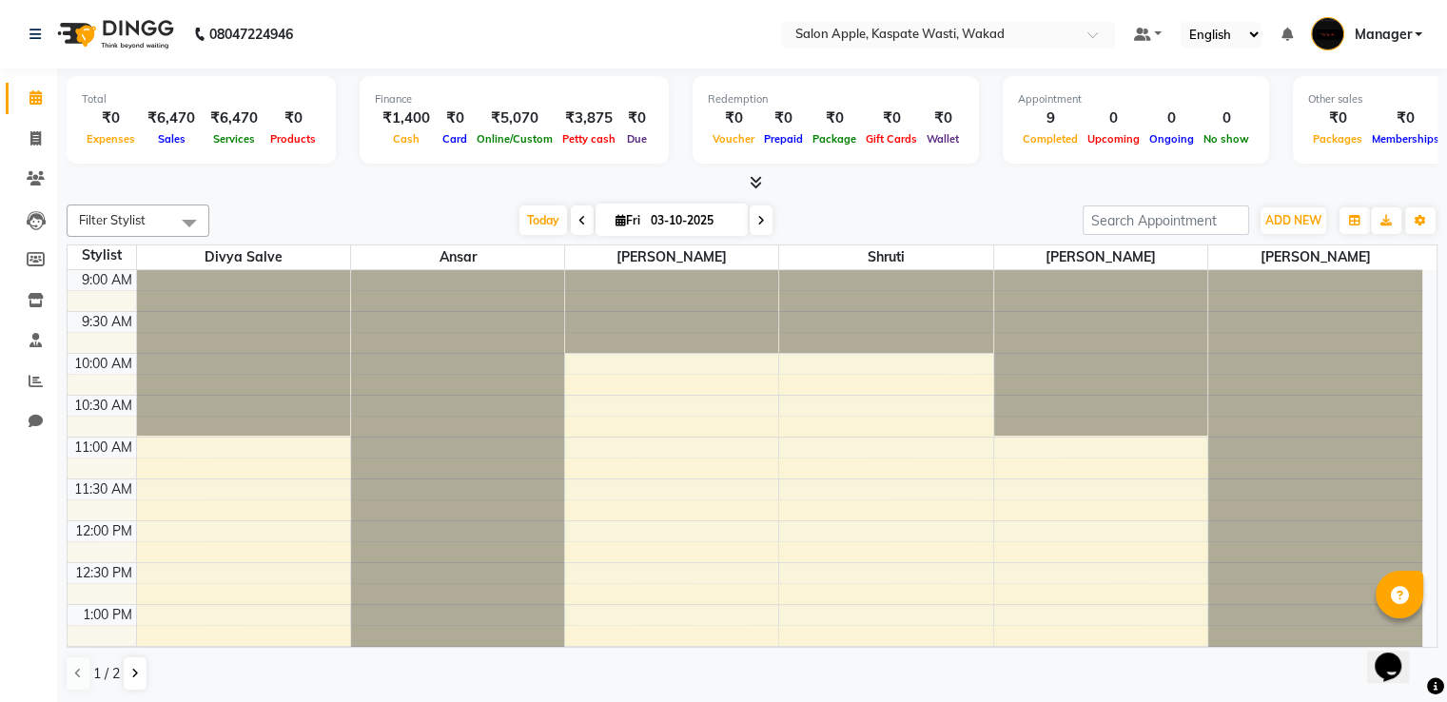
click at [757, 176] on icon at bounding box center [755, 182] width 12 height 14
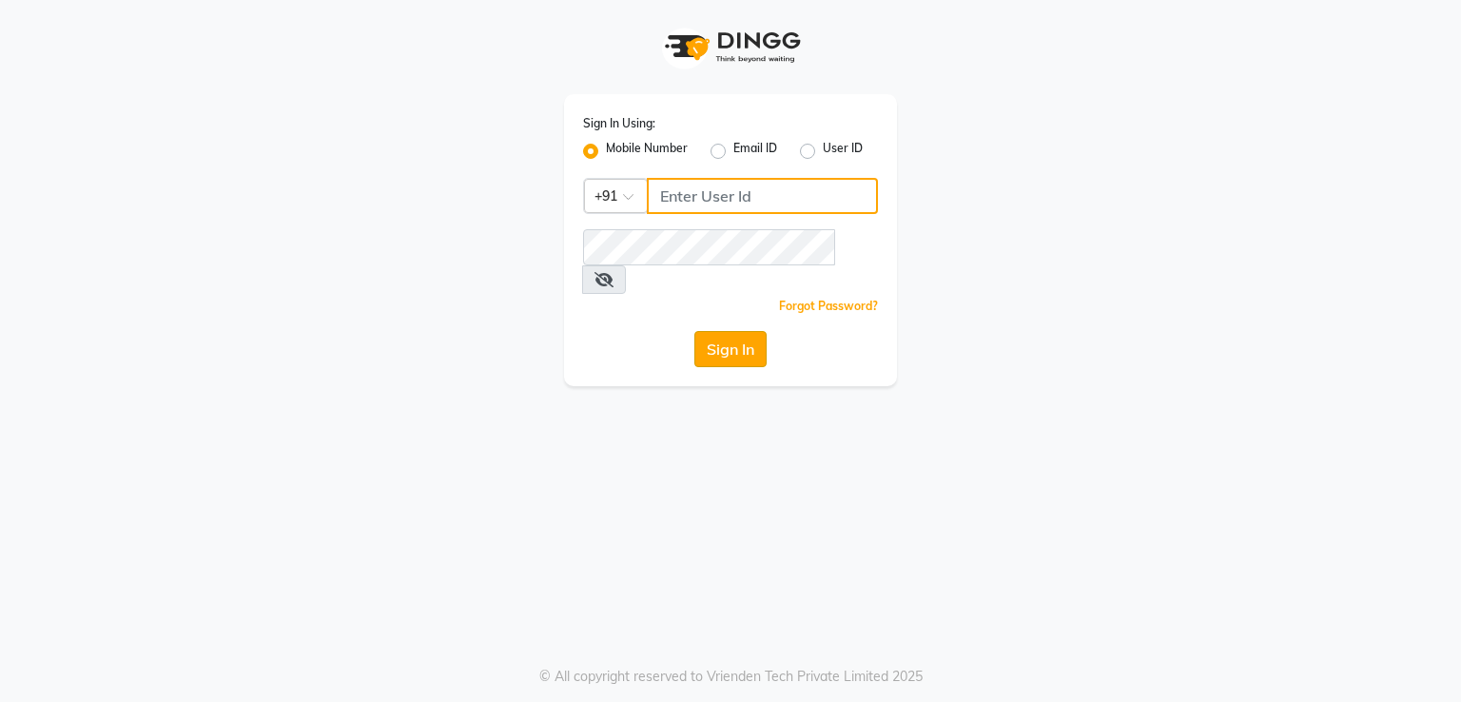
type input "9921216323"
click at [733, 331] on button "Sign In" at bounding box center [730, 349] width 72 height 36
